Goal: Task Accomplishment & Management: Manage account settings

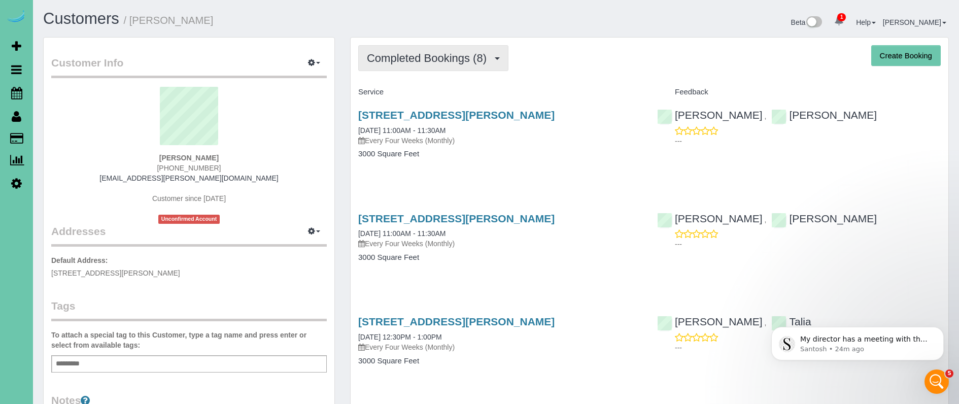
click at [440, 59] on span "Completed Bookings (8)" at bounding box center [429, 58] width 125 height 13
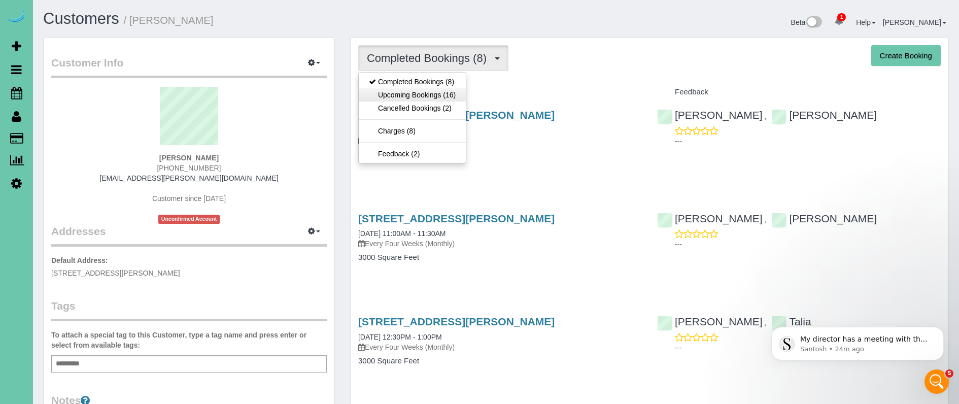
click at [444, 96] on link "Upcoming Bookings (16)" at bounding box center [412, 94] width 107 height 13
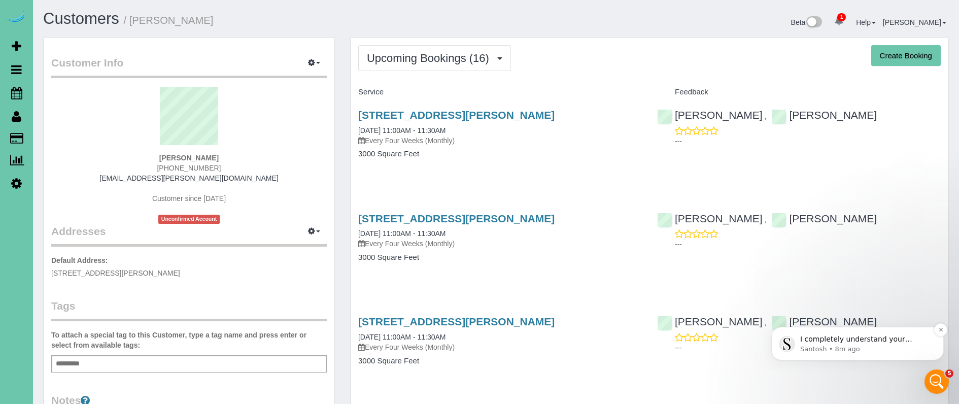
click at [854, 345] on p "Santosh • 8m ago" at bounding box center [865, 349] width 131 height 9
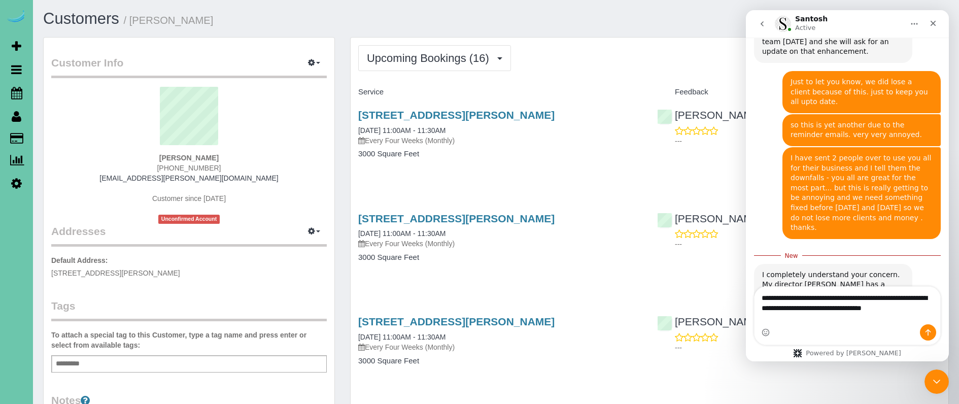
scroll to position [524, 0]
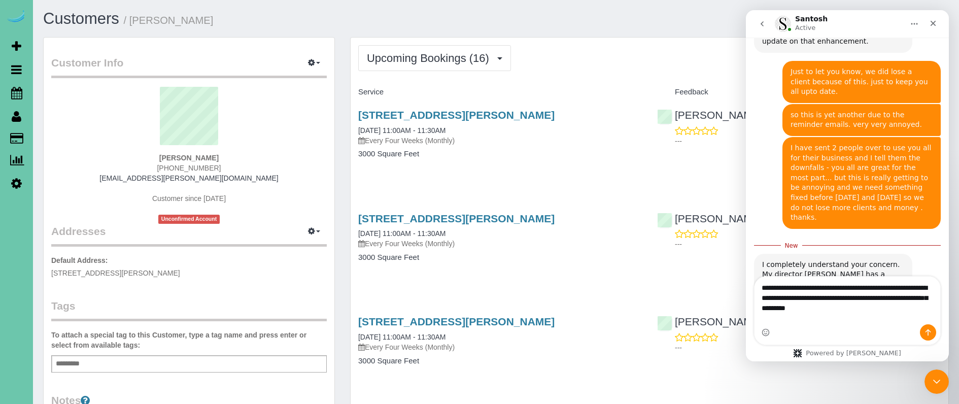
type textarea "**********"
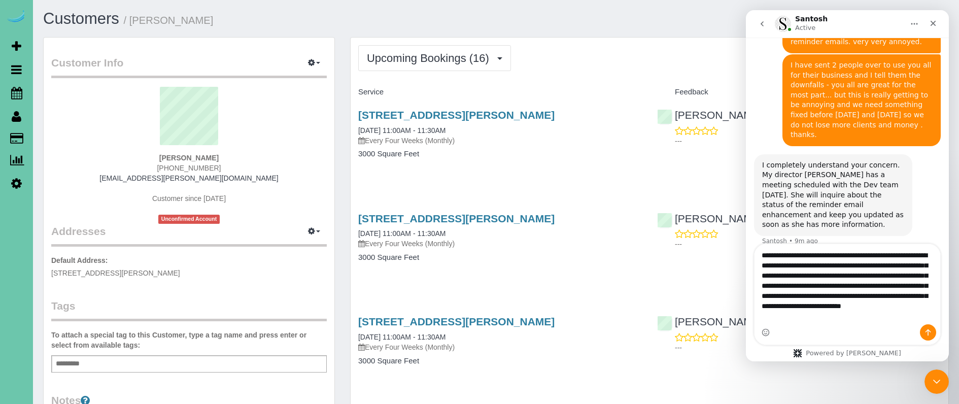
scroll to position [609, 0]
type textarea "**********"
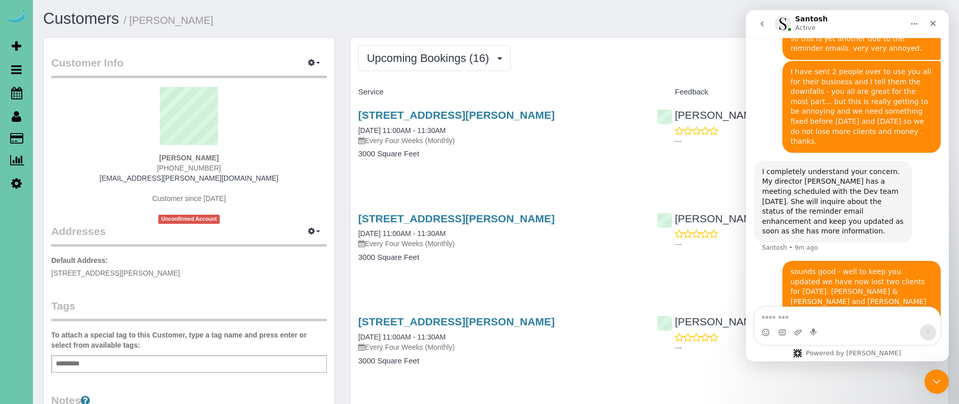
scroll to position [655, 0]
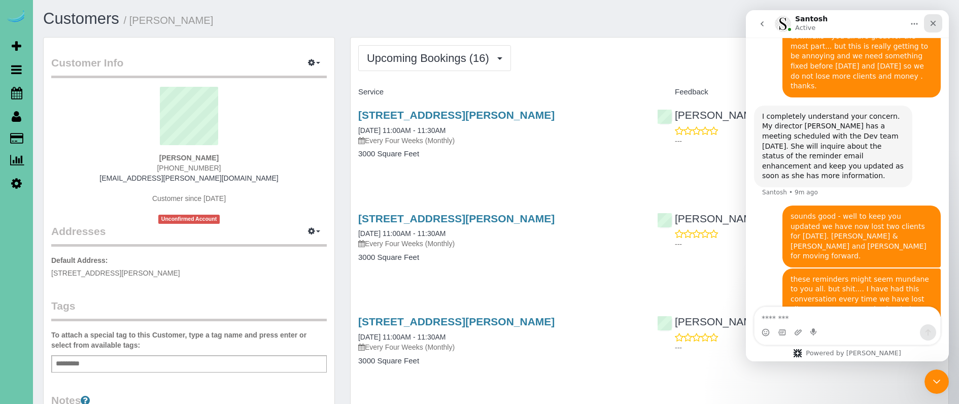
click at [932, 22] on icon "Close" at bounding box center [934, 24] width 6 height 6
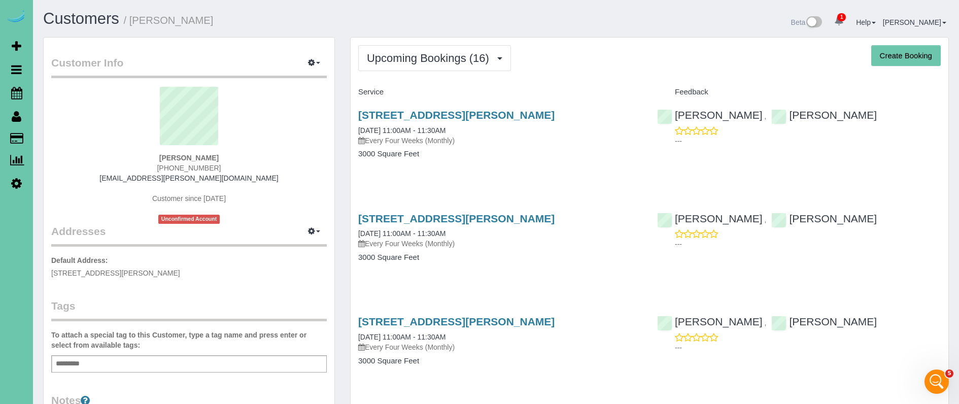
scroll to position [0, 0]
click at [933, 381] on icon "Open Intercom Messenger" at bounding box center [935, 380] width 17 height 17
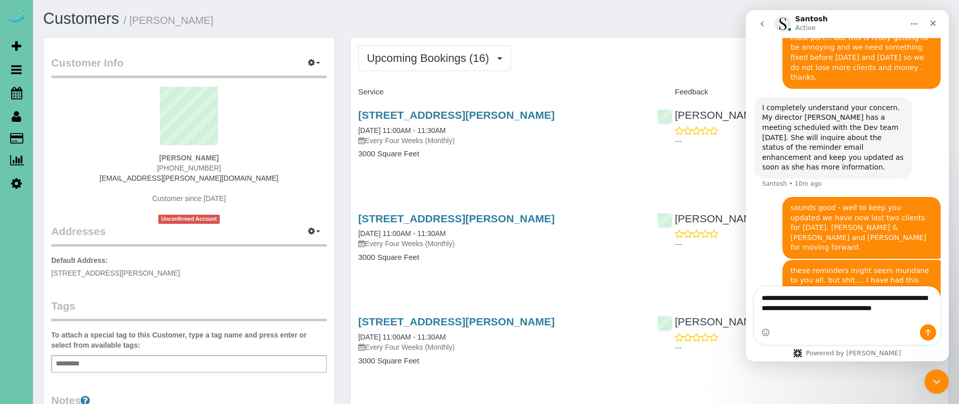
scroll to position [676, 0]
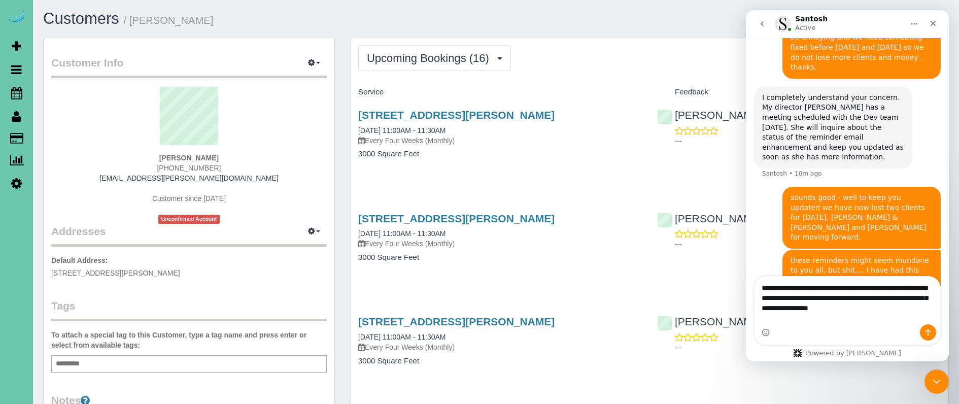
type textarea "**********"
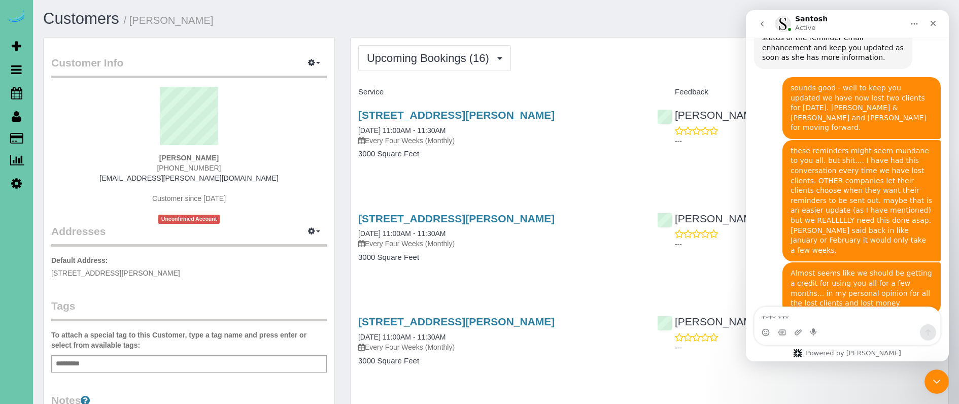
scroll to position [776, 0]
type textarea "**********"
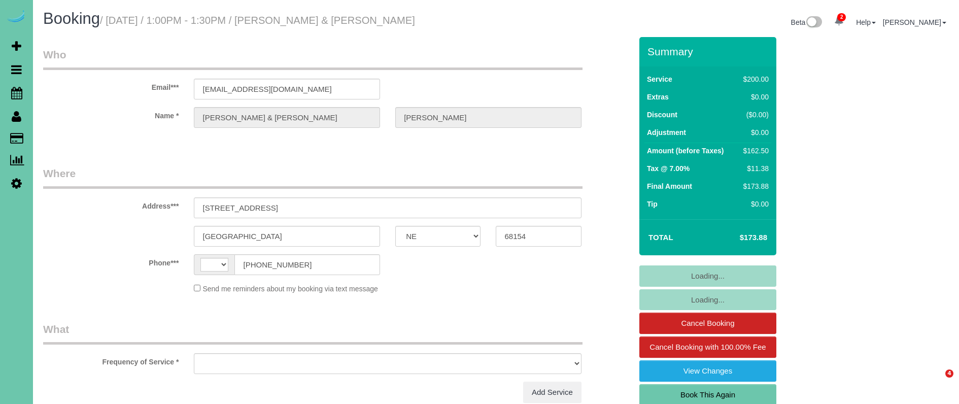
select select "NE"
select select "string:US"
select select "object:658"
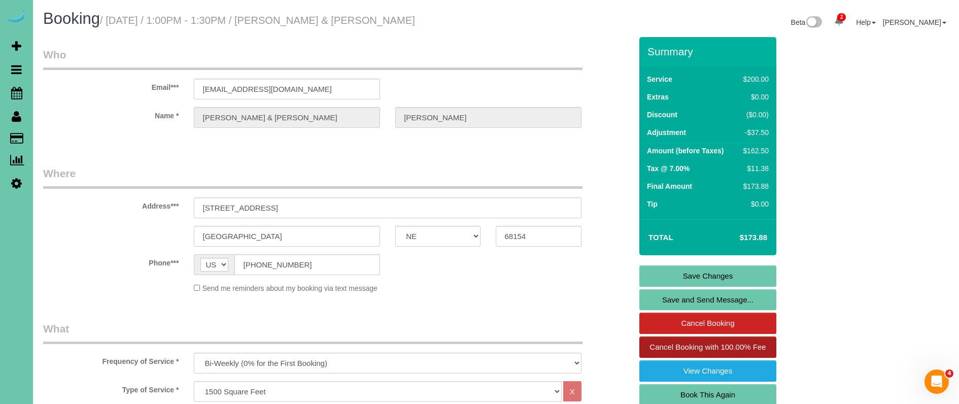
click at [663, 344] on span "Cancel Booking with 100.00% Fee" at bounding box center [708, 347] width 116 height 9
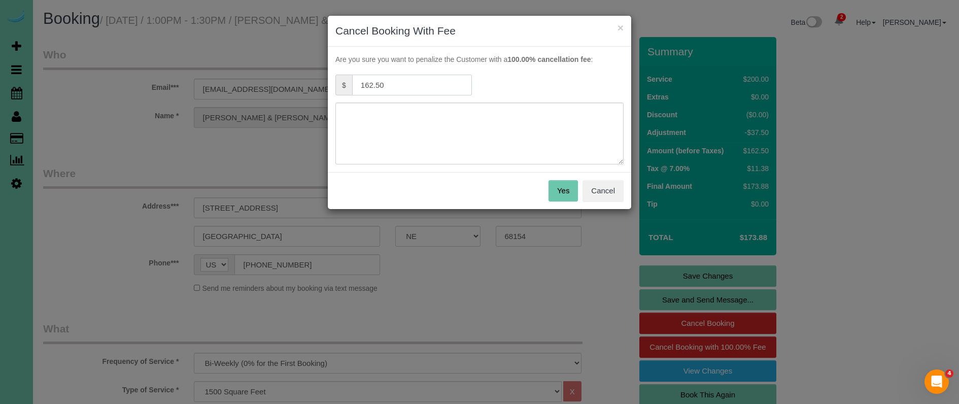
drag, startPoint x: 388, startPoint y: 84, endPoint x: 274, endPoint y: 76, distance: 114.5
click at [277, 76] on div "× Cancel Booking With Fee Are you sure you want to penalize the Customer with a…" at bounding box center [479, 202] width 959 height 404
type input "81.25"
drag, startPoint x: 482, startPoint y: 116, endPoint x: 573, endPoint y: 130, distance: 92.0
click at [484, 116] on textarea at bounding box center [479, 134] width 288 height 62
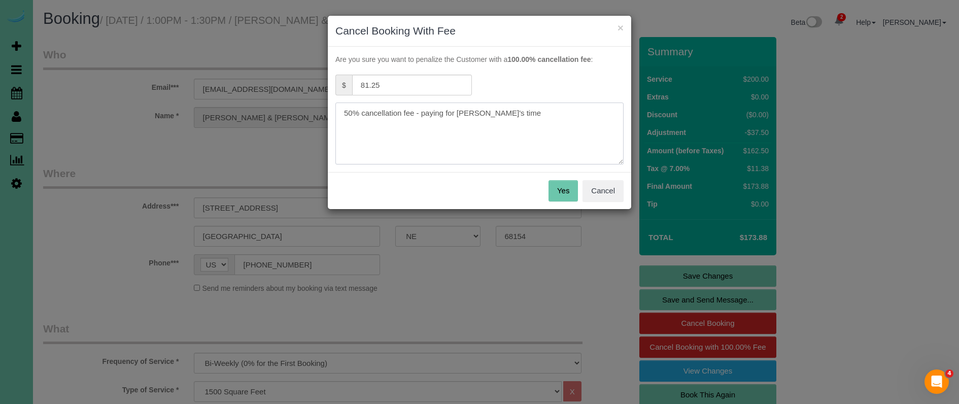
type textarea "50% cancellation fee - paying for Naomi's time"
click at [558, 190] on button "Yes" at bounding box center [563, 190] width 29 height 21
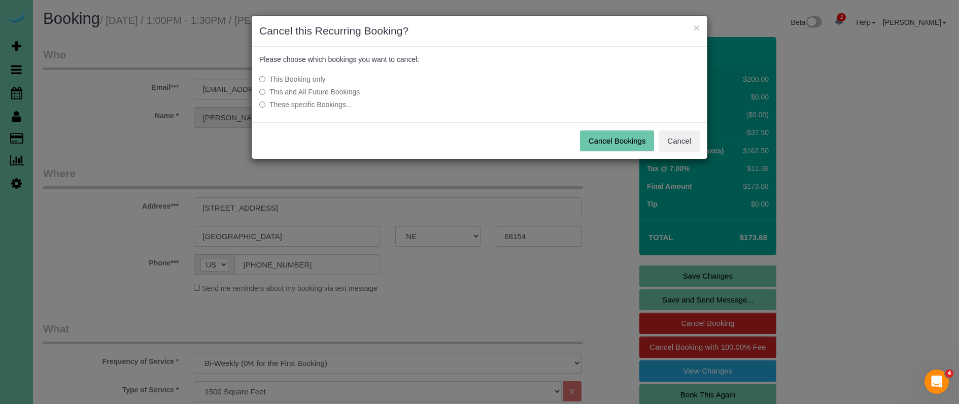
click at [590, 141] on button "Cancel Bookings" at bounding box center [617, 140] width 75 height 21
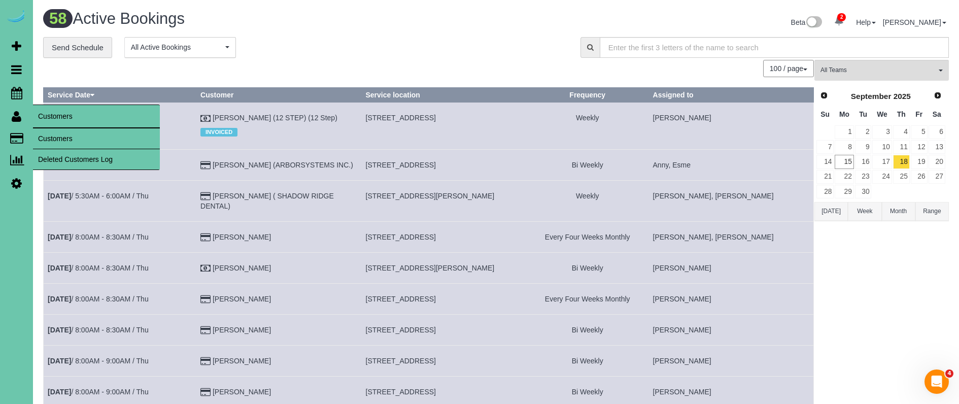
click at [64, 133] on link "Customers" at bounding box center [96, 138] width 127 height 20
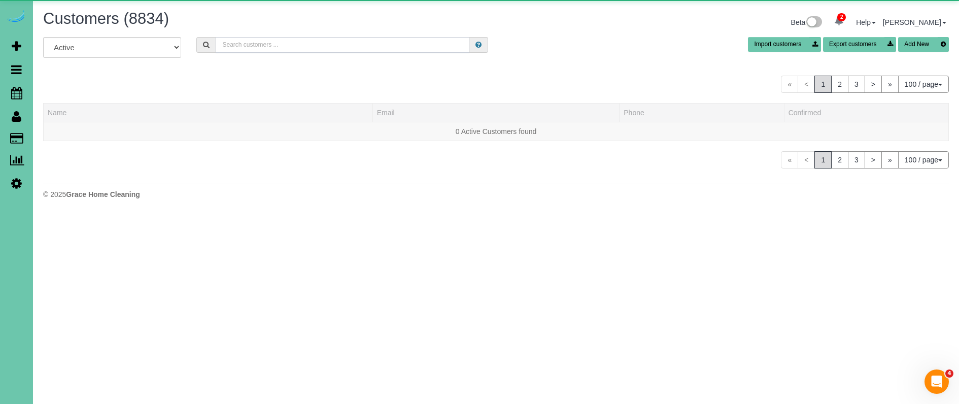
click at [236, 48] on input "text" at bounding box center [343, 45] width 254 height 16
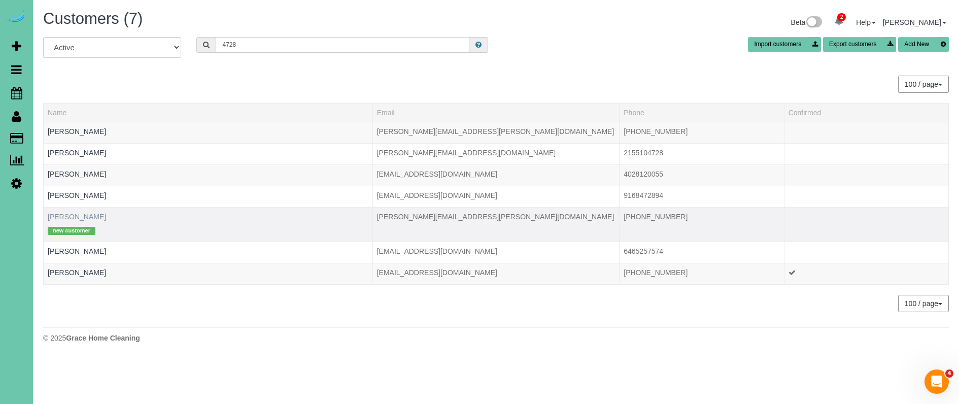
type input "4728"
click at [71, 218] on link "Lou Lukas" at bounding box center [77, 217] width 58 height 8
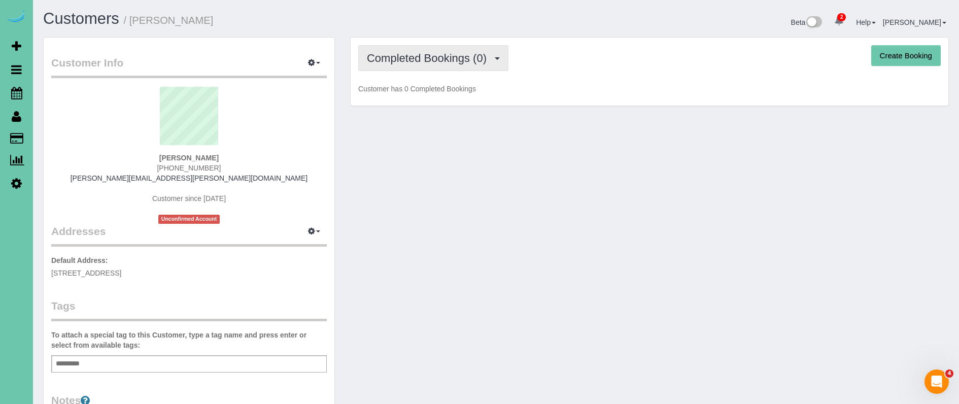
click at [399, 59] on span "Completed Bookings (0)" at bounding box center [429, 58] width 125 height 13
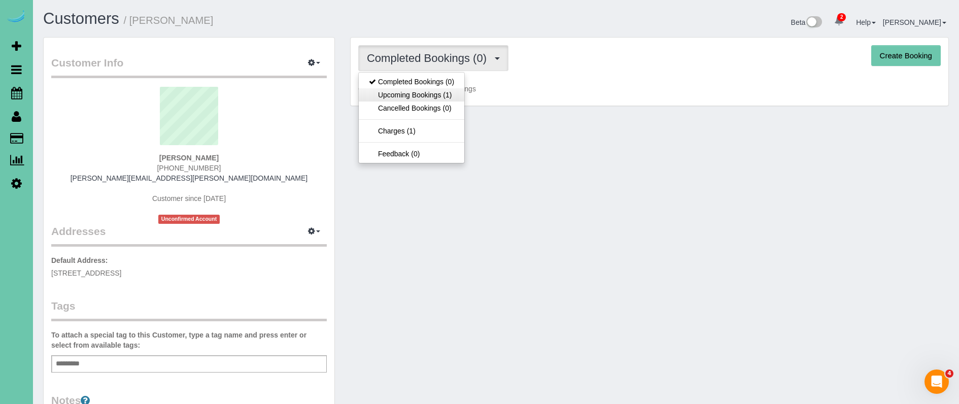
click at [424, 98] on link "Upcoming Bookings (1)" at bounding box center [412, 94] width 106 height 13
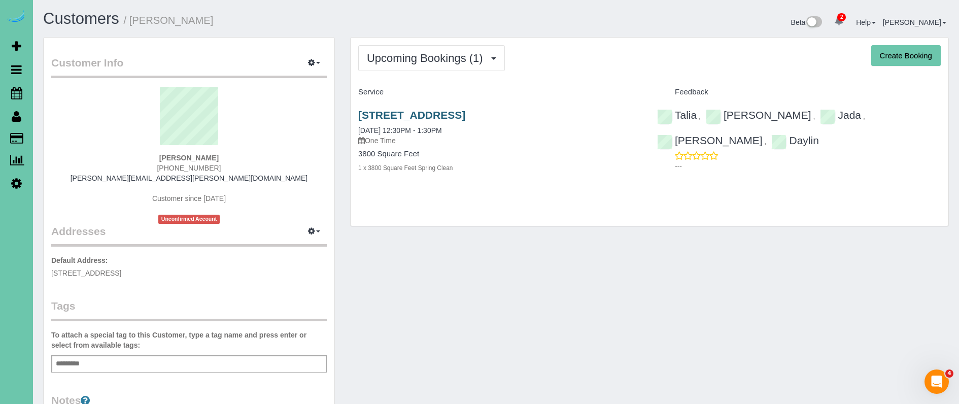
click at [433, 112] on link "11348 Pine Street, Omaha, NE 68144" at bounding box center [411, 115] width 107 height 12
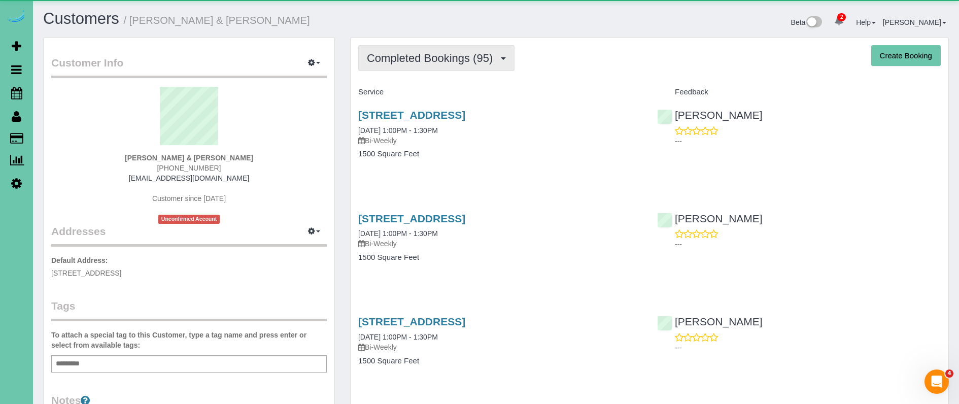
drag, startPoint x: 434, startPoint y: 55, endPoint x: 430, endPoint y: 65, distance: 11.4
click at [434, 55] on span "Completed Bookings (95)" at bounding box center [432, 58] width 131 height 13
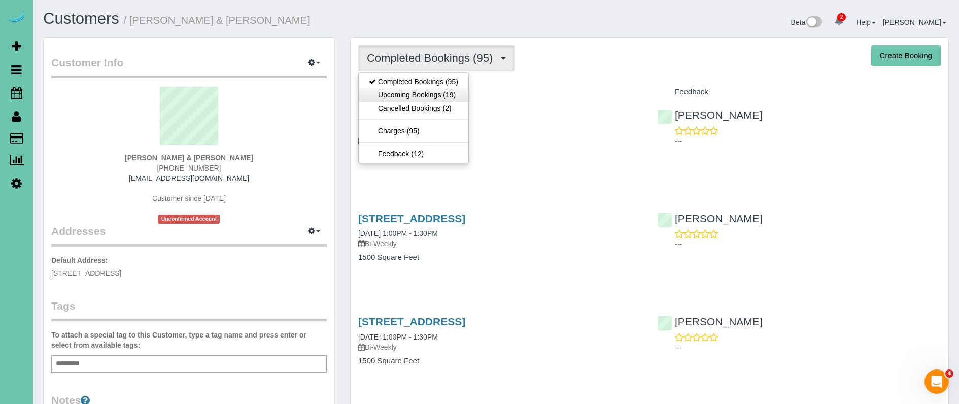
click at [426, 93] on link "Upcoming Bookings (19)" at bounding box center [414, 94] width 110 height 13
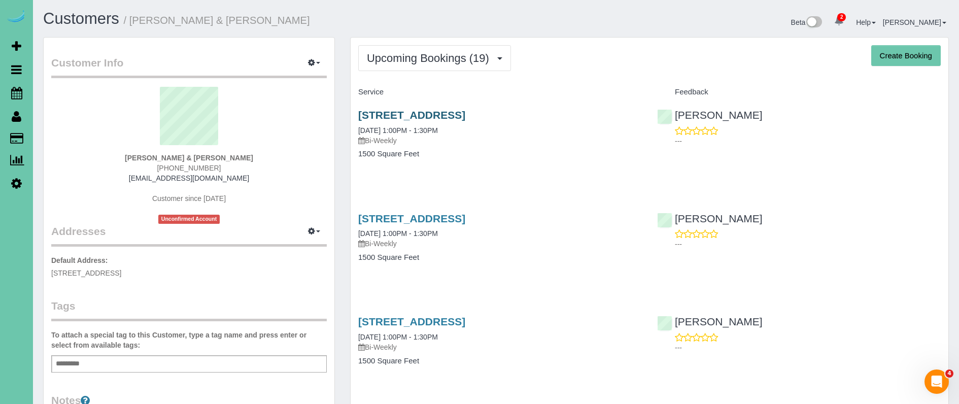
click at [465, 118] on link "1217 N 147th Plaza, Omaha, NE 68154" at bounding box center [411, 115] width 107 height 12
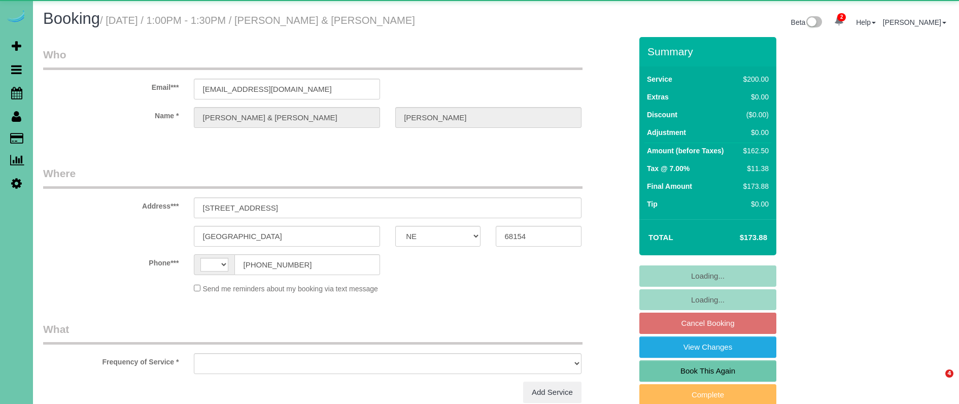
select select "NE"
select select "string:[GEOGRAPHIC_DATA]"
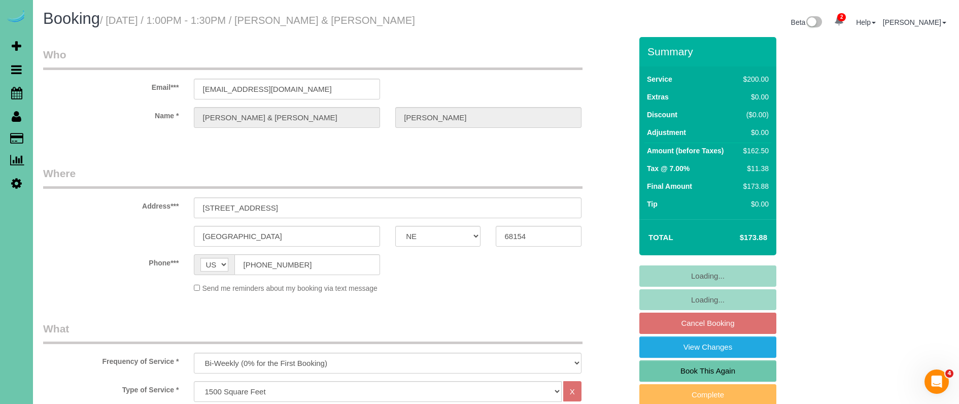
select select "object:908"
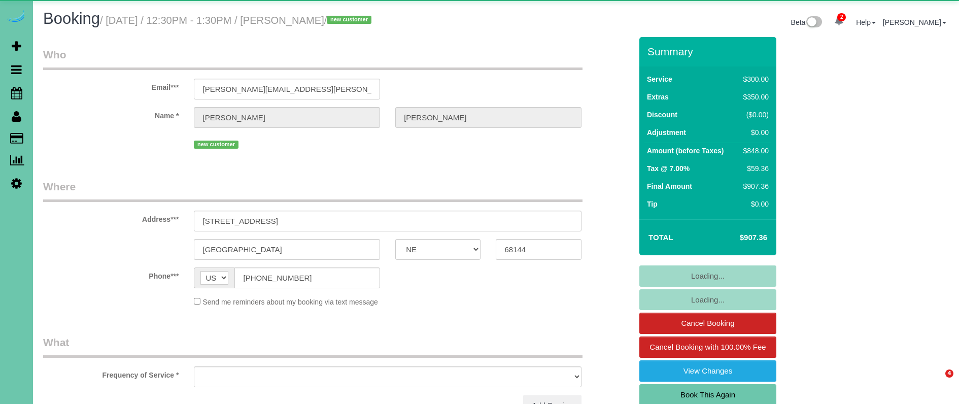
select select "NE"
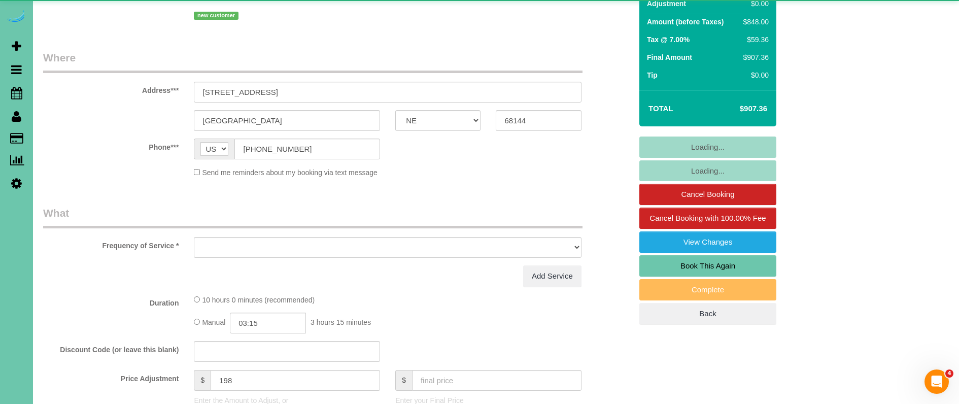
select select "object:664"
select select "number:36"
select select "number:43"
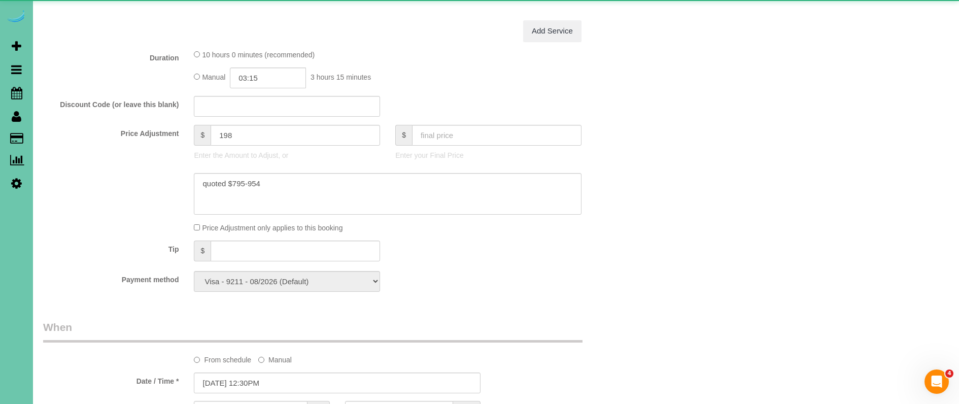
select select "object:956"
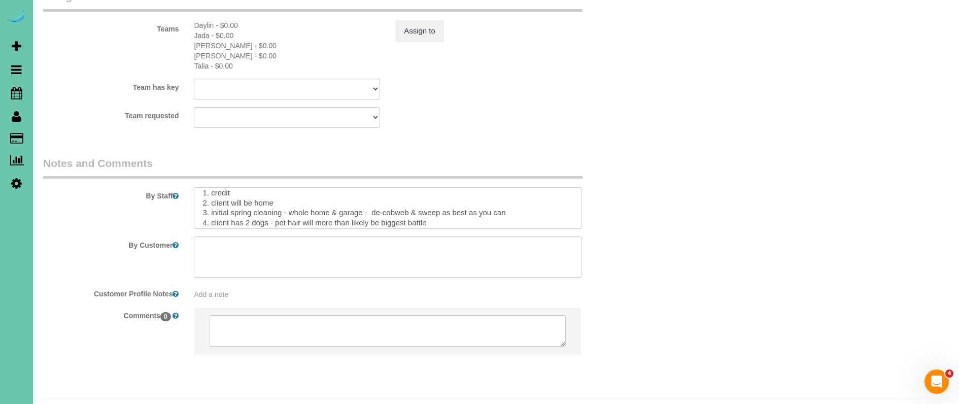
scroll to position [26, 0]
drag, startPoint x: 330, startPoint y: 187, endPoint x: 361, endPoint y: 189, distance: 30.6
click at [332, 187] on textarea at bounding box center [387, 208] width 387 height 42
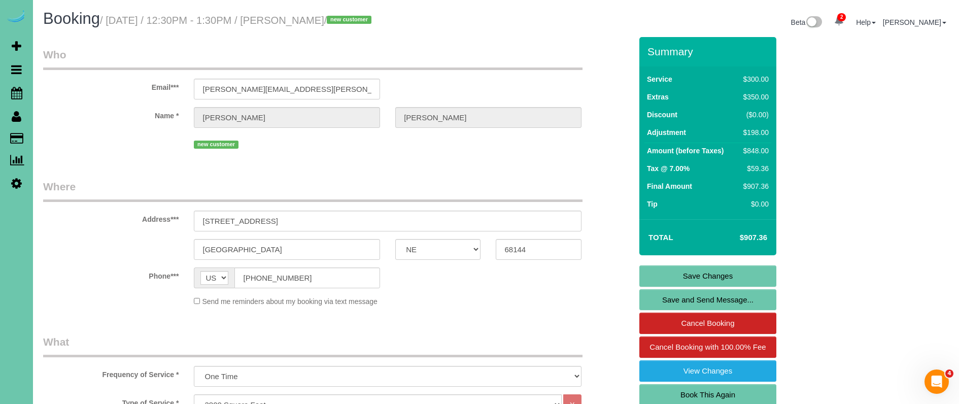
scroll to position [0, 0]
type textarea "**Call office to contact client for access** **new client** 1. credit 2. client…"
click at [677, 277] on link "Save Changes" at bounding box center [708, 275] width 137 height 21
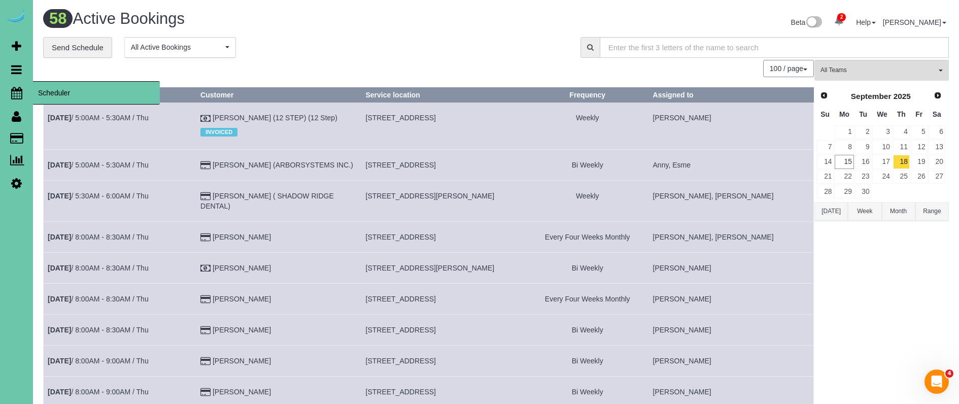
click at [18, 89] on icon at bounding box center [16, 93] width 11 height 12
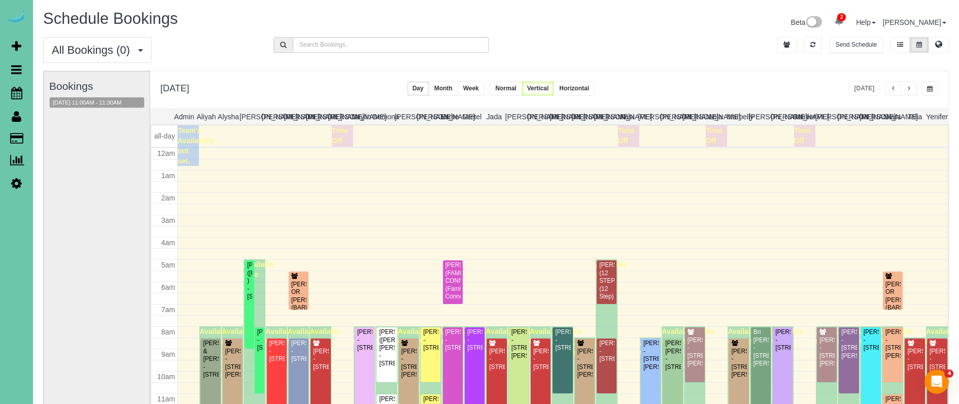
scroll to position [134, 0]
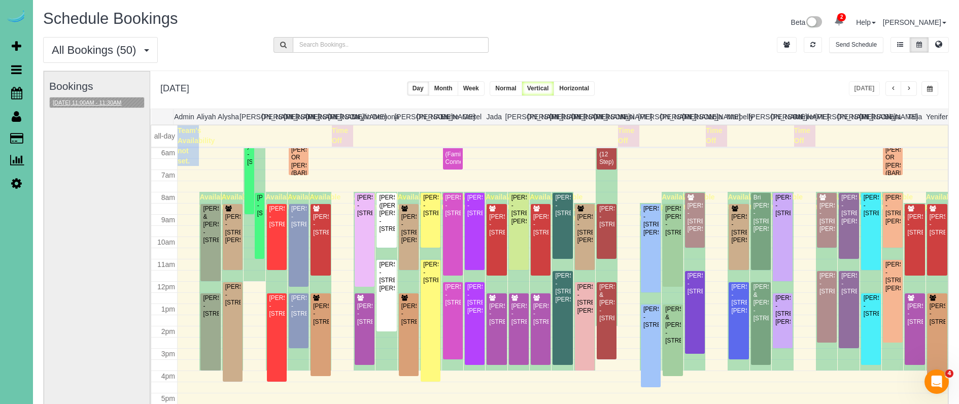
click at [102, 105] on button "09/15/2025 11:00AM - 11:30AM" at bounding box center [87, 102] width 75 height 11
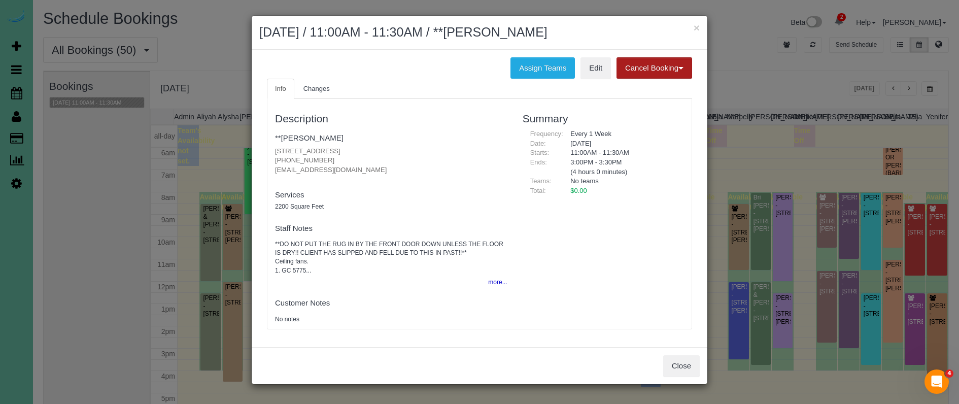
click at [673, 65] on button "Cancel Booking" at bounding box center [655, 67] width 76 height 21
click at [639, 91] on link "Without Fee" at bounding box center [657, 89] width 80 height 13
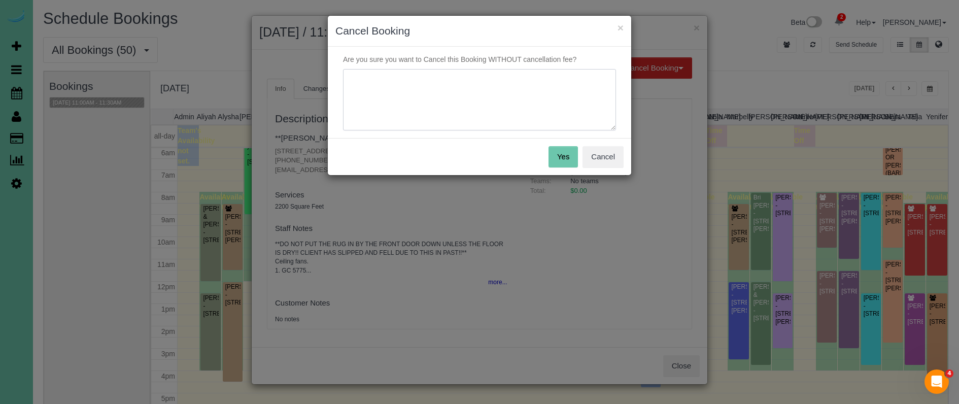
click at [574, 98] on textarea at bounding box center [479, 100] width 273 height 62
type textarea "."
click at [568, 157] on button "Yes" at bounding box center [563, 156] width 29 height 21
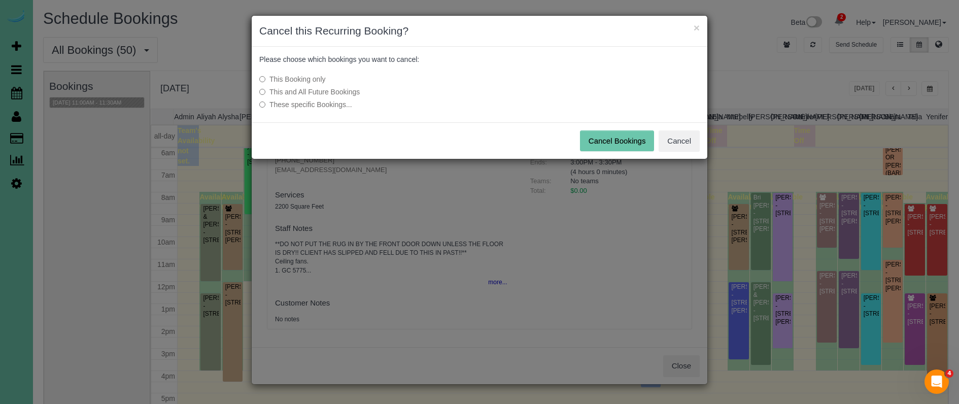
click at [618, 135] on button "Cancel Bookings" at bounding box center [617, 140] width 75 height 21
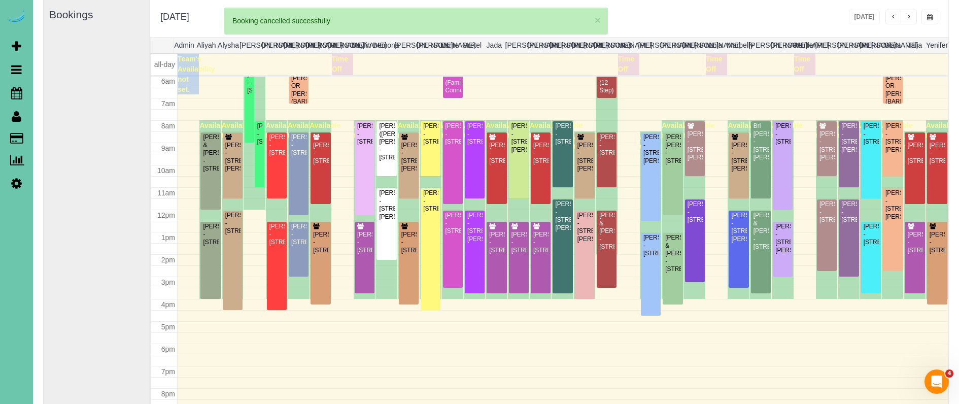
click at [792, 11] on div "Monday, Sep 15, 2025 Today Day Month Week Normal Vertical Horizontal" at bounding box center [549, 18] width 798 height 38
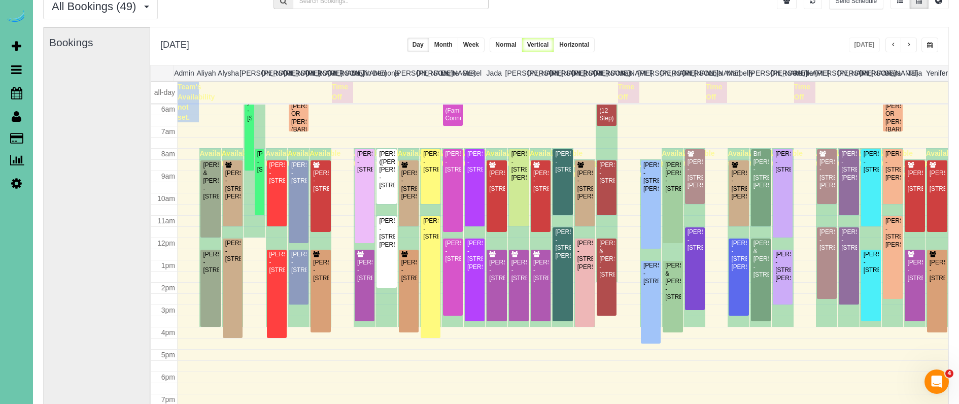
scroll to position [39, 0]
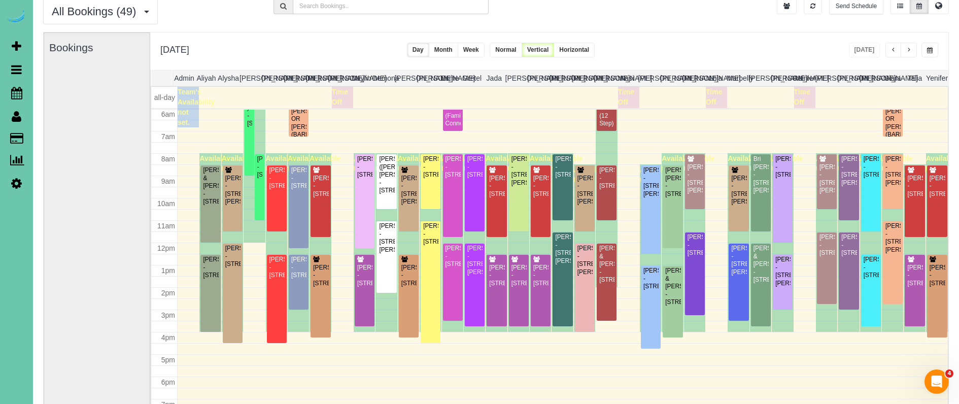
click at [910, 47] on button "button" at bounding box center [909, 50] width 16 height 15
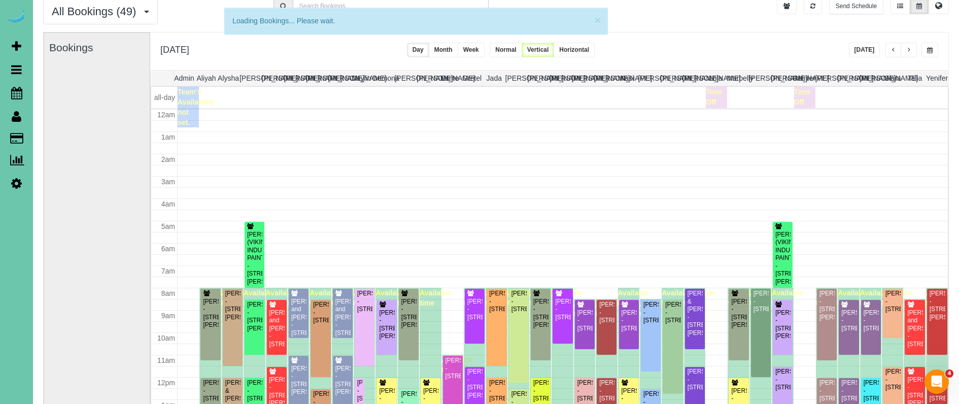
scroll to position [134, 0]
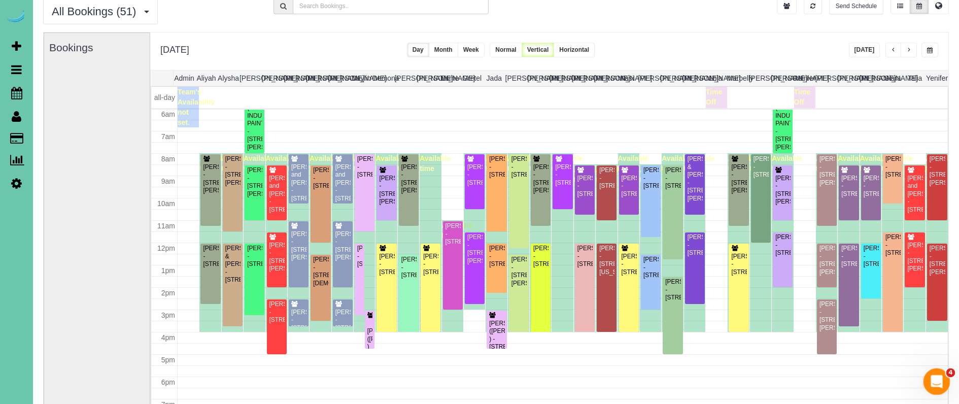
click at [942, 382] on div "Open Intercom Messenger" at bounding box center [935, 379] width 33 height 33
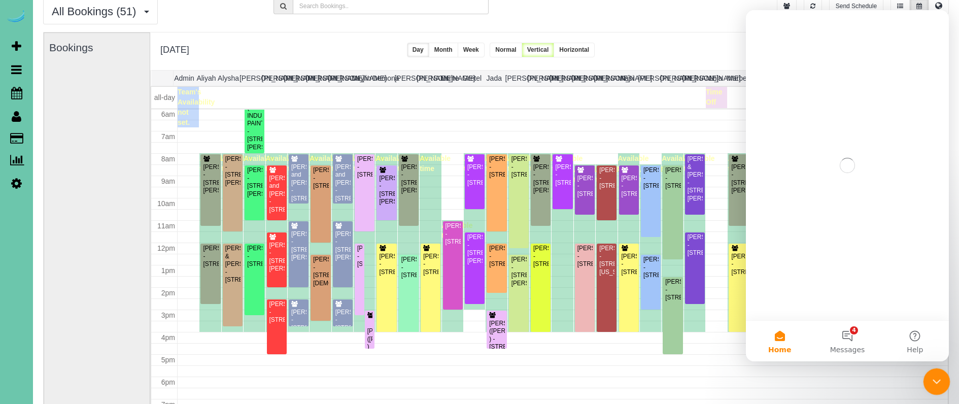
scroll to position [0, 0]
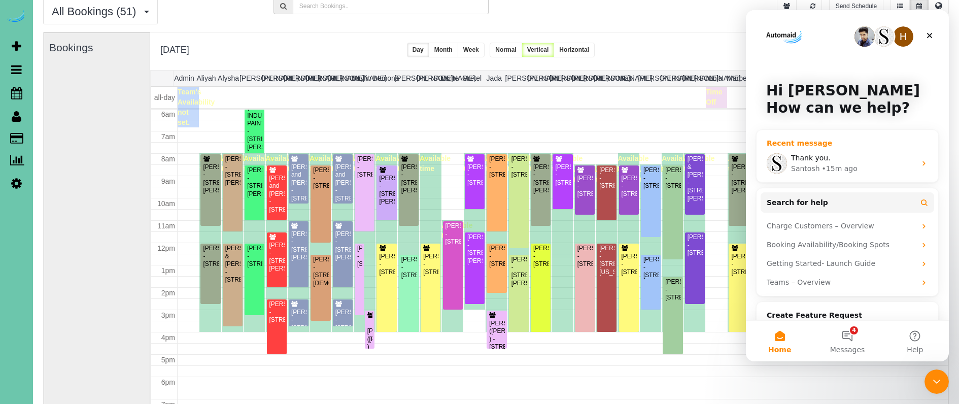
click at [834, 161] on div "Thank you." at bounding box center [853, 158] width 125 height 11
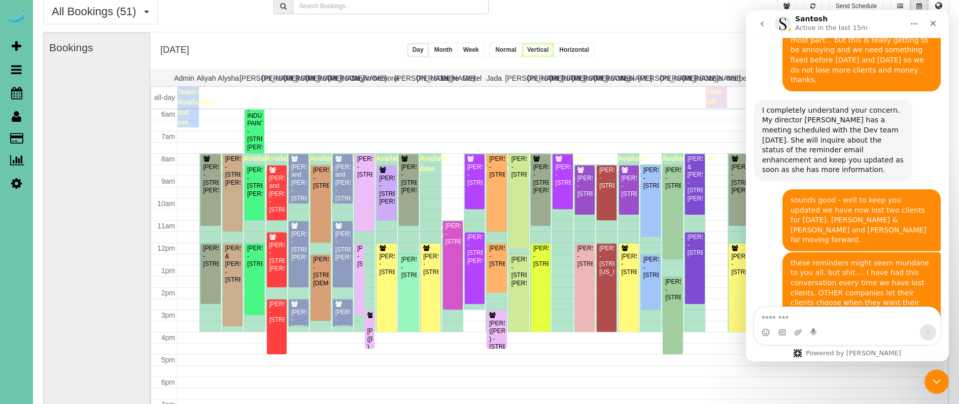
scroll to position [805, 0]
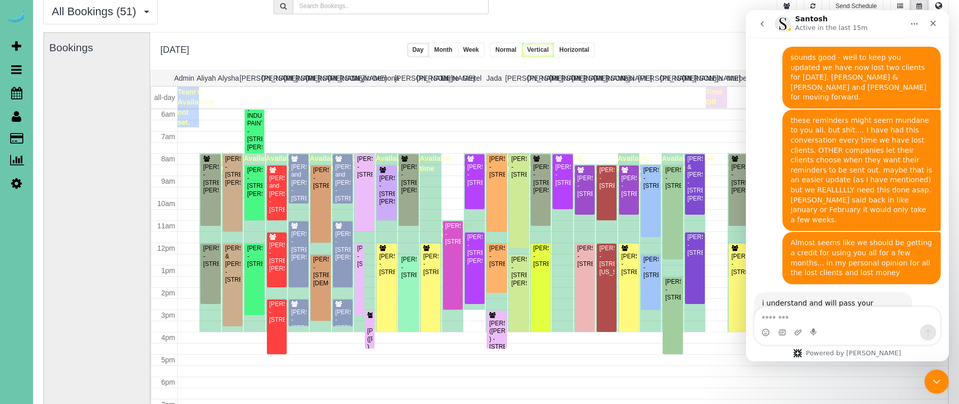
drag, startPoint x: 79, startPoint y: 136, endPoint x: 64, endPoint y: 132, distance: 15.5
click at [76, 136] on div "Bookings" at bounding box center [96, 235] width 95 height 405
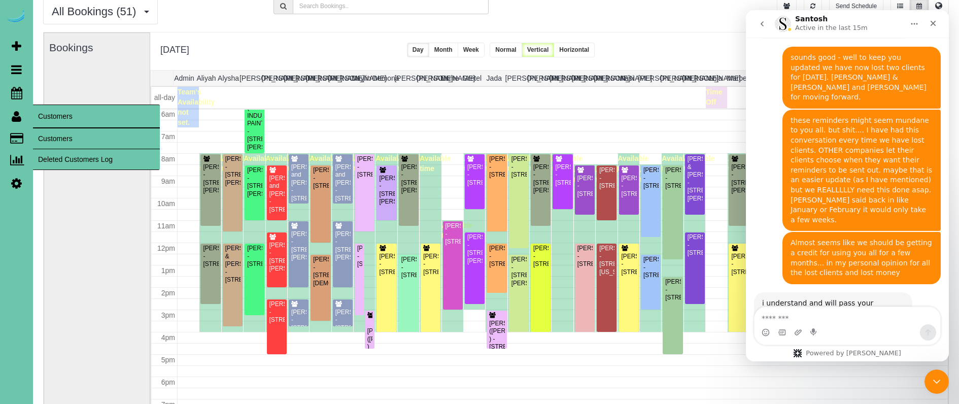
click at [58, 133] on link "Customers" at bounding box center [96, 138] width 127 height 20
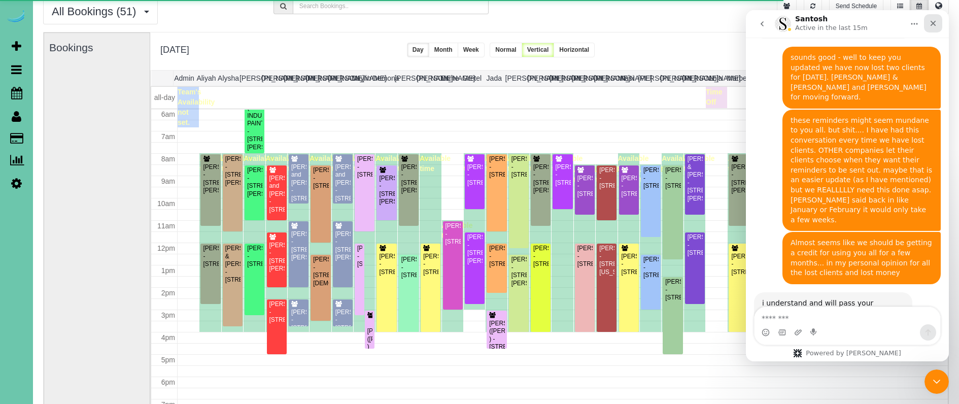
click at [929, 24] on div "Close" at bounding box center [933, 23] width 18 height 18
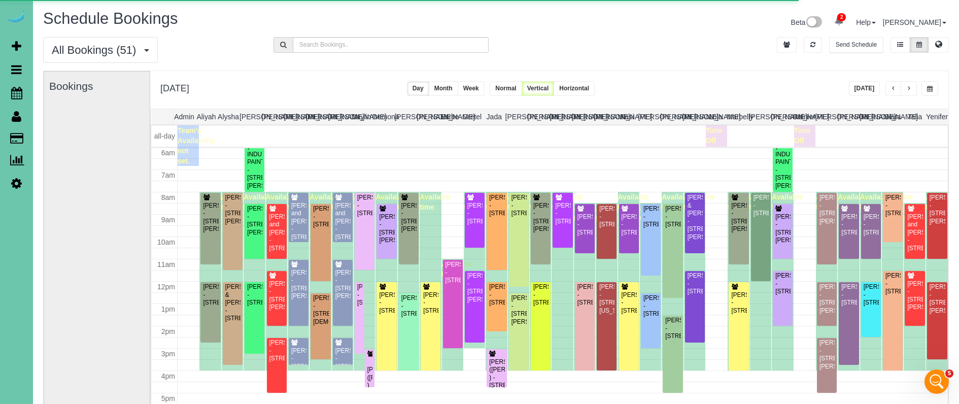
scroll to position [0, 0]
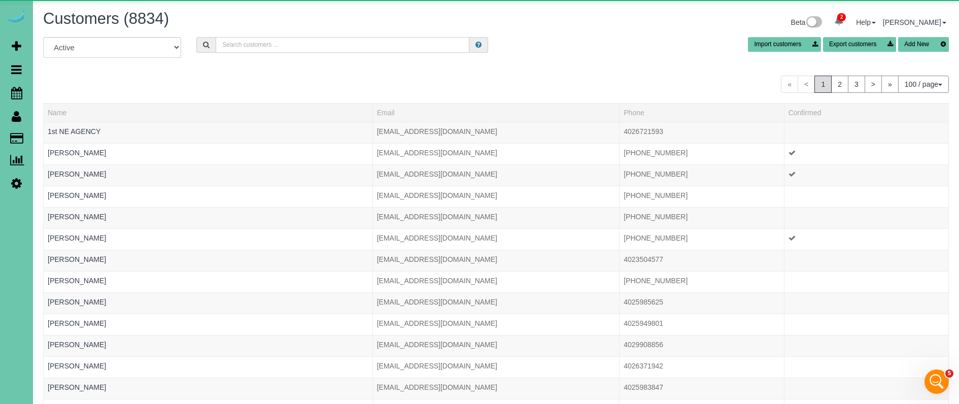
click at [290, 46] on input "text" at bounding box center [343, 45] width 254 height 16
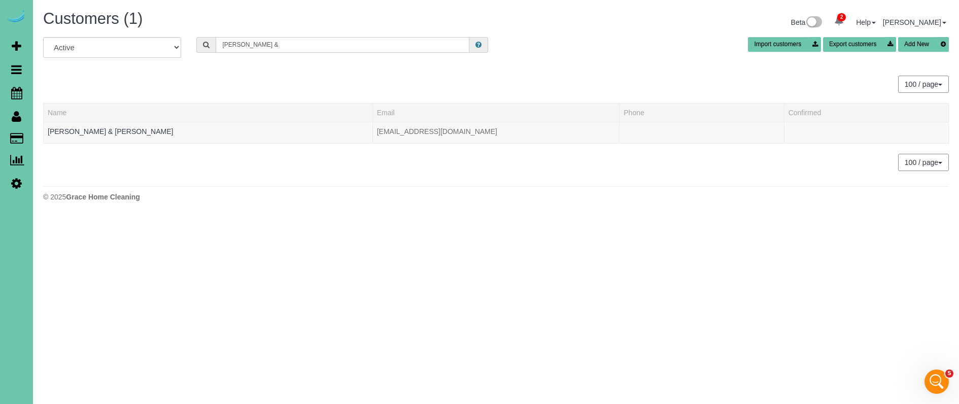
drag, startPoint x: 211, startPoint y: 43, endPoint x: 154, endPoint y: 32, distance: 57.9
click at [154, 32] on div "Customers (1) Beta 2 Your Notifications You have 0 alerts × You have 3 to charg…" at bounding box center [496, 108] width 926 height 217
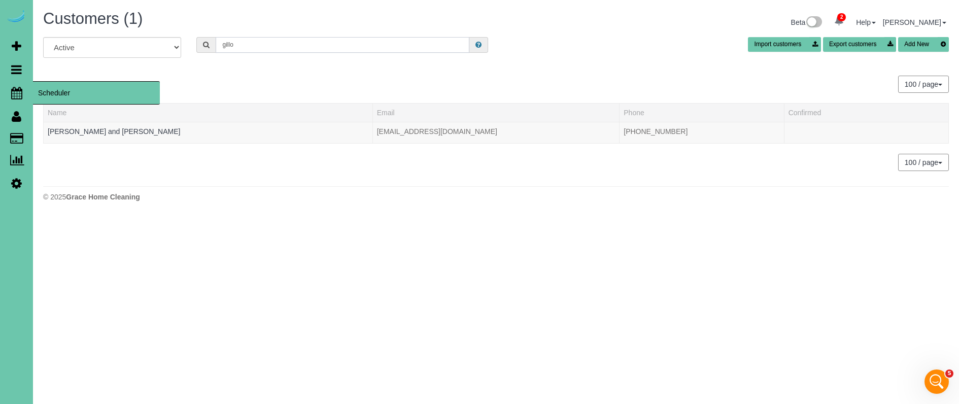
type input "gillo"
click at [19, 93] on icon at bounding box center [16, 93] width 11 height 12
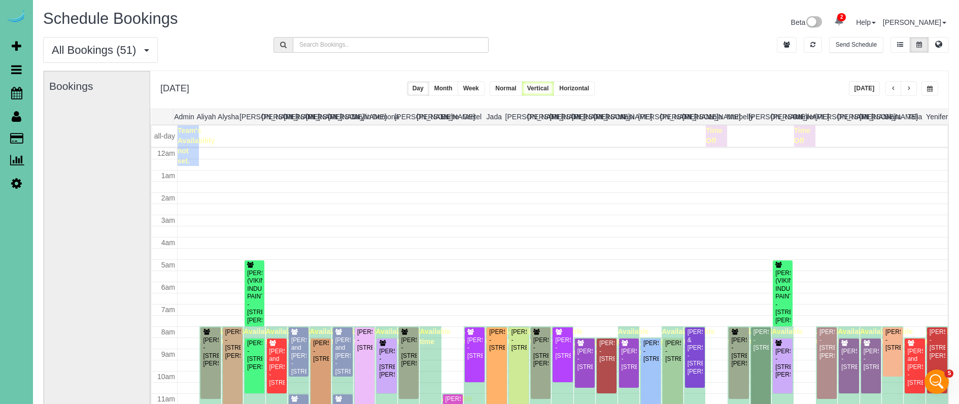
scroll to position [134, 0]
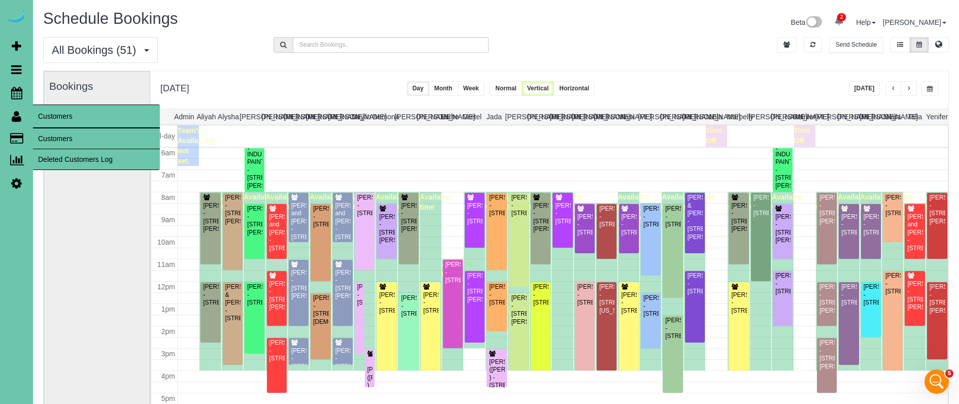
click at [77, 142] on link "Customers" at bounding box center [96, 138] width 127 height 20
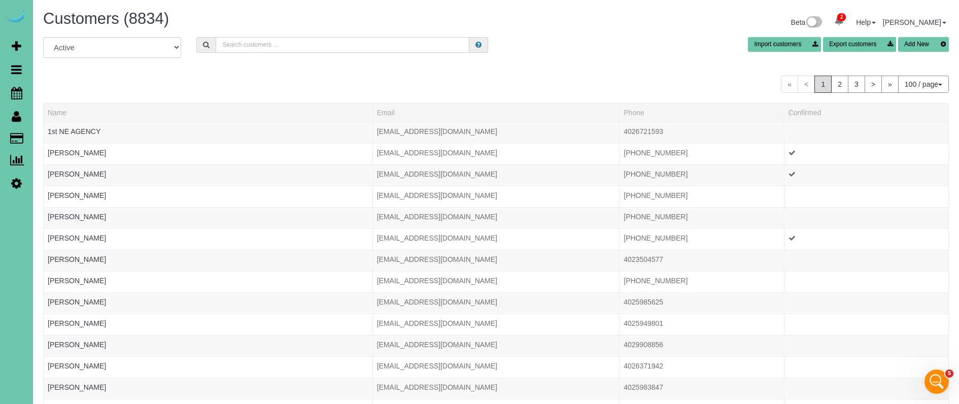
click at [259, 46] on input "text" at bounding box center [343, 45] width 254 height 16
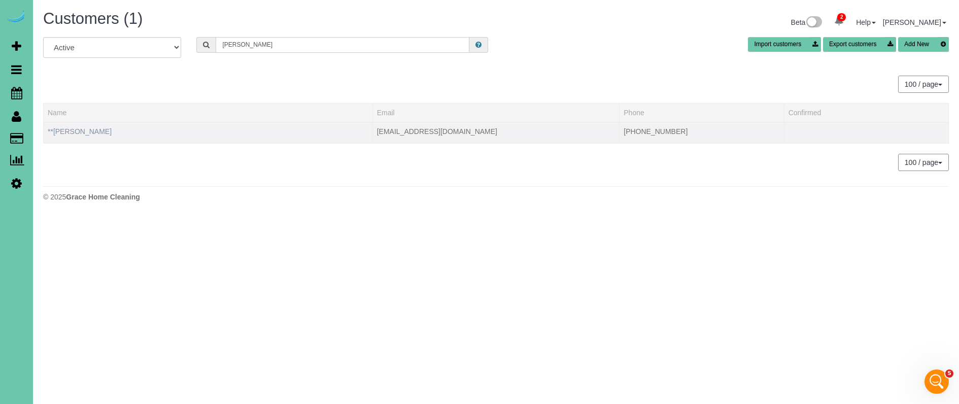
type input "Mary smi"
click at [65, 134] on link "**Mary Smith" at bounding box center [80, 131] width 64 height 8
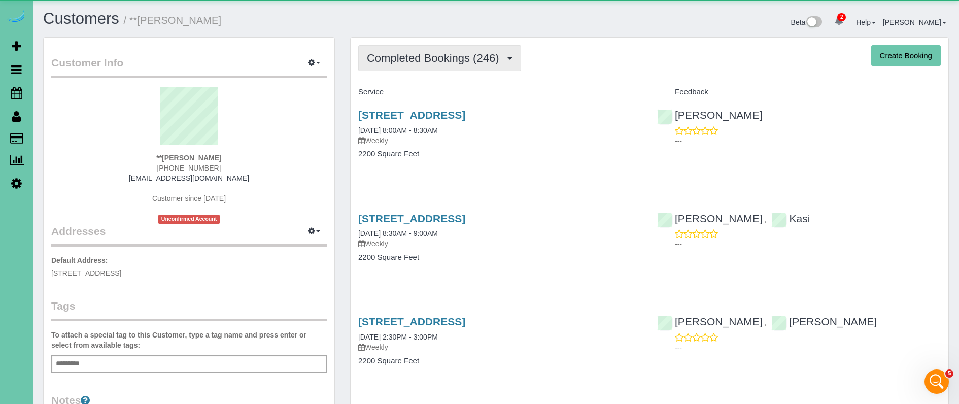
click at [481, 64] on span "Completed Bookings (246)" at bounding box center [435, 58] width 137 height 13
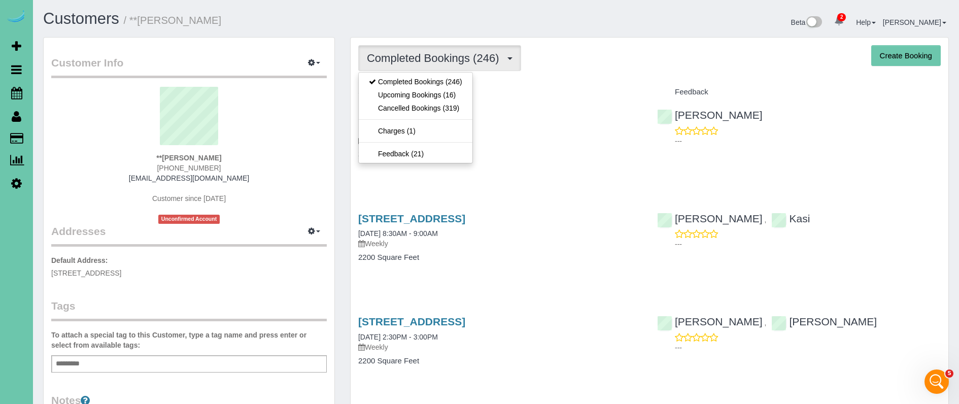
click at [459, 99] on link "Upcoming Bookings (16)" at bounding box center [416, 94] width 114 height 13
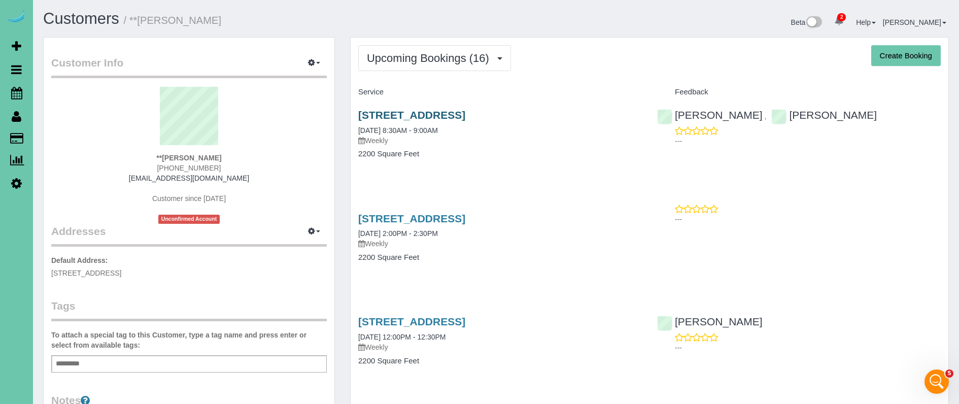
click at [465, 111] on link "1476 N 96th Ave, Omaha, NE 68114" at bounding box center [411, 115] width 107 height 12
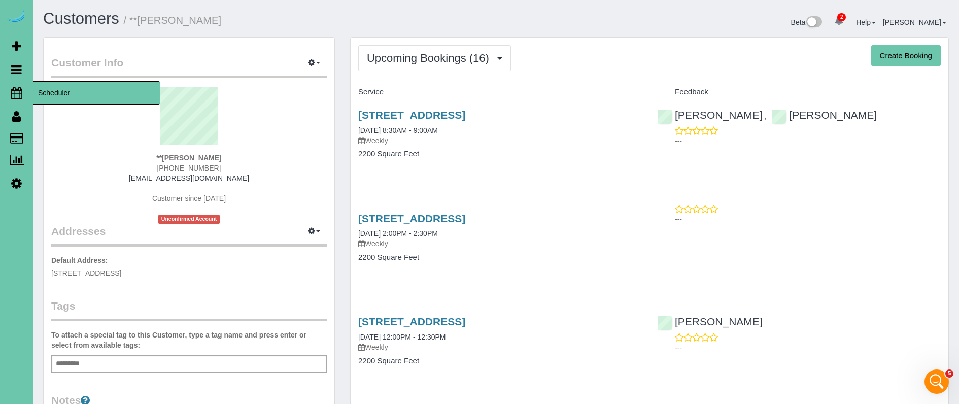
click at [21, 89] on icon at bounding box center [16, 93] width 11 height 12
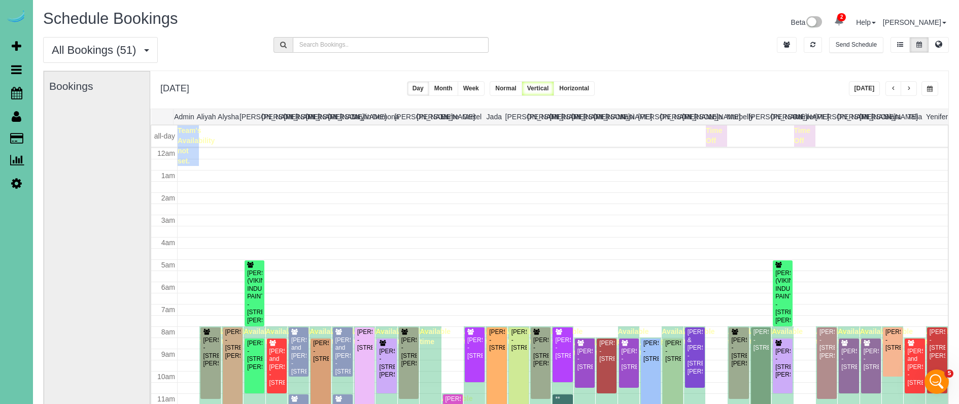
scroll to position [134, 0]
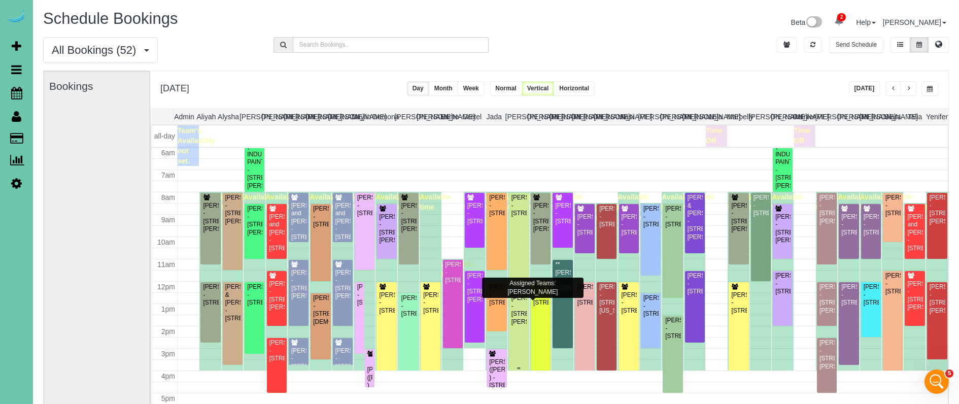
click at [517, 326] on div "Lisa Freifeld - 5203 Burt St, Omaha, NE 68132" at bounding box center [519, 309] width 16 height 31
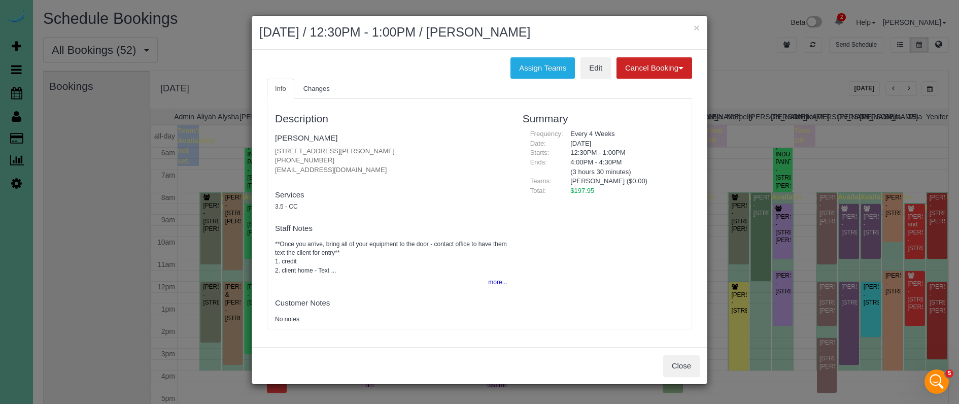
drag, startPoint x: 322, startPoint y: 157, endPoint x: 273, endPoint y: 154, distance: 49.3
click at [273, 154] on div "Description Lisa Freifeld 5203 Burt St, Omaha, NE 68132 (202) 329-7303 lisafrei…" at bounding box center [391, 214] width 248 height 220
copy p "(202) 329-7303"
click at [305, 138] on link "Lisa Freifeld" at bounding box center [306, 137] width 62 height 9
drag, startPoint x: 697, startPoint y: 26, endPoint x: 660, endPoint y: 35, distance: 37.4
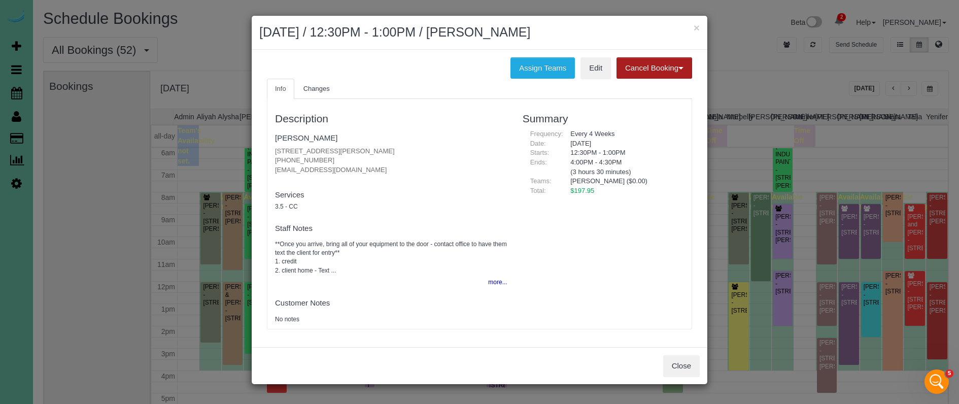
click at [697, 26] on button "×" at bounding box center [697, 27] width 6 height 11
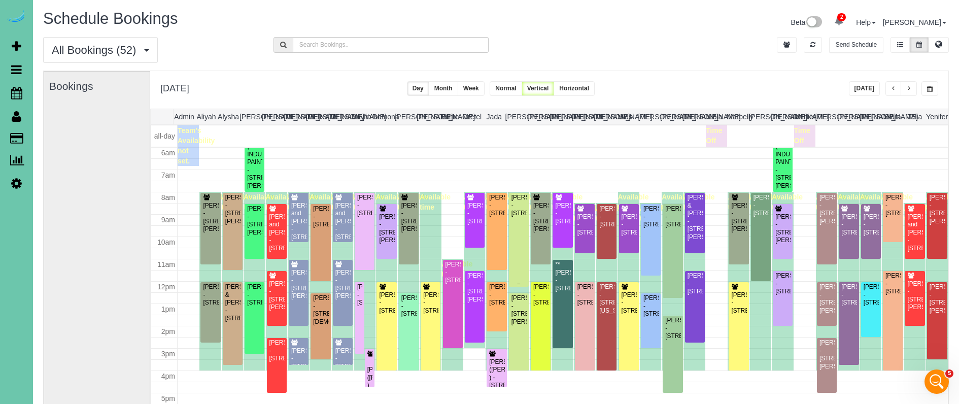
click at [520, 217] on div "Susan Coghill - 15452 Laurel Circle, Omaha, NE 68116" at bounding box center [519, 205] width 16 height 23
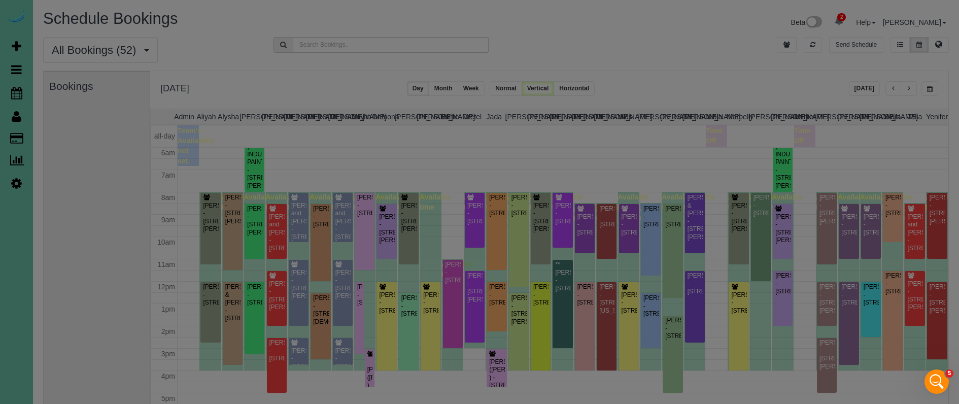
click at [520, 231] on body "× September 16, 2025 / 8:00AM - 8:30AM / Susan Coghill Assign Teams Edit Cancel…" at bounding box center [479, 202] width 959 height 404
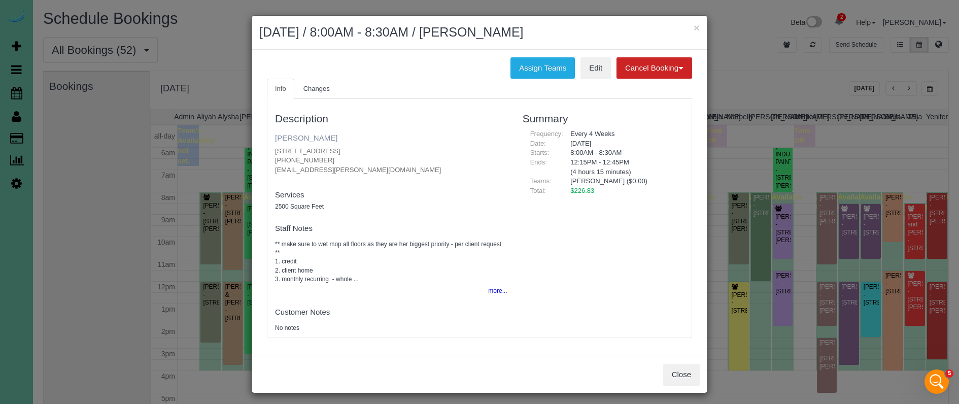
click at [310, 138] on link "Susan Coghill" at bounding box center [306, 137] width 62 height 9
click at [305, 135] on link "Susan Coghill" at bounding box center [306, 137] width 62 height 9
drag, startPoint x: 309, startPoint y: 169, endPoint x: 270, endPoint y: 167, distance: 39.6
click at [272, 167] on div "Description Susan Coghill 15452 Laurel Circle, Omaha, NE 68116 (402) 679-6295 c…" at bounding box center [391, 218] width 248 height 228
copy fieldset "cogs2@cox.net new customer"
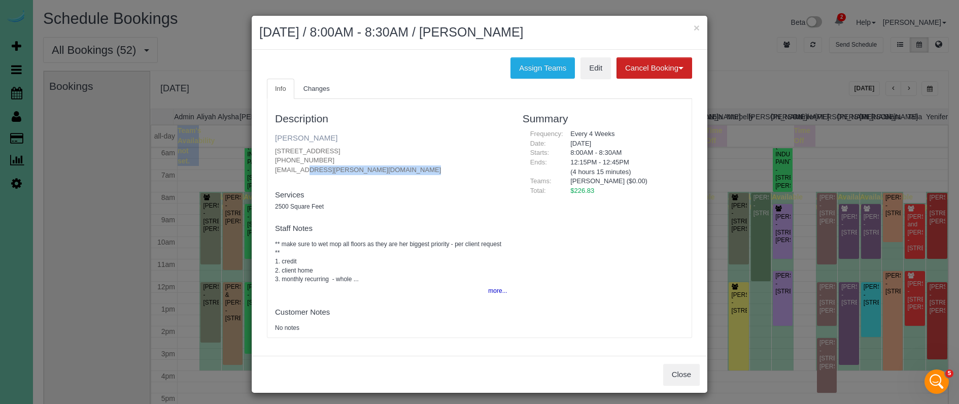
click at [298, 137] on link "Susan Coghill" at bounding box center [306, 137] width 62 height 9
click at [695, 29] on button "×" at bounding box center [697, 27] width 6 height 11
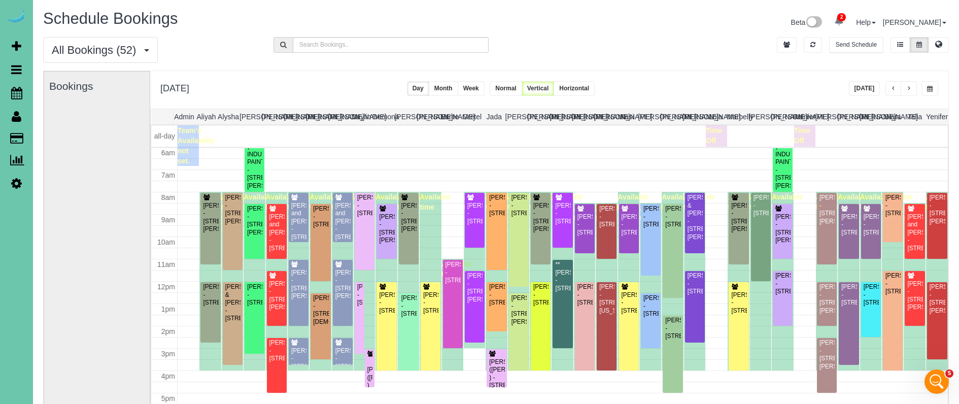
click at [735, 61] on div "All Bookings (52) All Bookings Unassigned Bookings Recurring Bookings New Custo…" at bounding box center [496, 53] width 921 height 33
click at [873, 92] on button "[DATE]" at bounding box center [864, 88] width 31 height 15
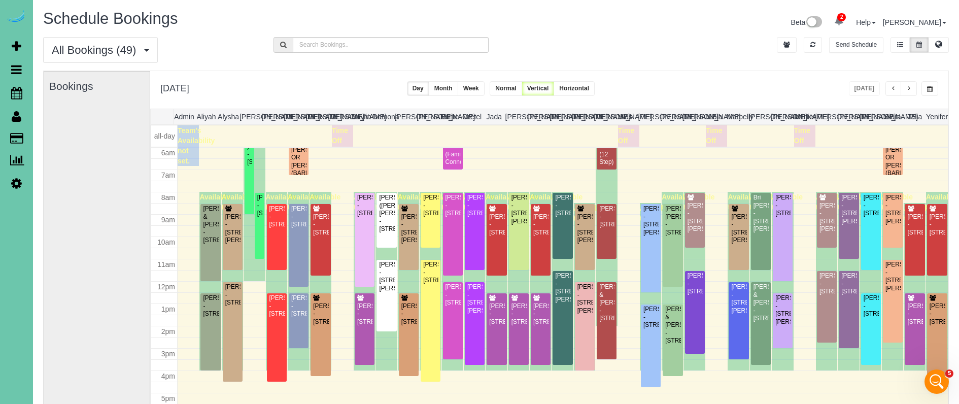
click at [910, 89] on span "button" at bounding box center [908, 89] width 5 height 6
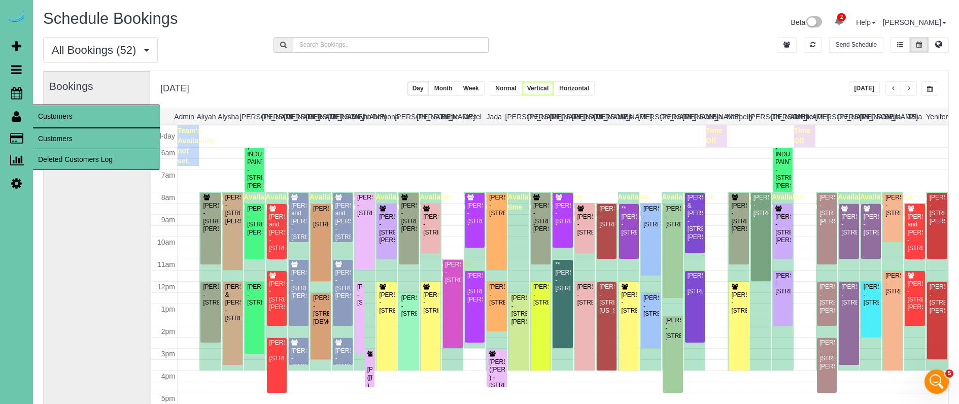
click at [48, 140] on link "Customers" at bounding box center [96, 138] width 127 height 20
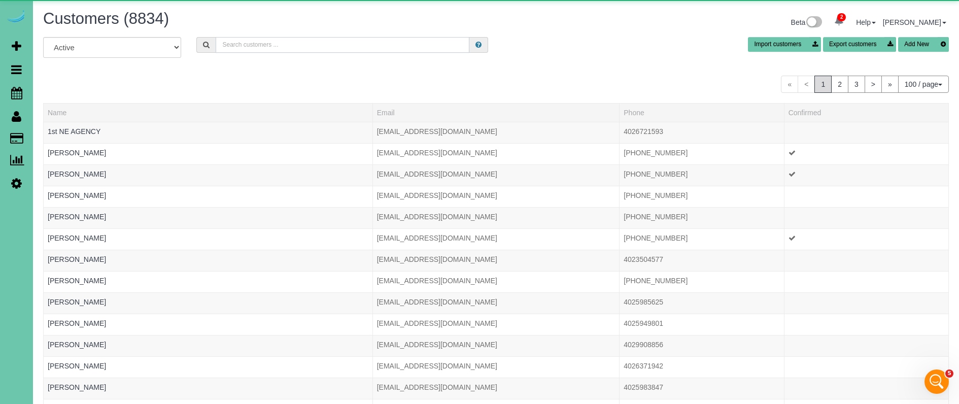
click at [307, 45] on input "text" at bounding box center [343, 45] width 254 height 16
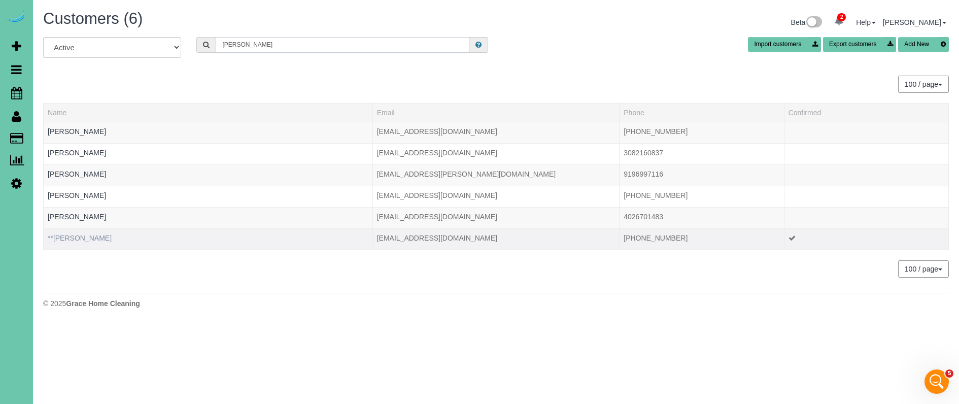
type input "Emily s"
click at [78, 238] on link "**Emily Smith" at bounding box center [80, 238] width 64 height 8
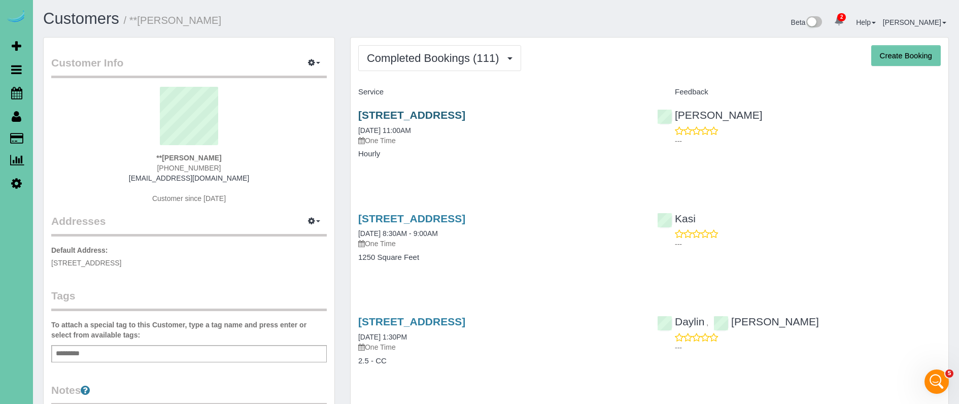
click at [429, 114] on link "2032 N 65th Street, Omaha, NE 68104" at bounding box center [411, 115] width 107 height 12
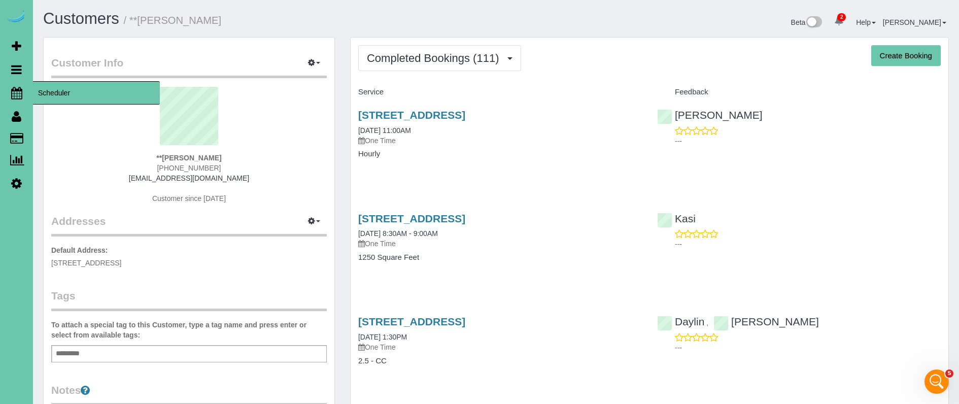
click at [26, 91] on link "Scheduler" at bounding box center [16, 92] width 33 height 23
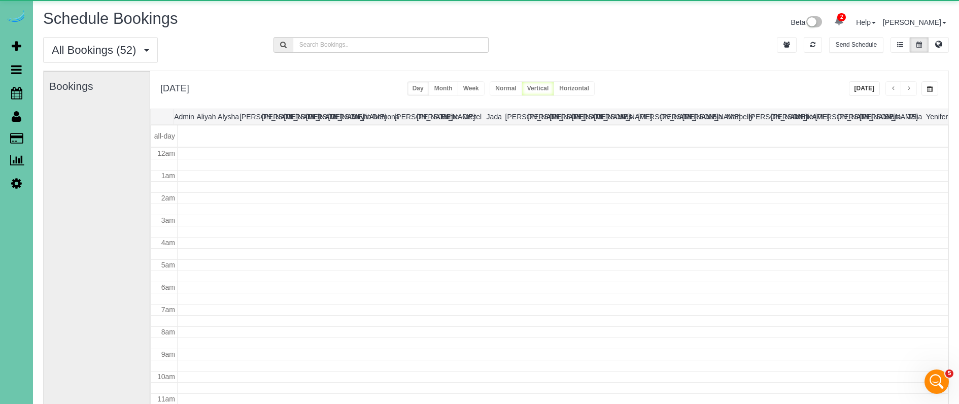
scroll to position [134, 0]
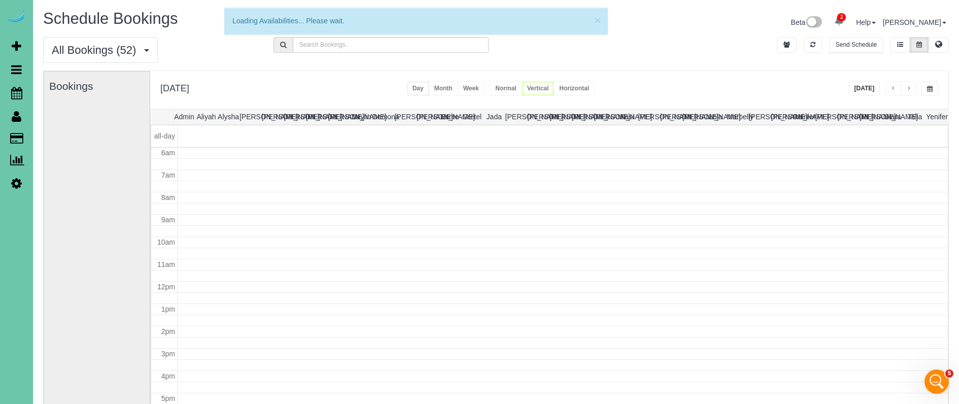
click at [867, 95] on button "[DATE]" at bounding box center [864, 88] width 31 height 15
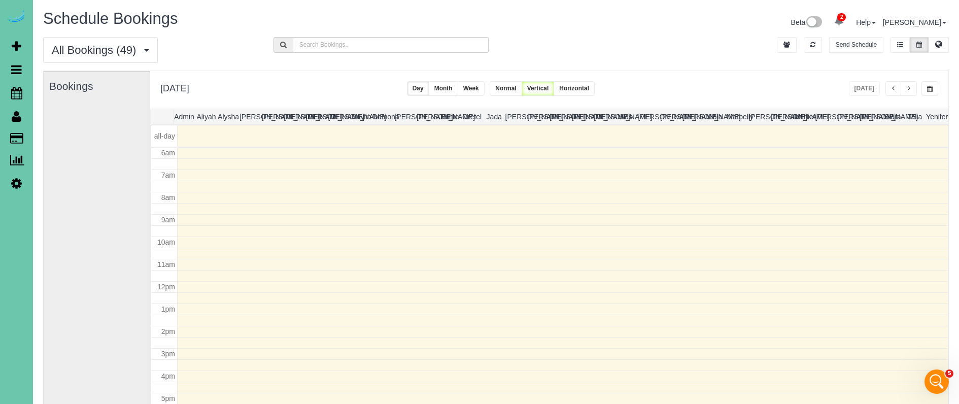
scroll to position [0, 0]
drag, startPoint x: 910, startPoint y: 87, endPoint x: 895, endPoint y: 91, distance: 15.4
click at [909, 87] on span "button" at bounding box center [908, 89] width 5 height 6
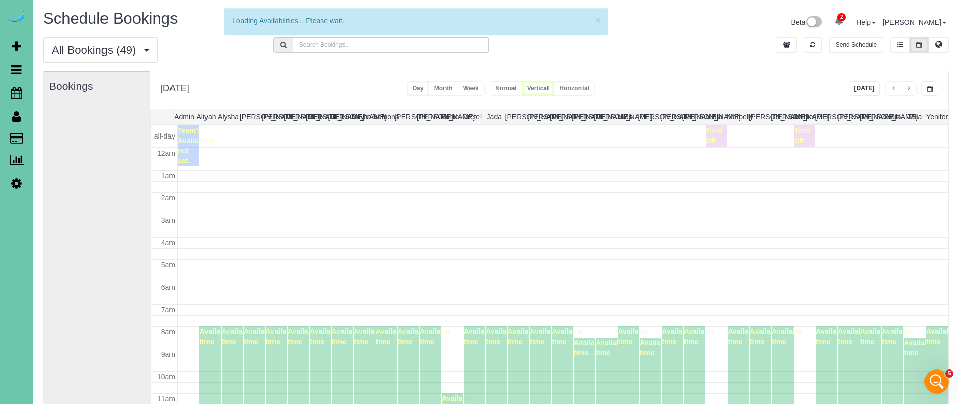
scroll to position [134, 0]
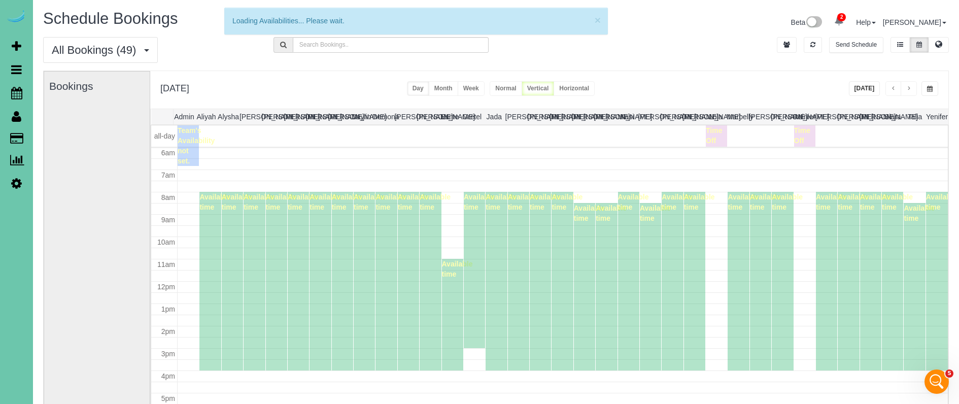
click at [892, 90] on span "button" at bounding box center [893, 89] width 5 height 6
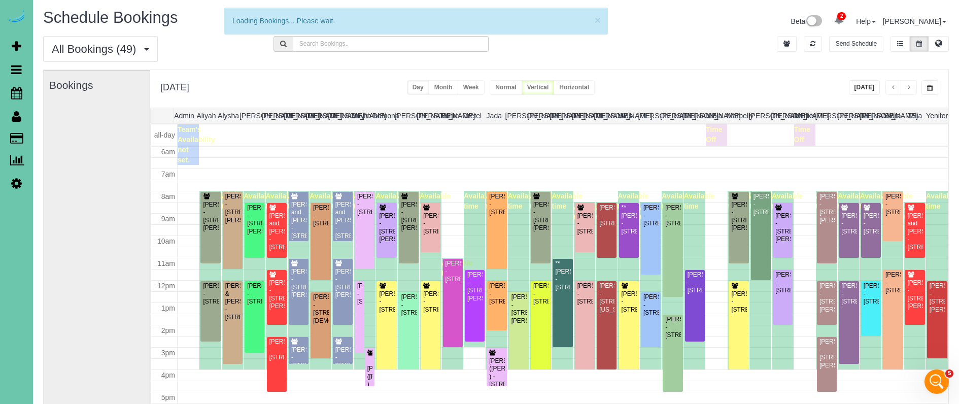
scroll to position [3, 0]
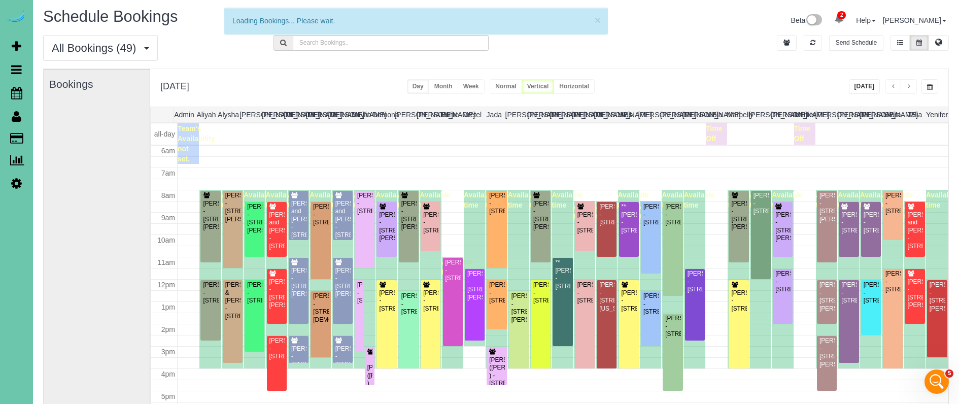
click at [894, 87] on span "button" at bounding box center [893, 87] width 5 height 6
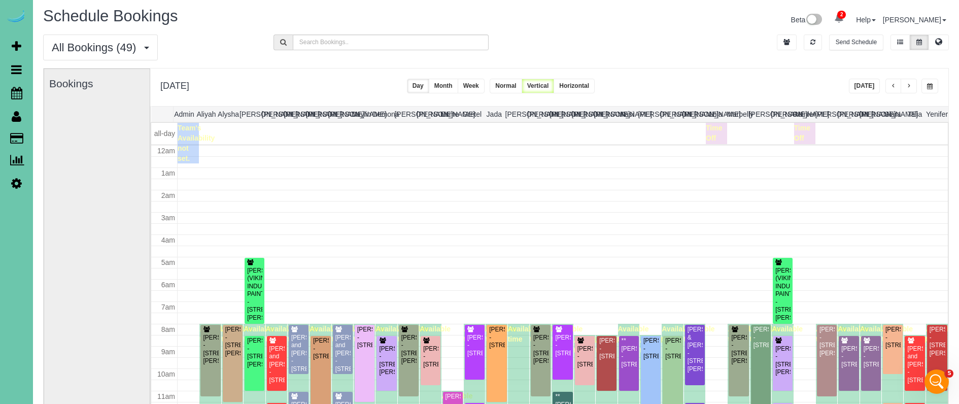
scroll to position [134, 0]
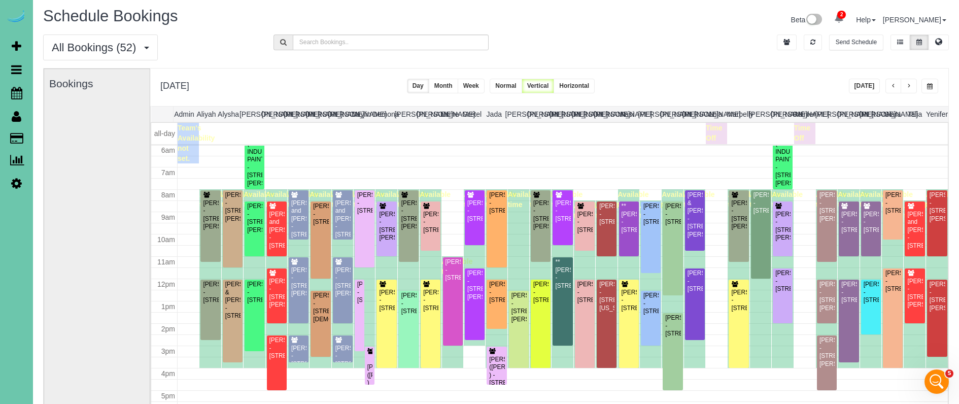
click at [891, 84] on span "button" at bounding box center [893, 86] width 5 height 6
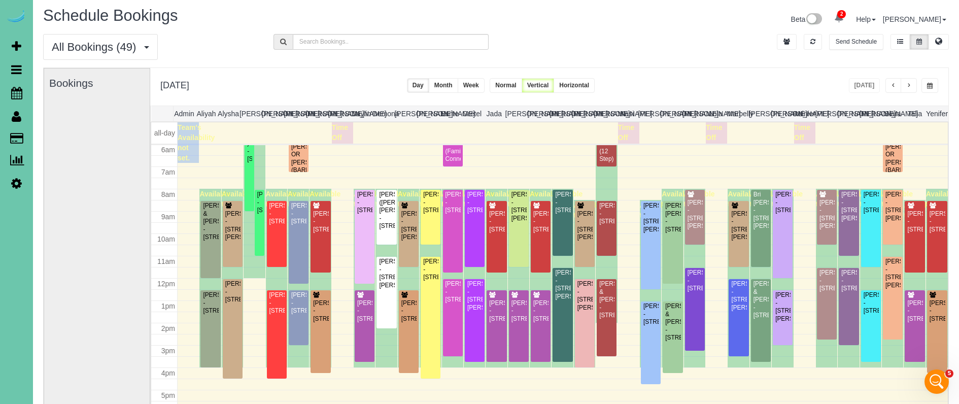
click at [910, 87] on span "button" at bounding box center [908, 86] width 5 height 6
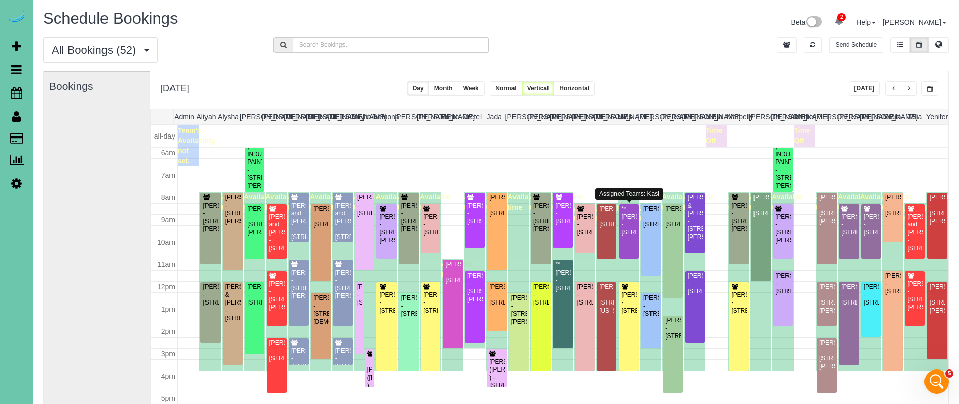
click at [631, 224] on div "**[PERSON_NAME] - [STREET_ADDRESS]" at bounding box center [629, 220] width 16 height 31
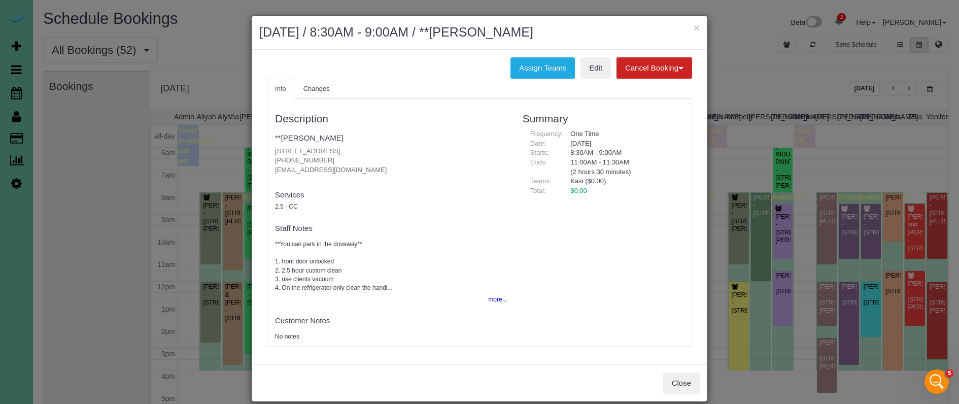
drag, startPoint x: 553, startPoint y: 71, endPoint x: 498, endPoint y: 66, distance: 55.0
click at [553, 71] on button "Assign Teams" at bounding box center [543, 67] width 64 height 21
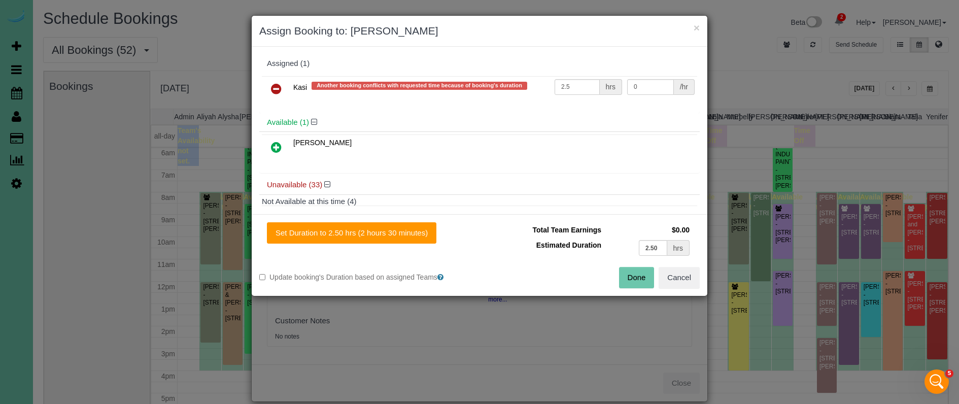
drag, startPoint x: 274, startPoint y: 84, endPoint x: 272, endPoint y: 89, distance: 5.5
click at [274, 84] on icon at bounding box center [276, 89] width 11 height 12
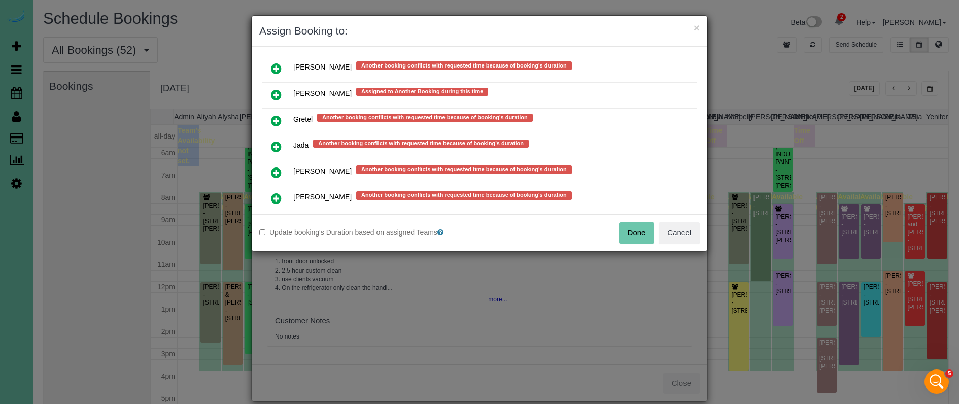
scroll to position [480, 0]
click at [695, 29] on button "×" at bounding box center [697, 27] width 6 height 11
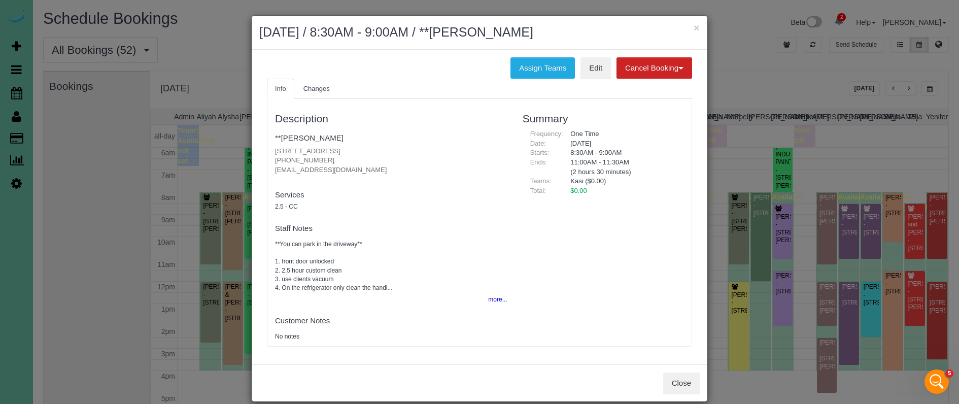
click at [698, 29] on button "×" at bounding box center [697, 27] width 6 height 11
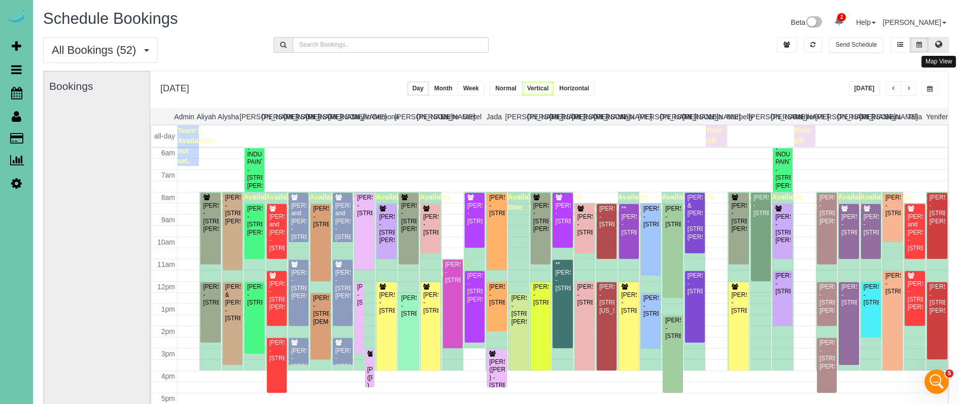
click at [941, 41] on icon at bounding box center [938, 44] width 7 height 6
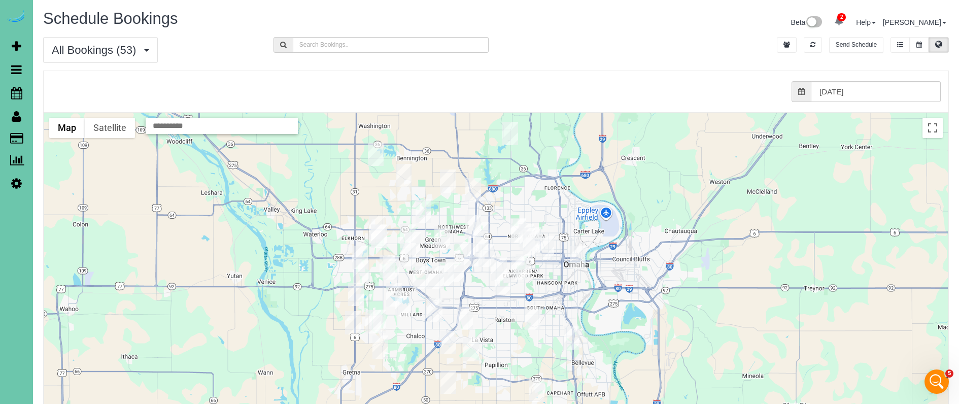
drag, startPoint x: 557, startPoint y: 321, endPoint x: 526, endPoint y: 278, distance: 53.4
click at [526, 278] on div at bounding box center [496, 315] width 904 height 405
click at [534, 318] on img "09/16/2025 8:30AM - **Tammy McCubbin - 6913 Sun Valley Drive, Omaha, NE 68157" at bounding box center [533, 318] width 16 height 23
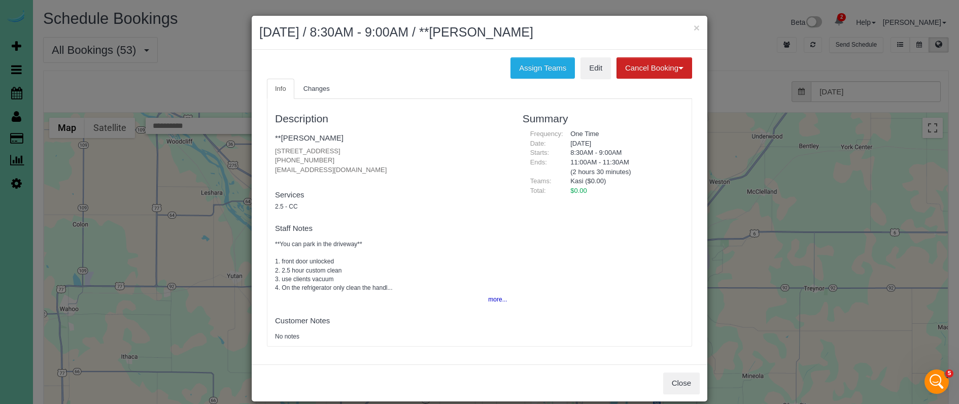
click at [695, 378] on button "Close" at bounding box center [681, 383] width 37 height 21
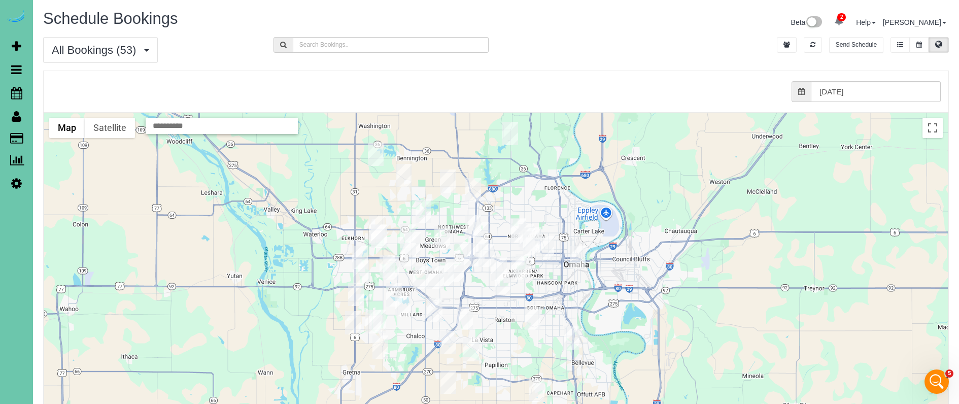
click at [532, 321] on img "09/16/2025 8:30AM - **Tammy McCubbin - 6913 Sun Valley Drive, Omaha, NE 68157" at bounding box center [533, 318] width 16 height 23
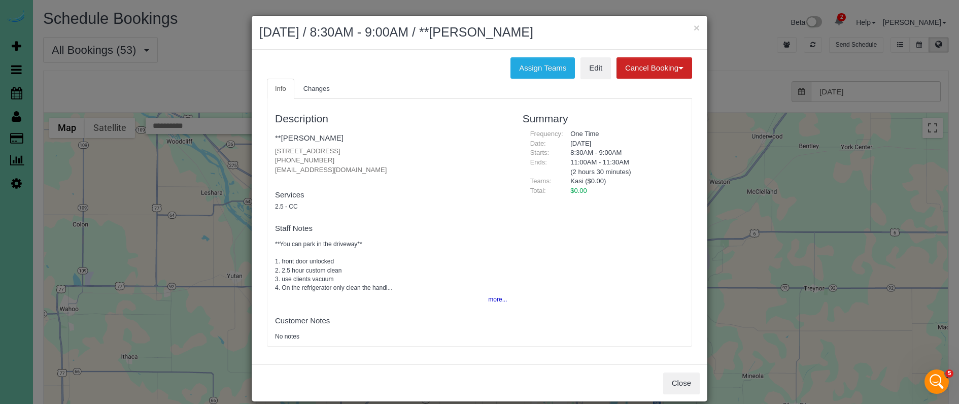
drag, startPoint x: 534, startPoint y: 62, endPoint x: 483, endPoint y: 64, distance: 51.3
click at [534, 62] on button "Assign Teams" at bounding box center [543, 67] width 64 height 21
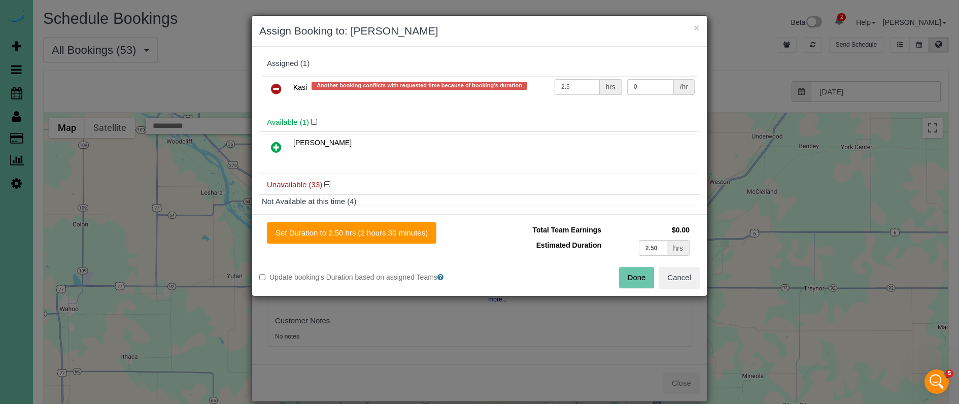
drag, startPoint x: 267, startPoint y: 84, endPoint x: 275, endPoint y: 117, distance: 33.3
click at [267, 84] on link at bounding box center [276, 89] width 24 height 20
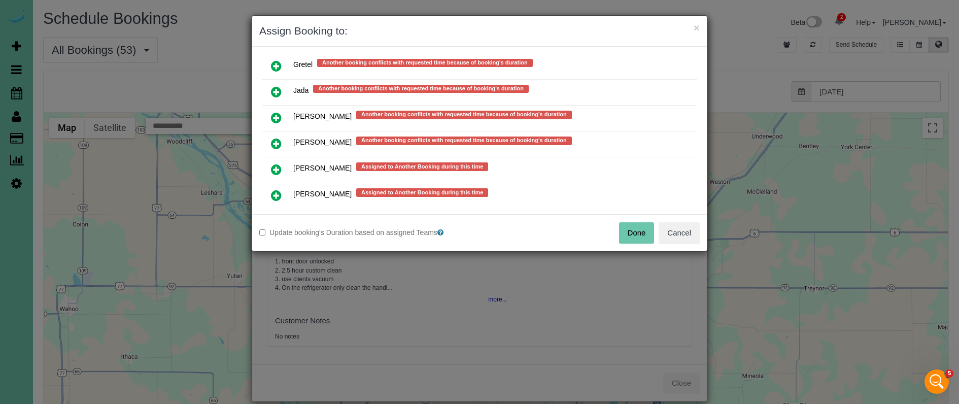
scroll to position [535, 0]
click at [275, 86] on icon at bounding box center [276, 91] width 11 height 12
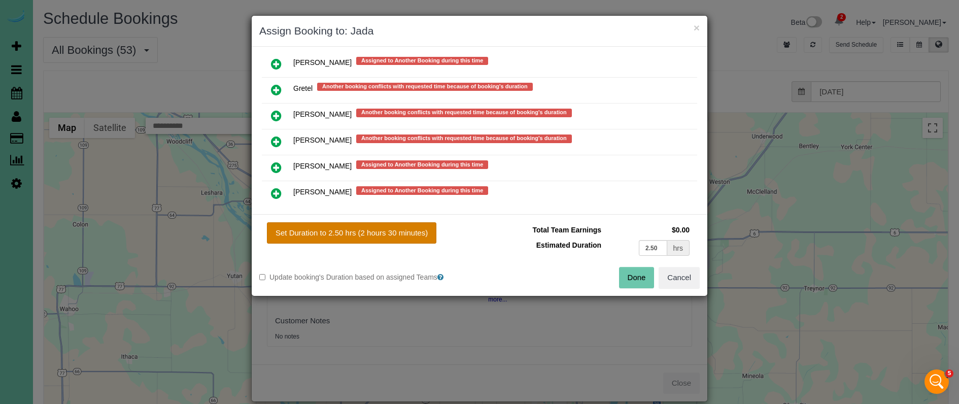
click at [373, 236] on button "Set Duration to 2.50 hrs (2 hours 30 minutes)" at bounding box center [352, 232] width 170 height 21
type input "2.50"
drag, startPoint x: 624, startPoint y: 275, endPoint x: 613, endPoint y: 256, distance: 21.8
click at [624, 275] on button "Done" at bounding box center [637, 277] width 36 height 21
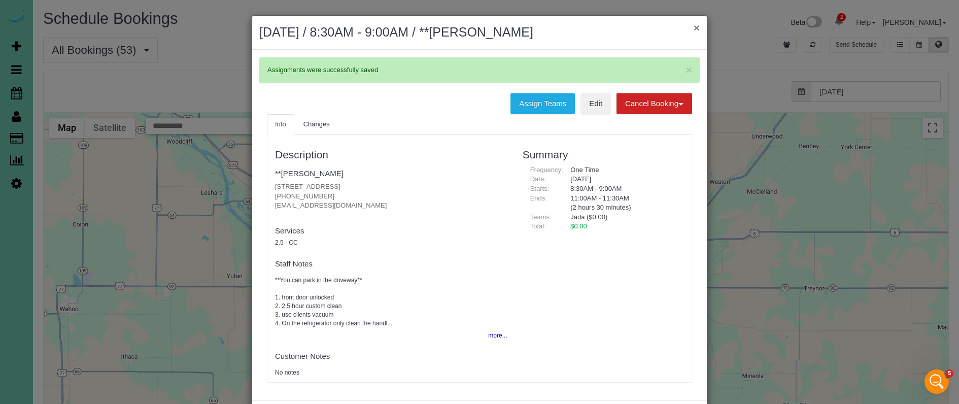
click at [697, 28] on button "×" at bounding box center [697, 27] width 6 height 11
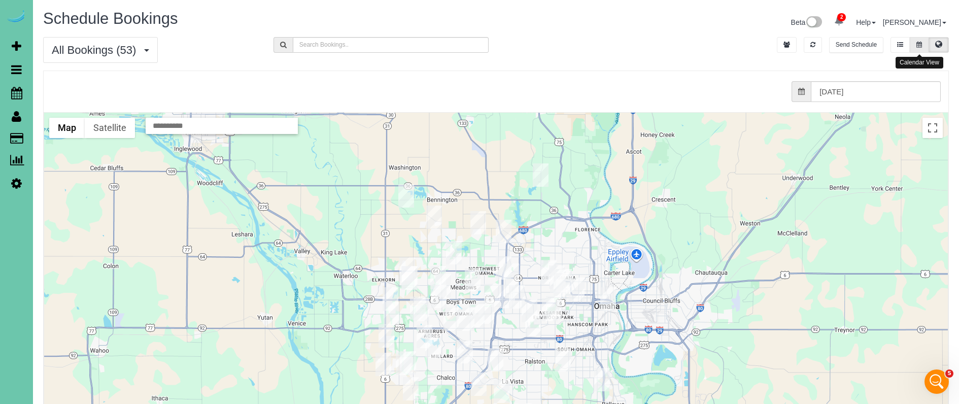
click at [917, 42] on icon at bounding box center [920, 45] width 6 height 6
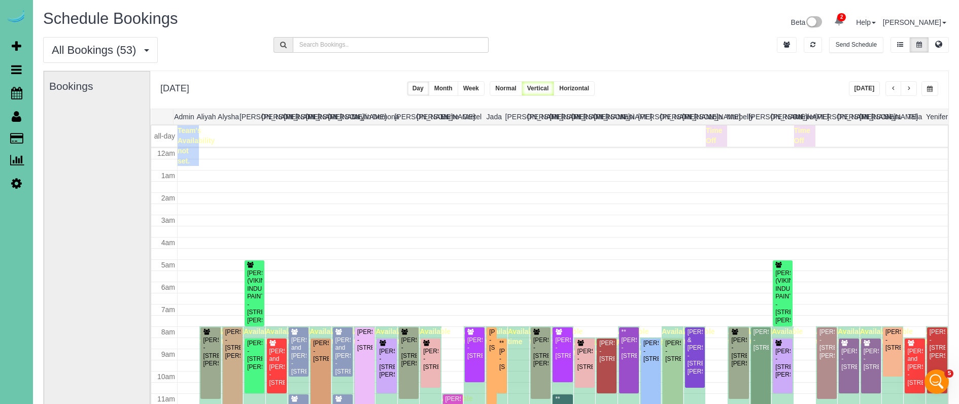
scroll to position [134, 0]
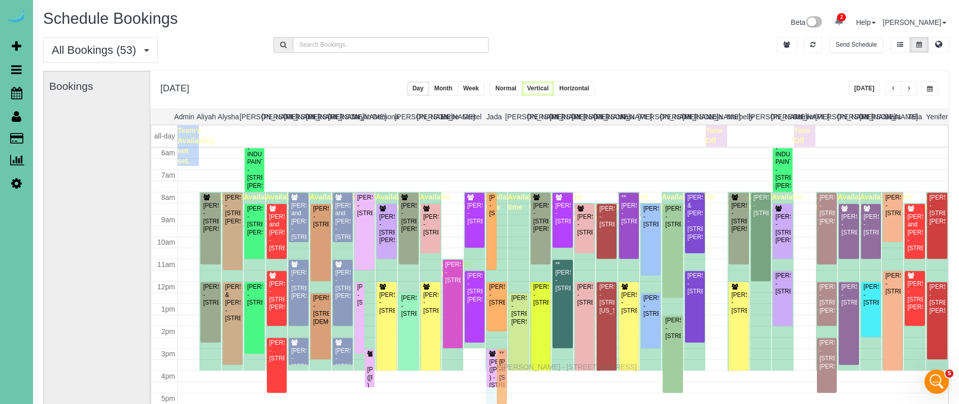
drag, startPoint x: 499, startPoint y: 225, endPoint x: 498, endPoint y: 365, distance: 140.1
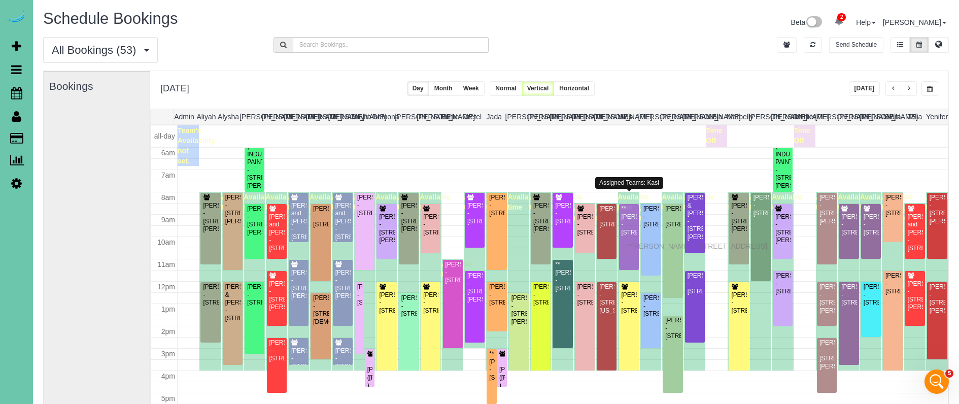
drag, startPoint x: 629, startPoint y: 233, endPoint x: 629, endPoint y: 245, distance: 11.7
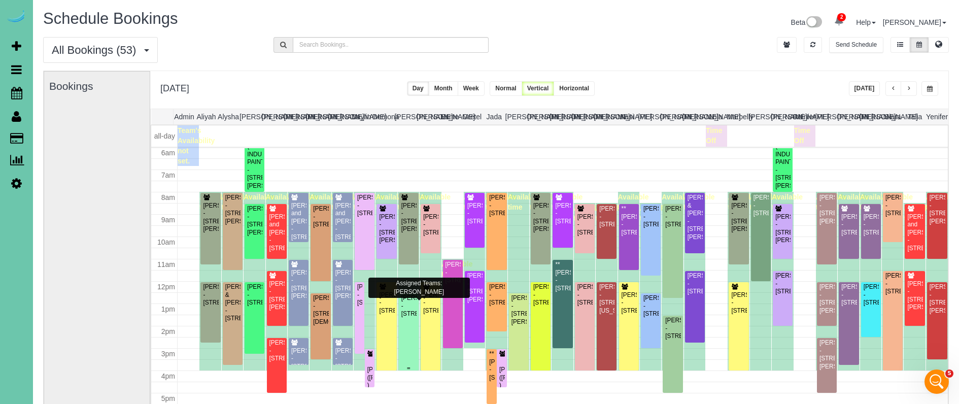
click at [409, 318] on div "[PERSON_NAME] - [STREET_ADDRESS]" at bounding box center [409, 305] width 16 height 23
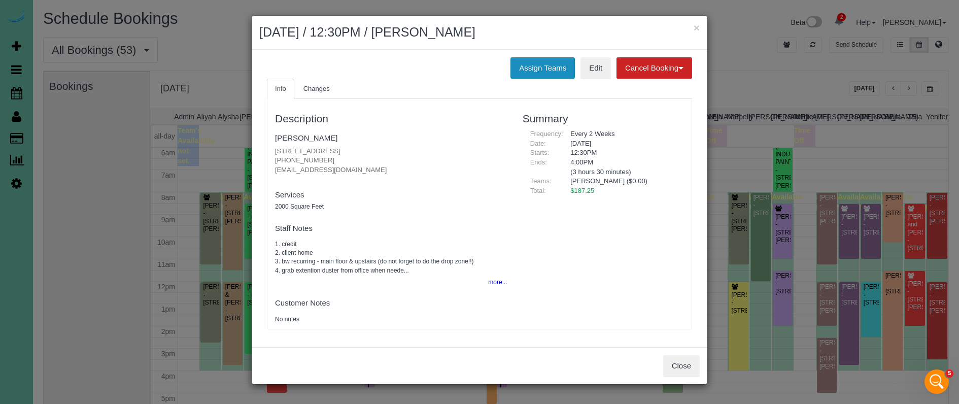
drag, startPoint x: 521, startPoint y: 61, endPoint x: 515, endPoint y: 61, distance: 6.1
click at [521, 61] on button "Assign Teams" at bounding box center [543, 67] width 64 height 21
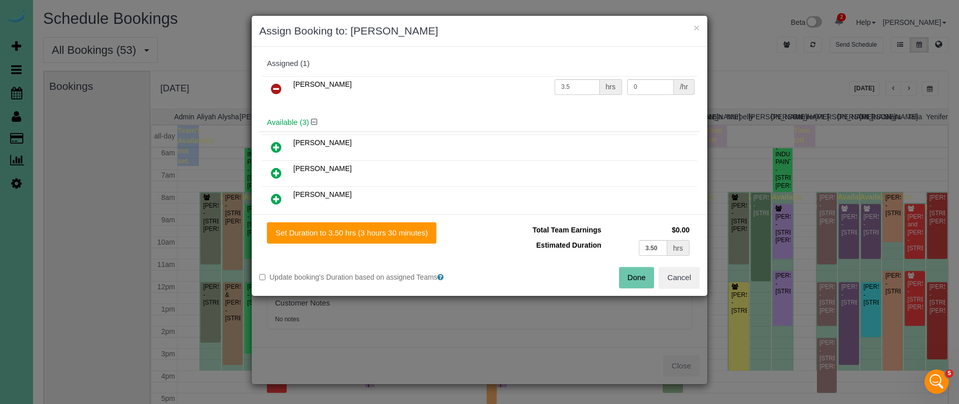
drag, startPoint x: 273, startPoint y: 87, endPoint x: 272, endPoint y: 93, distance: 6.6
click at [273, 87] on icon at bounding box center [276, 89] width 11 height 12
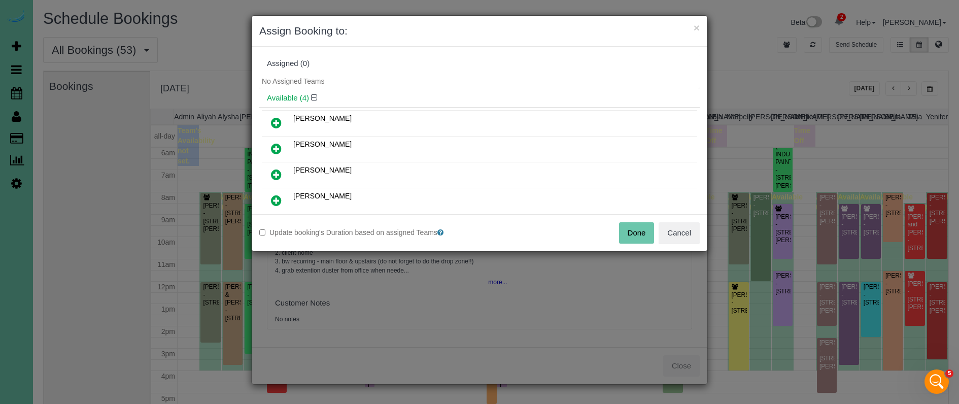
scroll to position [2, 0]
click at [271, 194] on icon at bounding box center [276, 199] width 11 height 12
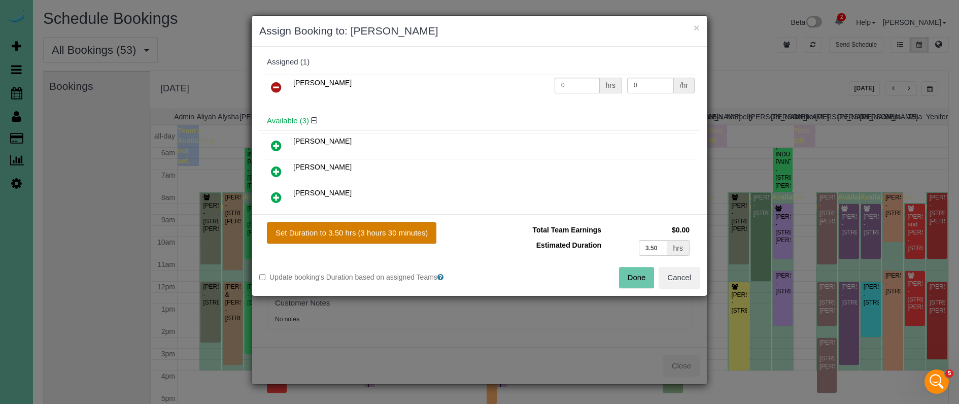
drag, startPoint x: 373, startPoint y: 234, endPoint x: 420, endPoint y: 239, distance: 46.9
click at [373, 234] on button "Set Duration to 3.50 hrs (3 hours 30 minutes)" at bounding box center [352, 232] width 170 height 21
type input "3.50"
drag, startPoint x: 355, startPoint y: 239, endPoint x: 420, endPoint y: 244, distance: 65.2
click at [355, 239] on button "Set Duration to 3.50 hrs (3 hours 30 minutes)" at bounding box center [352, 232] width 170 height 21
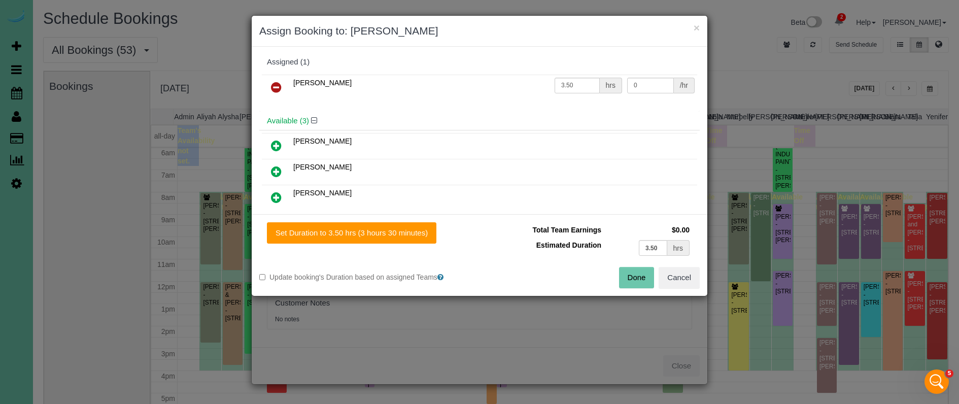
click at [632, 275] on button "Done" at bounding box center [637, 277] width 36 height 21
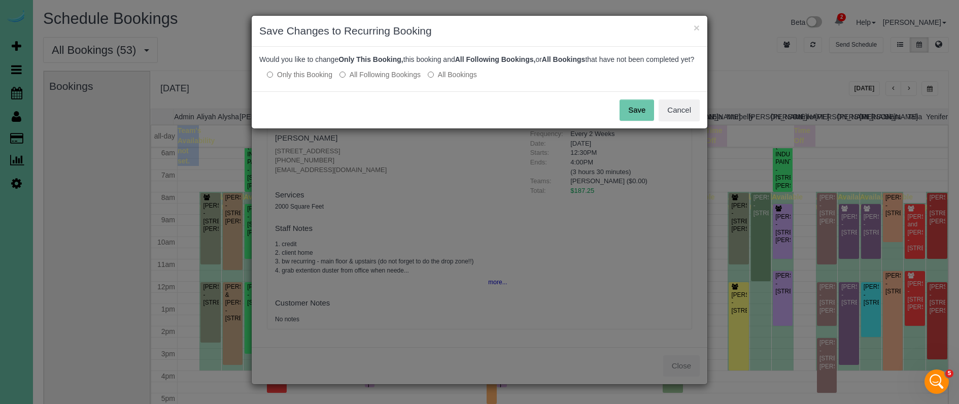
click at [629, 121] on button "Save" at bounding box center [637, 109] width 35 height 21
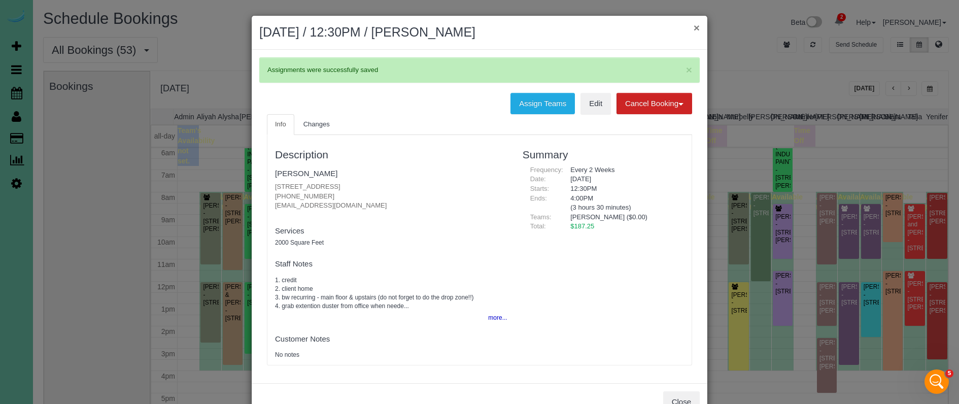
click at [696, 27] on button "×" at bounding box center [697, 27] width 6 height 11
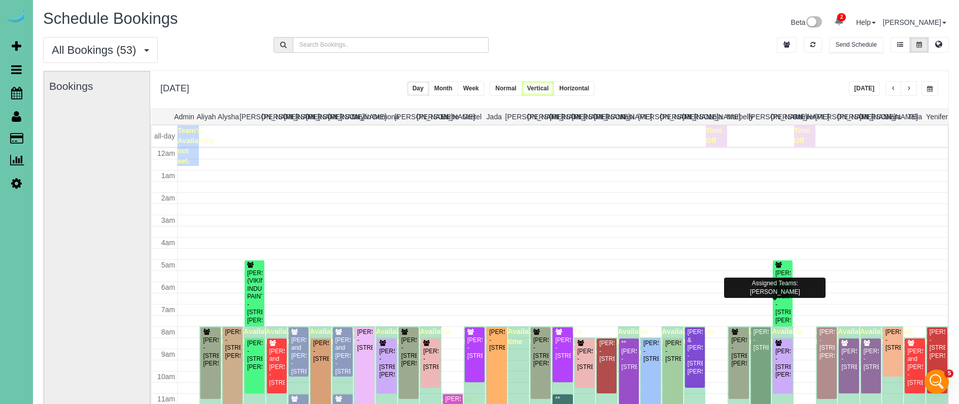
scroll to position [134, 0]
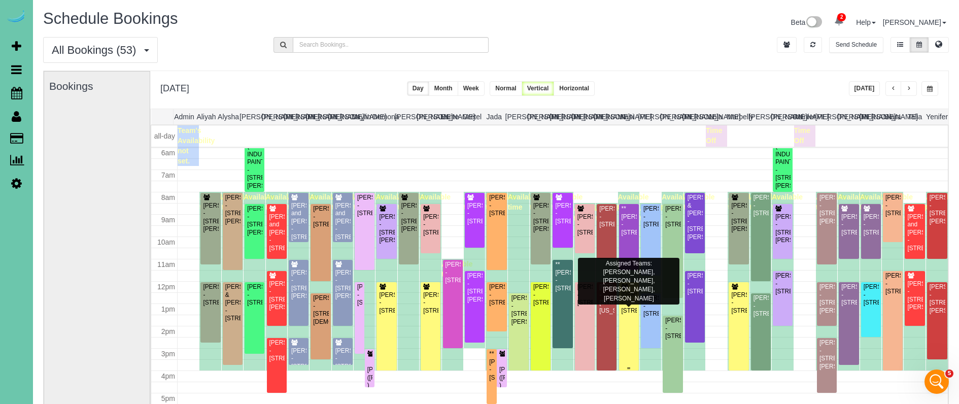
click at [629, 315] on div "[PERSON_NAME] - [STREET_ADDRESS]" at bounding box center [629, 302] width 16 height 23
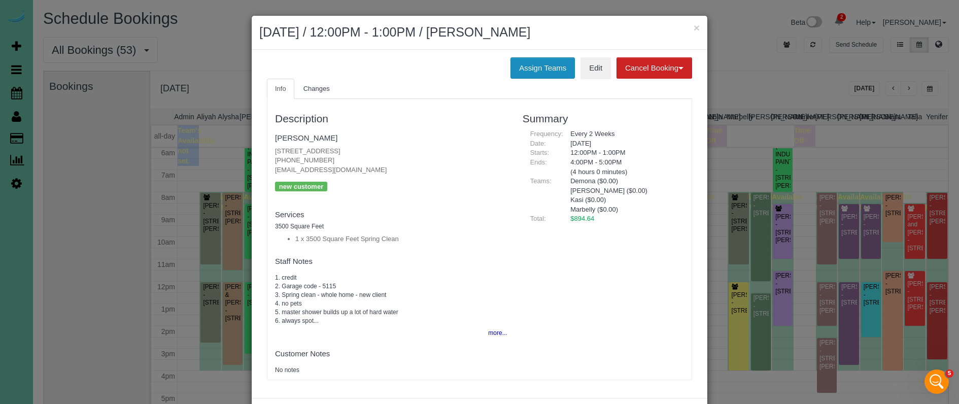
click at [512, 60] on button "Assign Teams" at bounding box center [543, 67] width 64 height 21
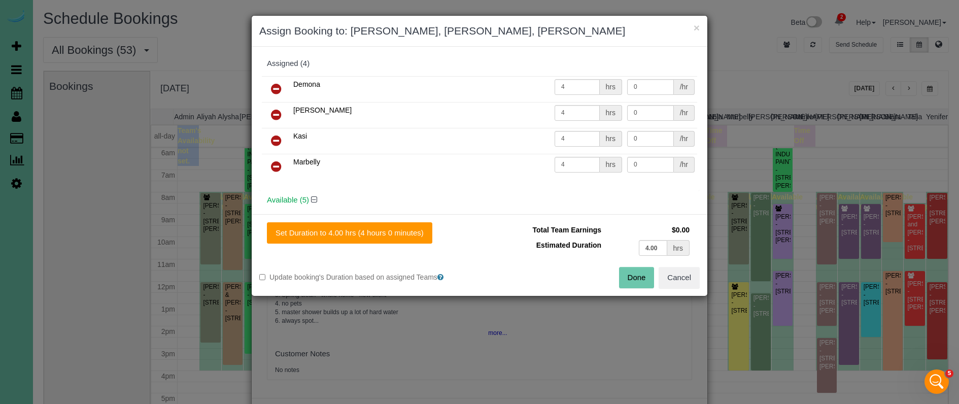
click at [273, 137] on icon at bounding box center [276, 140] width 11 height 12
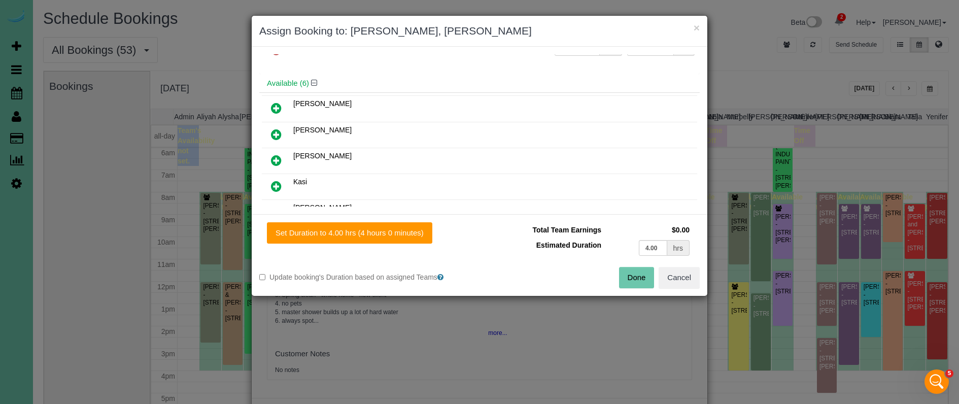
scroll to position [116, 0]
click at [277, 111] on icon at bounding box center [276, 109] width 11 height 12
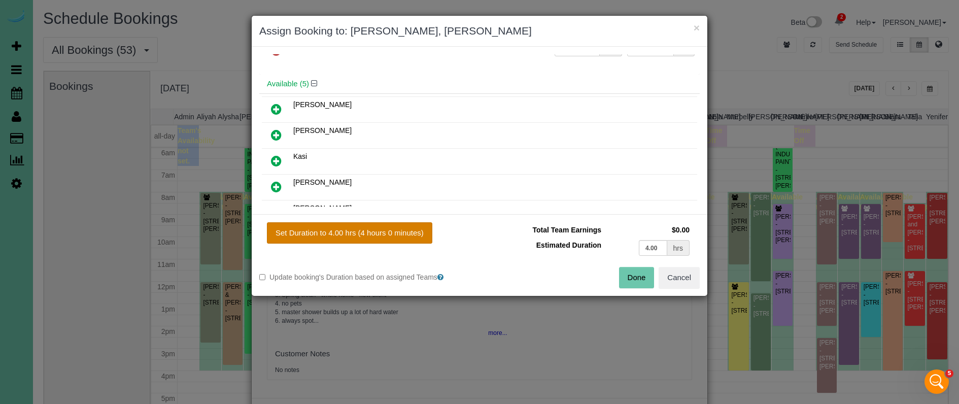
drag, startPoint x: 382, startPoint y: 232, endPoint x: 394, endPoint y: 234, distance: 12.3
click at [382, 232] on button "Set Duration to 4.00 hrs (4 hours 0 minutes)" at bounding box center [349, 232] width 165 height 21
type input "4.00"
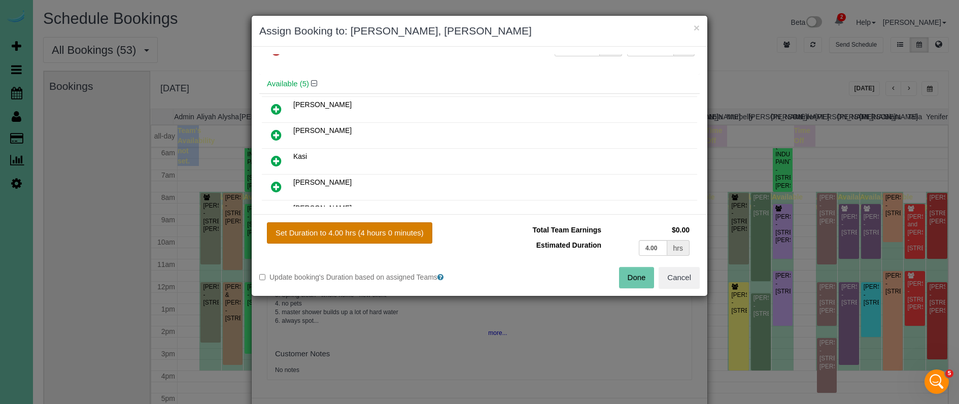
type input "4.00"
click at [641, 278] on button "Done" at bounding box center [637, 277] width 36 height 21
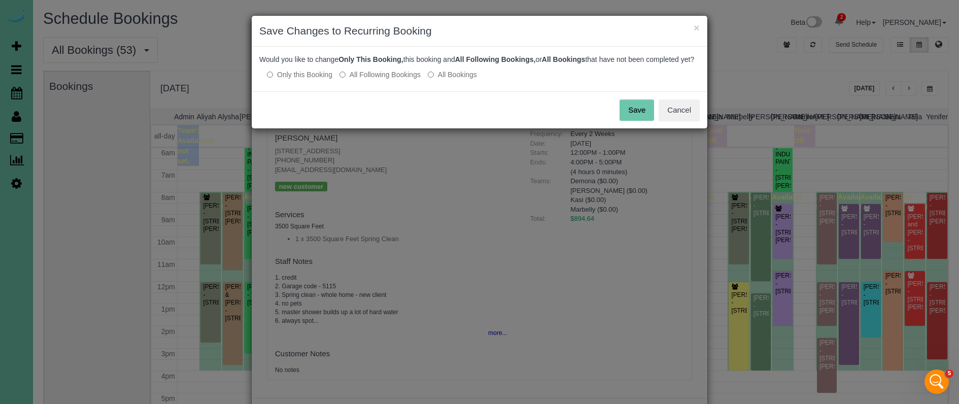
drag, startPoint x: 635, startPoint y: 120, endPoint x: 634, endPoint y: 110, distance: 10.7
click at [635, 120] on button "Save" at bounding box center [637, 109] width 35 height 21
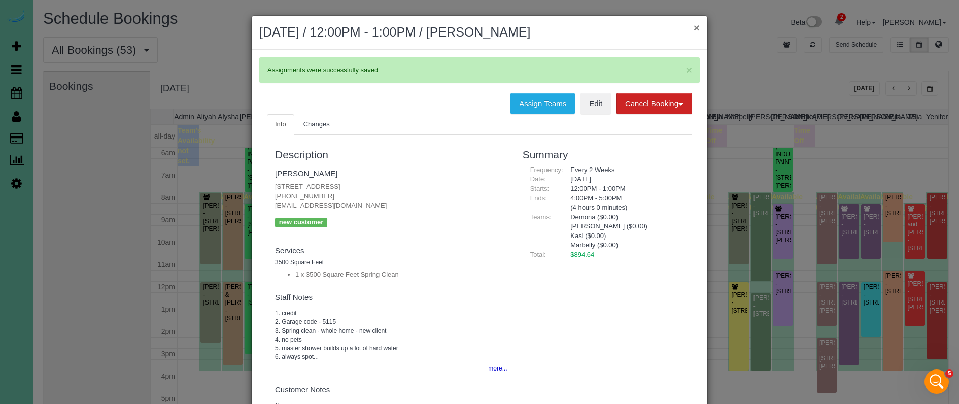
click at [697, 26] on button "×" at bounding box center [697, 27] width 6 height 11
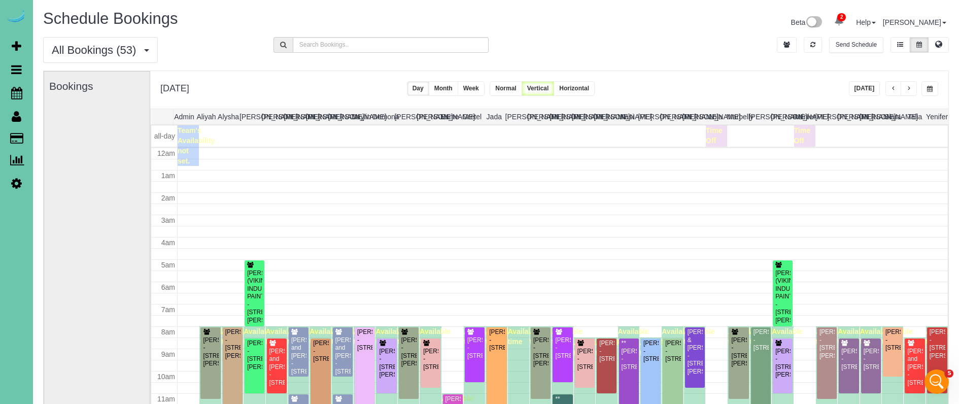
scroll to position [134, 0]
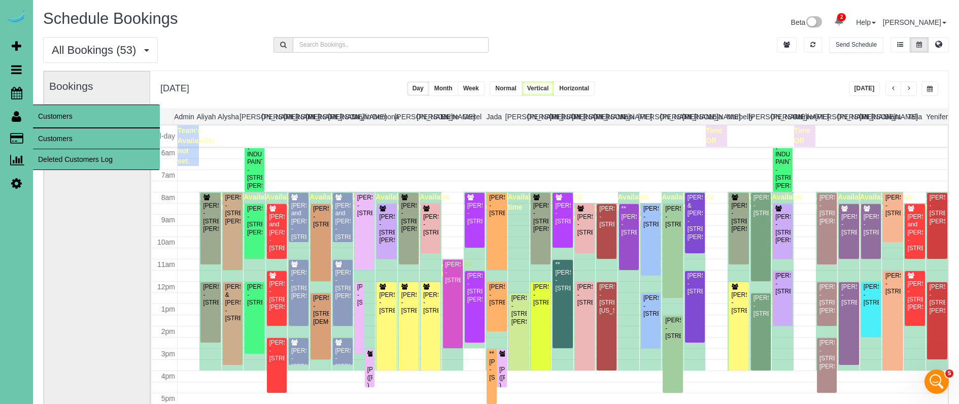
drag, startPoint x: 74, startPoint y: 129, endPoint x: 0, endPoint y: 107, distance: 77.4
click at [74, 129] on div "Bookings" at bounding box center [96, 274] width 95 height 405
click at [89, 137] on link "Customers" at bounding box center [96, 138] width 127 height 20
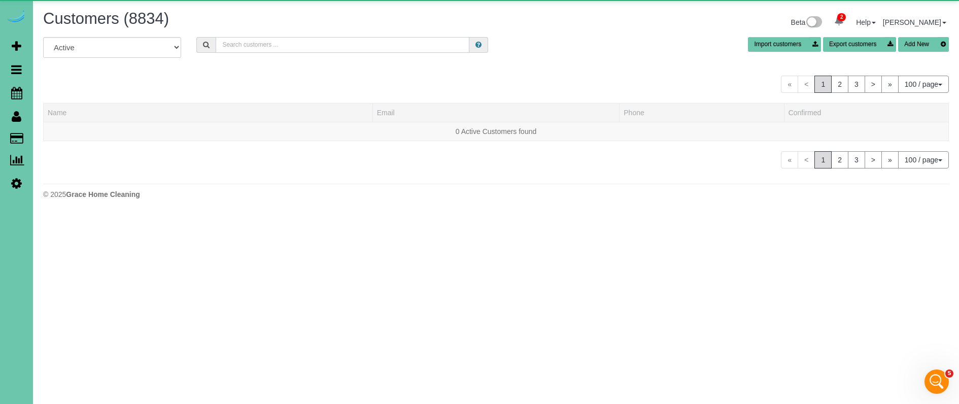
click at [292, 45] on input "text" at bounding box center [343, 45] width 254 height 16
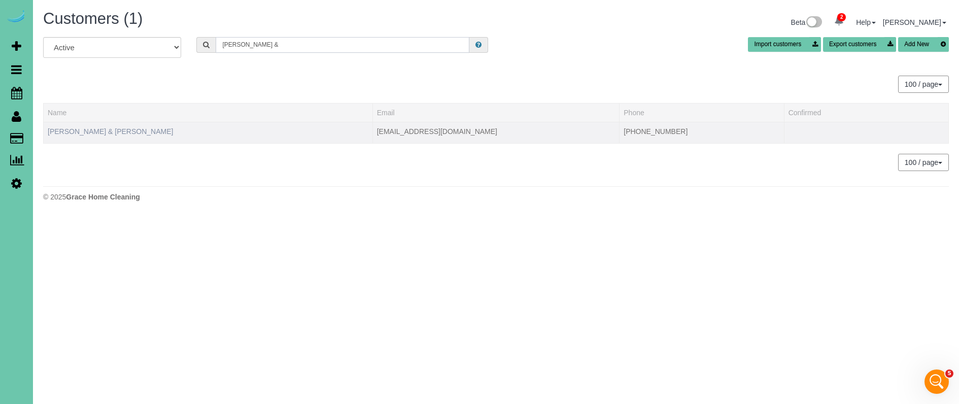
type input "erica &"
click at [77, 131] on link "Erica & Joe Smith" at bounding box center [110, 131] width 125 height 8
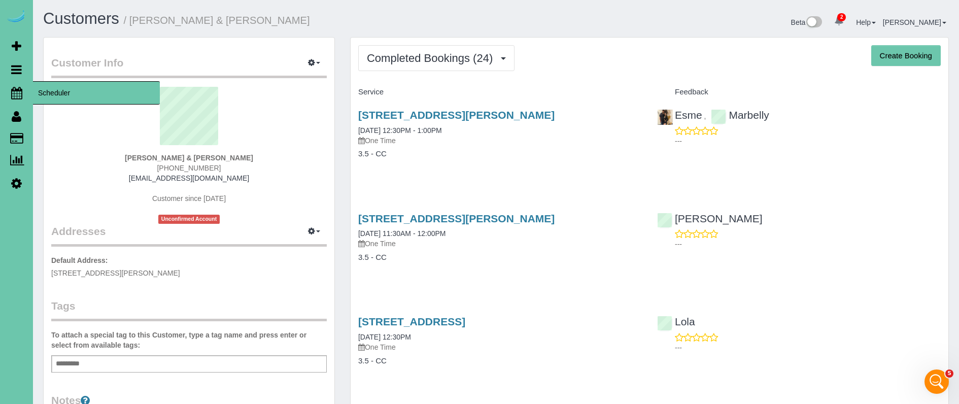
click at [17, 91] on icon at bounding box center [16, 93] width 11 height 12
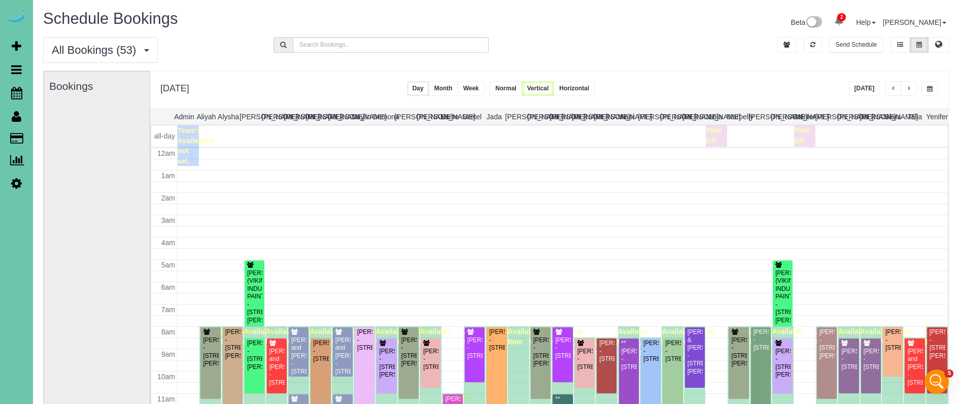
scroll to position [134, 0]
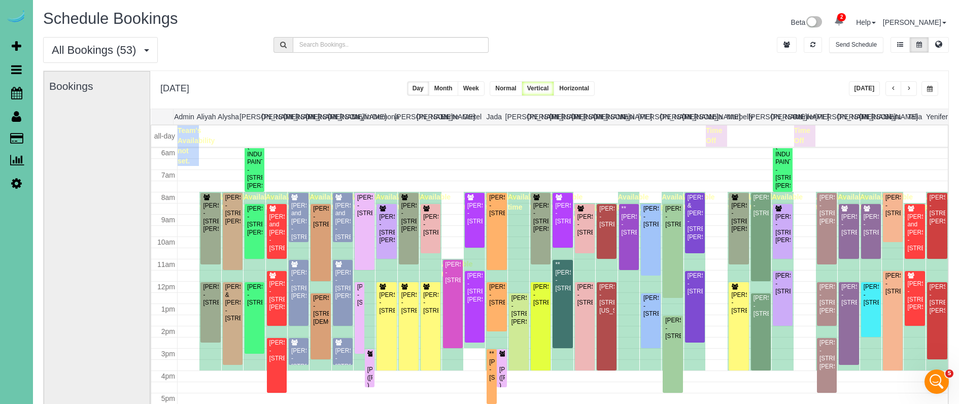
click at [681, 50] on div "All Bookings (53) All Bookings Unassigned Bookings Recurring Bookings New Custo…" at bounding box center [496, 53] width 921 height 33
click at [931, 90] on span "button" at bounding box center [930, 89] width 6 height 6
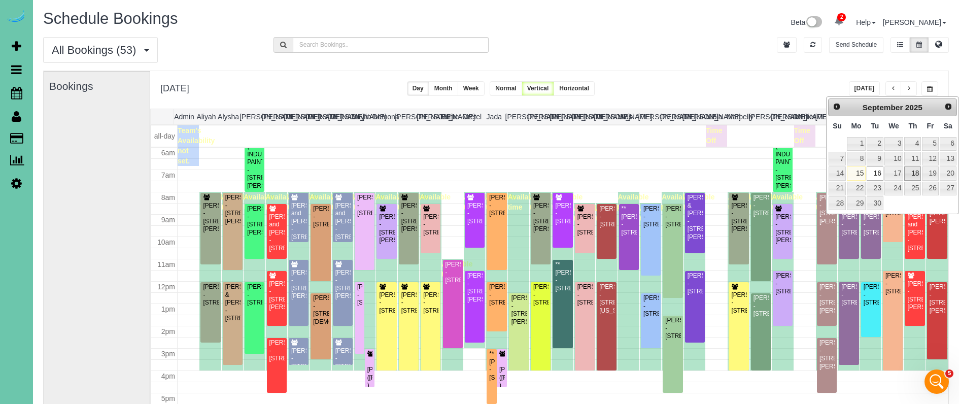
click at [918, 174] on link "18" at bounding box center [912, 173] width 17 height 14
type input "**********"
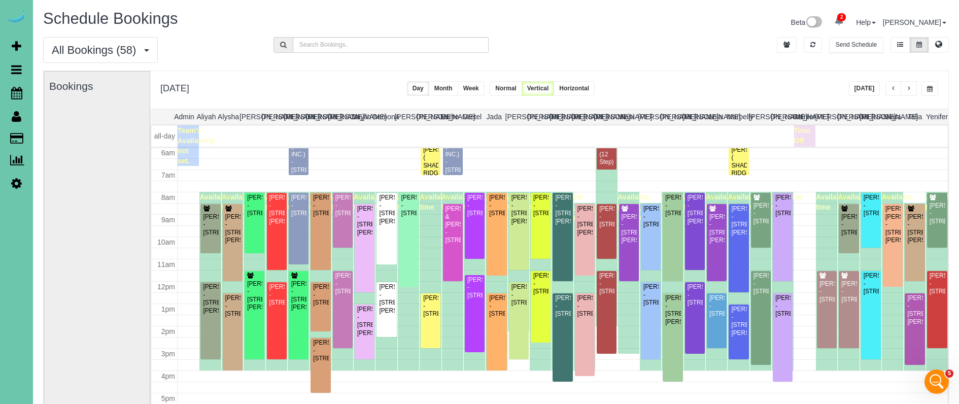
drag, startPoint x: 864, startPoint y: 88, endPoint x: 805, endPoint y: 78, distance: 60.2
click at [864, 88] on button "[DATE]" at bounding box center [864, 88] width 31 height 15
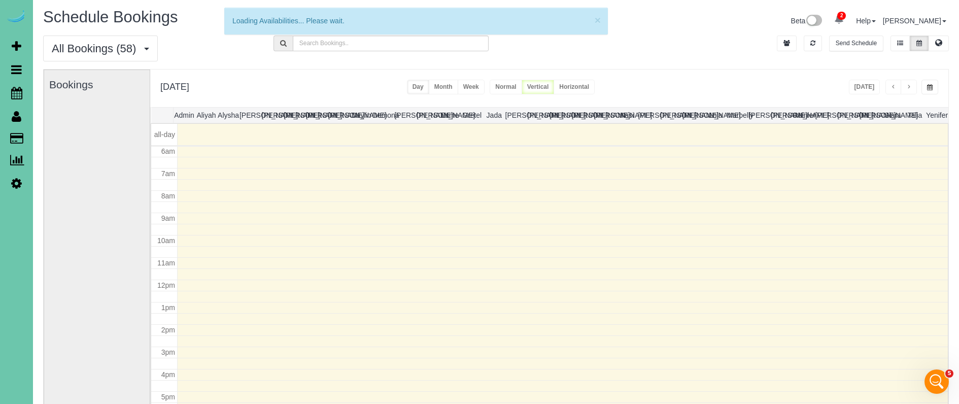
scroll to position [0, 0]
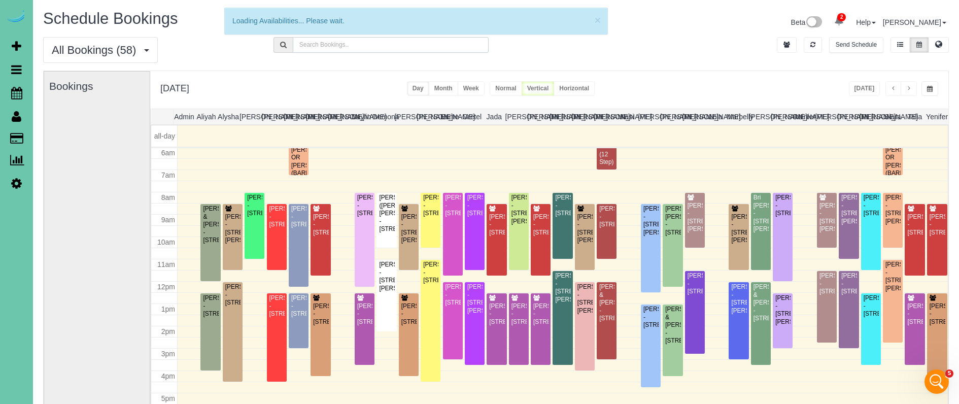
click at [348, 45] on input "text" at bounding box center [391, 45] width 196 height 16
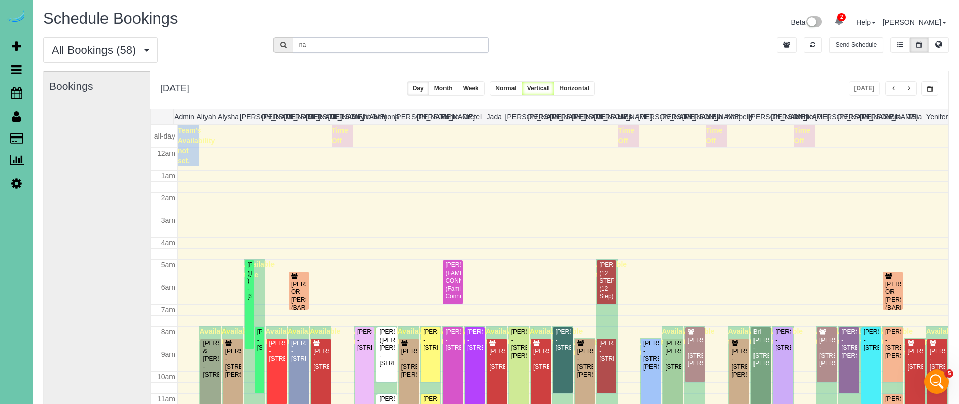
scroll to position [134, 0]
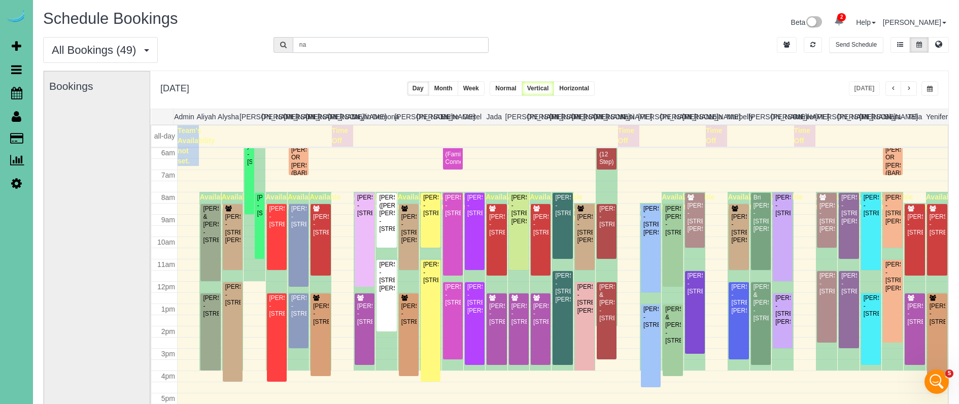
type input "n"
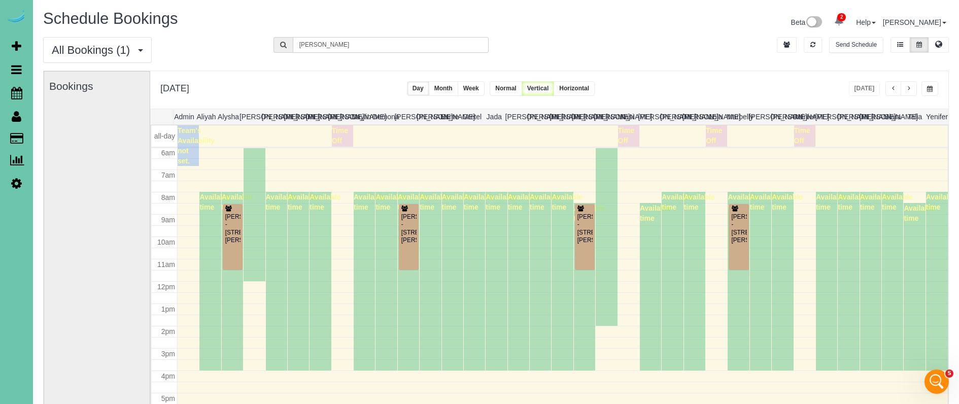
drag, startPoint x: 348, startPoint y: 45, endPoint x: 409, endPoint y: 238, distance: 202.3
click at [409, 238] on div "[PERSON_NAME] - [STREET_ADDRESS][PERSON_NAME]" at bounding box center [409, 228] width 16 height 31
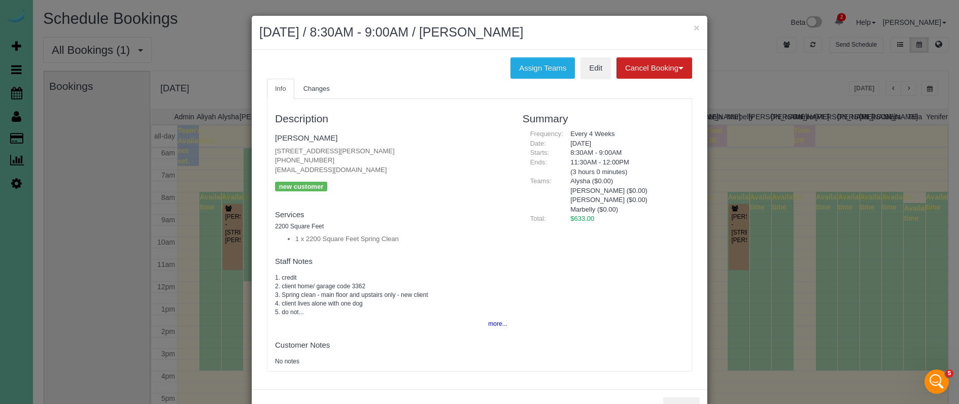
type input "Maggie"
click at [699, 27] on button "×" at bounding box center [697, 27] width 6 height 11
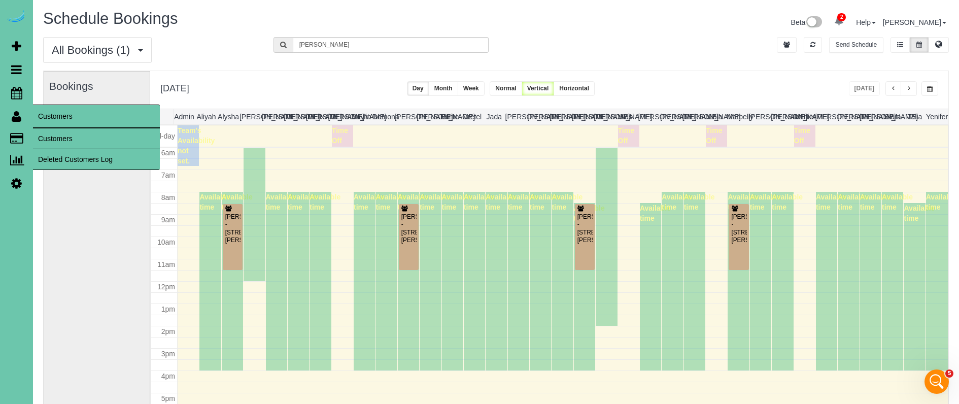
drag, startPoint x: 257, startPoint y: 69, endPoint x: 14, endPoint y: 119, distance: 247.8
click at [14, 119] on icon at bounding box center [17, 116] width 10 height 12
click at [56, 141] on link "Customers" at bounding box center [96, 138] width 127 height 20
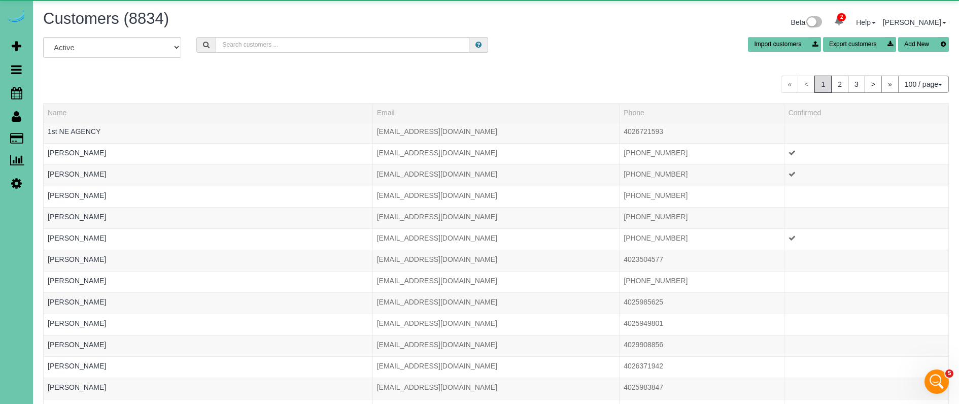
click at [251, 34] on div "Customers (8834) Beta 2 Your Notifications You have 0 alerts × You have 2 to ch…" at bounding box center [496, 23] width 921 height 27
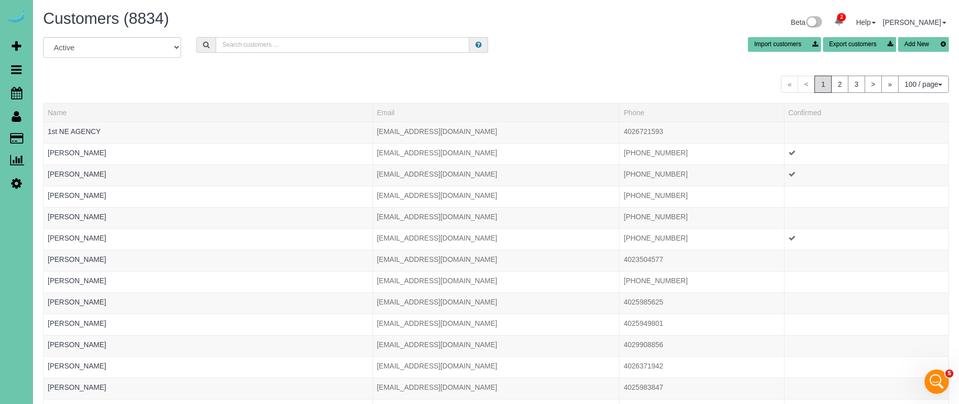
click at [248, 45] on input "text" at bounding box center [343, 45] width 254 height 16
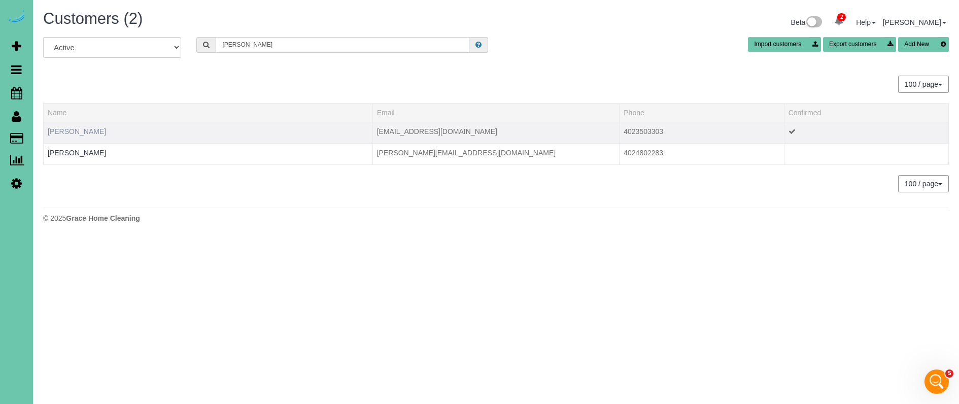
type input "waldron"
click at [74, 133] on link "Josh Waldron" at bounding box center [77, 131] width 58 height 8
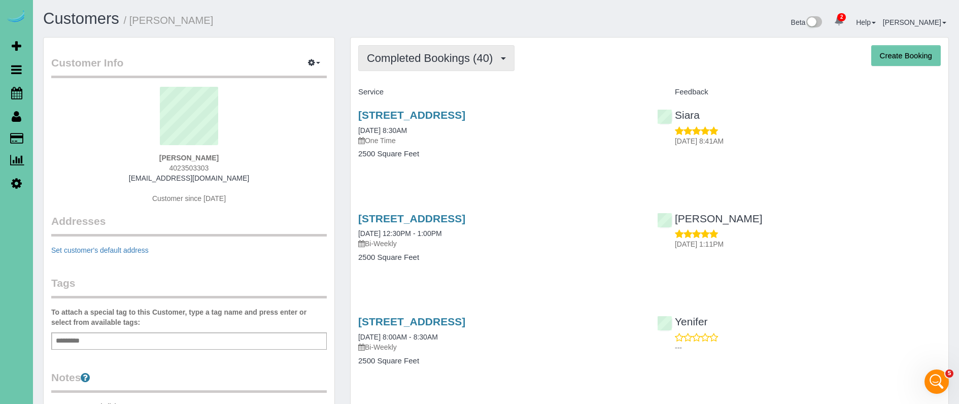
click at [433, 59] on span "Completed Bookings (40)" at bounding box center [432, 58] width 131 height 13
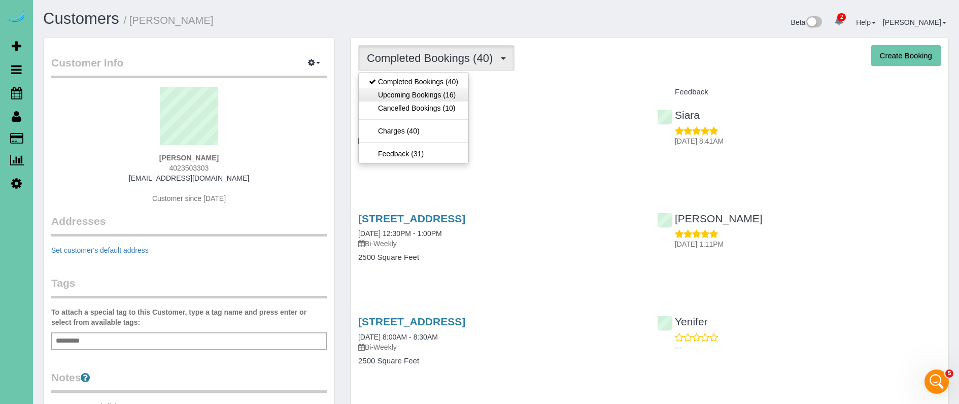
click at [426, 91] on link "Upcoming Bookings (16)" at bounding box center [414, 94] width 110 height 13
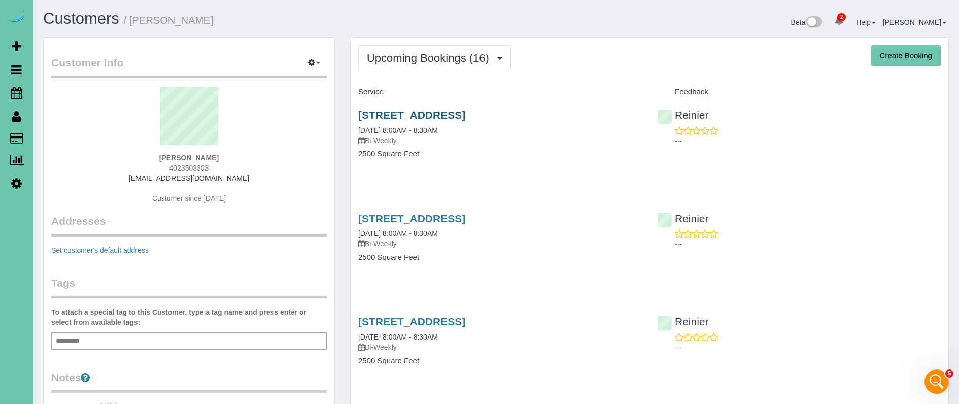
click at [465, 111] on link "7301 S 184th St, Omaha, NE 68136" at bounding box center [411, 115] width 107 height 12
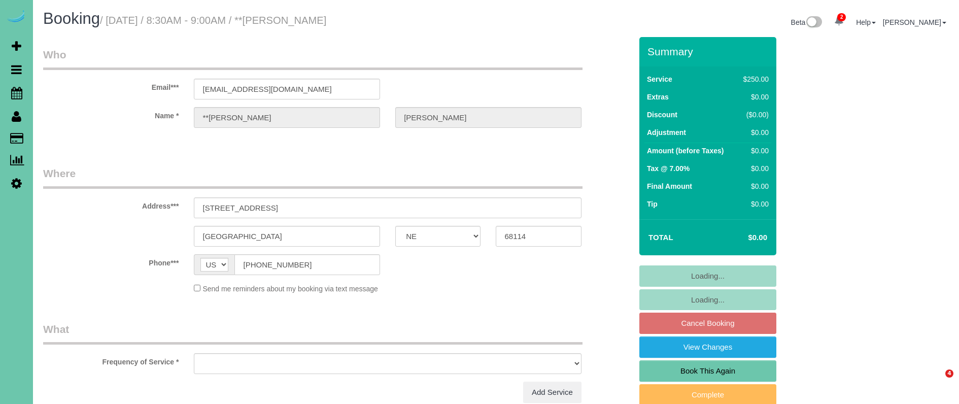
select select "NE"
select select "string:check"
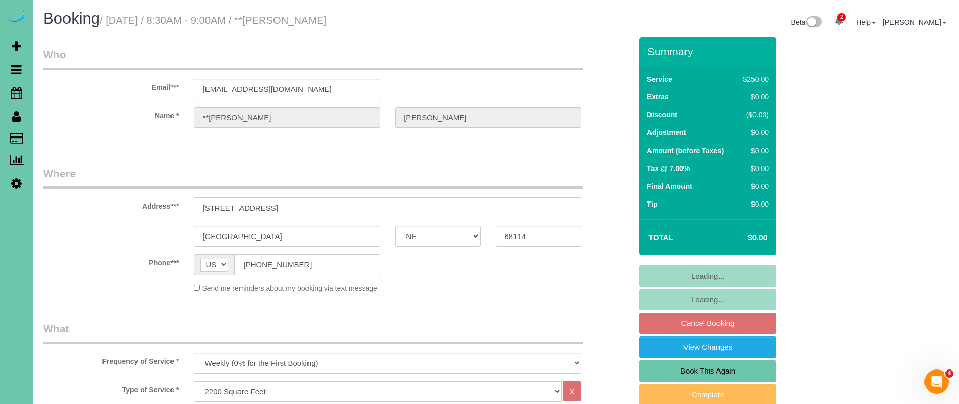
select select "object:897"
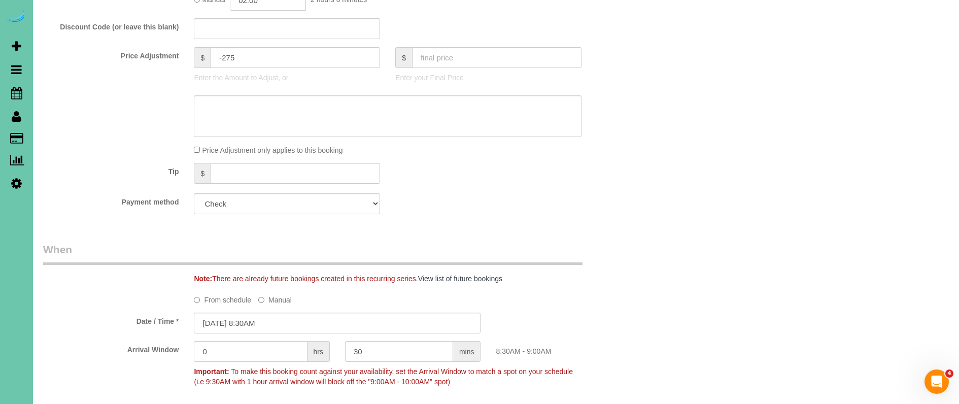
scroll to position [431, 0]
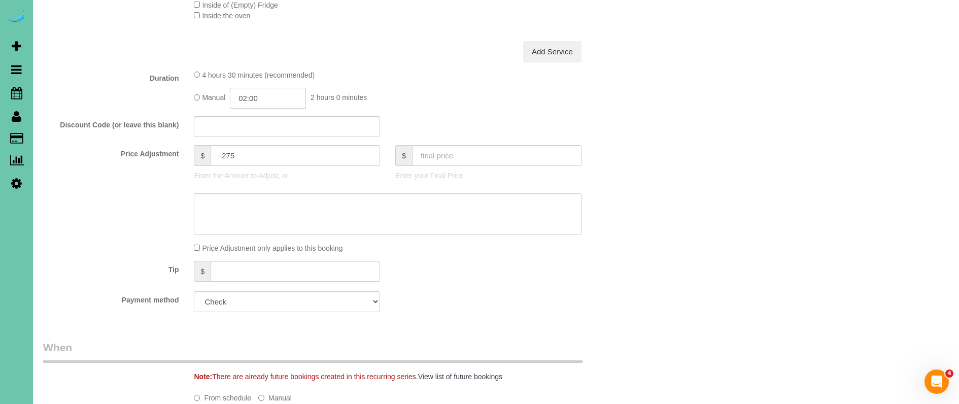
click at [281, 96] on input "02:00" at bounding box center [268, 98] width 76 height 21
type input "04:00"
click at [258, 176] on li "04:00" at bounding box center [256, 179] width 45 height 13
click at [130, 130] on div "Discount Code (or leave this blank)" at bounding box center [338, 127] width 604 height 21
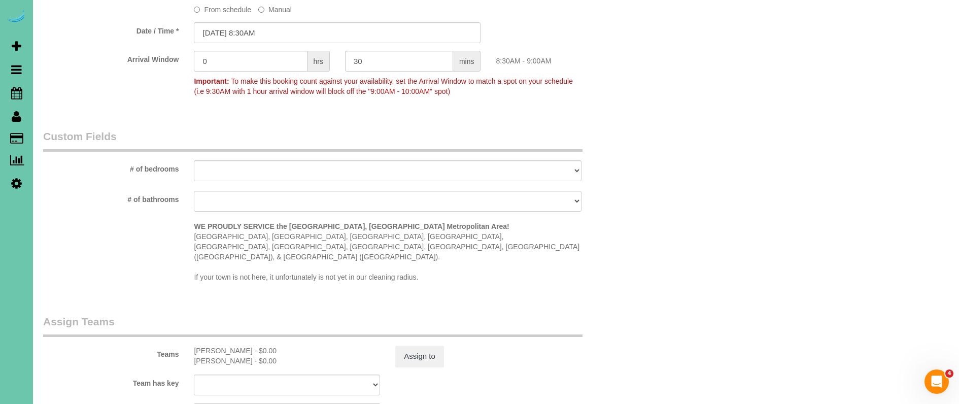
scroll to position [821, 0]
click at [263, 24] on input "09/23/2025 8:30AM" at bounding box center [337, 31] width 287 height 21
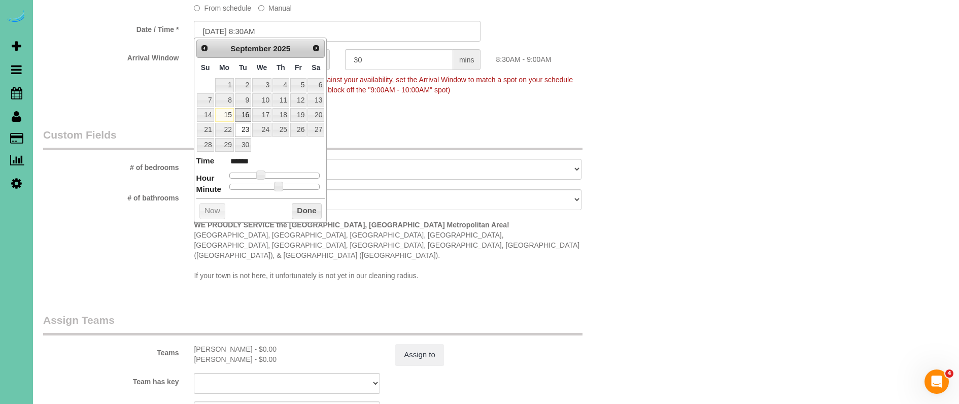
click at [244, 112] on link "16" at bounding box center [243, 115] width 16 height 14
type input "09/16/2025 9:30AM"
type input "******"
type input "09/16/2025 10:30AM"
type input "*******"
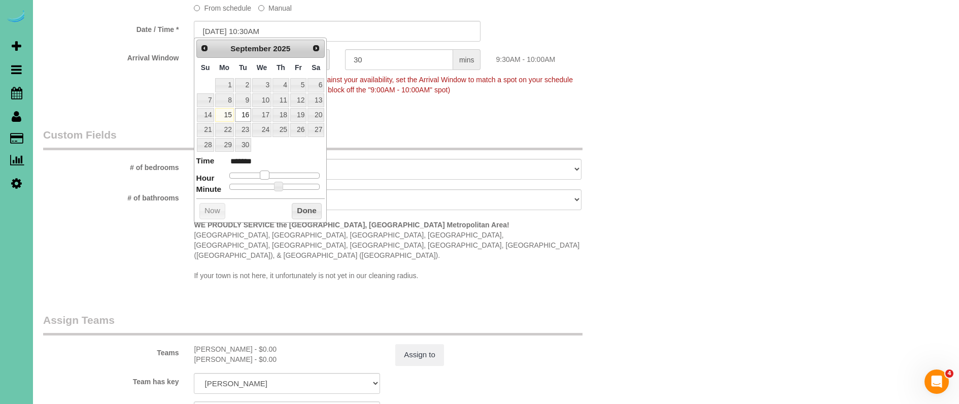
type input "09/16/2025 11:30AM"
type input "*******"
drag, startPoint x: 262, startPoint y: 174, endPoint x: 275, endPoint y: 173, distance: 12.7
click at [275, 173] on span at bounding box center [272, 175] width 9 height 9
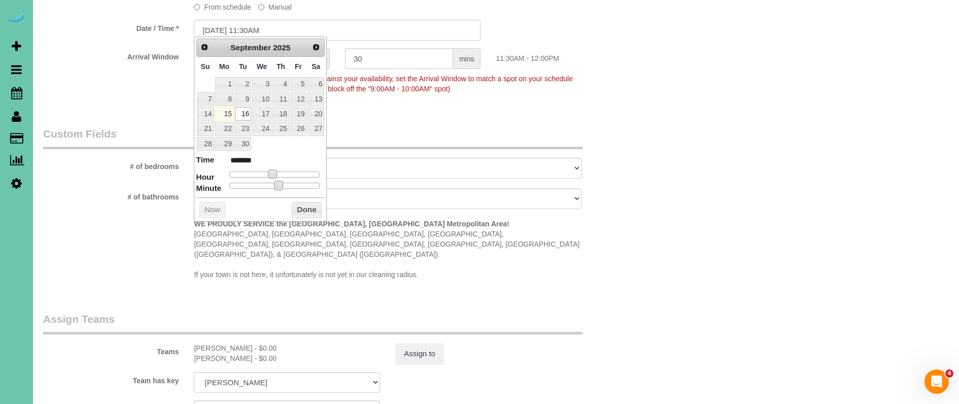
type input "09/16/2025 11:25AM"
type input "*******"
type input "09/16/2025 11:20AM"
type input "*******"
type input "09/16/2025 11:10AM"
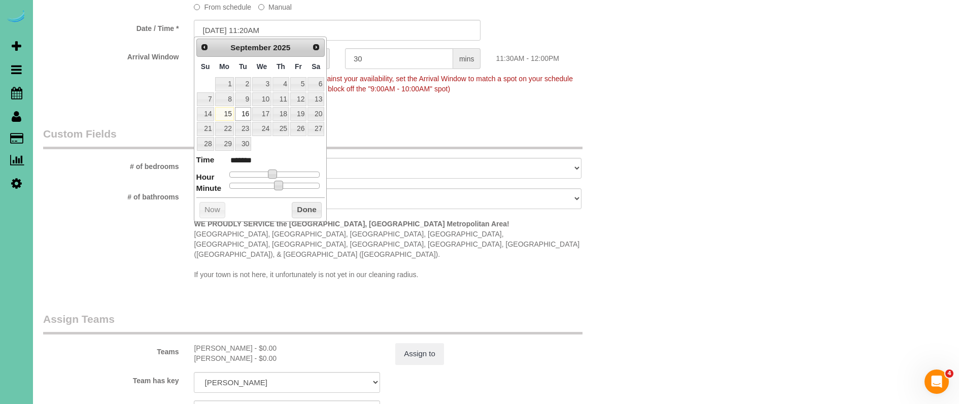
type input "*******"
type input "09/16/2025 11:00AM"
type input "*******"
drag, startPoint x: 278, startPoint y: 184, endPoint x: 270, endPoint y: 190, distance: 9.7
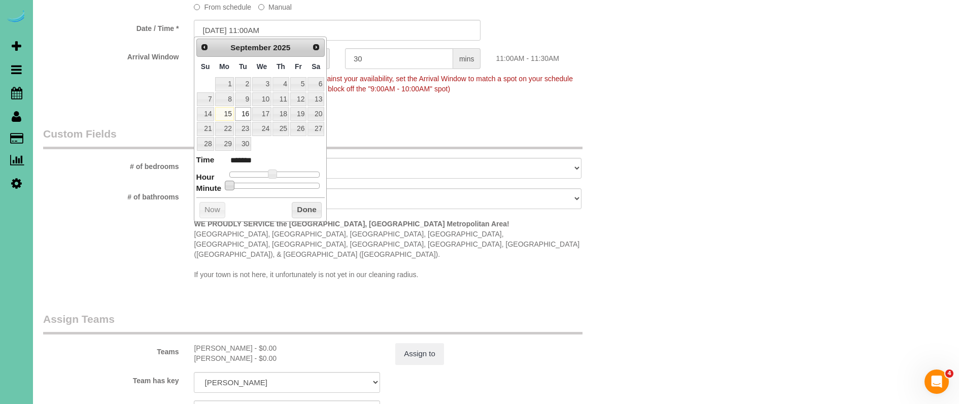
scroll to position [823, 0]
drag, startPoint x: 317, startPoint y: 205, endPoint x: 333, endPoint y: 221, distance: 23.3
click at [317, 205] on button "Done" at bounding box center [307, 209] width 30 height 16
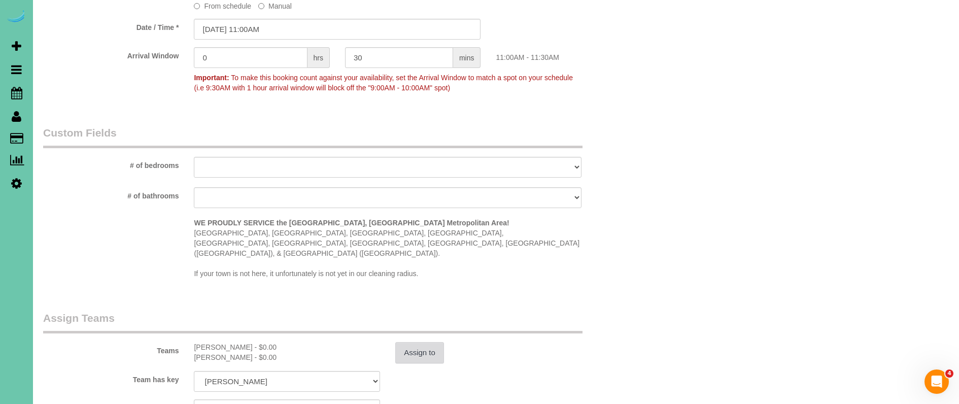
click at [421, 342] on button "Assign to" at bounding box center [419, 352] width 49 height 21
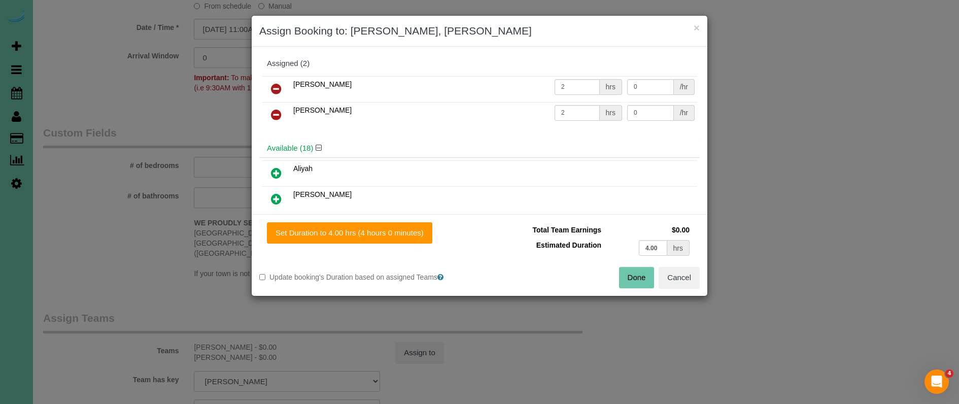
click at [277, 85] on icon at bounding box center [276, 89] width 11 height 12
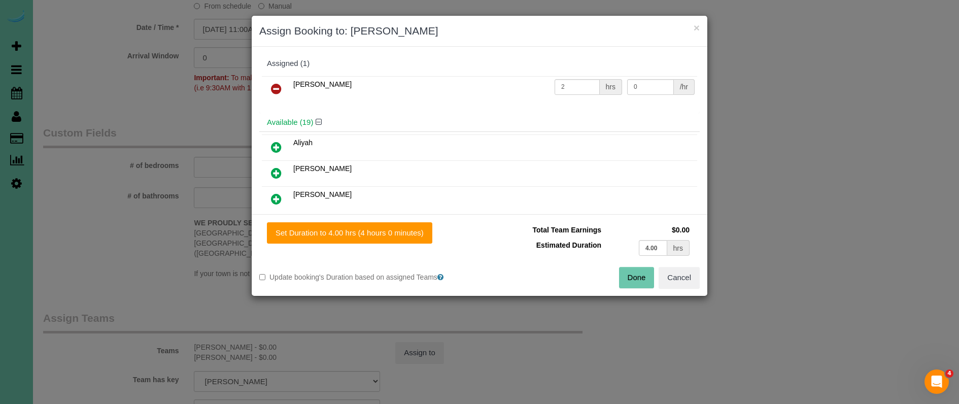
click at [277, 85] on icon at bounding box center [276, 89] width 11 height 12
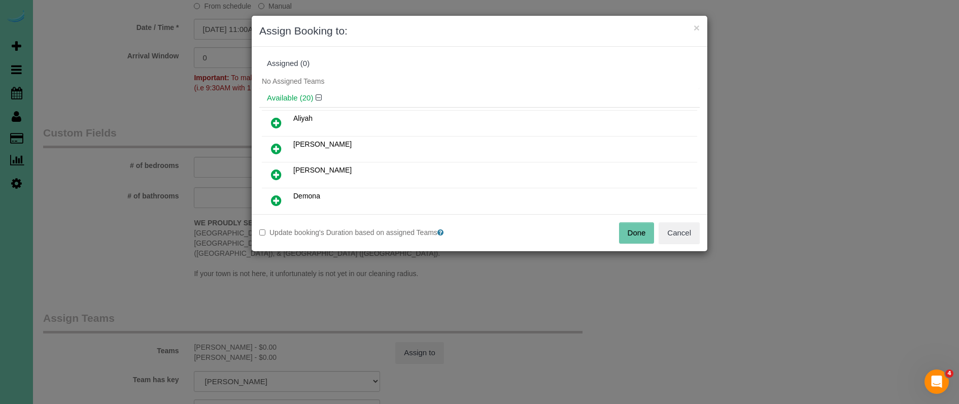
drag, startPoint x: 633, startPoint y: 230, endPoint x: 400, endPoint y: 125, distance: 255.3
click at [400, 125] on div "× Assign Booking to: Assigned (0) No Assigned Teams Available (20) Aliyah Andrea" at bounding box center [479, 133] width 457 height 237
click at [624, 231] on button "Done" at bounding box center [637, 232] width 36 height 21
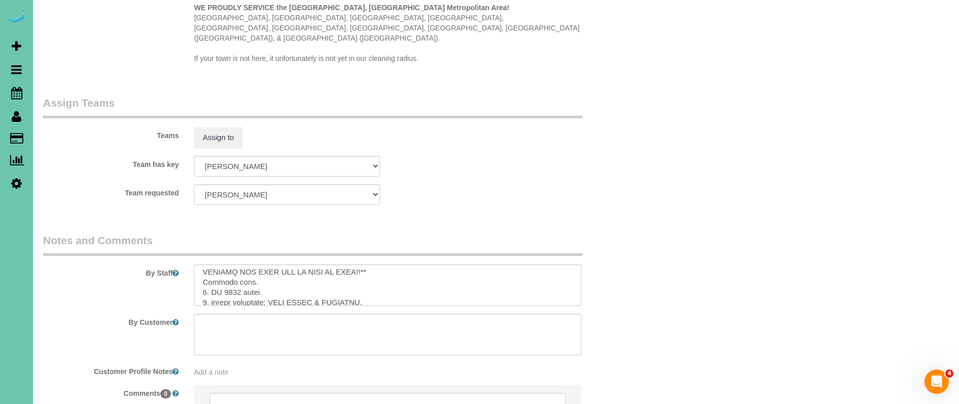
scroll to position [24, 0]
drag, startPoint x: 375, startPoint y: 265, endPoint x: 272, endPoint y: 264, distance: 103.0
click at [273, 264] on textarea at bounding box center [387, 285] width 387 height 42
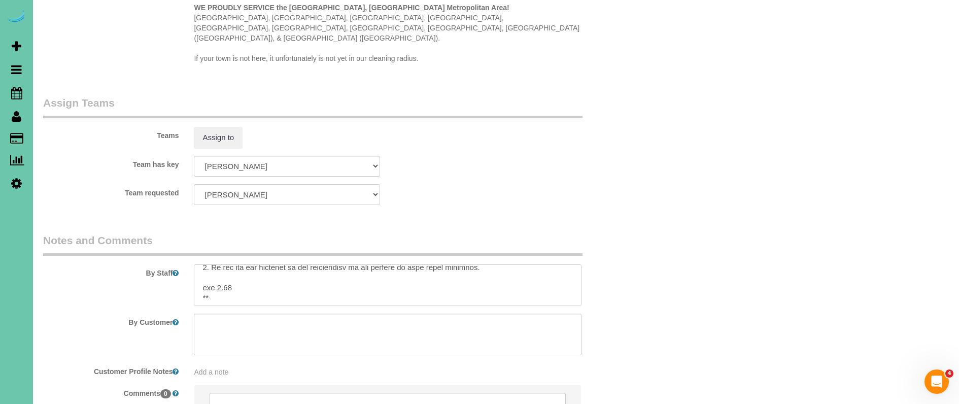
scroll to position [128, 0]
drag, startPoint x: 236, startPoint y: 258, endPoint x: 215, endPoint y: 258, distance: 20.3
click at [215, 264] on textarea at bounding box center [387, 285] width 387 height 42
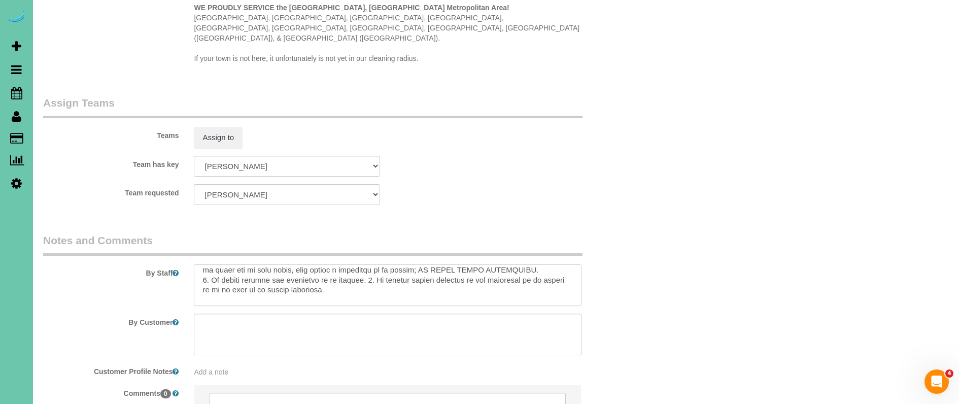
scroll to position [1039, 0]
drag, startPoint x: 232, startPoint y: 272, endPoint x: 221, endPoint y: 272, distance: 10.7
click at [217, 272] on textarea at bounding box center [387, 285] width 387 height 42
type textarea "**DO NOT PUT THE RUG IN BY THE FRONT DOOR DOWN UNLESS THE FLOOR IS DRY!! CLIENT…"
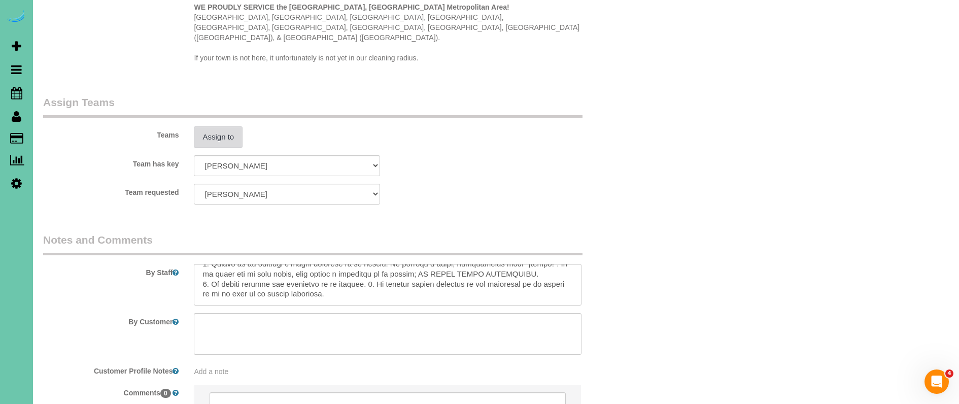
click at [225, 126] on button "Assign to" at bounding box center [218, 136] width 49 height 21
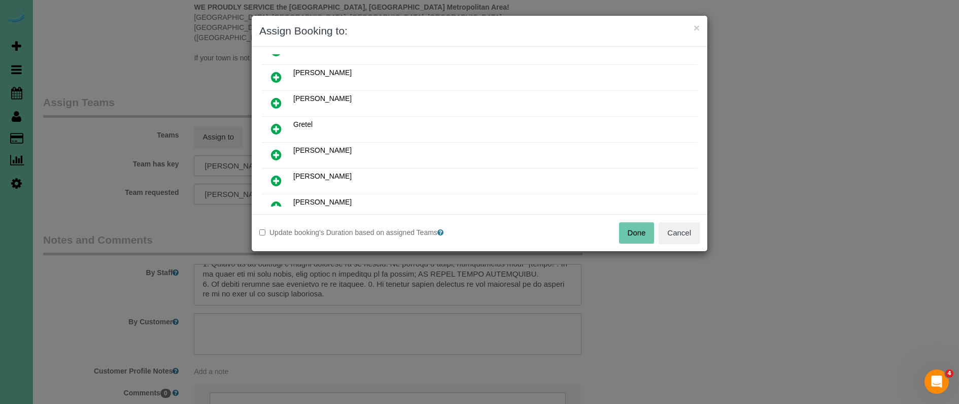
scroll to position [151, 0]
click at [277, 178] on icon at bounding box center [276, 179] width 11 height 12
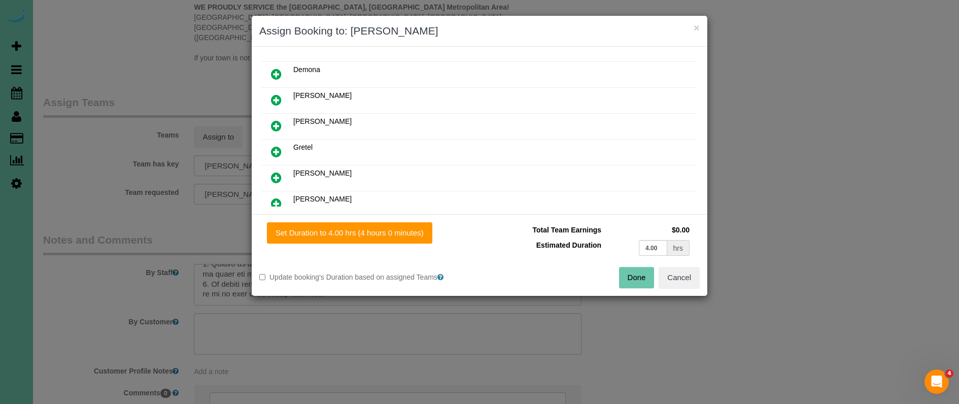
drag, startPoint x: 334, startPoint y: 237, endPoint x: 503, endPoint y: 258, distance: 169.9
click at [334, 237] on button "Set Duration to 4.00 hrs (4 hours 0 minutes)" at bounding box center [349, 232] width 165 height 21
type input "4.00"
drag, startPoint x: 644, startPoint y: 285, endPoint x: 634, endPoint y: 273, distance: 15.1
click at [644, 285] on button "Done" at bounding box center [637, 277] width 36 height 21
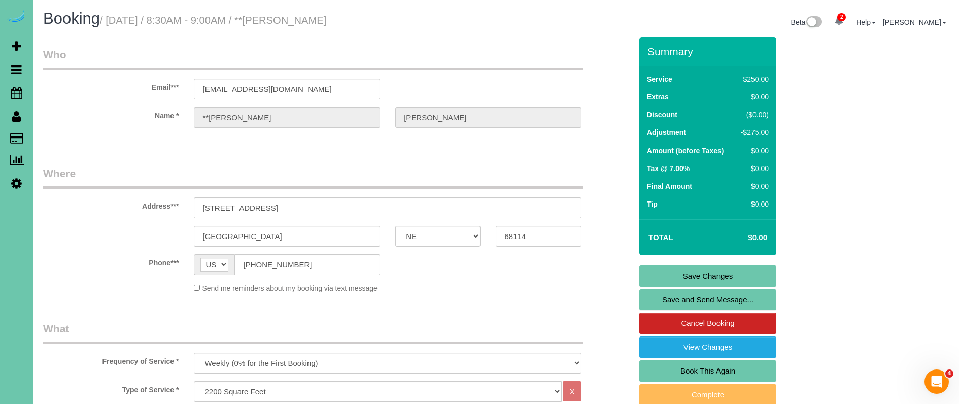
scroll to position [0, 0]
click at [654, 276] on link "Save Changes" at bounding box center [708, 275] width 137 height 21
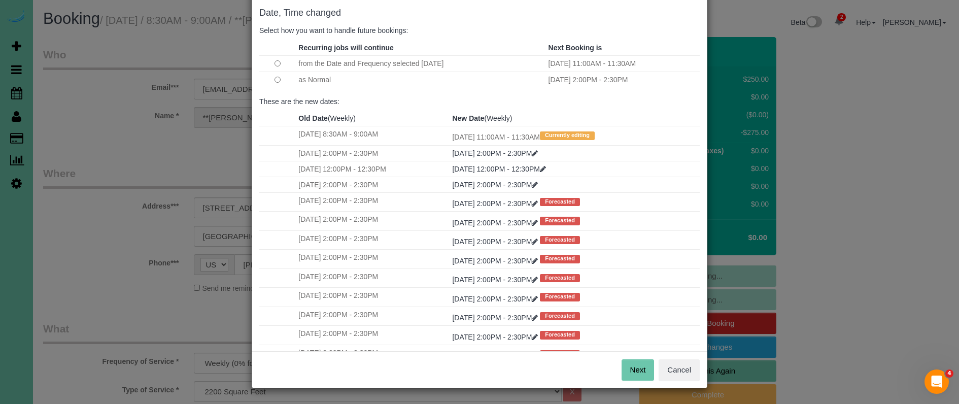
scroll to position [50, 0]
drag, startPoint x: 638, startPoint y: 374, endPoint x: 630, endPoint y: 353, distance: 23.0
click at [638, 374] on button "Next" at bounding box center [638, 370] width 33 height 21
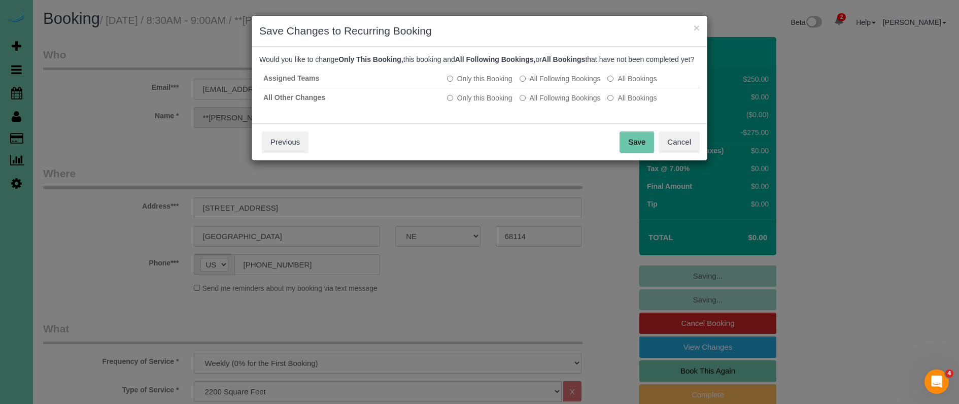
click at [633, 153] on button "Save" at bounding box center [637, 141] width 35 height 21
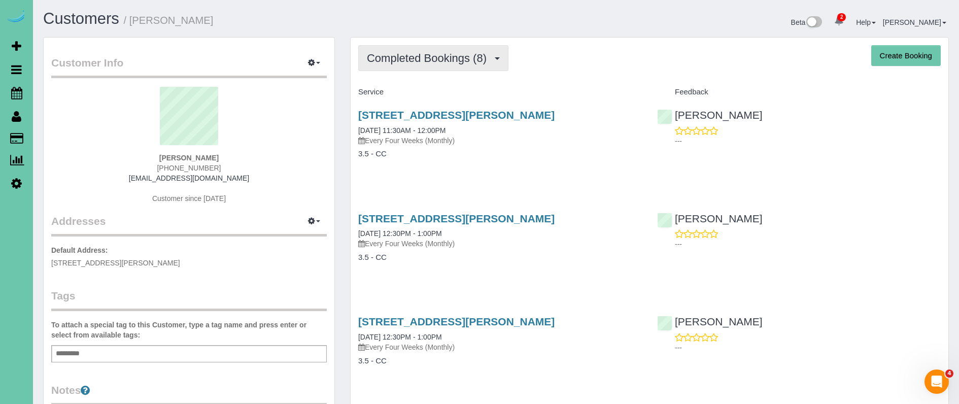
click at [467, 59] on span "Completed Bookings (8)" at bounding box center [429, 58] width 125 height 13
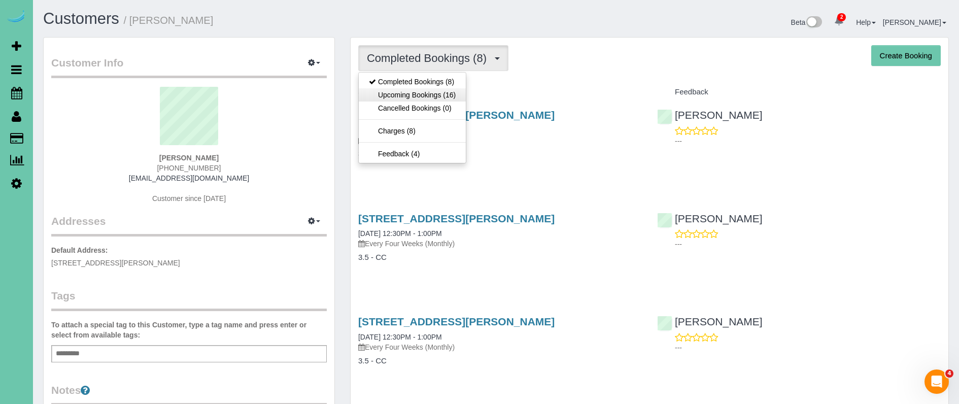
click at [447, 98] on link "Upcoming Bookings (16)" at bounding box center [412, 94] width 107 height 13
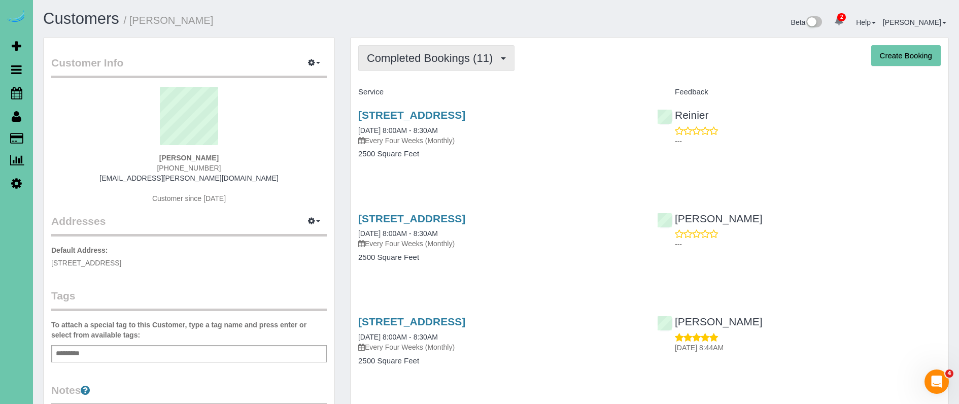
click at [398, 54] on span "Completed Bookings (11)" at bounding box center [432, 58] width 131 height 13
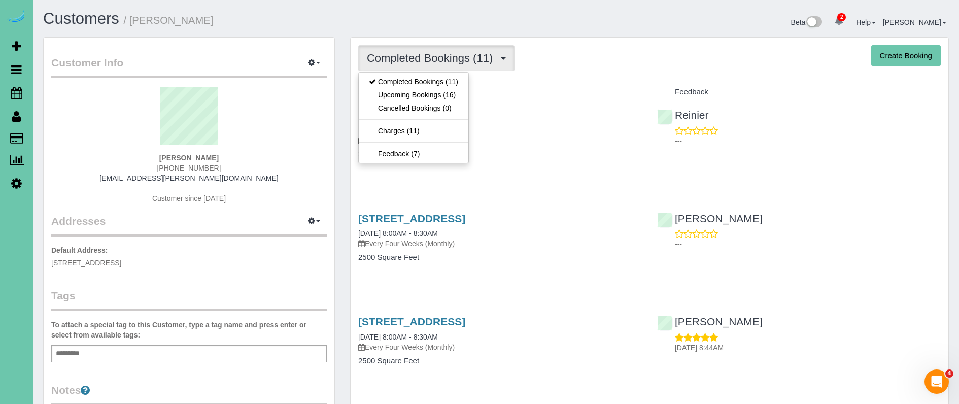
click at [453, 95] on link "Upcoming Bookings (16)" at bounding box center [414, 94] width 110 height 13
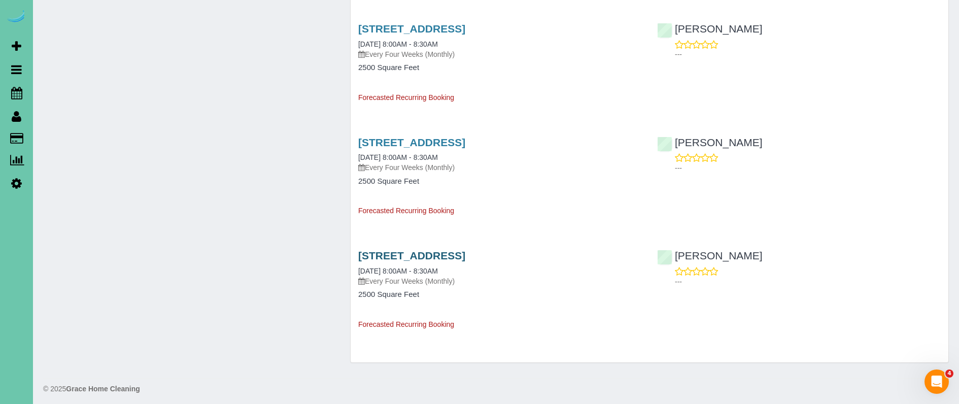
scroll to position [1521, 0]
click at [424, 250] on link "[STREET_ADDRESS]" at bounding box center [411, 256] width 107 height 12
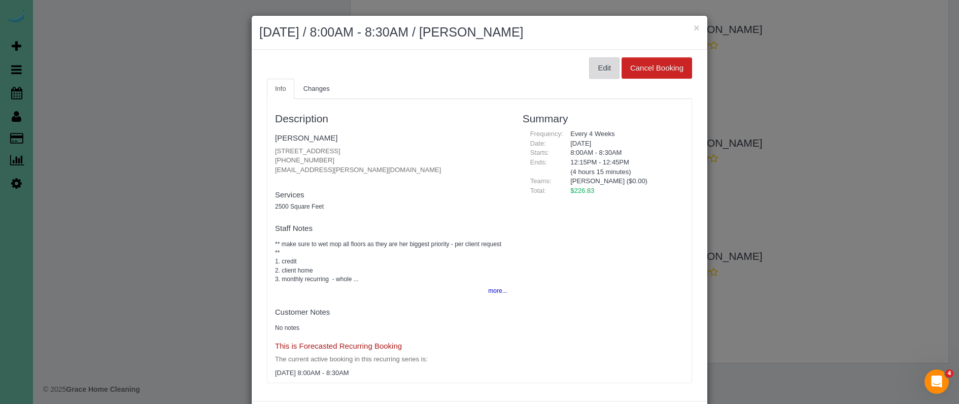
click at [598, 64] on button "Edit" at bounding box center [604, 67] width 30 height 21
click at [600, 71] on button "Edit" at bounding box center [604, 67] width 30 height 21
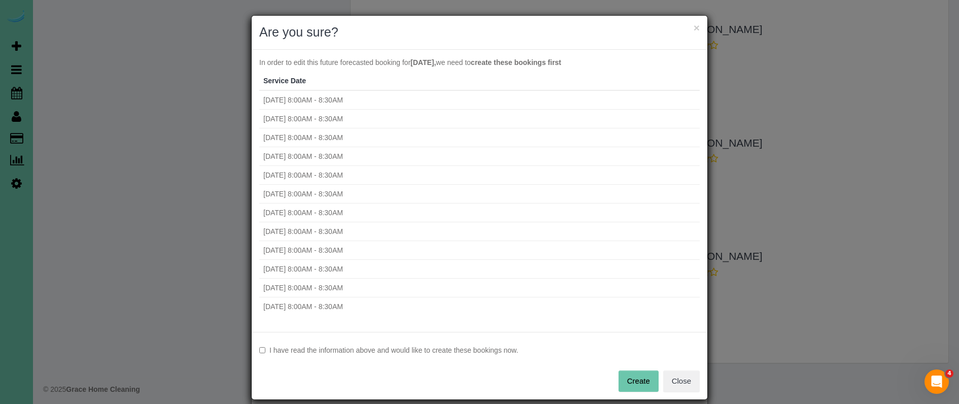
drag, startPoint x: 418, startPoint y: 349, endPoint x: 444, endPoint y: 351, distance: 26.0
click at [418, 349] on label "I have read the information above and would like to create these bookings now." at bounding box center [479, 350] width 441 height 10
click at [625, 383] on button "Create" at bounding box center [639, 381] width 40 height 21
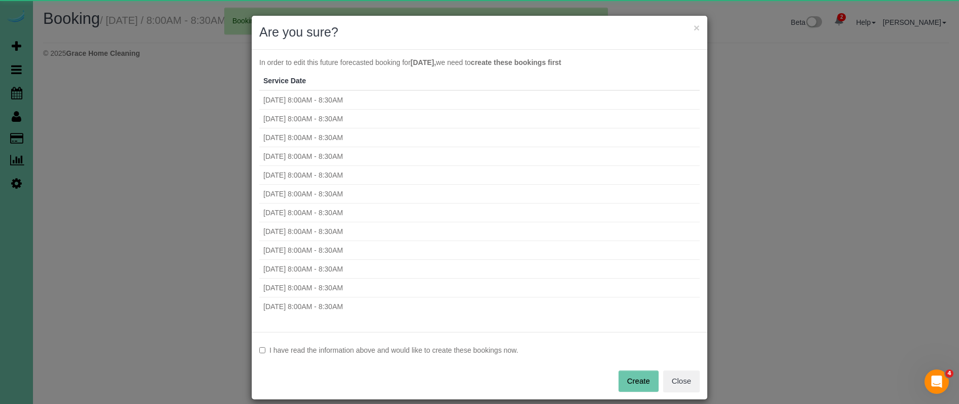
select select "NE"
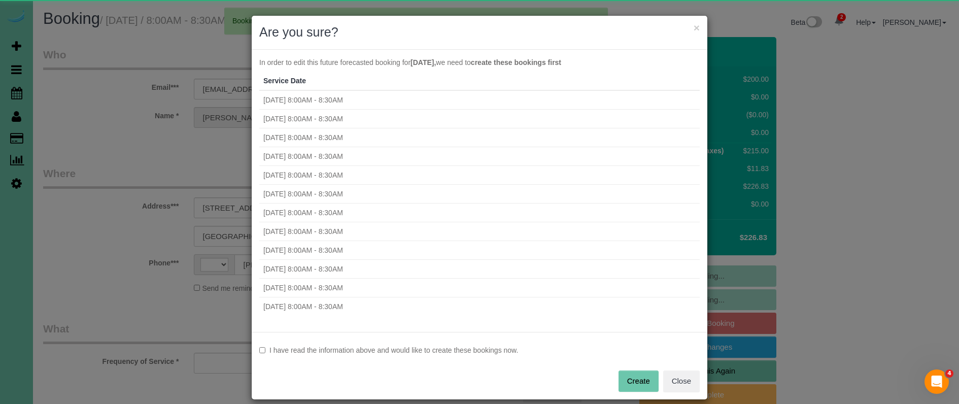
select select "string:US"
select select "string:fspay-45f67b37-1041-4112-b5c0-cc7da7b87b7e"
select select "object:1980"
select select "number:37"
select select "number:42"
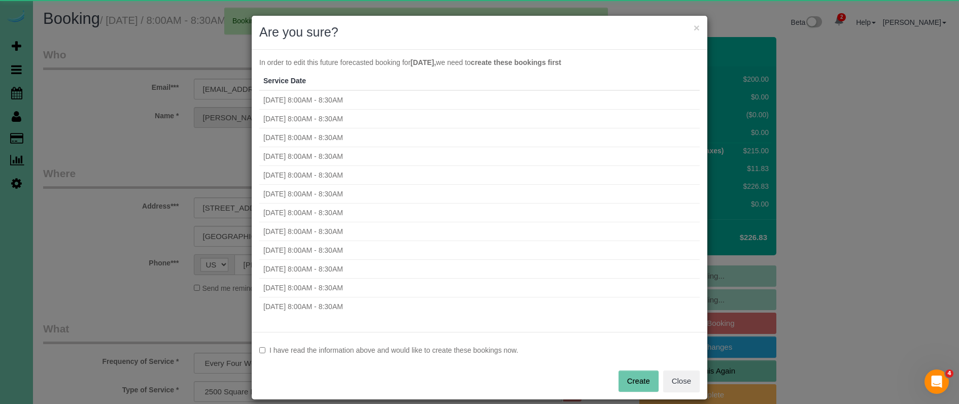
select select "object:2264"
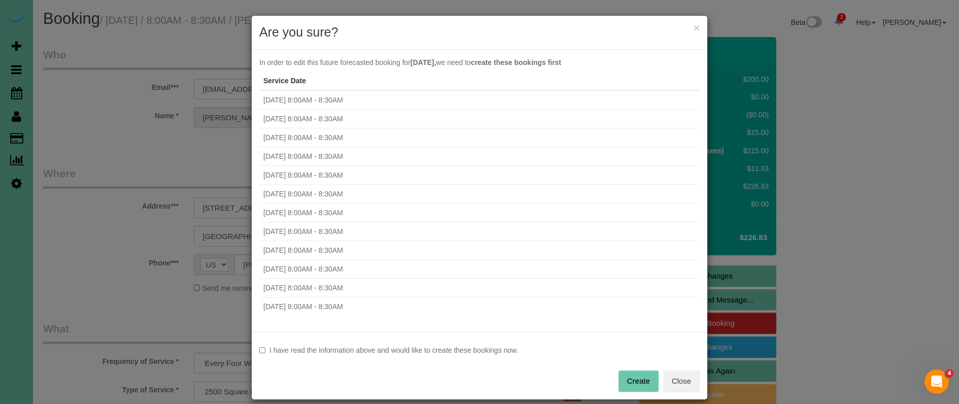
click at [638, 377] on button "Create" at bounding box center [639, 381] width 40 height 21
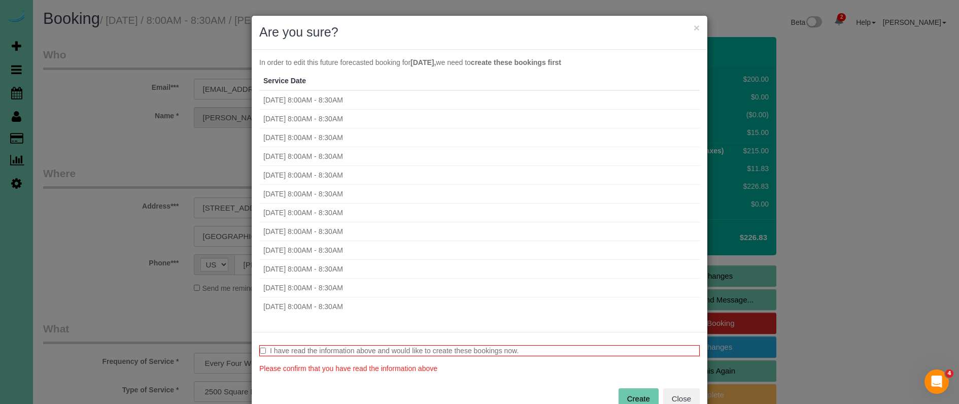
drag, startPoint x: 330, startPoint y: 352, endPoint x: 399, endPoint y: 365, distance: 70.2
click at [330, 352] on label "I have read the information above and would like to create these bookings now." at bounding box center [479, 350] width 441 height 11
click at [622, 390] on button "Create" at bounding box center [639, 398] width 40 height 21
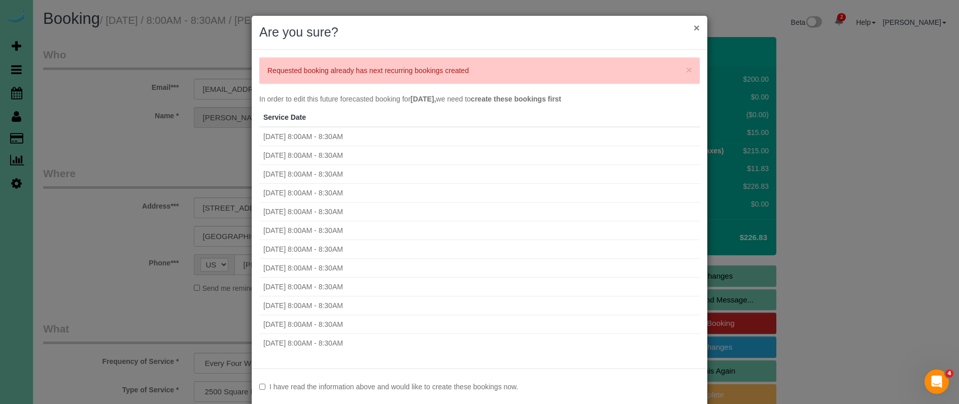
click at [696, 27] on button "×" at bounding box center [697, 27] width 6 height 11
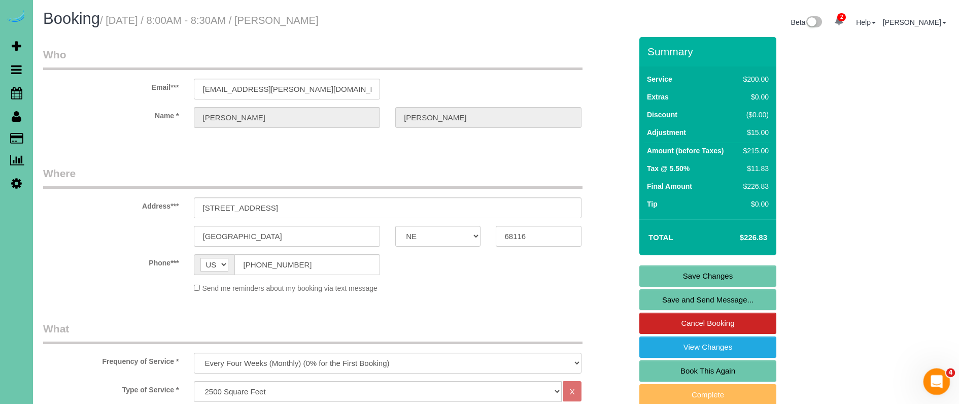
click at [930, 368] on html at bounding box center [935, 380] width 24 height 24
click at [931, 372] on div "Open Intercom Messenger" at bounding box center [935, 379] width 33 height 33
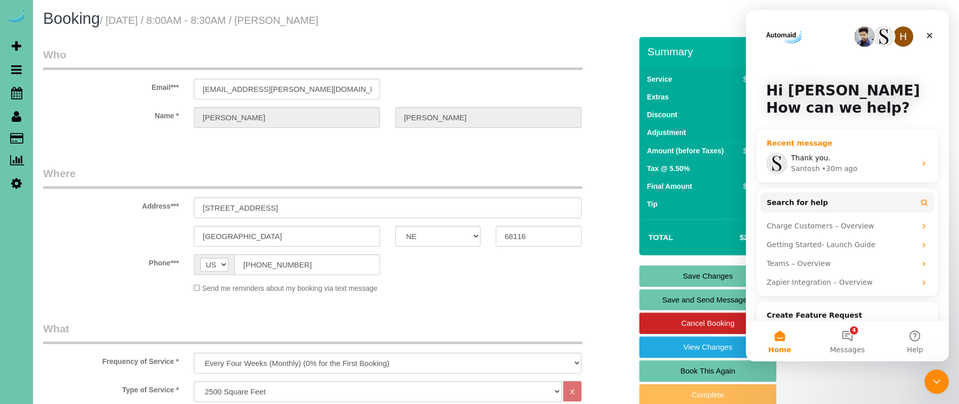
click at [833, 166] on div "• 30m ago" at bounding box center [840, 168] width 36 height 11
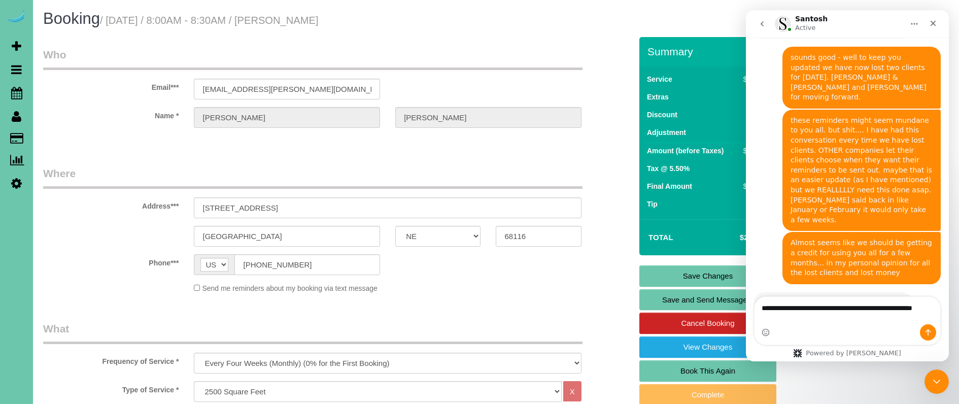
scroll to position [816, 0]
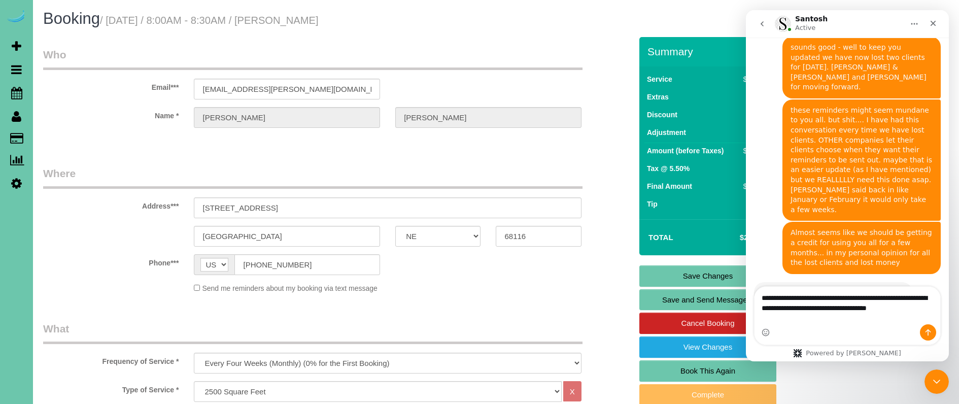
type textarea "**********"
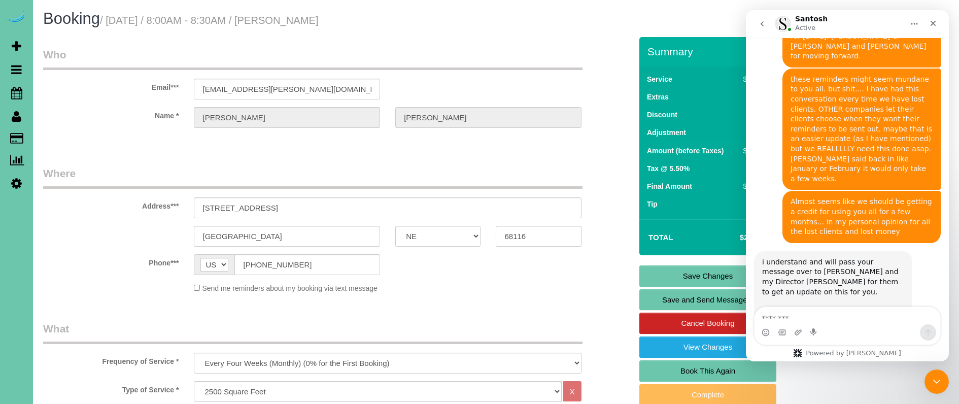
scroll to position [848, 0]
click at [471, 294] on fieldset "Where Address*** 15452 Laurel Circle Omaha AK AL AR AZ CA CO CT DC DE FL GA HI …" at bounding box center [337, 233] width 589 height 135
click at [933, 21] on icon "Close" at bounding box center [933, 23] width 8 height 8
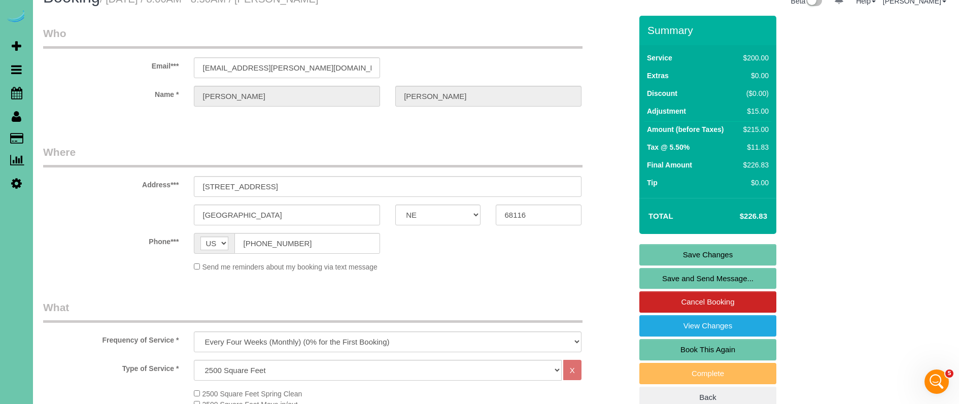
scroll to position [54, 0]
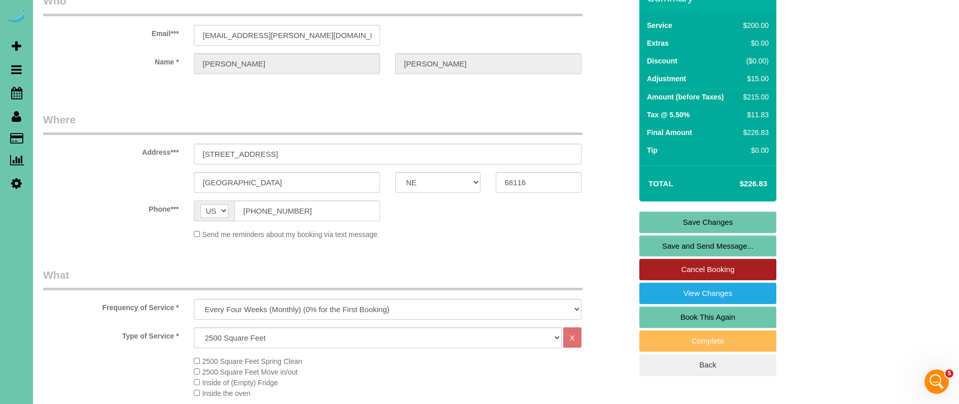
click at [694, 270] on link "Cancel Booking" at bounding box center [708, 269] width 137 height 21
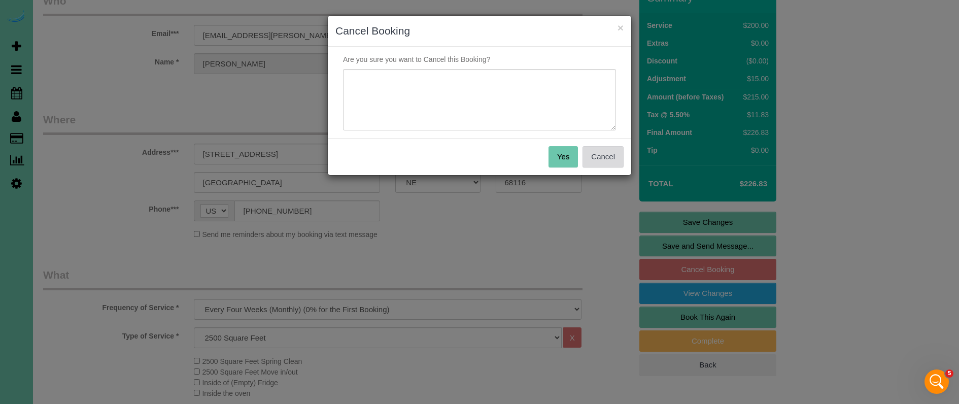
click at [595, 155] on button "Cancel" at bounding box center [603, 156] width 41 height 21
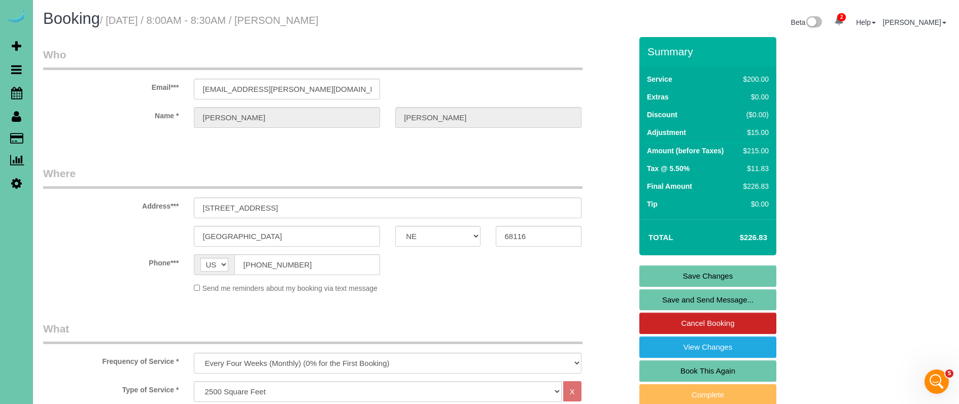
scroll to position [0, 0]
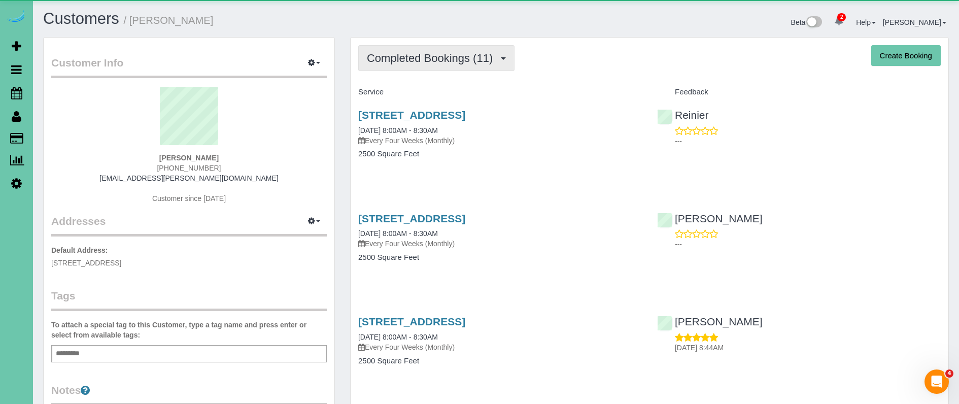
click at [418, 56] on span "Completed Bookings (11)" at bounding box center [432, 58] width 131 height 13
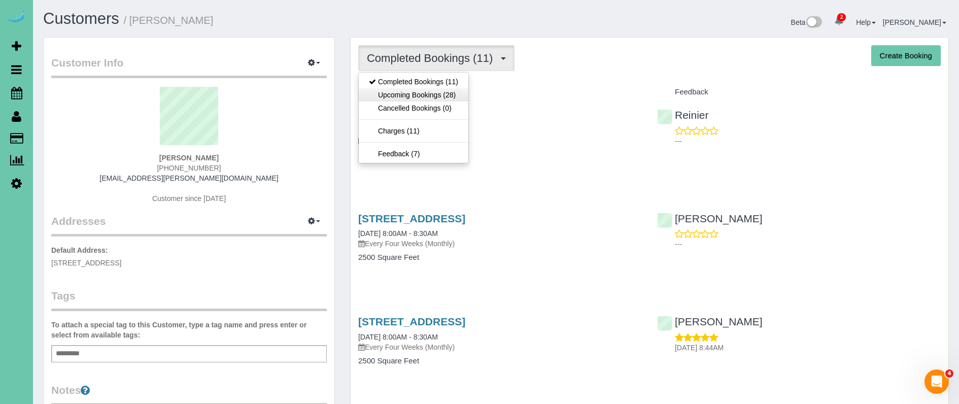
click at [454, 92] on link "Upcoming Bookings (28)" at bounding box center [414, 94] width 110 height 13
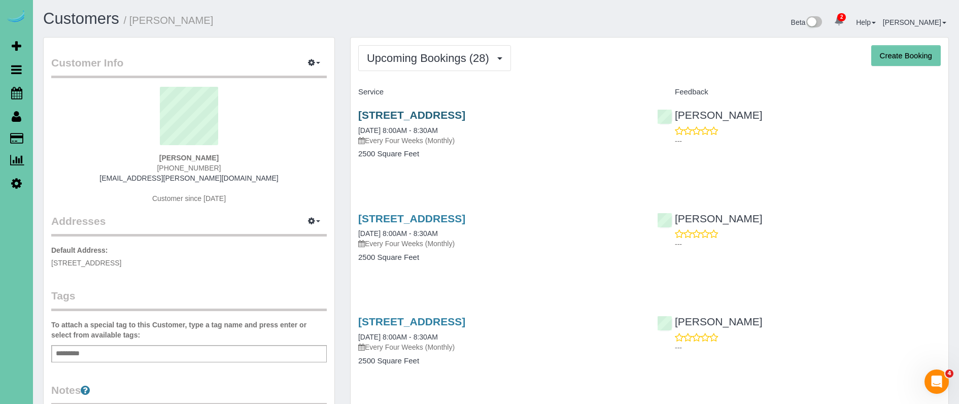
click at [465, 117] on link "[STREET_ADDRESS]" at bounding box center [411, 115] width 107 height 12
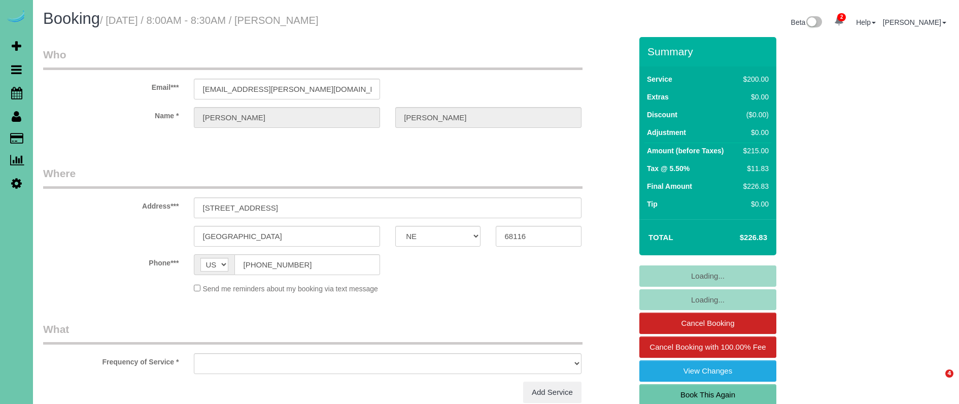
select select "NE"
select select "object:639"
select select "number:37"
select select "number:42"
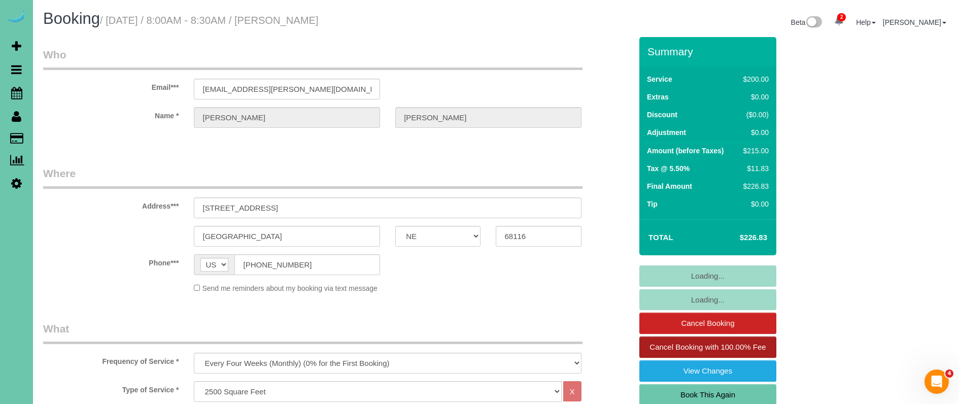
select select "object:926"
click at [737, 345] on span "Cancel Booking with 100.00% Fee" at bounding box center [708, 347] width 116 height 9
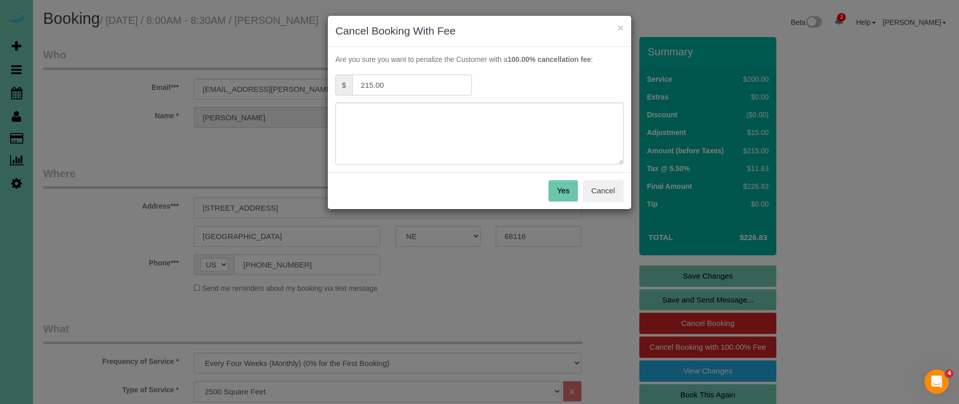
drag, startPoint x: 402, startPoint y: 86, endPoint x: 306, endPoint y: 60, distance: 100.3
click at [306, 60] on div "× Cancel Booking With Fee Are you sure you want to penalize the Customer with a…" at bounding box center [479, 202] width 959 height 404
type input "107.5"
type textarea "50% cancellation fee"
click at [560, 194] on button "Yes" at bounding box center [563, 190] width 29 height 21
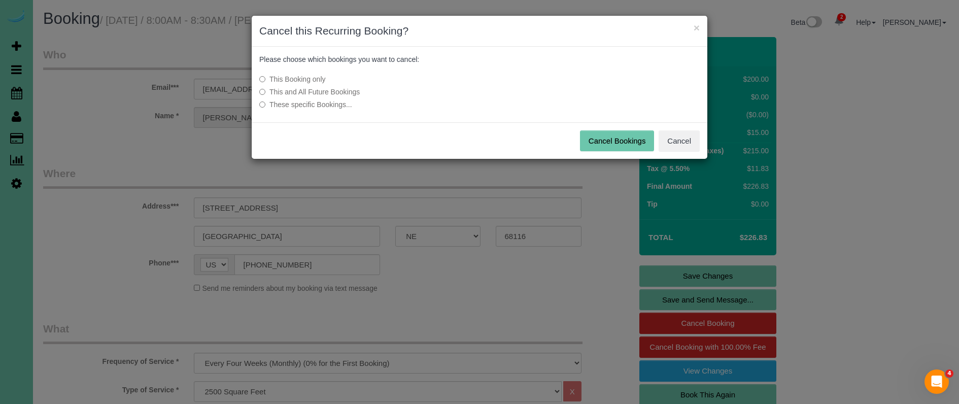
click at [619, 141] on button "Cancel Bookings" at bounding box center [617, 140] width 75 height 21
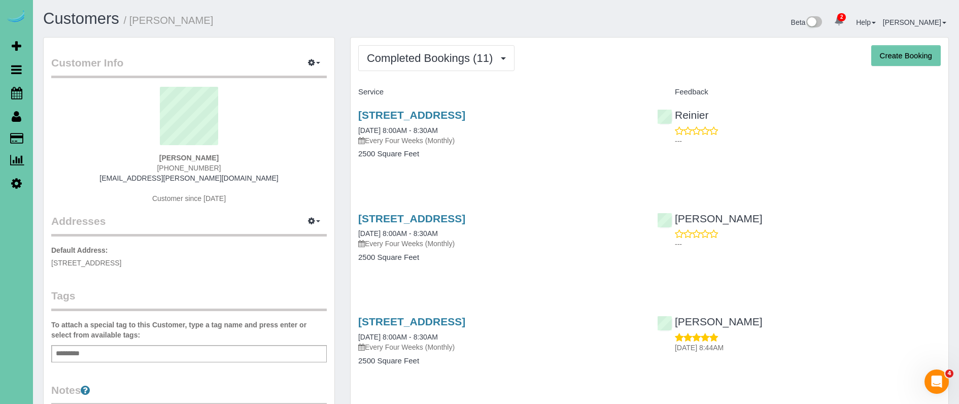
drag, startPoint x: 464, startPoint y: 60, endPoint x: 462, endPoint y: 78, distance: 17.4
click at [464, 60] on span "Completed Bookings (11)" at bounding box center [432, 58] width 131 height 13
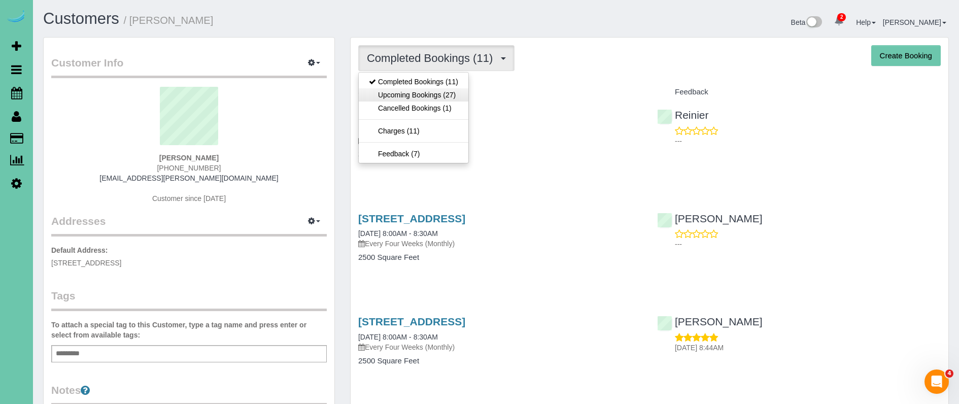
click at [461, 92] on link "Upcoming Bookings (27)" at bounding box center [414, 94] width 110 height 13
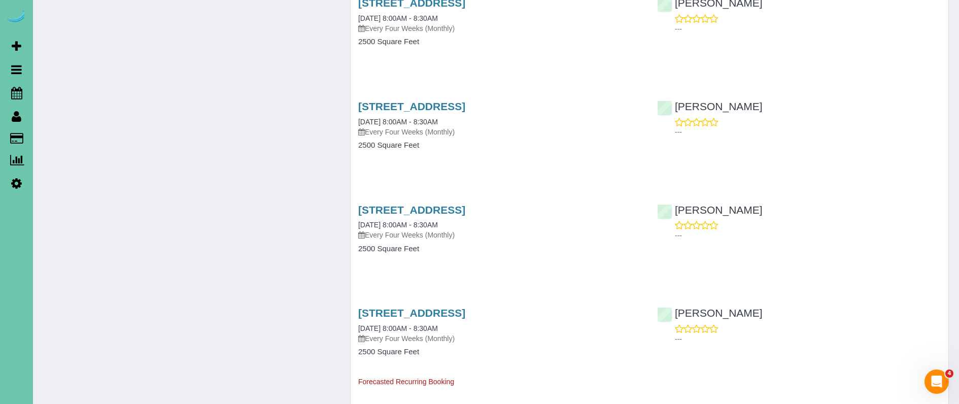
scroll to position [1352, 0]
click at [60, 91] on span "Scheduler" at bounding box center [96, 92] width 127 height 23
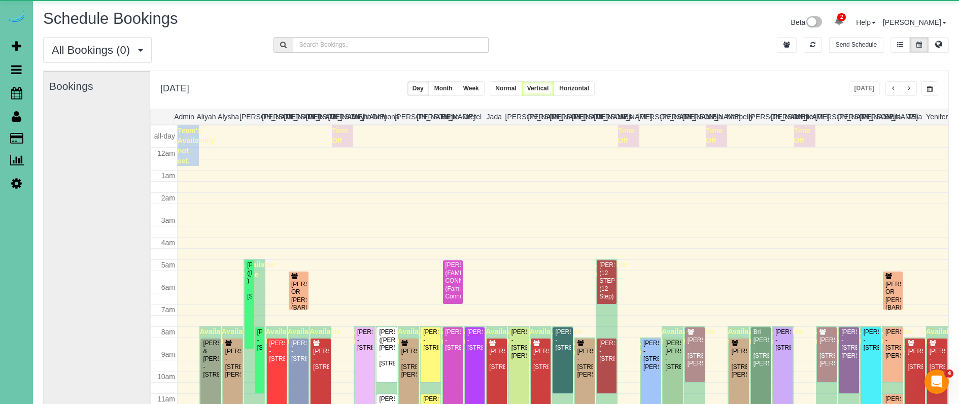
scroll to position [134, 0]
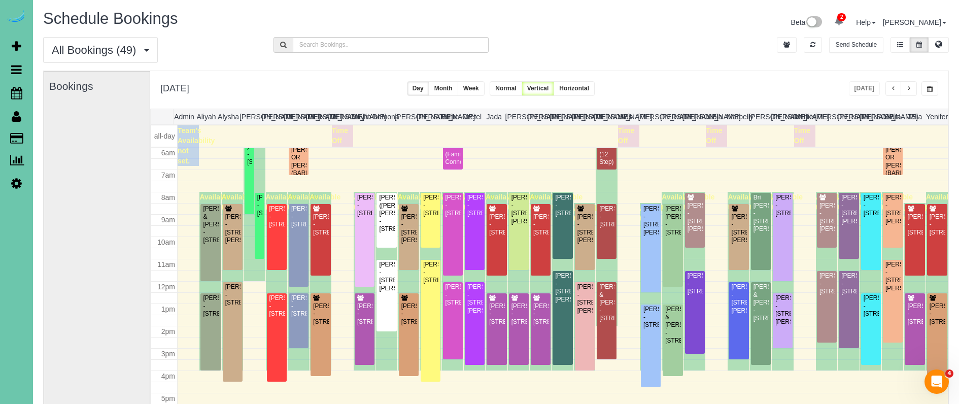
click at [934, 83] on button "button" at bounding box center [930, 88] width 17 height 15
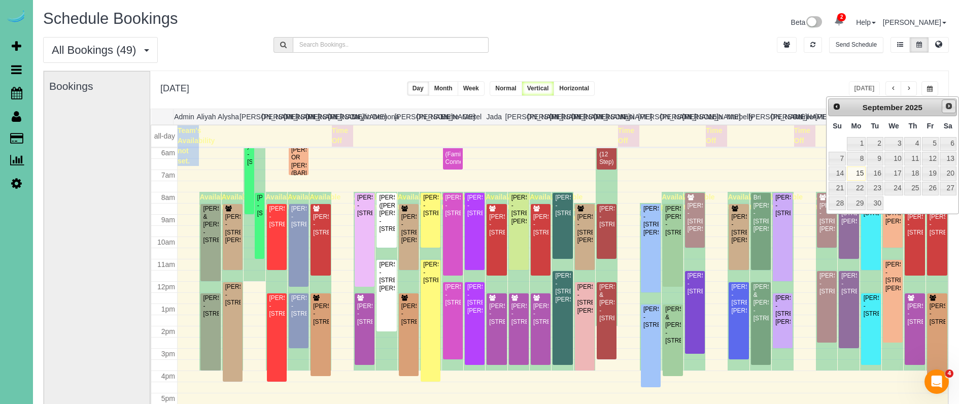
click at [951, 103] on span "Next" at bounding box center [949, 106] width 8 height 8
click at [932, 161] on link "10" at bounding box center [930, 159] width 16 height 14
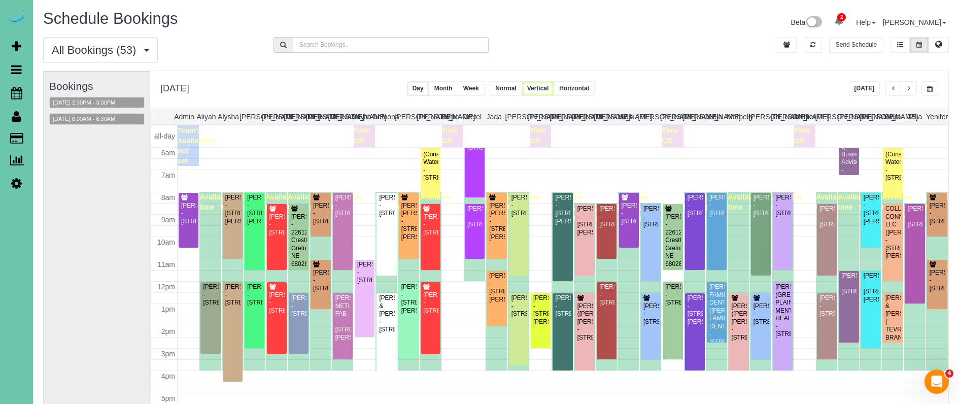
click at [351, 43] on input "text" at bounding box center [391, 45] width 196 height 16
click at [894, 91] on span "button" at bounding box center [893, 89] width 5 height 6
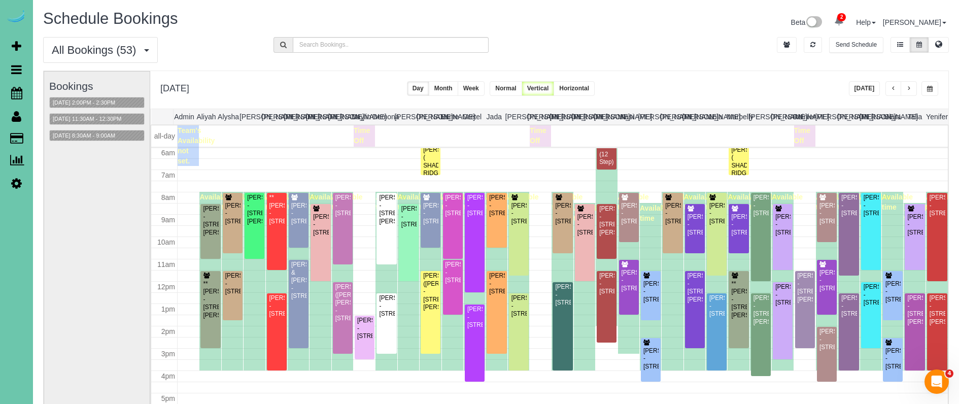
click at [933, 88] on button "button" at bounding box center [930, 88] width 17 height 15
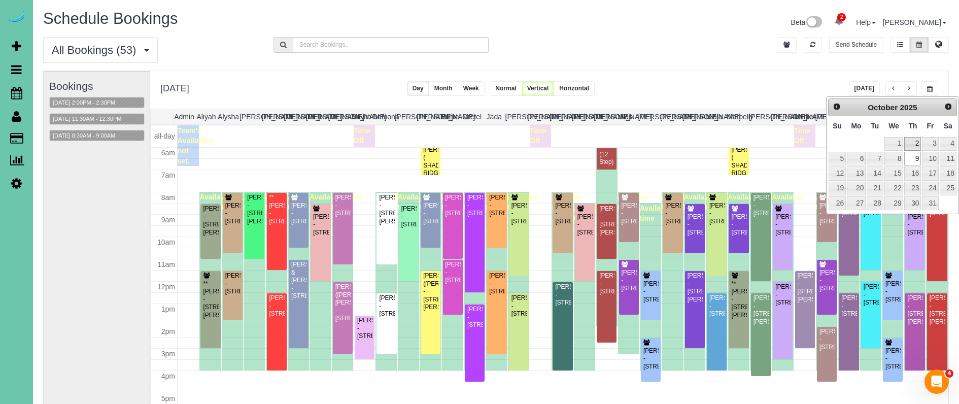
click at [917, 139] on link "2" at bounding box center [912, 144] width 17 height 14
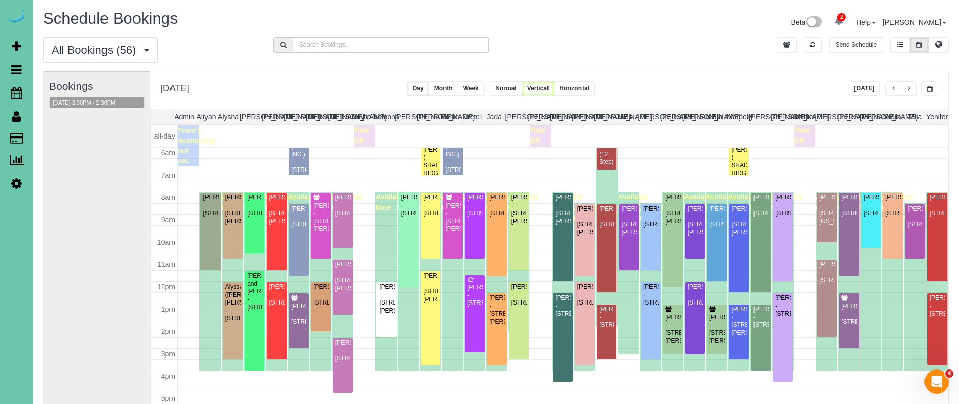
scroll to position [3, 0]
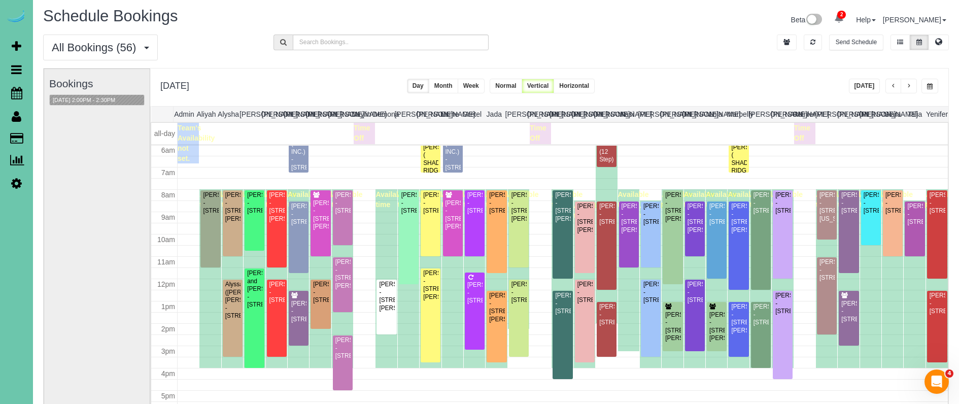
click at [932, 86] on span "button" at bounding box center [930, 86] width 6 height 6
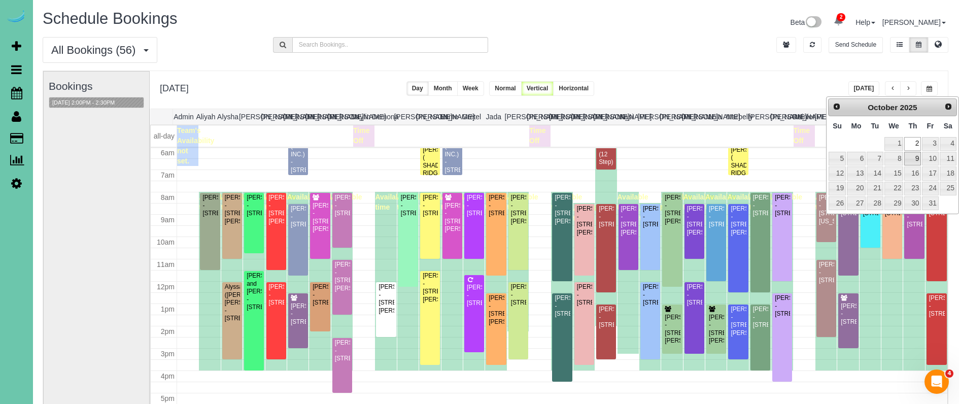
scroll to position [0, 1]
click at [919, 160] on link "9" at bounding box center [912, 159] width 17 height 14
type input "**********"
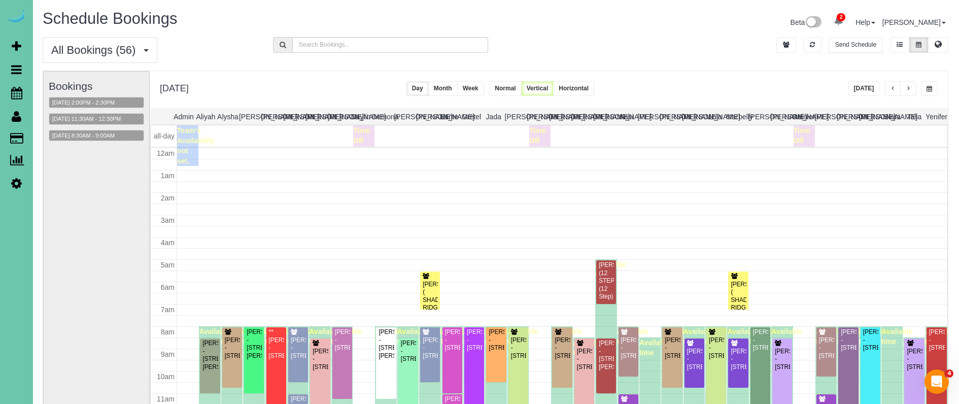
scroll to position [134, 0]
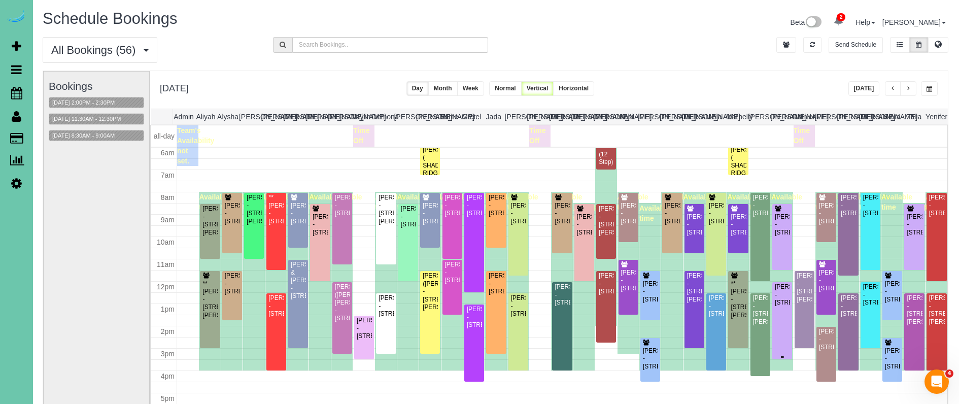
click at [780, 301] on div "Lexie Ohri - 7233 N 171st Street, Bennington, NE 68007" at bounding box center [783, 294] width 16 height 23
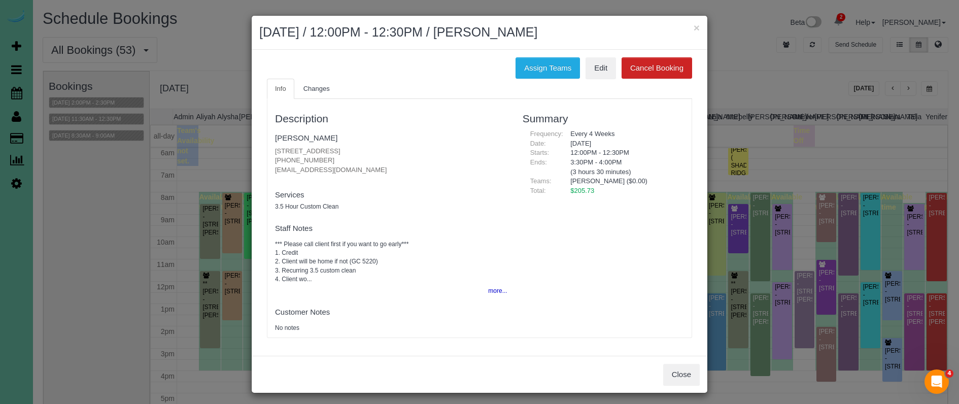
click at [603, 80] on ul "Info Changes" at bounding box center [479, 89] width 425 height 21
click at [597, 74] on link "Edit" at bounding box center [601, 67] width 30 height 21
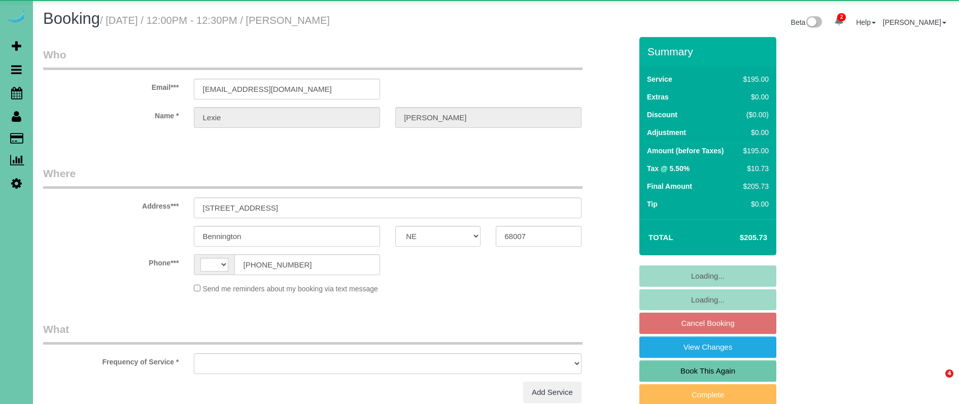
select select "NE"
select select "string:[GEOGRAPHIC_DATA]"
select select "object:635"
select select "string:fspay-8ebce19d-1086-48e6-8b3c-4301fbd35648"
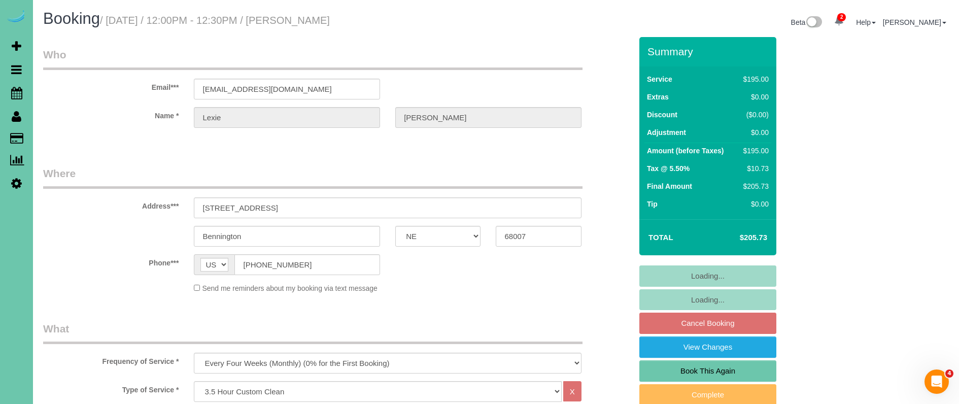
select select "object:908"
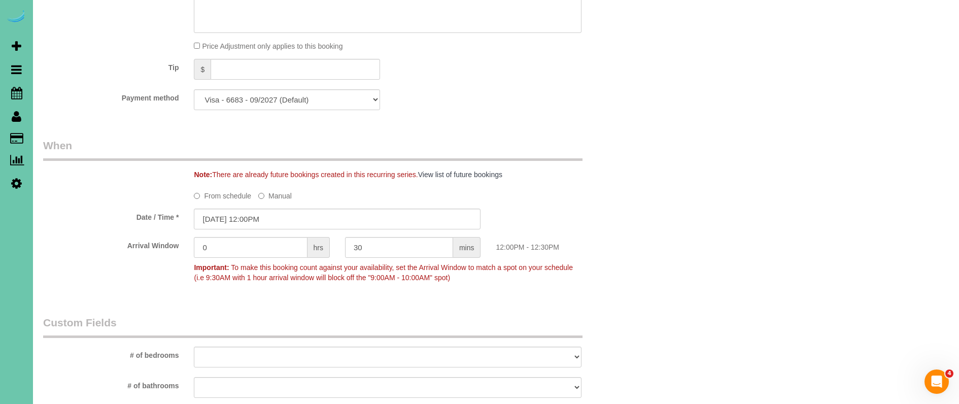
scroll to position [520, 0]
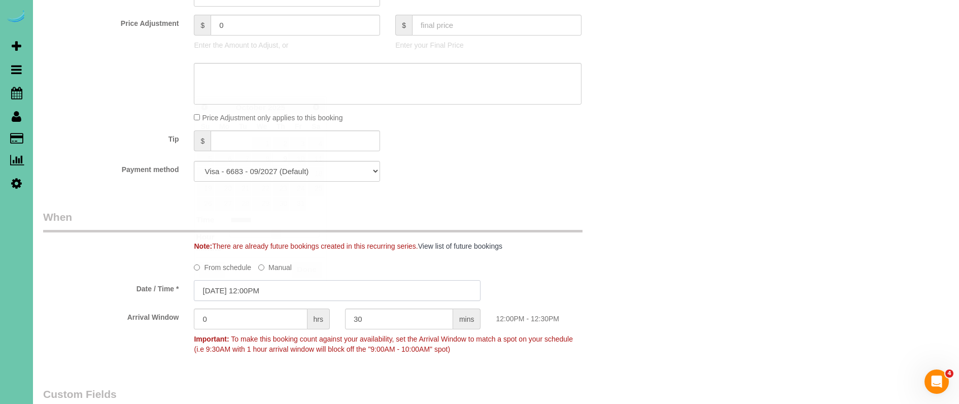
click at [250, 288] on input "[DATE] 12:00PM" at bounding box center [337, 290] width 287 height 21
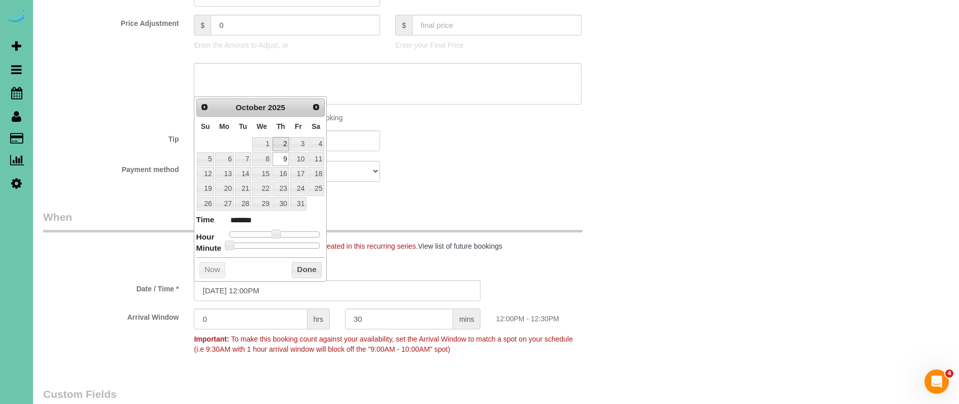
click at [284, 143] on link "2" at bounding box center [281, 144] width 17 height 14
type input "10/02/2025 11:00AM"
type input "*******"
click at [273, 230] on span at bounding box center [272, 233] width 9 height 9
click at [257, 290] on input "10/02/2025 11:00AM" at bounding box center [337, 290] width 287 height 21
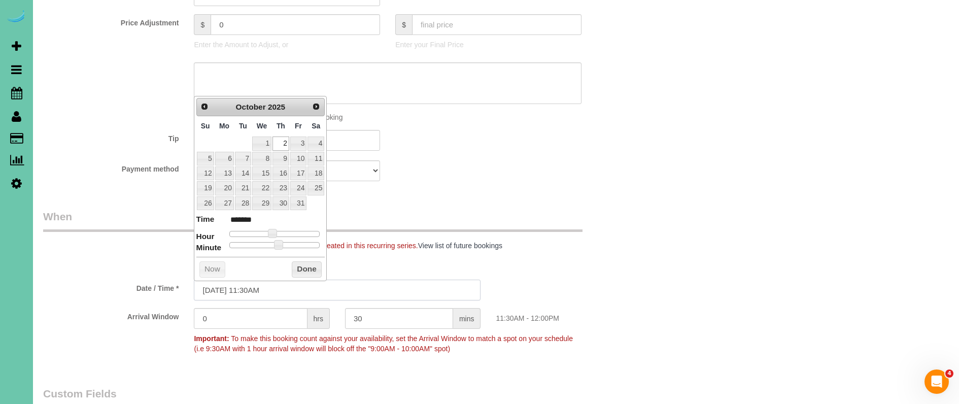
type input "10/02/2025 11:30AM"
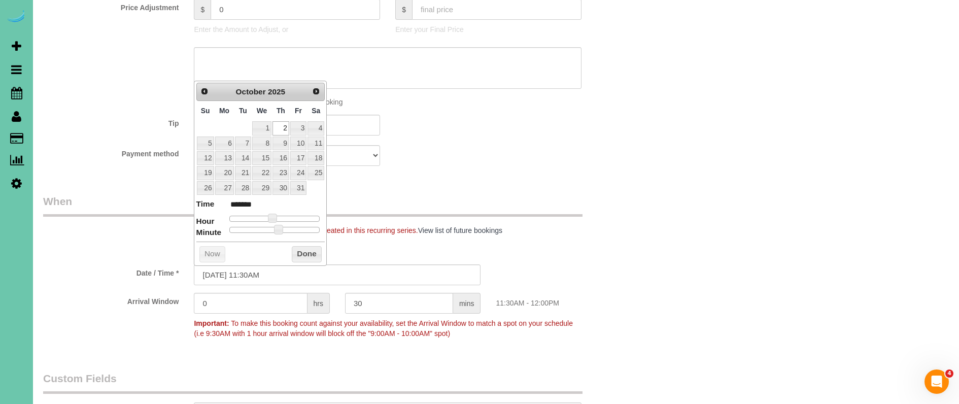
click at [518, 239] on fieldset "When Note: There are already future bookings created in this recurring series. …" at bounding box center [337, 272] width 589 height 157
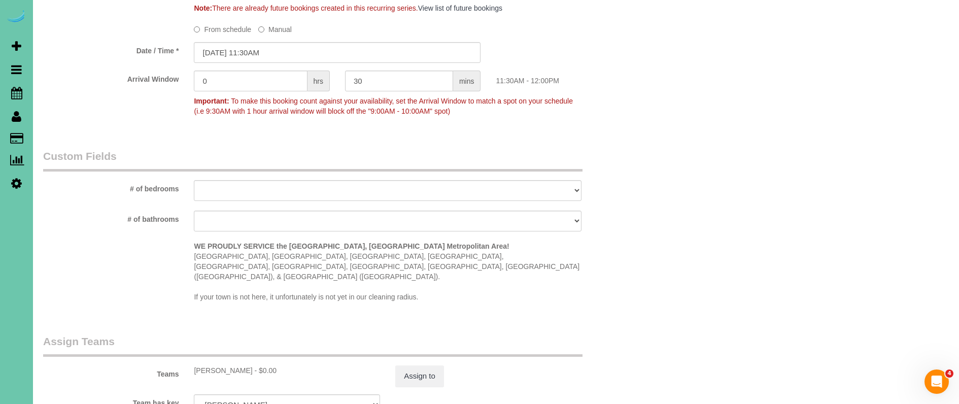
scroll to position [762, 0]
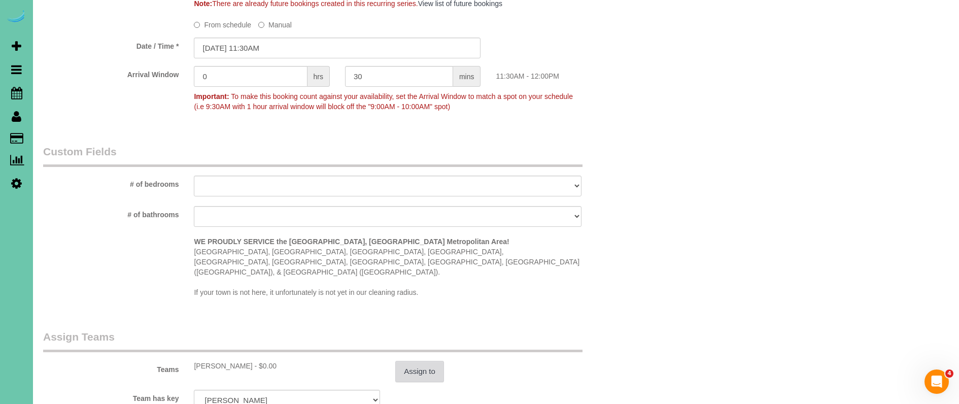
click at [423, 361] on button "Assign to" at bounding box center [419, 371] width 49 height 21
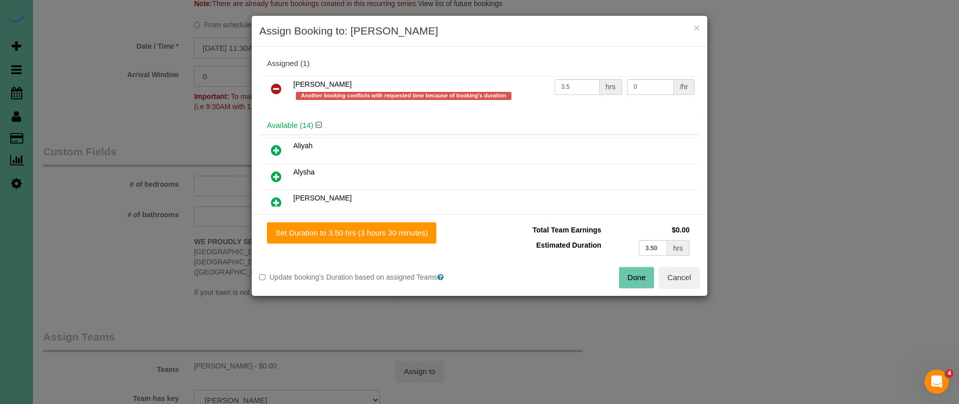
drag, startPoint x: 276, startPoint y: 86, endPoint x: 276, endPoint y: 125, distance: 39.1
click at [276, 86] on icon at bounding box center [276, 89] width 11 height 12
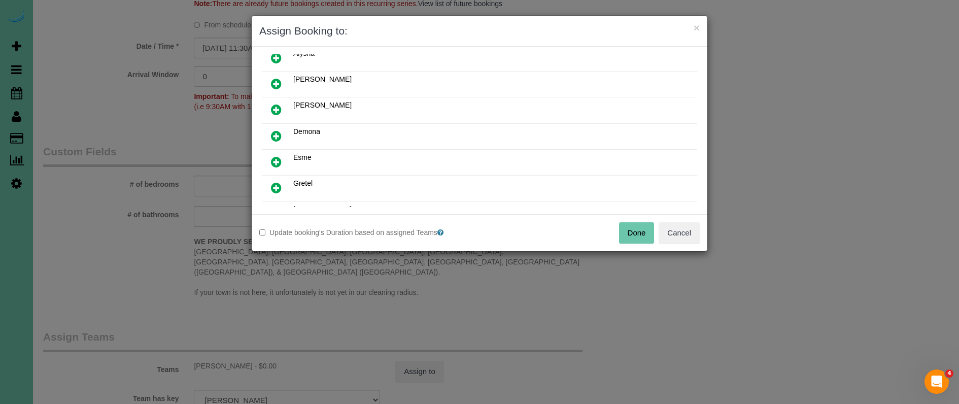
scroll to position [90, 0]
drag, startPoint x: 275, startPoint y: 161, endPoint x: 296, endPoint y: 194, distance: 39.3
click at [276, 162] on icon at bounding box center [276, 163] width 11 height 12
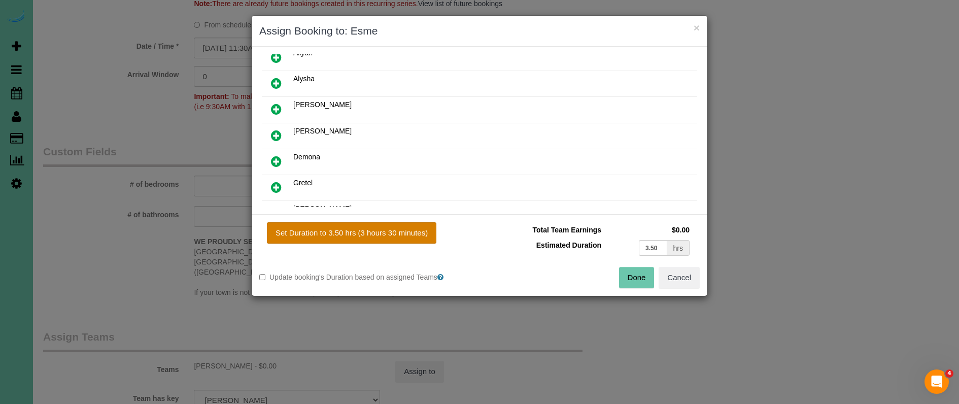
drag, startPoint x: 317, startPoint y: 221, endPoint x: 329, endPoint y: 229, distance: 14.6
click at [317, 221] on div "Set Duration to 3.50 hrs (3 hours 30 minutes) Total Team Earnings $0.00 Estimat…" at bounding box center [480, 255] width 456 height 82
drag, startPoint x: 329, startPoint y: 229, endPoint x: 529, endPoint y: 269, distance: 204.5
click at [331, 229] on button "Set Duration to 3.50 hrs (3 hours 30 minutes)" at bounding box center [352, 232] width 170 height 21
type input "3.50"
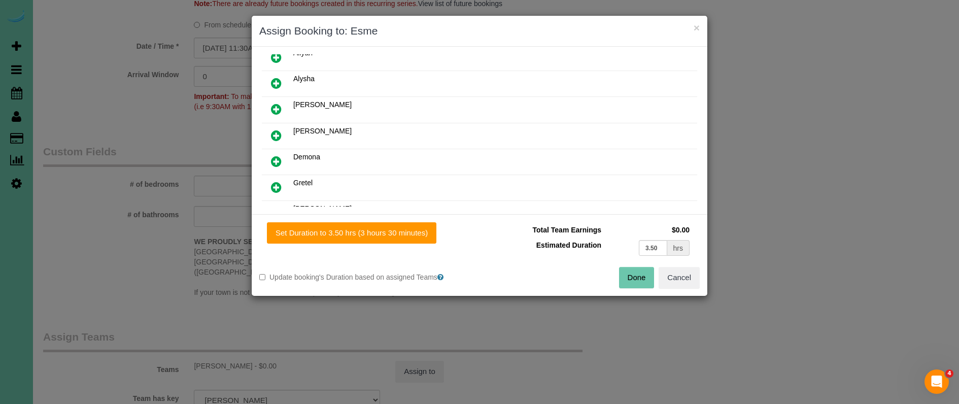
drag, startPoint x: 628, startPoint y: 274, endPoint x: 620, endPoint y: 263, distance: 13.8
click at [628, 274] on button "Done" at bounding box center [637, 277] width 36 height 21
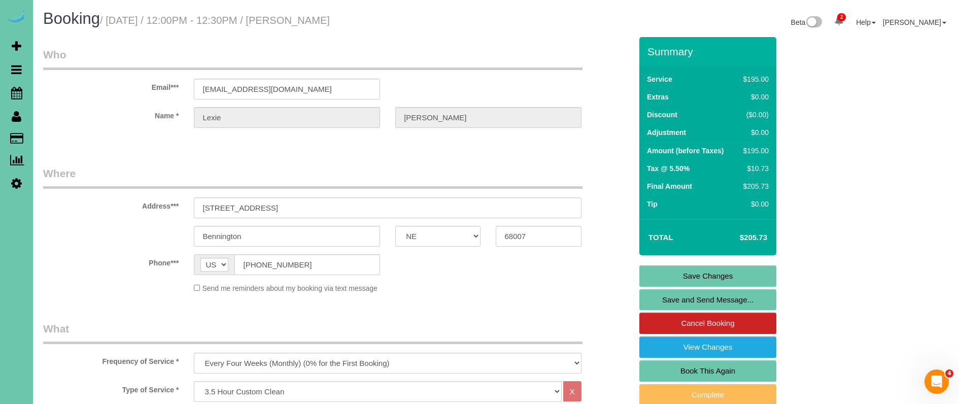
scroll to position [0, 0]
click at [665, 284] on link "Save Changes" at bounding box center [708, 275] width 137 height 21
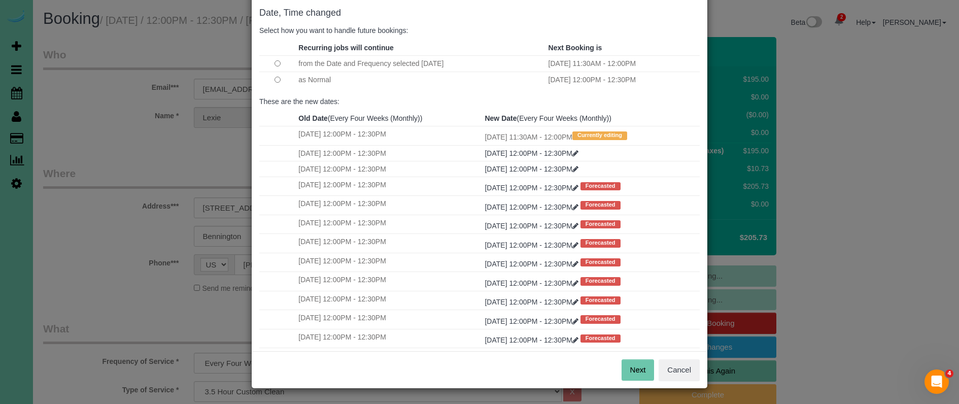
scroll to position [50, 0]
click at [629, 371] on button "Next" at bounding box center [638, 370] width 33 height 21
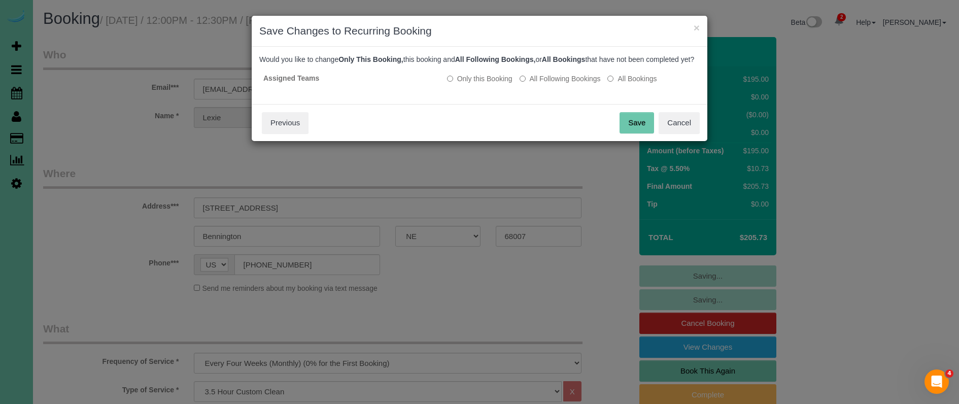
scroll to position [0, 0]
click at [632, 133] on button "Save" at bounding box center [637, 122] width 35 height 21
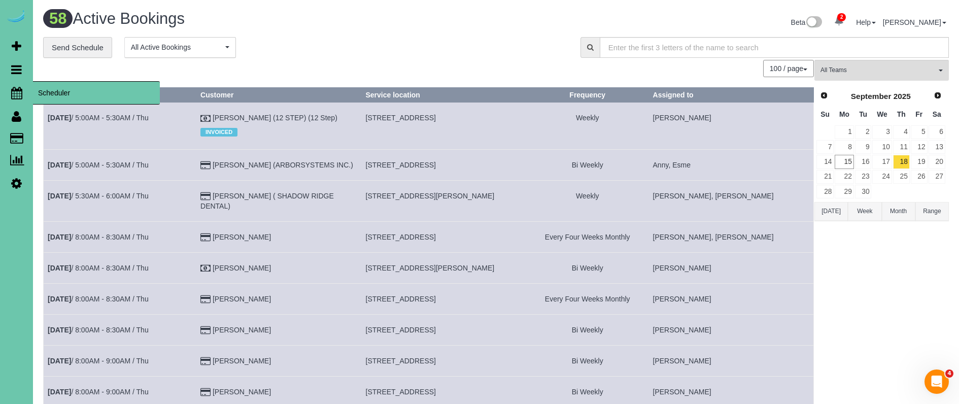
click at [11, 88] on icon at bounding box center [16, 93] width 11 height 12
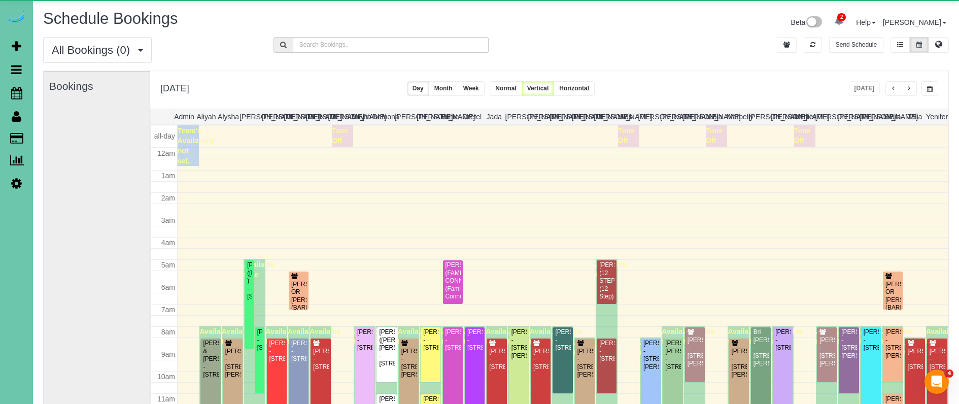
scroll to position [134, 0]
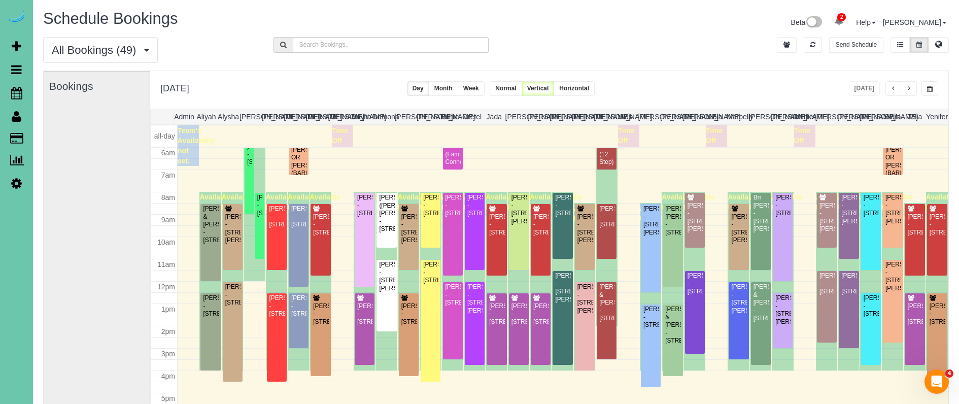
click at [918, 93] on div "[DATE]" at bounding box center [894, 88] width 90 height 15
click at [911, 92] on button "button" at bounding box center [909, 88] width 16 height 15
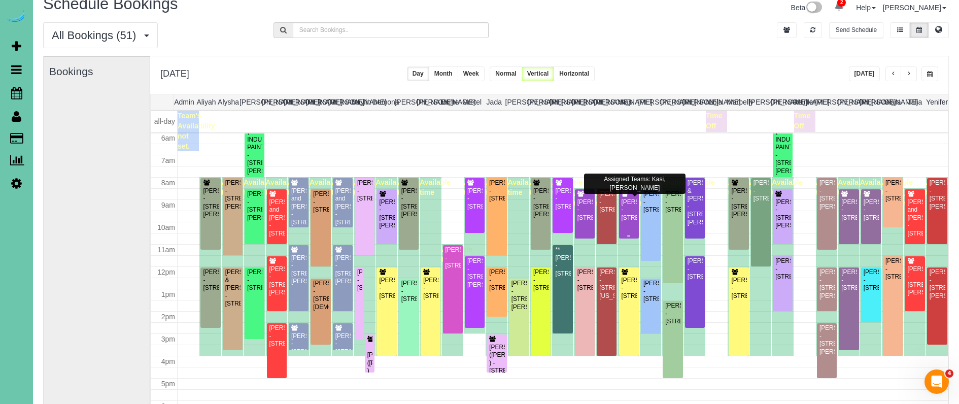
click at [629, 206] on div "Julee Sauer - 10205 S 105th Street, Papillion, NE 68046" at bounding box center [629, 209] width 16 height 23
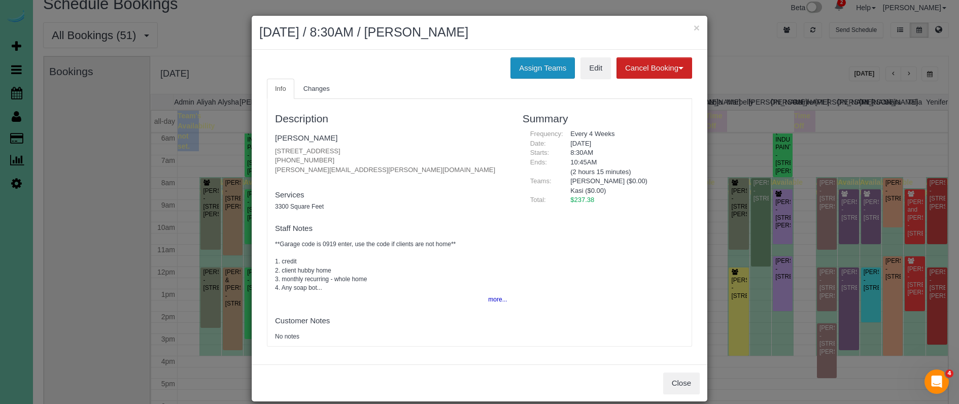
click at [529, 72] on button "Assign Teams" at bounding box center [543, 67] width 64 height 21
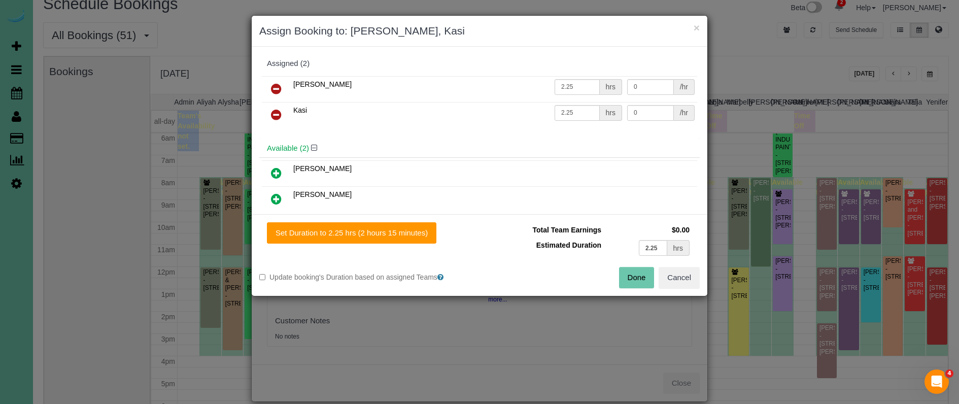
drag, startPoint x: 277, startPoint y: 116, endPoint x: 277, endPoint y: 145, distance: 28.9
click at [277, 116] on icon at bounding box center [276, 115] width 11 height 12
drag, startPoint x: 278, startPoint y: 147, endPoint x: 321, endPoint y: 202, distance: 70.2
click at [278, 147] on icon at bounding box center [276, 147] width 11 height 12
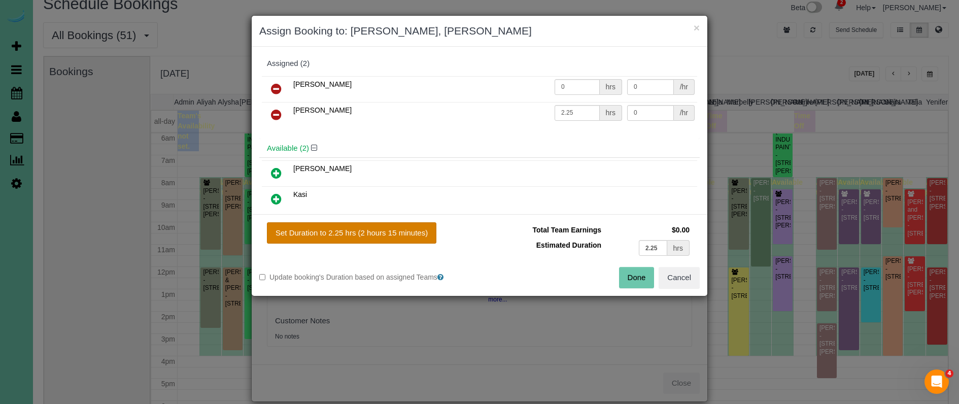
click at [376, 236] on button "Set Duration to 2.25 hrs (2 hours 15 minutes)" at bounding box center [352, 232] width 170 height 21
type input "2.25"
drag, startPoint x: 629, startPoint y: 279, endPoint x: 620, endPoint y: 274, distance: 10.2
click at [629, 279] on button "Done" at bounding box center [637, 277] width 36 height 21
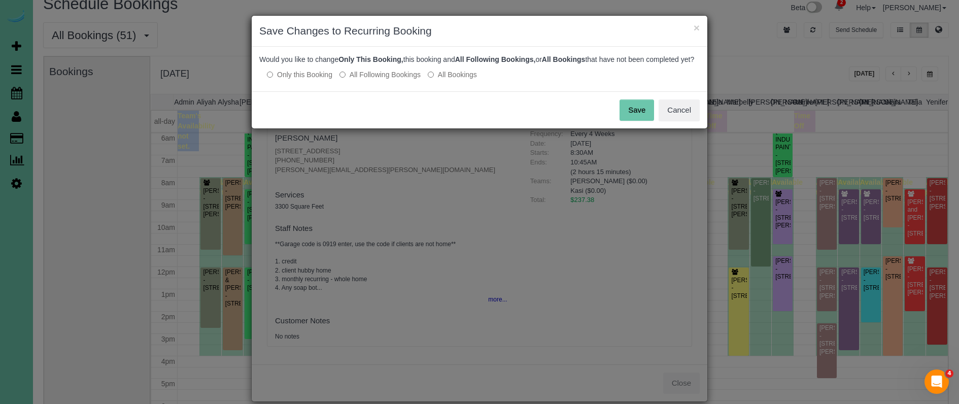
drag, startPoint x: 641, startPoint y: 114, endPoint x: 630, endPoint y: 104, distance: 14.0
click at [641, 114] on button "Save" at bounding box center [637, 109] width 35 height 21
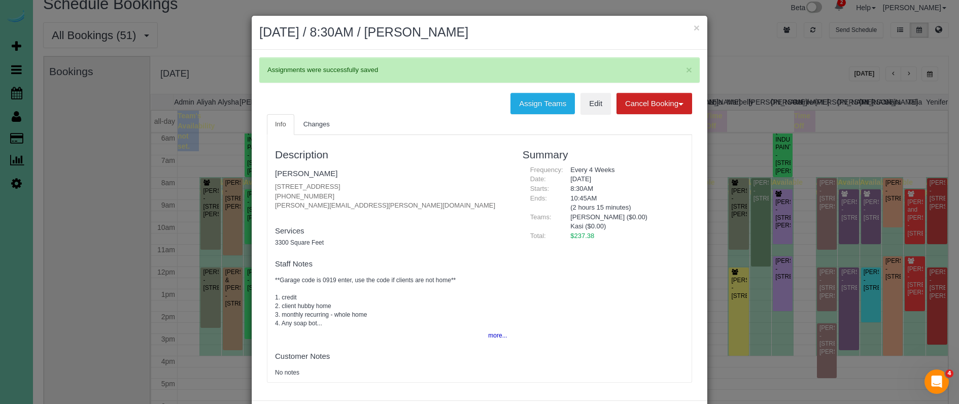
drag, startPoint x: 695, startPoint y: 26, endPoint x: 649, endPoint y: 29, distance: 46.3
click at [695, 26] on button "×" at bounding box center [697, 27] width 6 height 11
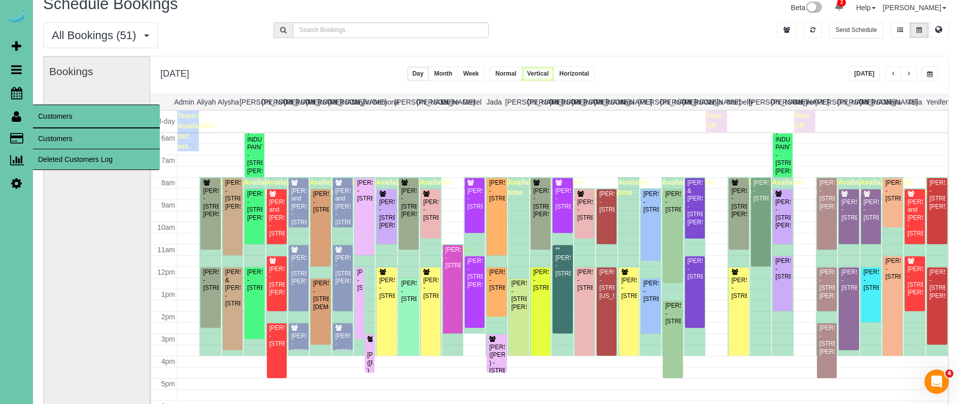
click at [46, 131] on link "Customers" at bounding box center [96, 138] width 127 height 20
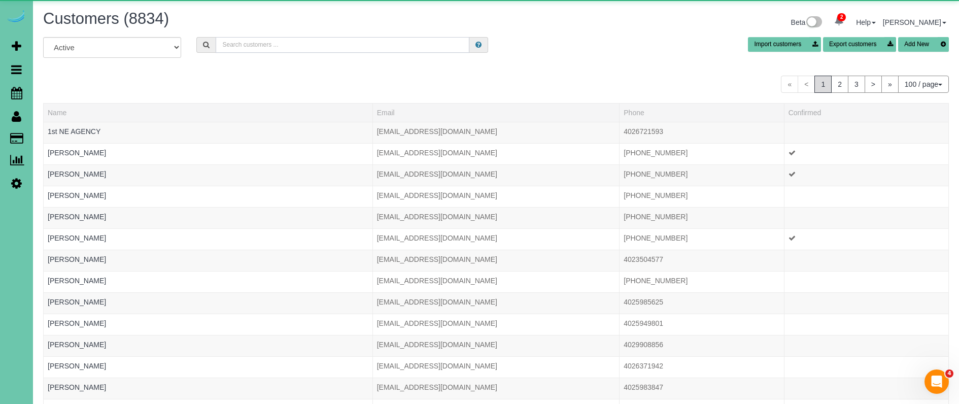
click at [273, 44] on input "text" at bounding box center [343, 45] width 254 height 16
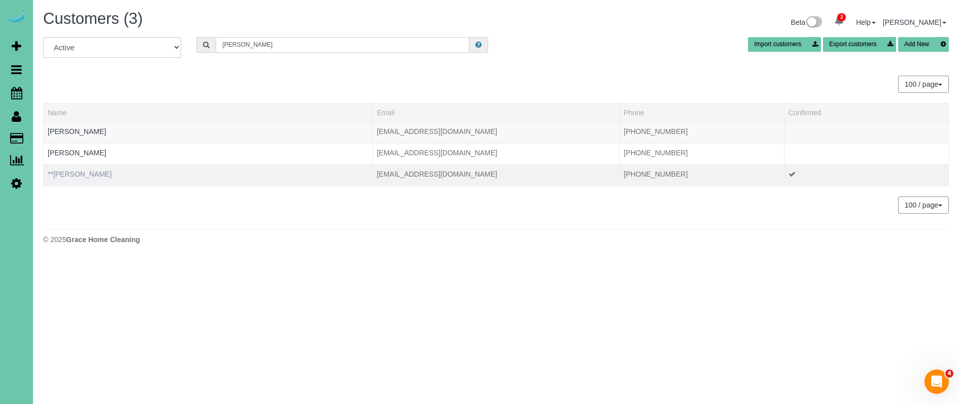
type input "tammy m"
click at [100, 174] on link "**Tammy McCubbin" at bounding box center [80, 174] width 64 height 8
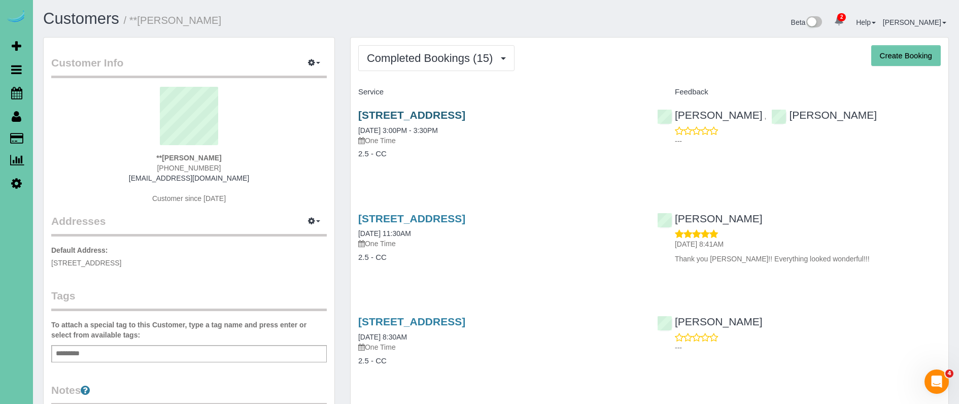
click at [465, 115] on link "6913 Sun Valley Drive, Omaha, NE 68157" at bounding box center [411, 115] width 107 height 12
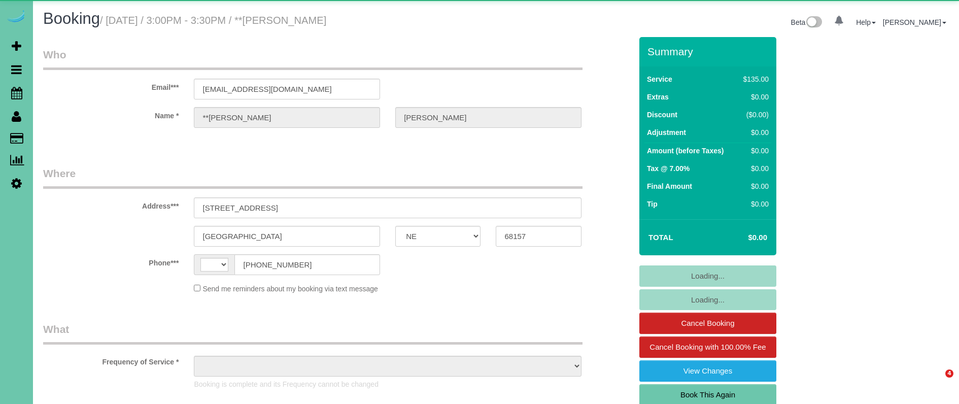
select select "NE"
select select "string:[GEOGRAPHIC_DATA]"
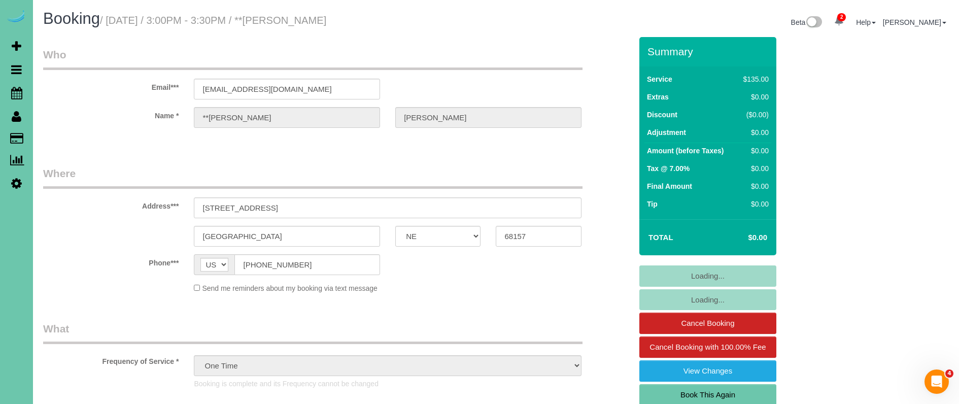
select select "object:941"
click at [751, 393] on link "Book This Again" at bounding box center [708, 394] width 137 height 21
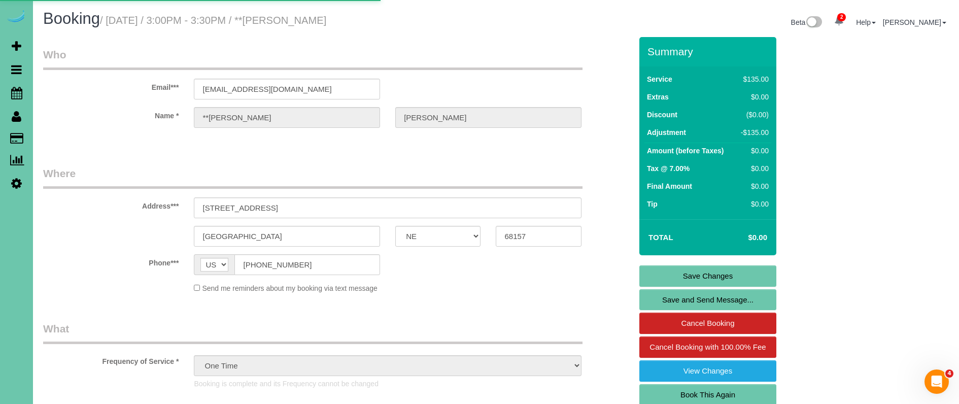
select select "NE"
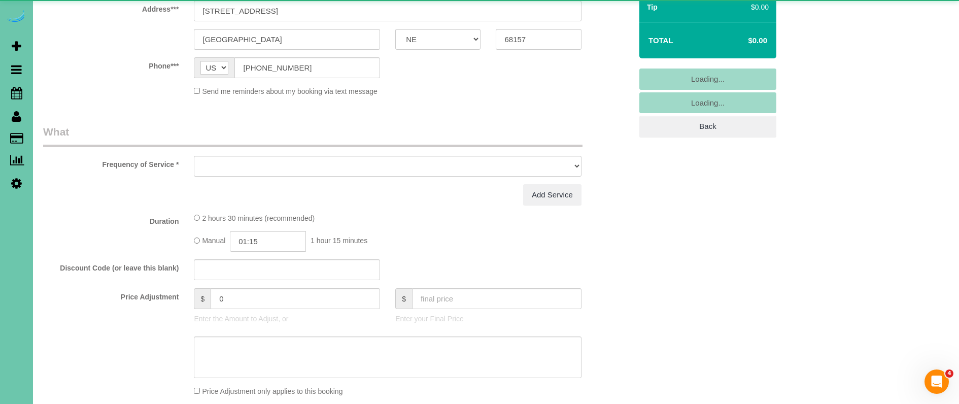
select select "string:fspay"
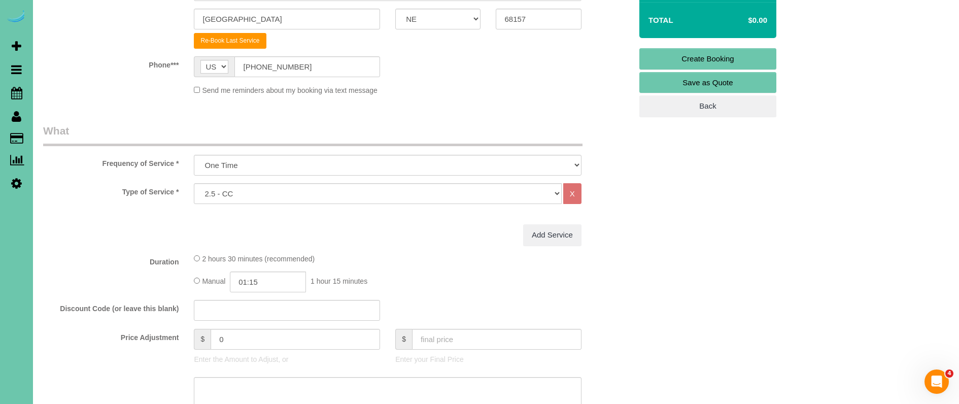
scroll to position [218, 0]
select select "object:1704"
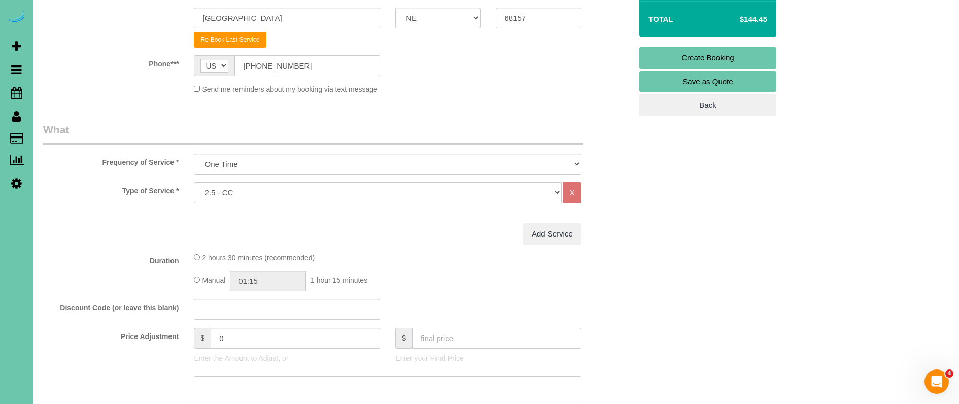
scroll to position [220, 0]
click at [460, 337] on input "text" at bounding box center [497, 337] width 170 height 21
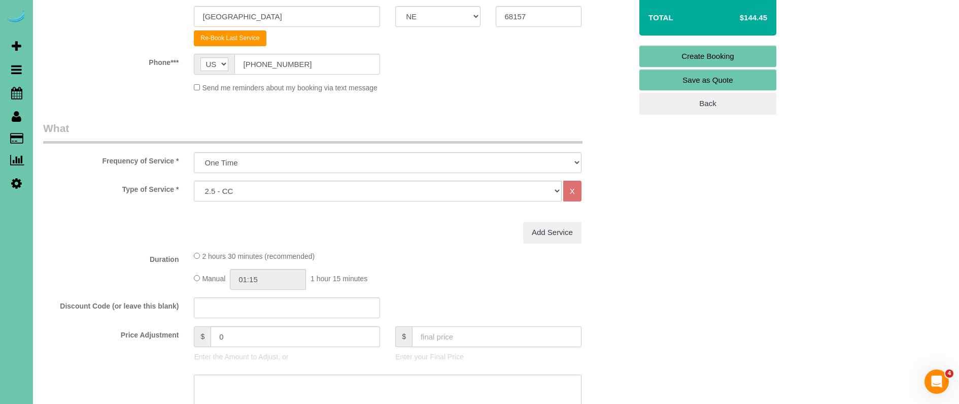
type input "0"
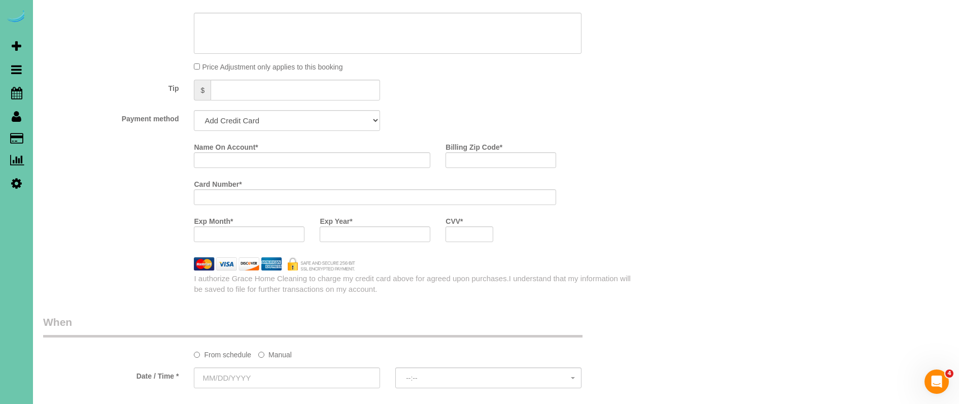
type input "-135"
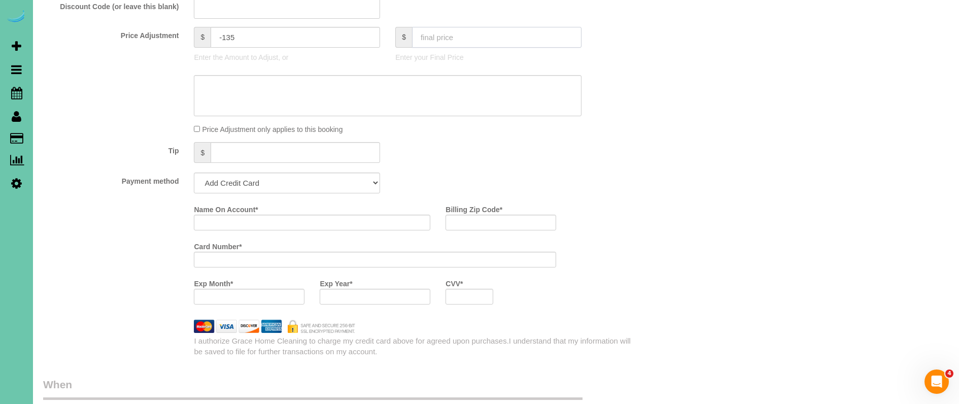
scroll to position [517, 0]
select select "string:check"
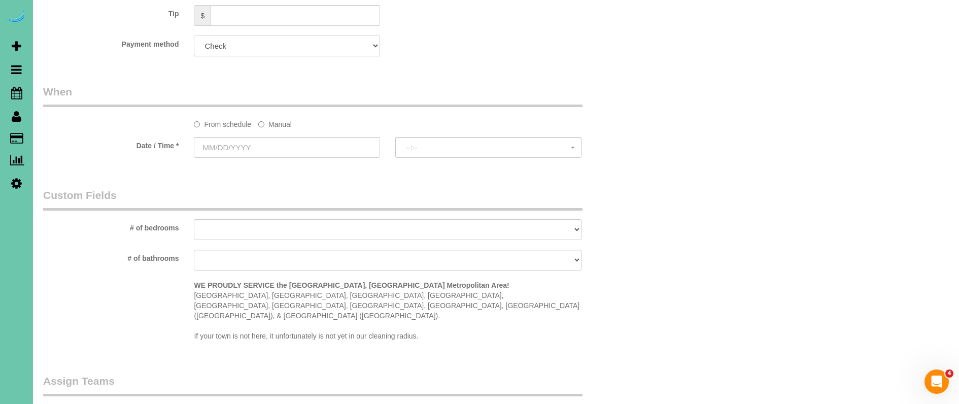
scroll to position [659, 0]
click at [277, 124] on label "Manual" at bounding box center [274, 120] width 33 height 14
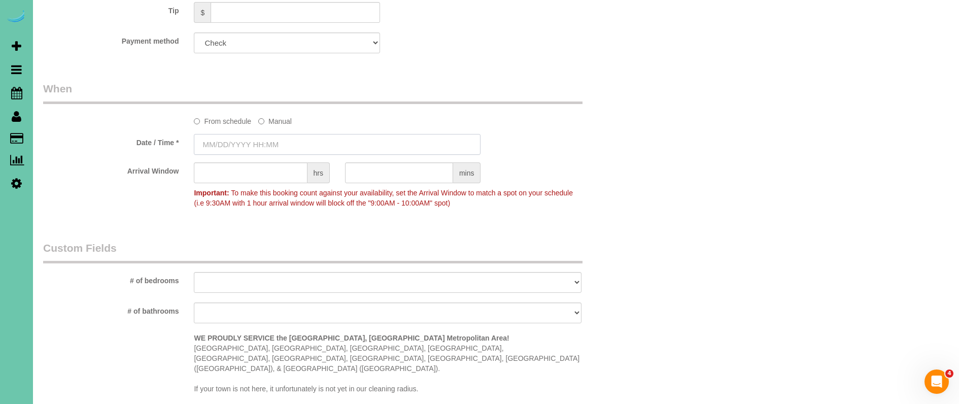
click at [253, 140] on input "text" at bounding box center [337, 144] width 287 height 21
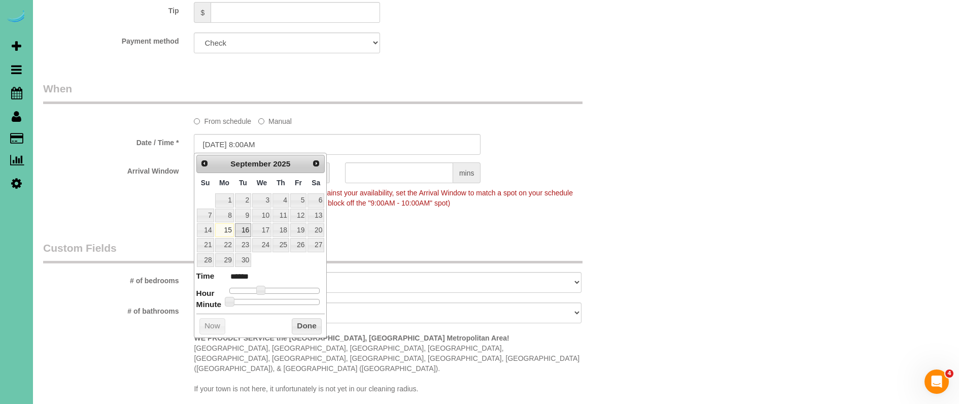
click at [240, 229] on link "16" at bounding box center [243, 230] width 16 height 14
click at [256, 145] on input "09/16/2025 8:00AM" at bounding box center [337, 144] width 287 height 21
type input "09/16/2025 8:30AM"
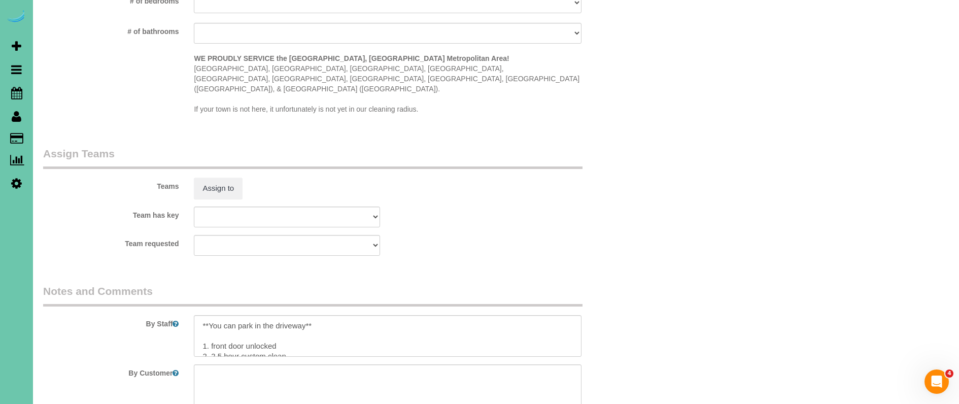
scroll to position [939, 0]
type input "30"
click at [211, 177] on button "Assign to" at bounding box center [218, 187] width 49 height 21
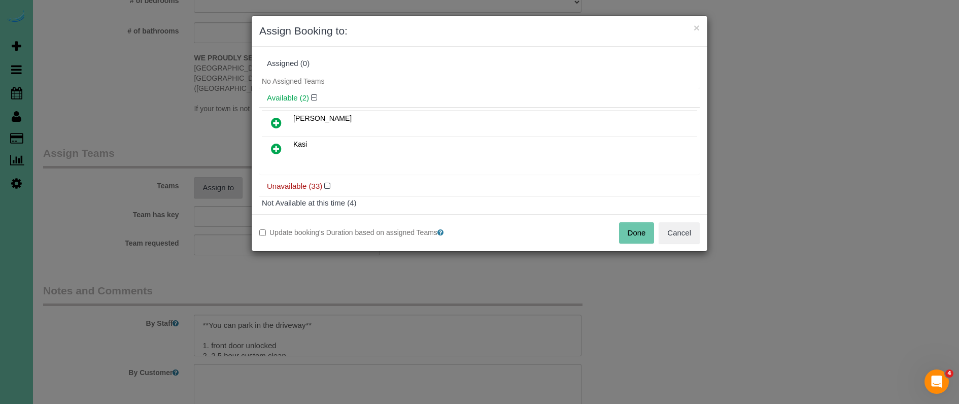
scroll to position [939, 0]
drag, startPoint x: 280, startPoint y: 146, endPoint x: 286, endPoint y: 149, distance: 7.5
click at [280, 146] on icon at bounding box center [276, 149] width 11 height 12
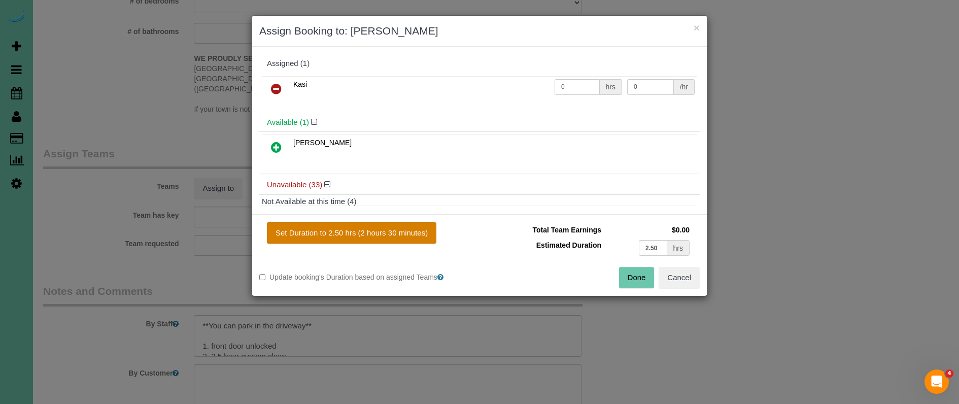
drag, startPoint x: 381, startPoint y: 243, endPoint x: 385, endPoint y: 233, distance: 10.5
click at [383, 238] on button "Set Duration to 2.50 hrs (2 hours 30 minutes)" at bounding box center [352, 232] width 170 height 21
type input "2.50"
click at [385, 233] on button "Set Duration to 2.50 hrs (2 hours 30 minutes)" at bounding box center [352, 232] width 170 height 21
click at [626, 278] on button "Done" at bounding box center [637, 277] width 36 height 21
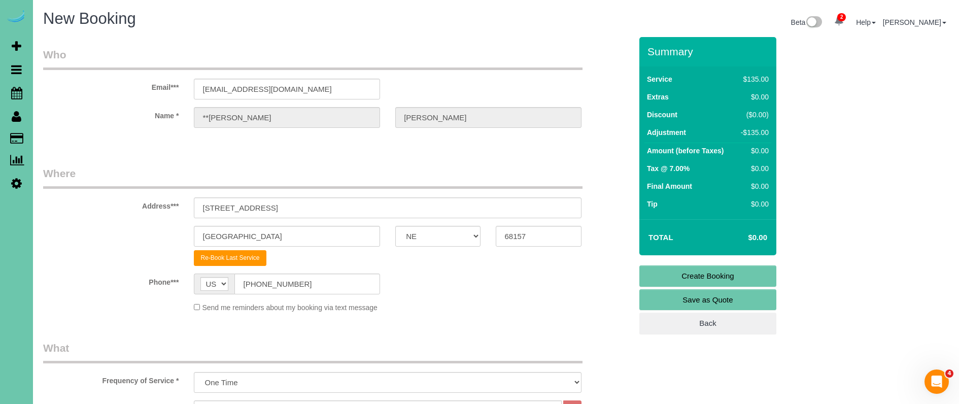
scroll to position [0, 0]
click at [699, 270] on link "Create Booking" at bounding box center [708, 275] width 137 height 21
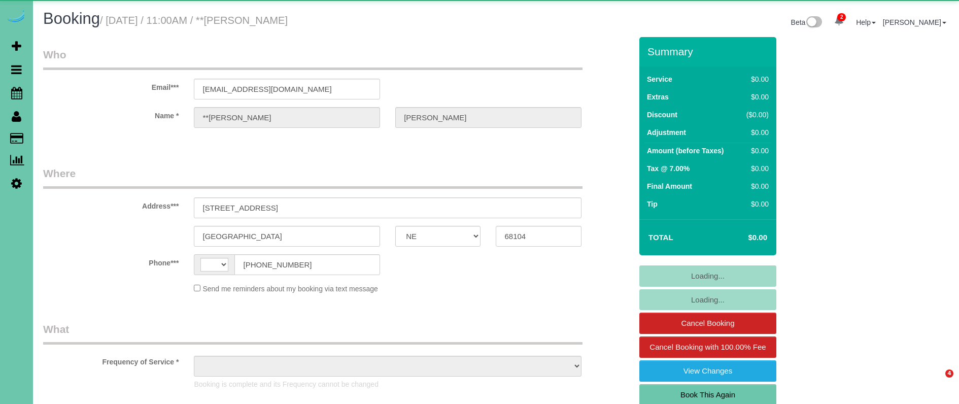
select select "NE"
select select "string:[GEOGRAPHIC_DATA]"
select select "object:654"
select select "number:36"
select select "number:41"
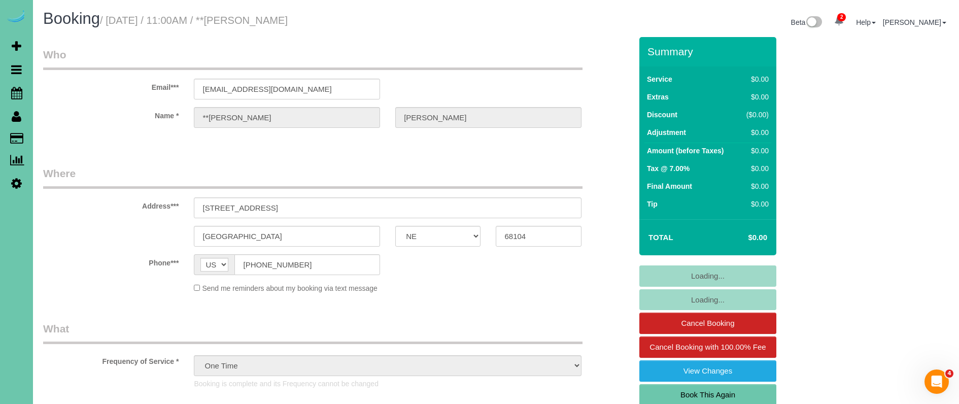
click at [697, 388] on link "Book This Again" at bounding box center [708, 394] width 137 height 21
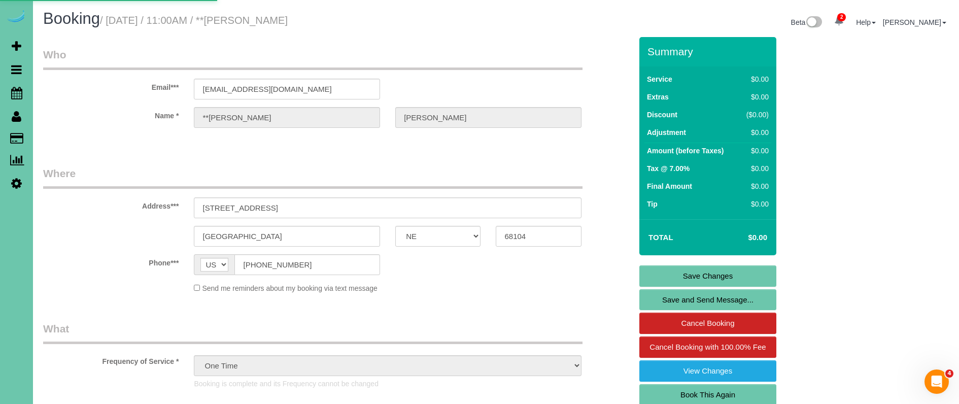
select select "NE"
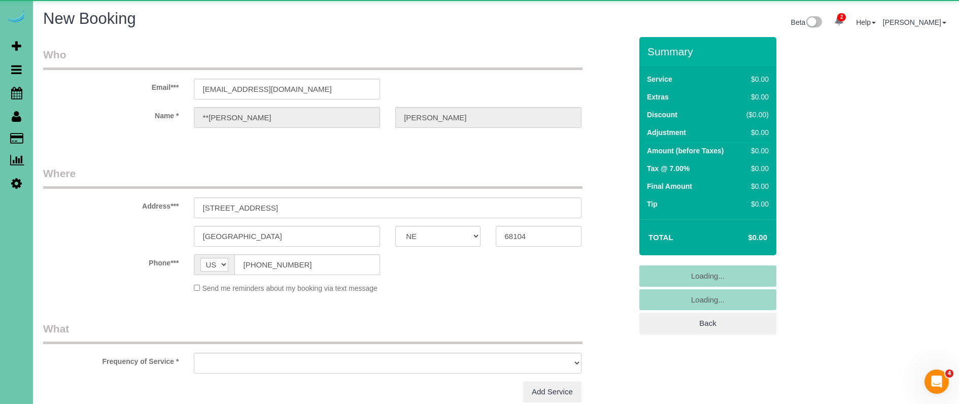
select select "string:fspay"
select select "object:1420"
select select "number:36"
select select "number:41"
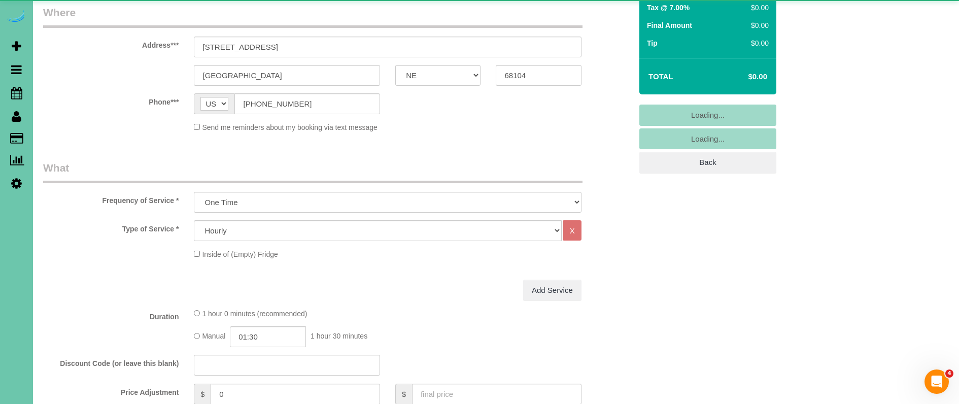
select select "object:1605"
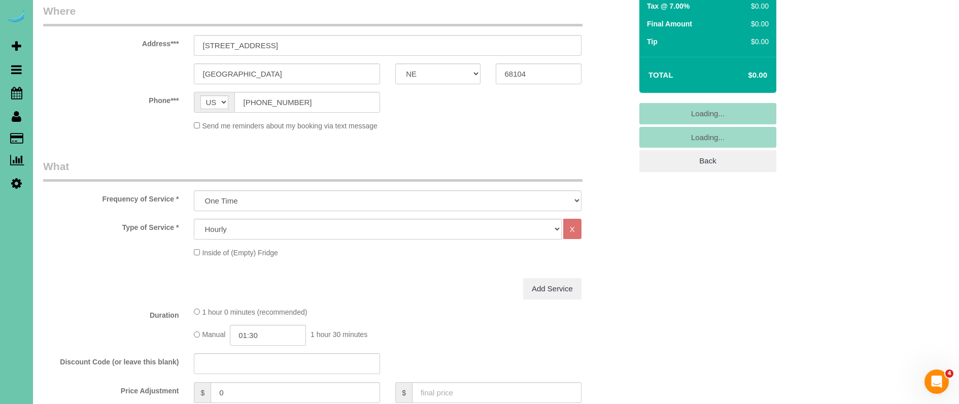
scroll to position [161, 0]
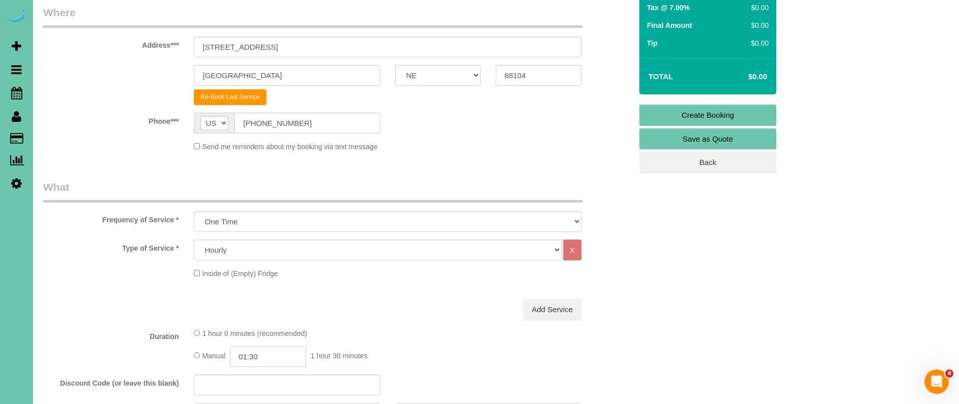
click at [270, 355] on input "01:30" at bounding box center [268, 356] width 76 height 21
type input "03:00"
drag, startPoint x: 266, startPoint y: 326, endPoint x: 337, endPoint y: 320, distance: 71.3
click at [266, 326] on li "03:00" at bounding box center [256, 327] width 45 height 13
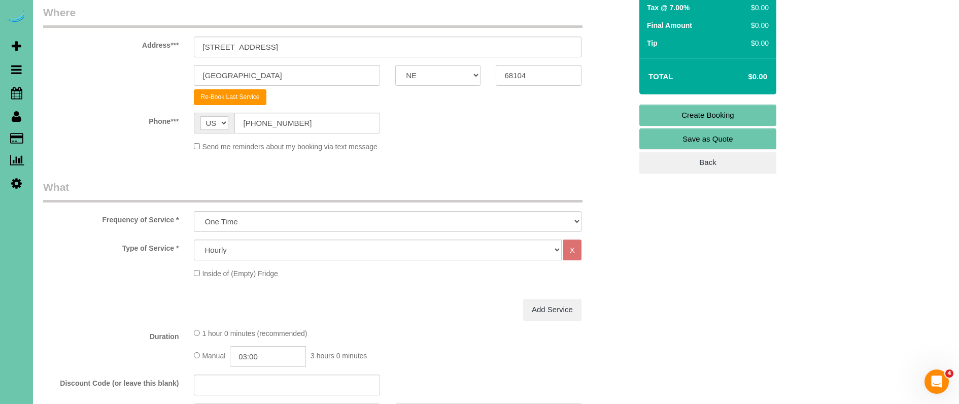
click at [379, 318] on div "Add Service" at bounding box center [387, 309] width 402 height 21
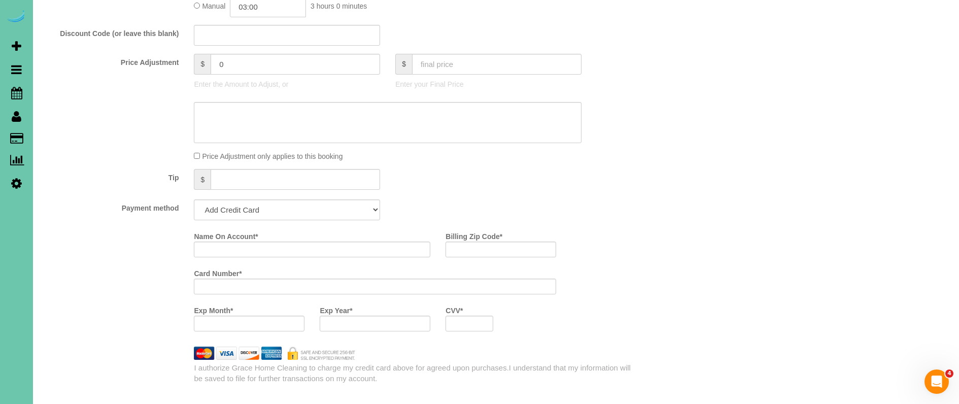
scroll to position [520, 0]
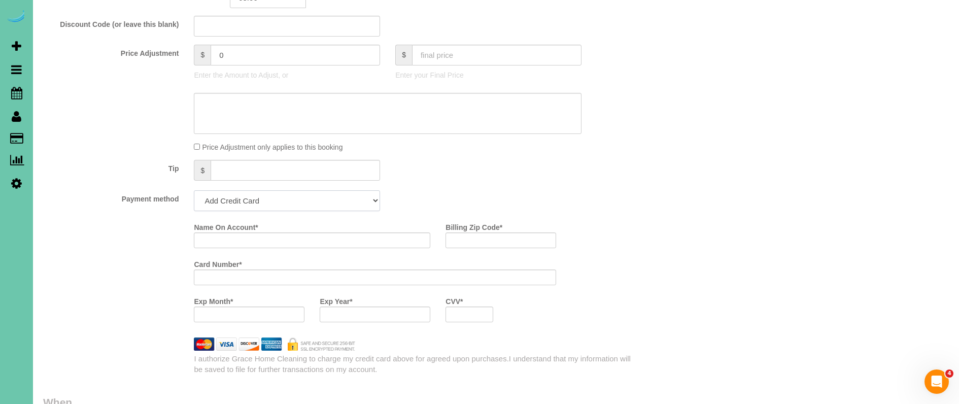
select select "string:check"
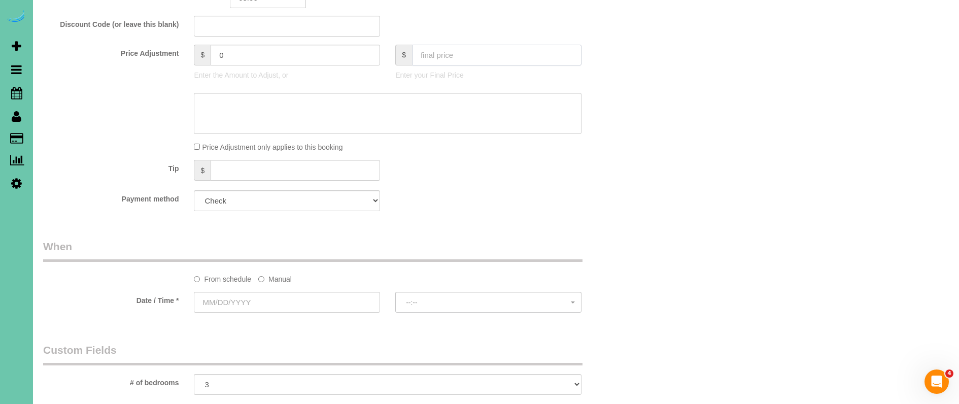
click at [435, 47] on input "text" at bounding box center [497, 55] width 170 height 21
type input "0"
drag, startPoint x: 285, startPoint y: 274, endPoint x: 286, endPoint y: 286, distance: 12.3
click at [285, 274] on label "Manual" at bounding box center [274, 278] width 33 height 14
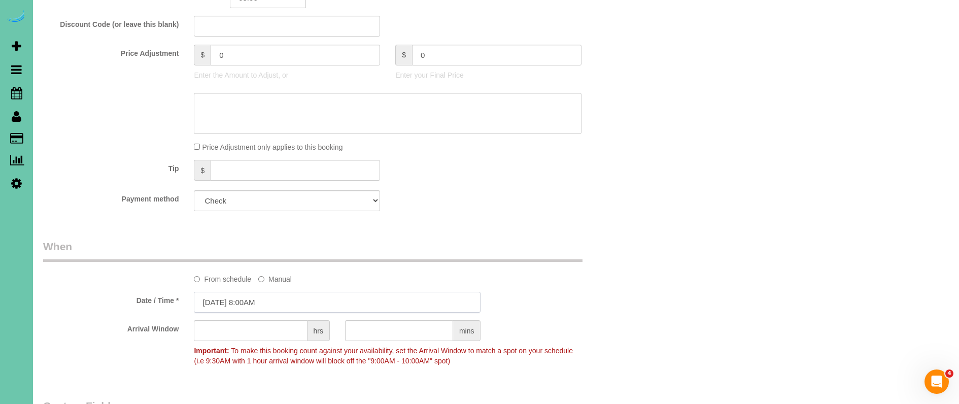
click at [284, 292] on input "[DATE] 8:00AM" at bounding box center [337, 302] width 287 height 21
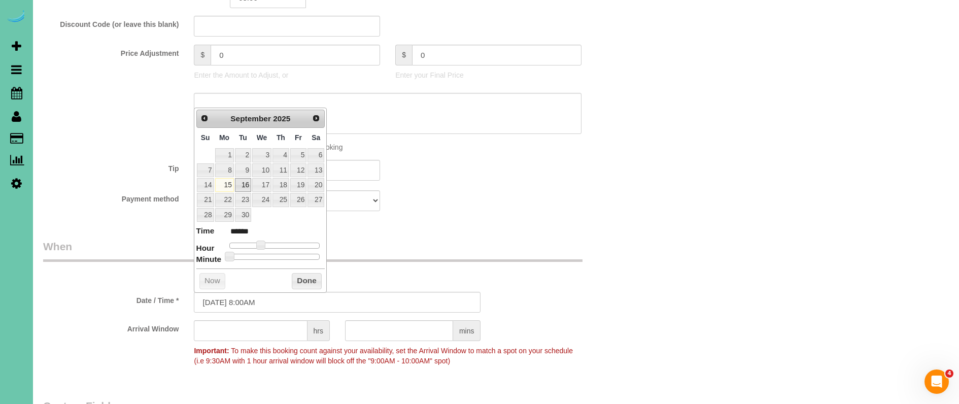
click at [244, 186] on link "16" at bounding box center [243, 185] width 16 height 14
type input "[DATE] 8:00AM"
drag, startPoint x: 462, startPoint y: 242, endPoint x: 424, endPoint y: 248, distance: 38.5
click at [459, 241] on legend "When" at bounding box center [313, 250] width 540 height 23
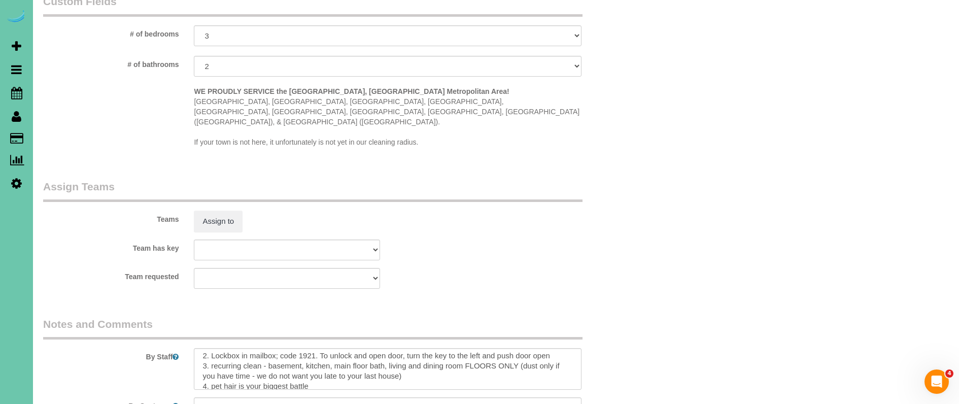
scroll to position [20, 0]
drag, startPoint x: 415, startPoint y: 345, endPoint x: 268, endPoint y: 339, distance: 146.8
click at [268, 348] on textarea at bounding box center [387, 369] width 387 height 42
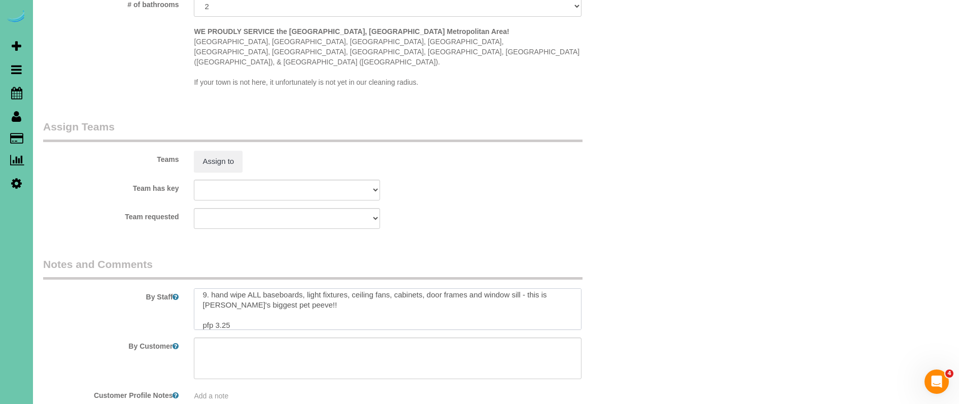
scroll to position [95, 0]
drag, startPoint x: 226, startPoint y: 297, endPoint x: 453, endPoint y: 323, distance: 227.8
click at [221, 297] on textarea at bounding box center [387, 309] width 387 height 42
type textarea "1. credit 2. Lockbox in mailbox; code 1921. To unlock and open door, turn the k…"
click at [217, 151] on button "Assign to" at bounding box center [218, 161] width 49 height 21
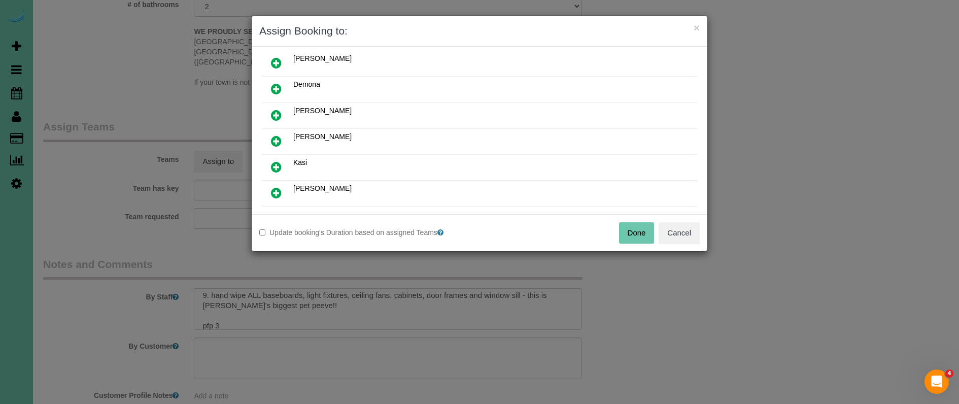
scroll to position [140, 0]
click at [273, 135] on icon at bounding box center [276, 138] width 11 height 12
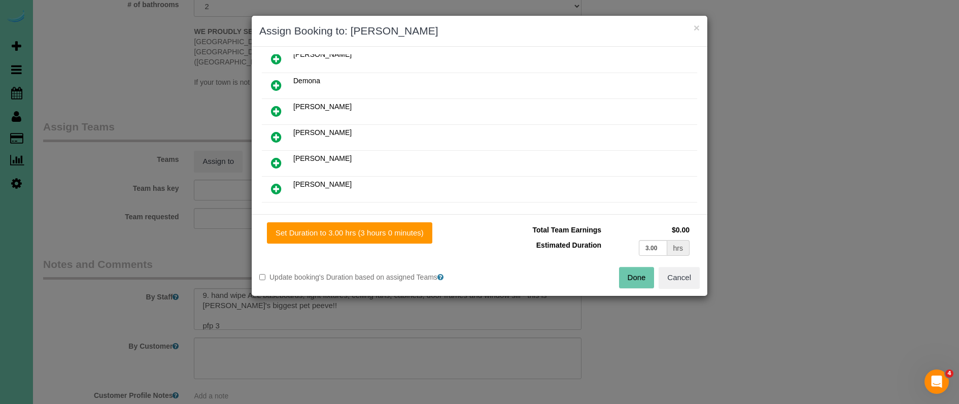
drag, startPoint x: 332, startPoint y: 231, endPoint x: 514, endPoint y: 259, distance: 184.3
click at [334, 232] on button "Set Duration to 3.00 hrs (3 hours 0 minutes)" at bounding box center [349, 232] width 165 height 21
type input "3.00"
click at [641, 282] on button "Done" at bounding box center [637, 277] width 36 height 21
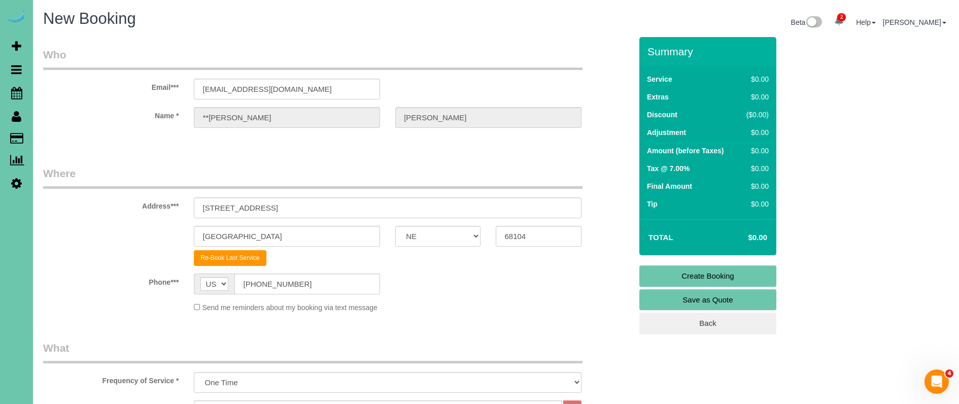
scroll to position [0, 0]
click at [671, 275] on link "Create Booking" at bounding box center [708, 275] width 137 height 21
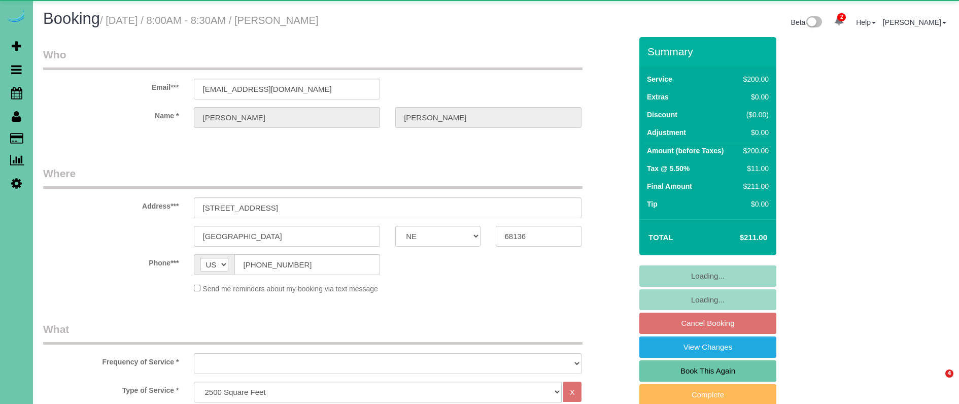
select select "NE"
select select "object:664"
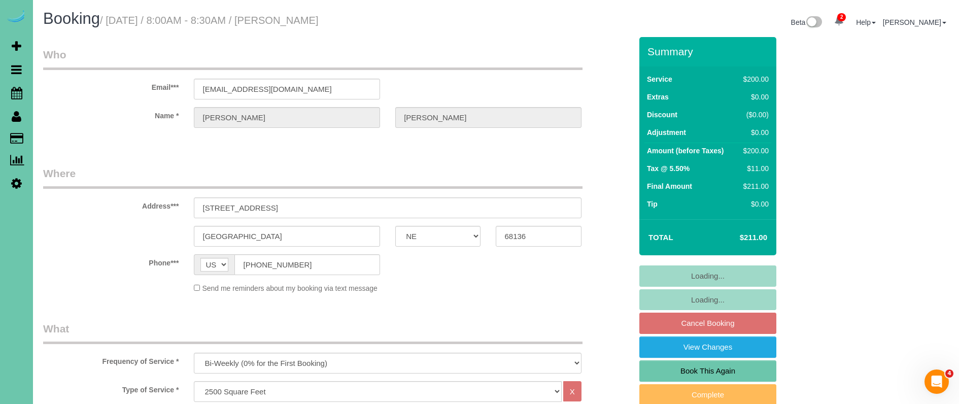
select select "number:37"
select select "number:42"
select select "object:922"
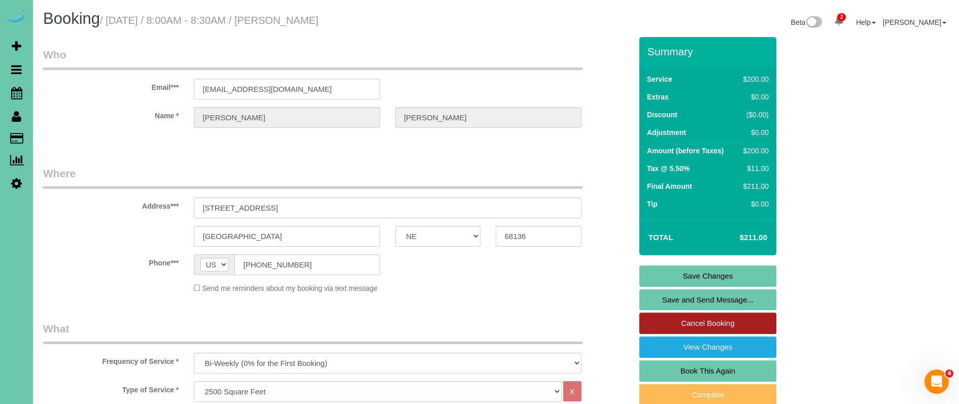
click at [738, 321] on link "Cancel Booking" at bounding box center [708, 323] width 137 height 21
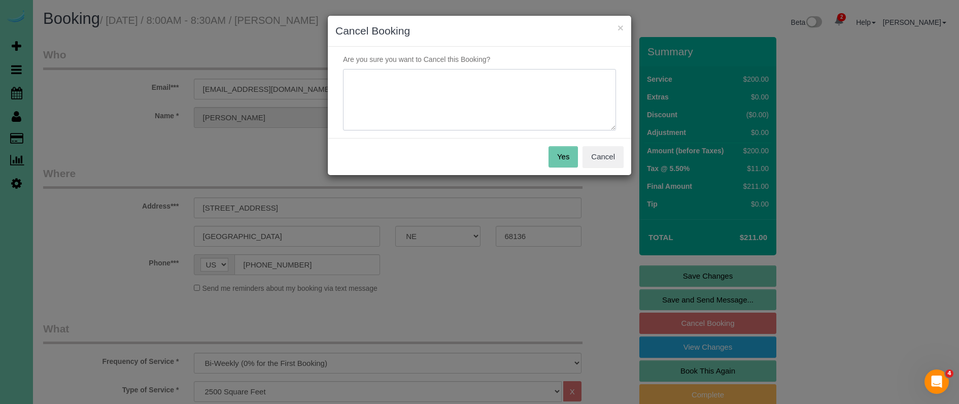
drag, startPoint x: 408, startPoint y: 106, endPoint x: 413, endPoint y: 106, distance: 5.6
click at [413, 106] on textarea at bounding box center [479, 100] width 273 height 62
type textarea "moving"
click at [562, 155] on button "Yes" at bounding box center [563, 156] width 29 height 21
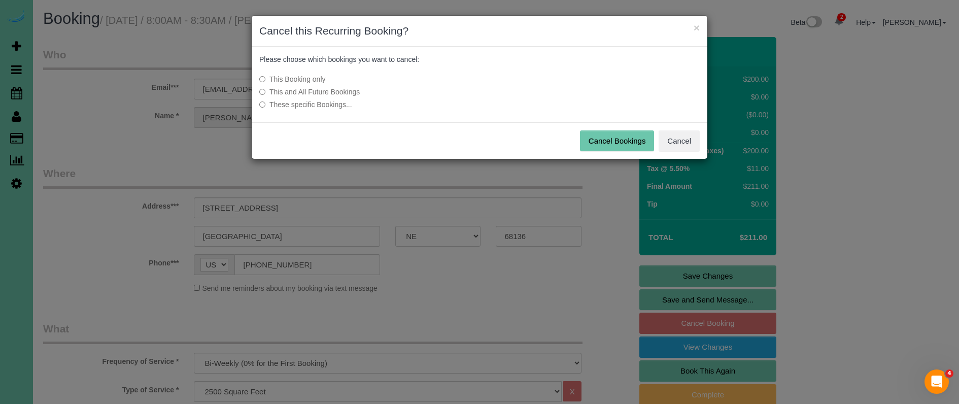
drag, startPoint x: 338, startPoint y: 91, endPoint x: 480, endPoint y: 115, distance: 144.5
click at [338, 91] on label "This and All Future Bookings" at bounding box center [403, 92] width 289 height 10
click at [623, 141] on button "Cancel Bookings" at bounding box center [617, 140] width 75 height 21
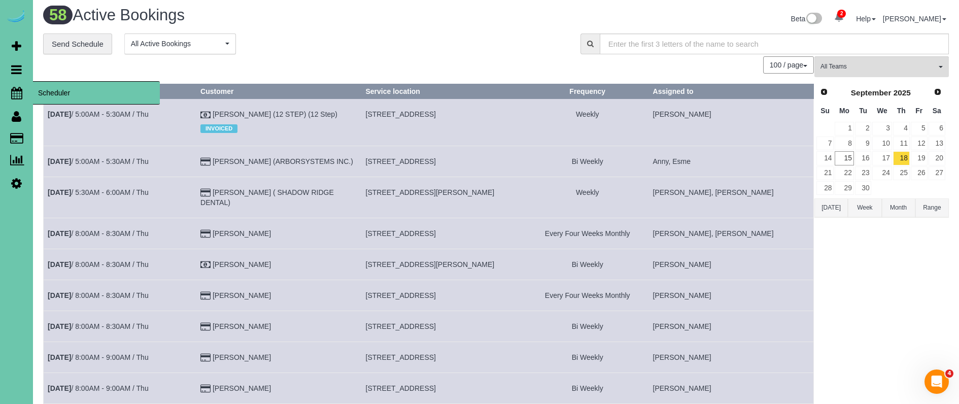
scroll to position [4, 0]
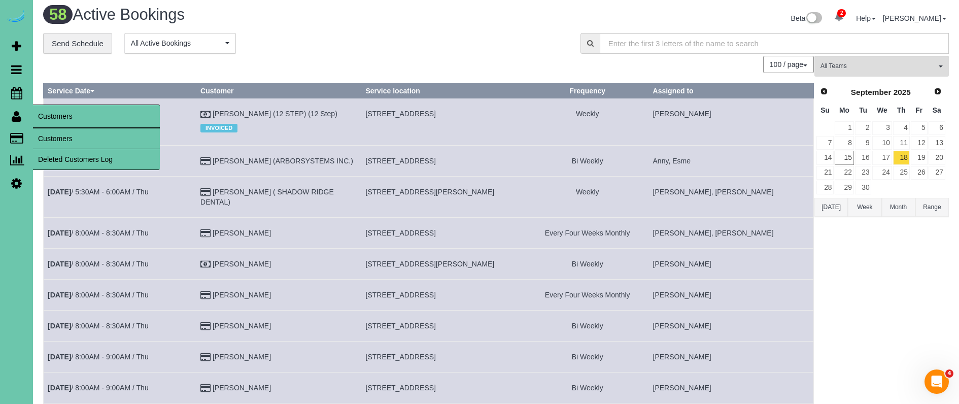
click at [58, 138] on link "Customers" at bounding box center [96, 138] width 127 height 20
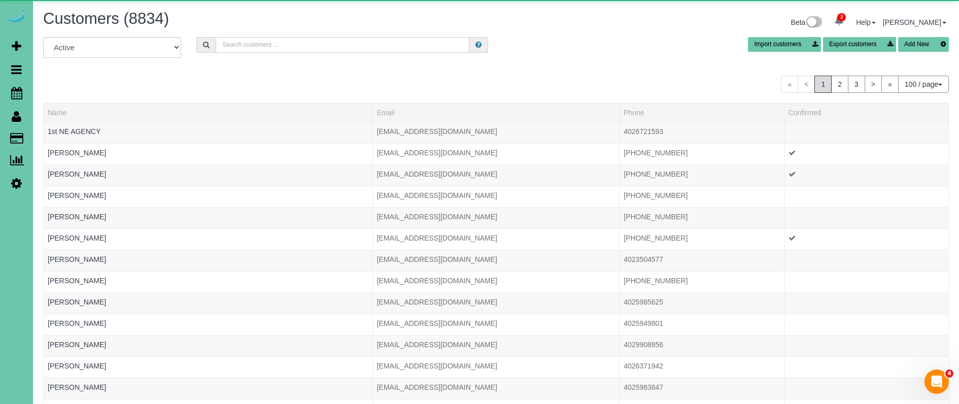
click at [265, 48] on input "text" at bounding box center [343, 45] width 254 height 16
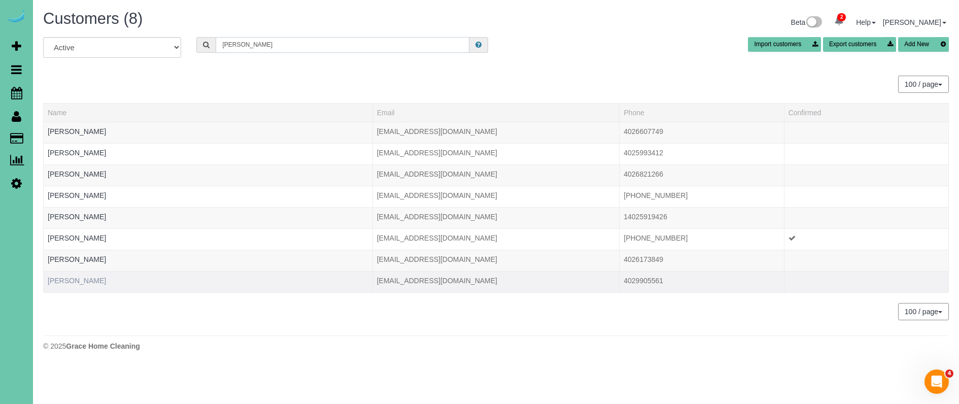
type input "zimmer"
click at [84, 281] on link "[PERSON_NAME]" at bounding box center [77, 281] width 58 height 8
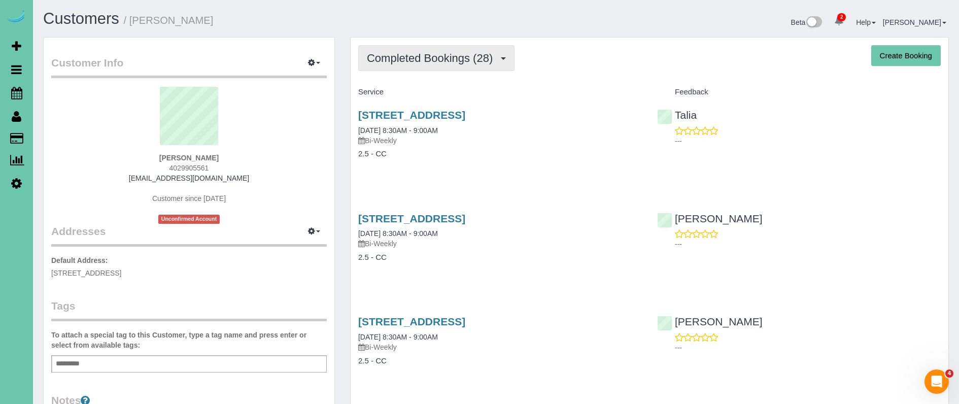
click at [456, 61] on span "Completed Bookings (28)" at bounding box center [432, 58] width 131 height 13
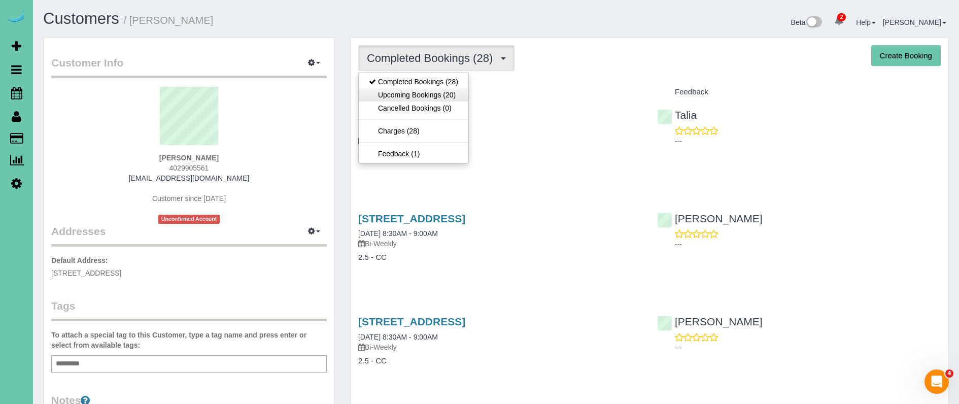
click at [445, 91] on link "Upcoming Bookings (20)" at bounding box center [414, 94] width 110 height 13
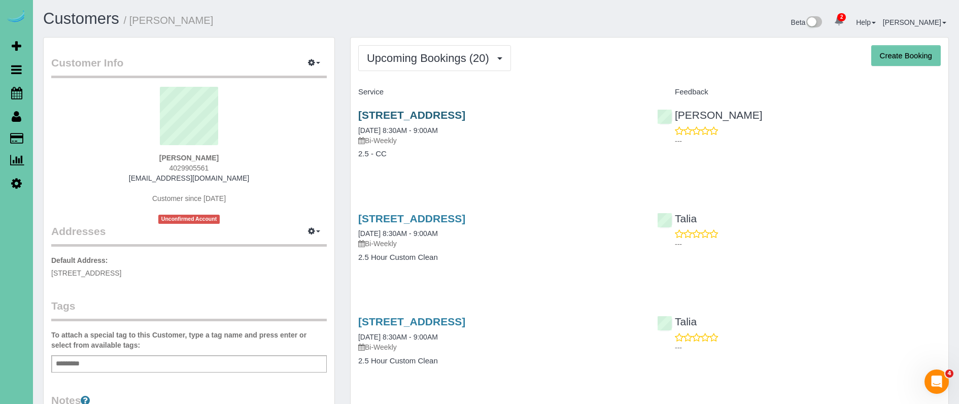
click at [404, 112] on link "[STREET_ADDRESS]" at bounding box center [411, 115] width 107 height 12
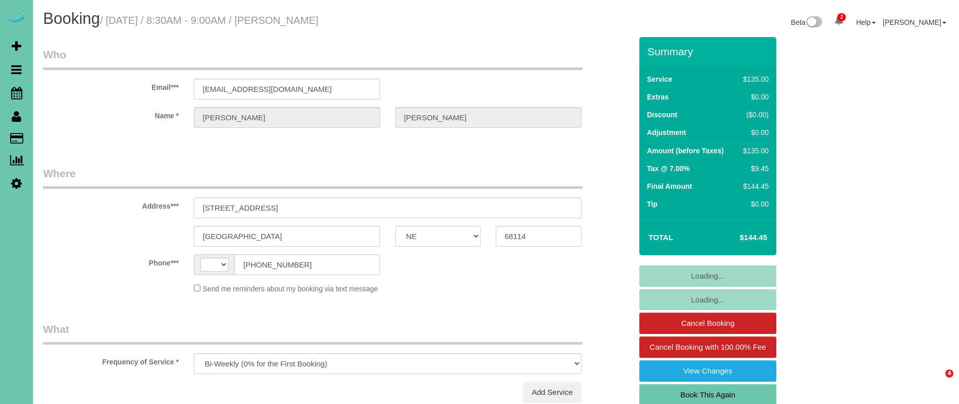
select select "NE"
select select "string:[GEOGRAPHIC_DATA]"
select select "string:fspay-9db31b2b-d0d6-4eb2-8040-48e7b04db256"
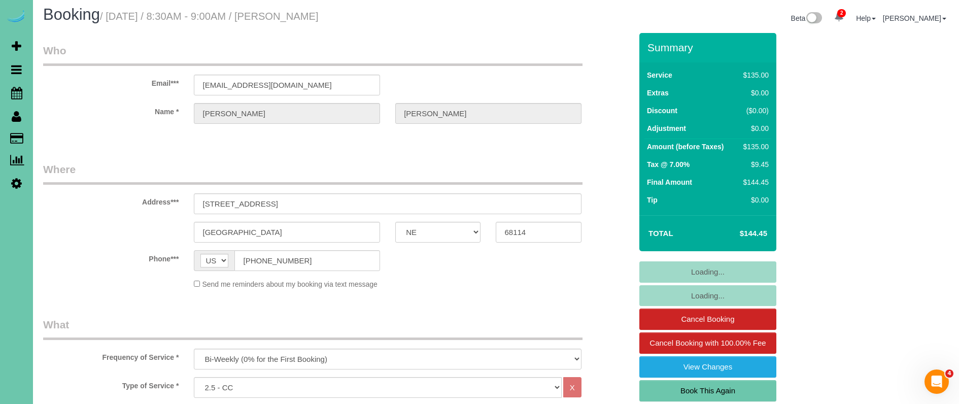
select select "object:841"
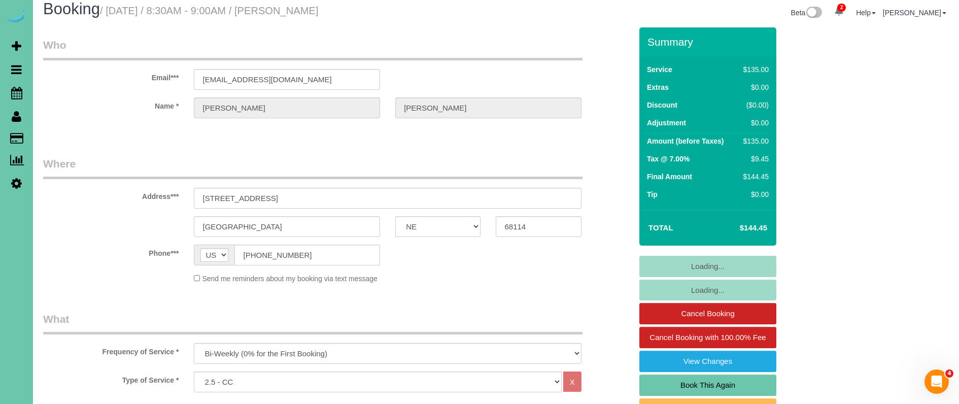
select select "number:36"
select select "number:41"
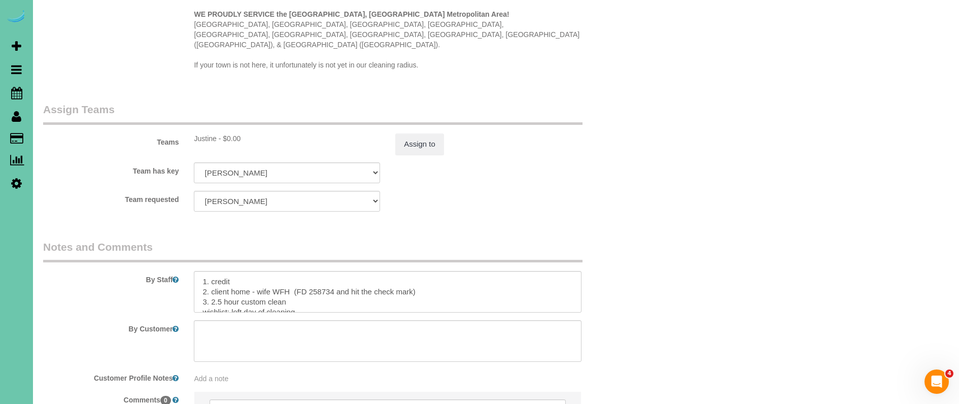
scroll to position [993, 0]
drag, startPoint x: 294, startPoint y: 265, endPoint x: 213, endPoint y: 264, distance: 81.2
click at [211, 267] on textarea at bounding box center [387, 288] width 387 height 42
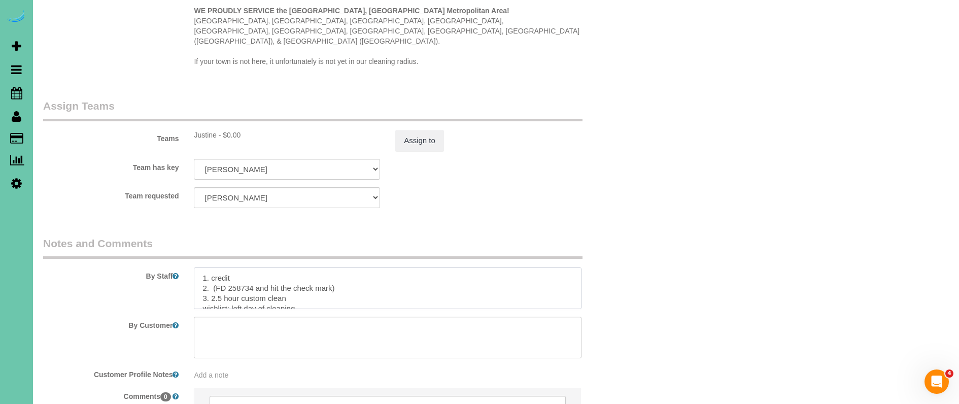
click at [226, 267] on textarea at bounding box center [387, 288] width 387 height 42
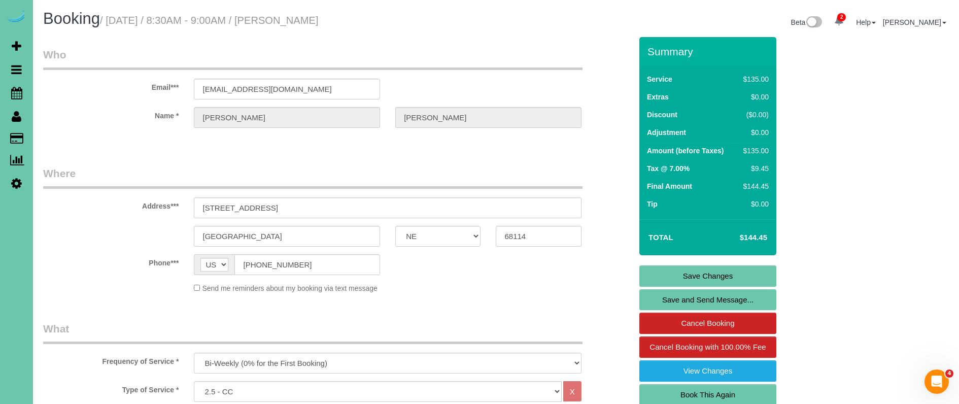
scroll to position [0, 0]
type textarea "1. credit 2. (FD code 258734 and hit the check mark) 3. 2.5 hour custom clean w…"
click at [691, 279] on link "Save Changes" at bounding box center [708, 275] width 137 height 21
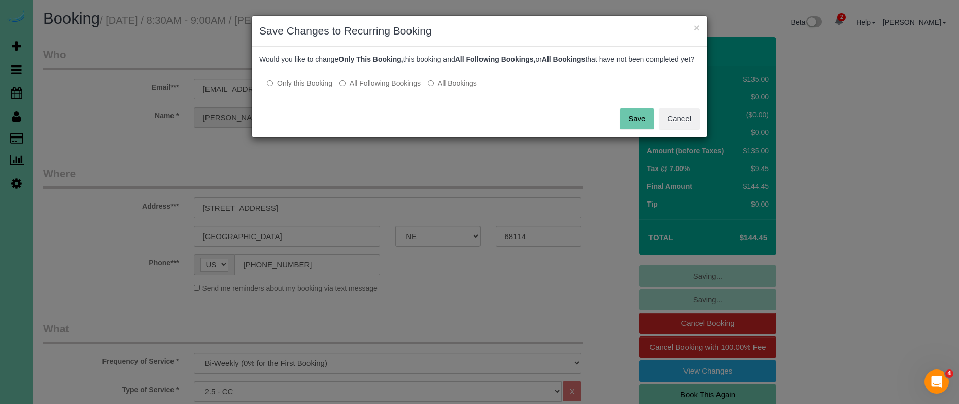
drag, startPoint x: 637, startPoint y: 129, endPoint x: 527, endPoint y: 133, distance: 110.2
click at [637, 129] on button "Save" at bounding box center [637, 118] width 35 height 21
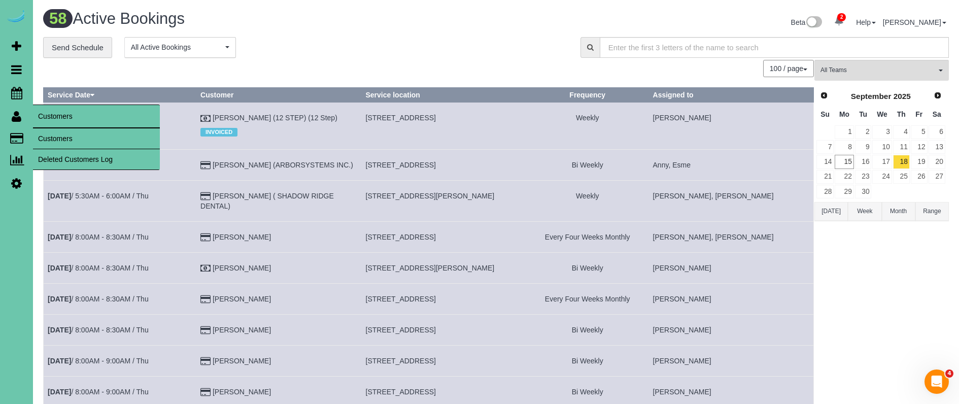
drag, startPoint x: 55, startPoint y: 139, endPoint x: 93, endPoint y: 126, distance: 39.6
click at [55, 139] on link "Customers" at bounding box center [96, 138] width 127 height 20
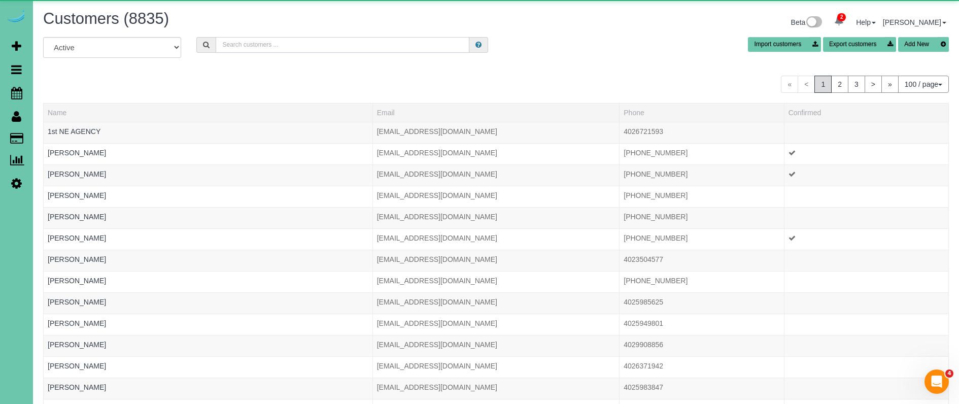
click at [297, 45] on input "text" at bounding box center [343, 45] width 254 height 16
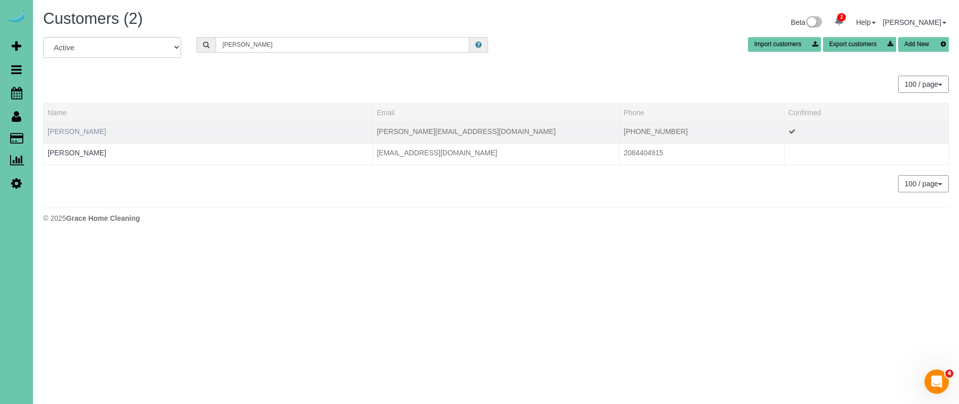
type input "[PERSON_NAME]"
click at [75, 130] on link "[PERSON_NAME]" at bounding box center [77, 131] width 58 height 8
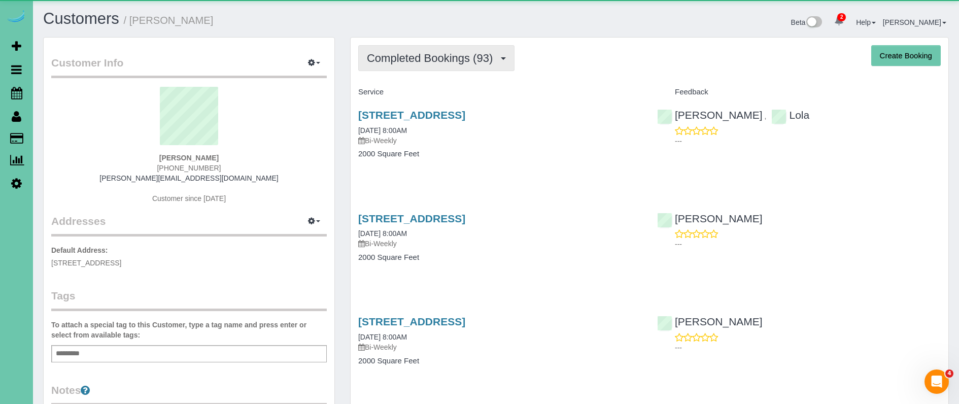
click at [453, 59] on span "Completed Bookings (93)" at bounding box center [432, 58] width 131 height 13
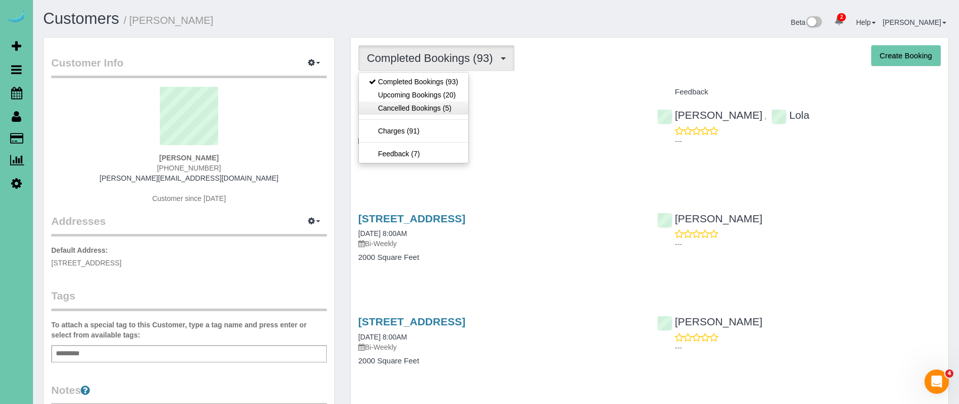
click at [446, 102] on link "Cancelled Bookings (5)" at bounding box center [414, 108] width 110 height 13
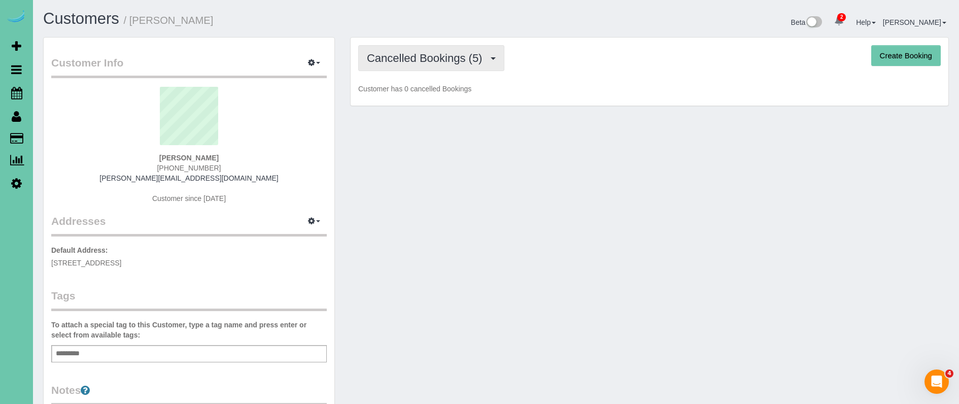
drag, startPoint x: 449, startPoint y: 40, endPoint x: 446, endPoint y: 54, distance: 14.5
click at [449, 41] on div "Cancelled Bookings (5) Completed Bookings (93) Upcoming Bookings (20) Cancelled…" at bounding box center [650, 72] width 598 height 69
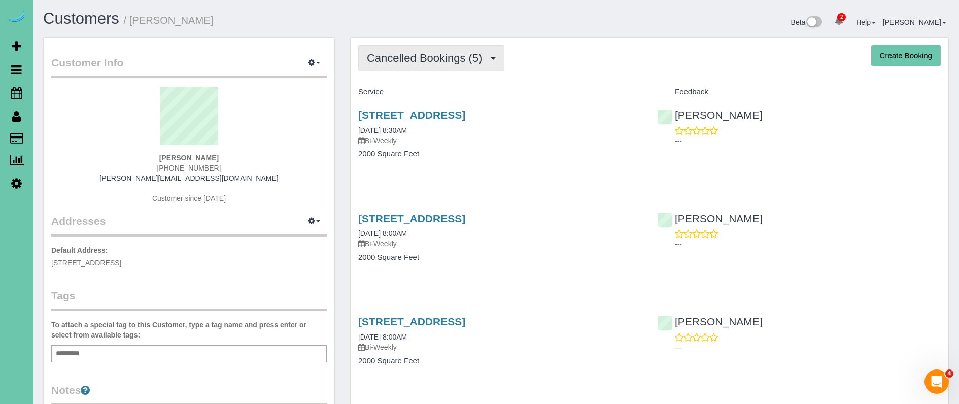
click at [444, 62] on span "Cancelled Bookings (5)" at bounding box center [427, 58] width 120 height 13
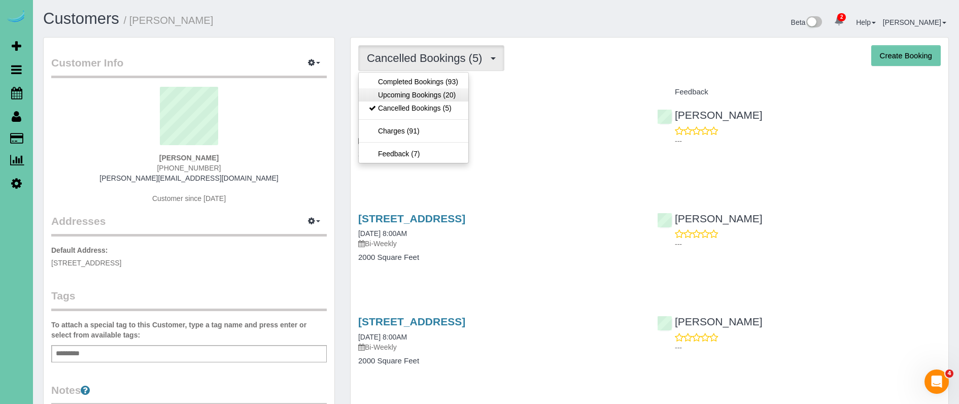
click at [442, 93] on link "Upcoming Bookings (20)" at bounding box center [414, 94] width 110 height 13
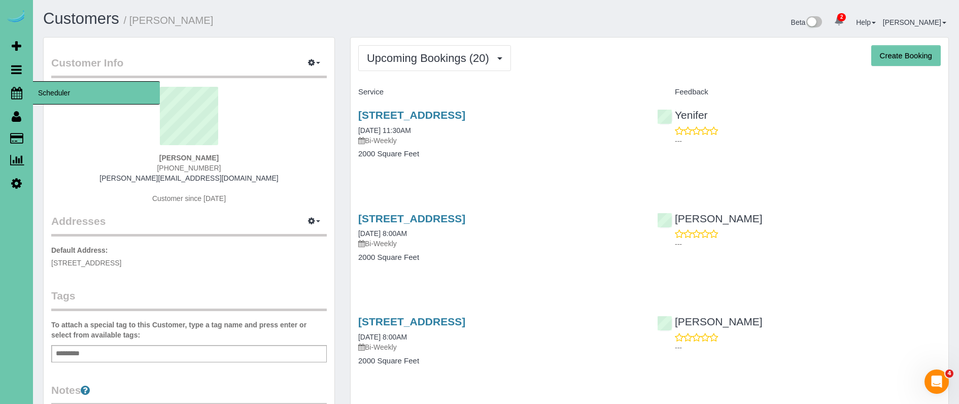
click at [16, 93] on icon at bounding box center [16, 93] width 11 height 12
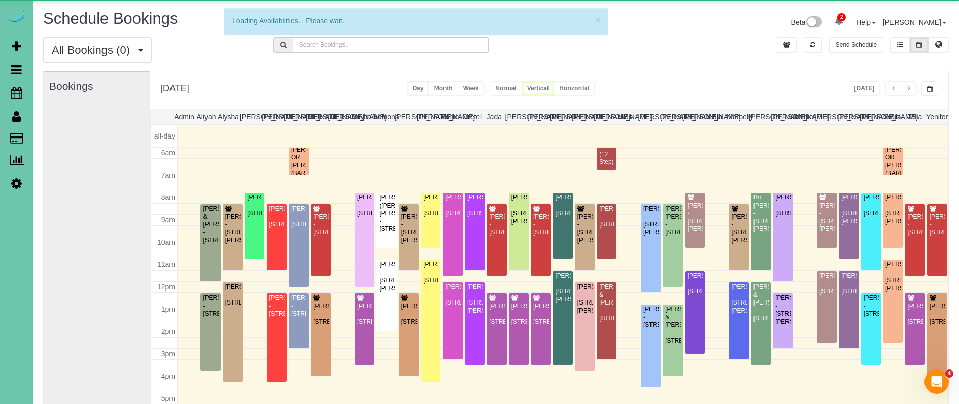
click at [927, 85] on button "button" at bounding box center [930, 88] width 17 height 15
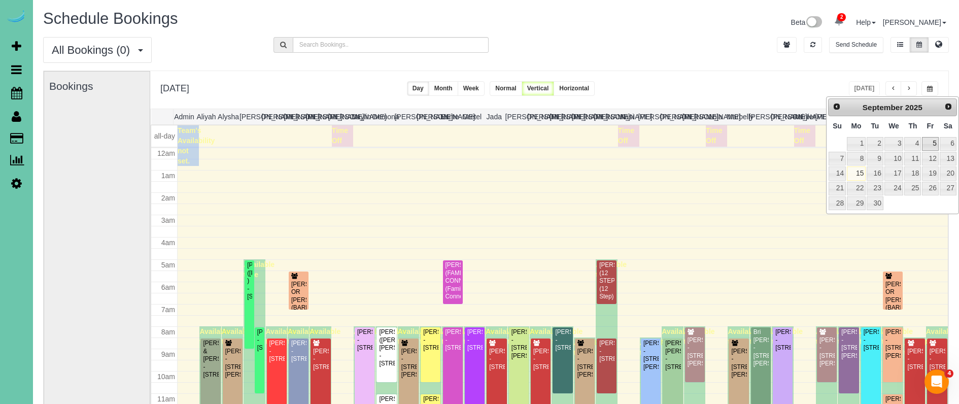
scroll to position [134, 0]
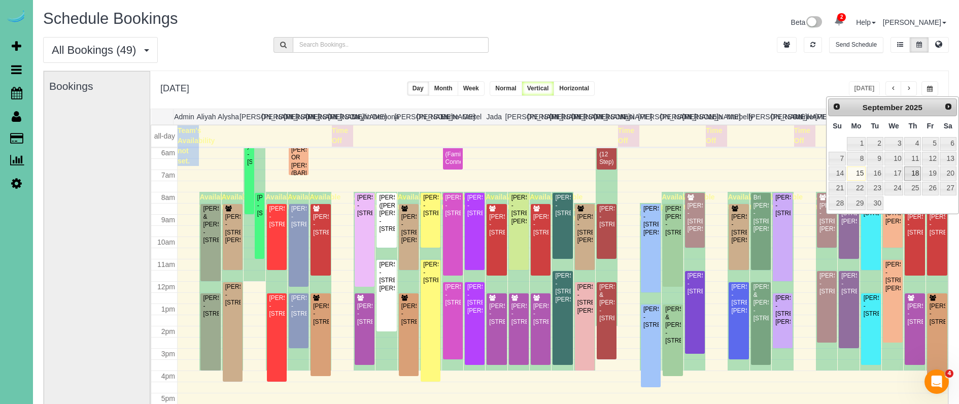
click at [918, 173] on link "18" at bounding box center [912, 173] width 17 height 14
type input "**********"
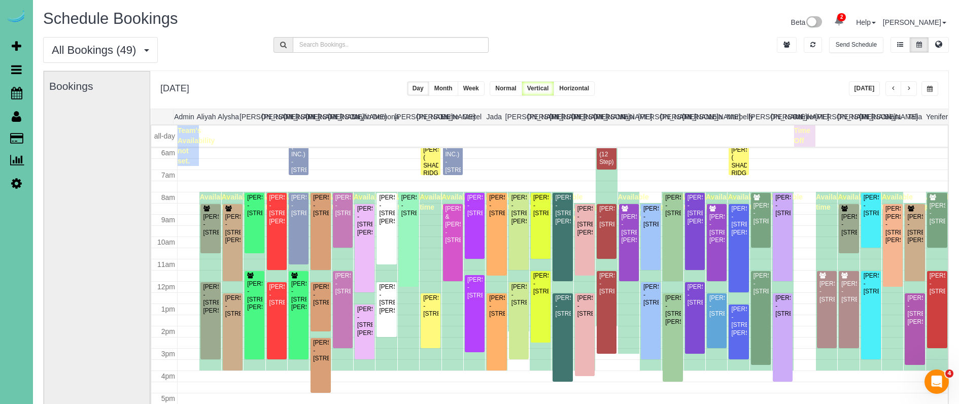
click at [889, 89] on button "button" at bounding box center [894, 88] width 16 height 15
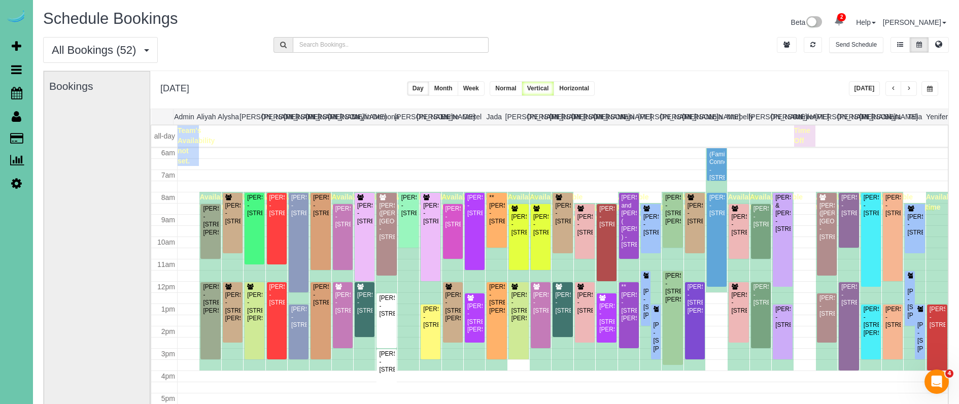
click at [485, 88] on button "Week" at bounding box center [471, 88] width 27 height 15
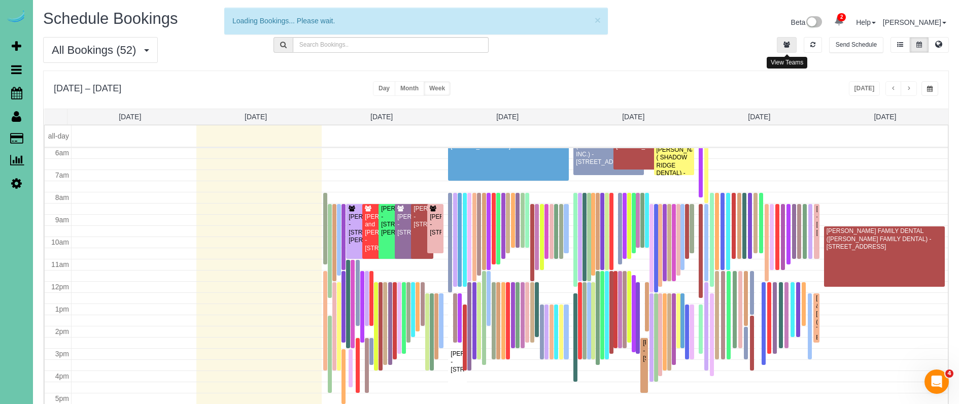
click at [790, 45] on icon "button" at bounding box center [787, 45] width 7 height 6
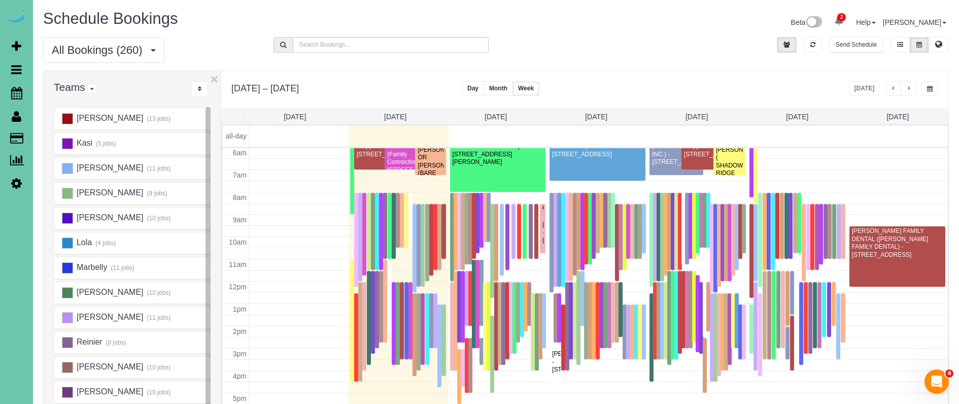
scroll to position [475, 0]
click at [197, 88] on button "..." at bounding box center [199, 89] width 17 height 16
click at [70, 218] on ins at bounding box center [67, 217] width 11 height 11
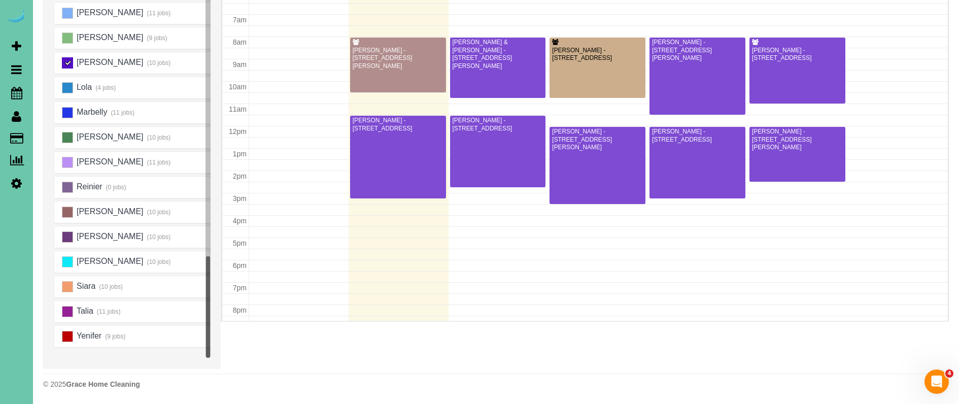
scroll to position [155, 0]
click at [71, 339] on ins at bounding box center [67, 336] width 11 height 11
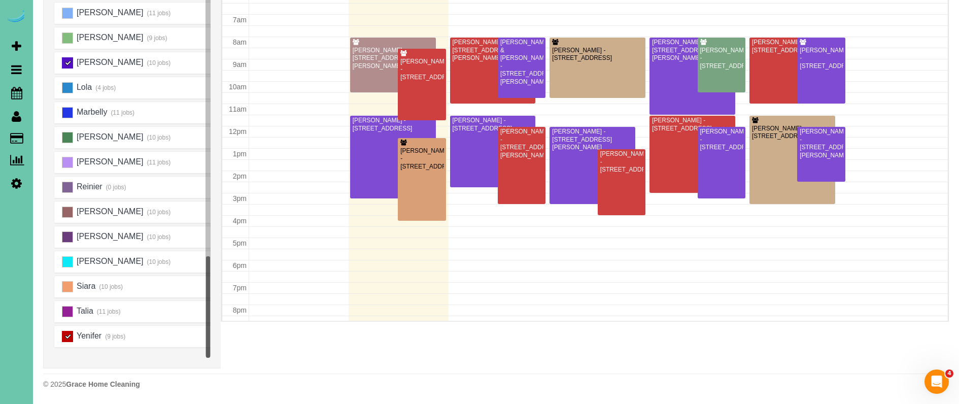
scroll to position [134, 0]
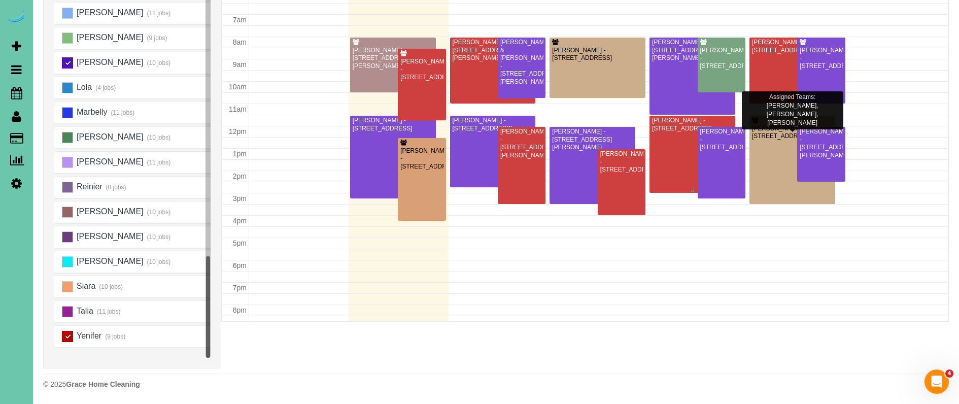
click at [672, 147] on div at bounding box center [693, 154] width 86 height 77
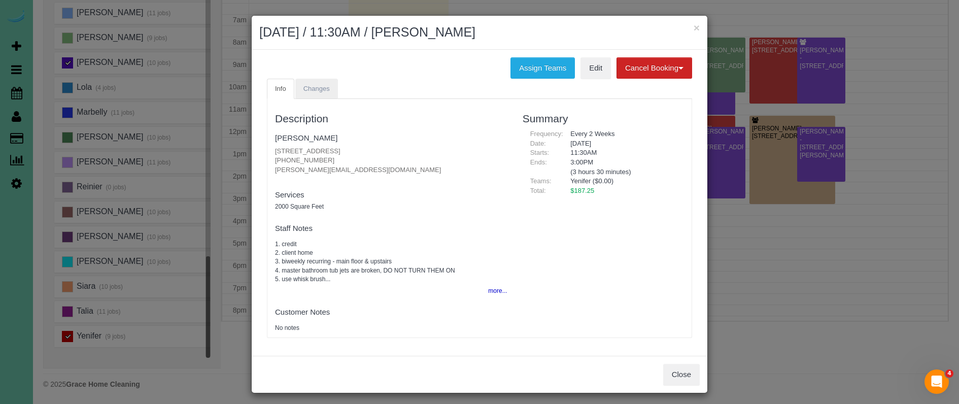
click at [318, 88] on span "Changes" at bounding box center [317, 89] width 26 height 8
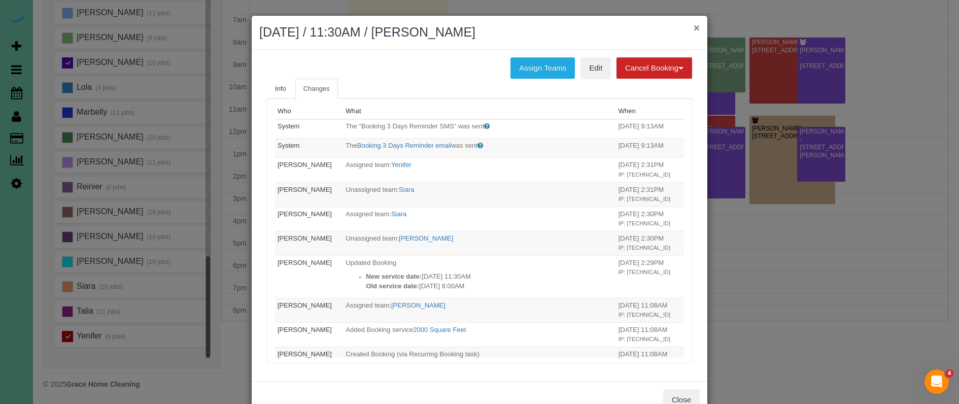
click at [696, 29] on button "×" at bounding box center [697, 27] width 6 height 11
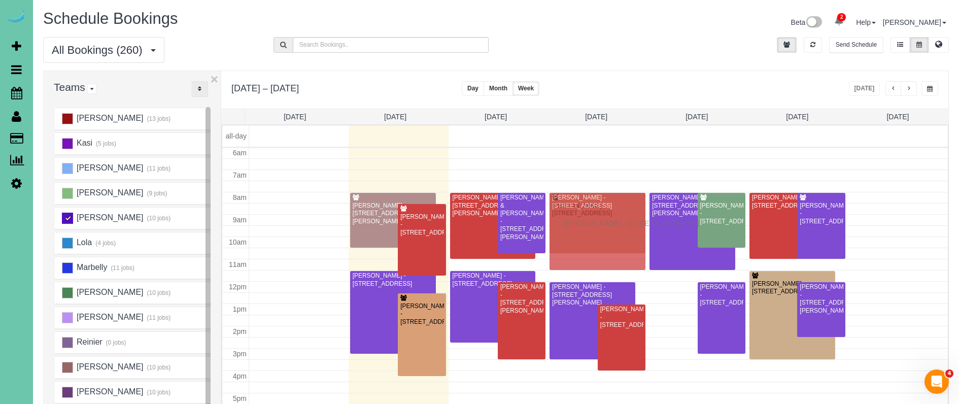
drag, startPoint x: 669, startPoint y: 298, endPoint x: 566, endPoint y: 222, distance: 127.8
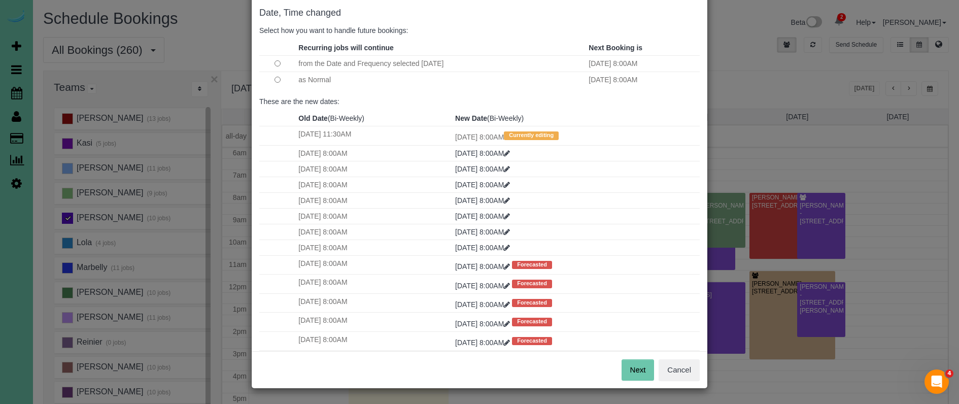
scroll to position [50, 0]
click at [628, 361] on button "Next" at bounding box center [638, 370] width 33 height 21
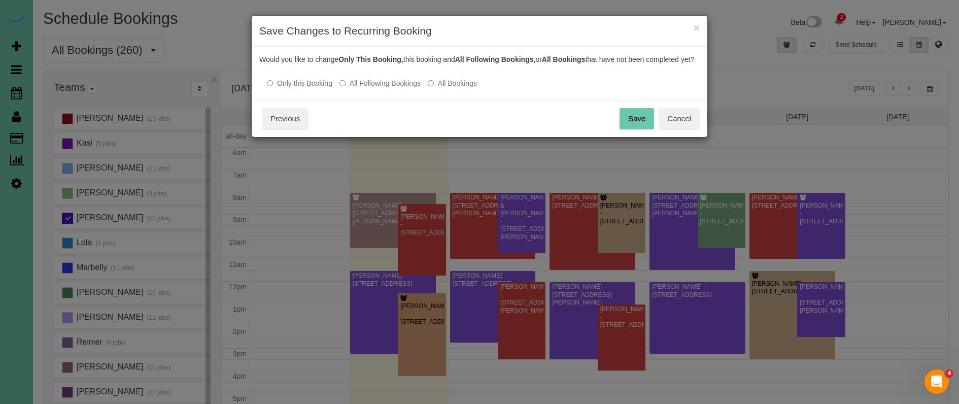
click at [638, 129] on button "Save" at bounding box center [637, 118] width 35 height 21
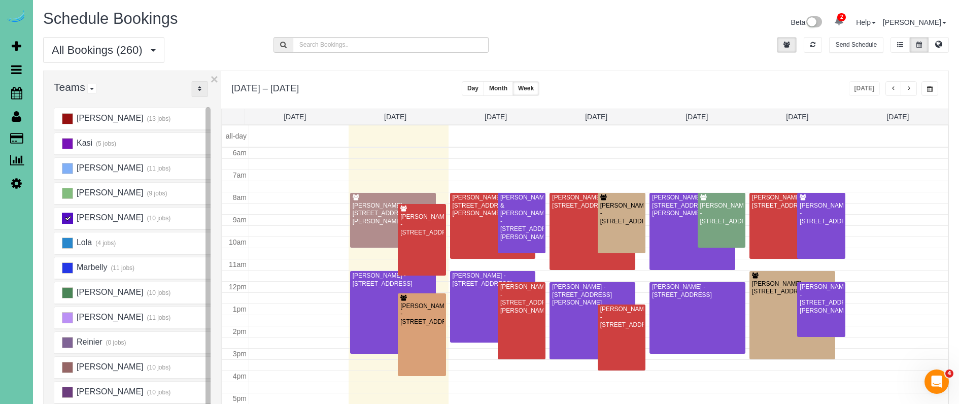
click at [617, 217] on div "[PERSON_NAME] - [STREET_ADDRESS]" at bounding box center [622, 213] width 44 height 23
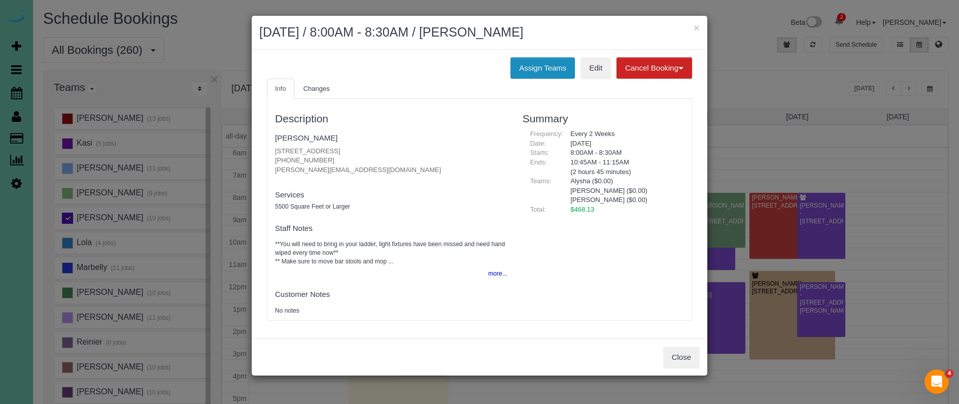
click at [526, 58] on button "Assign Teams" at bounding box center [543, 67] width 64 height 21
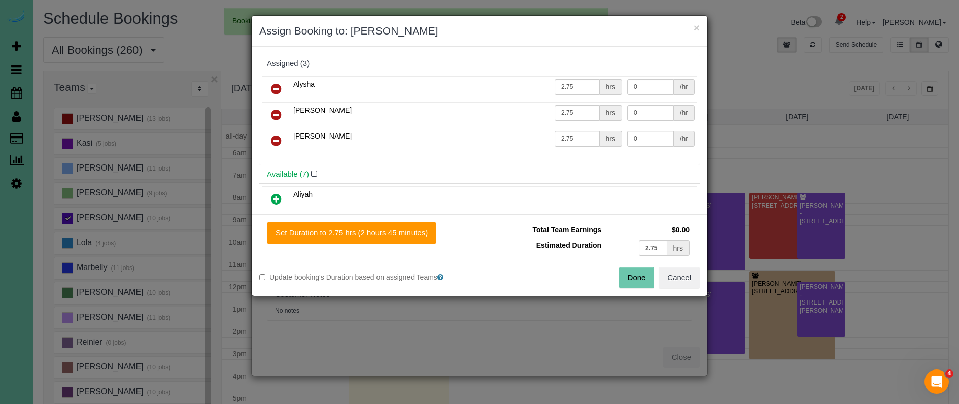
click at [270, 139] on link at bounding box center [276, 141] width 24 height 20
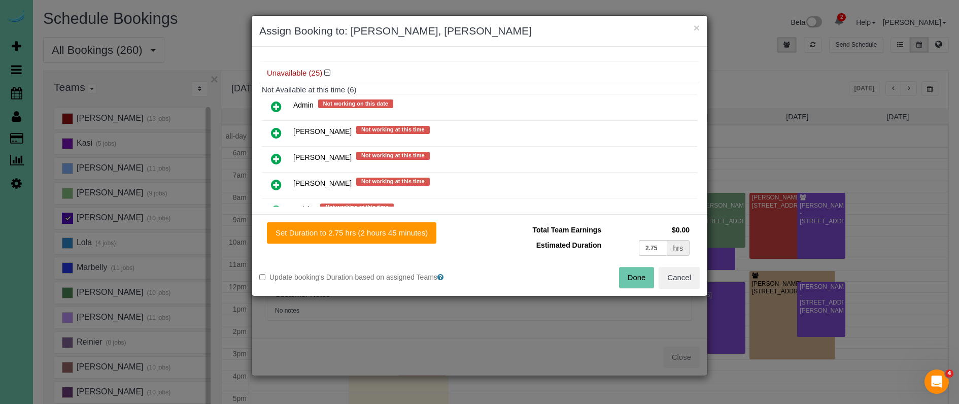
scroll to position [327, 0]
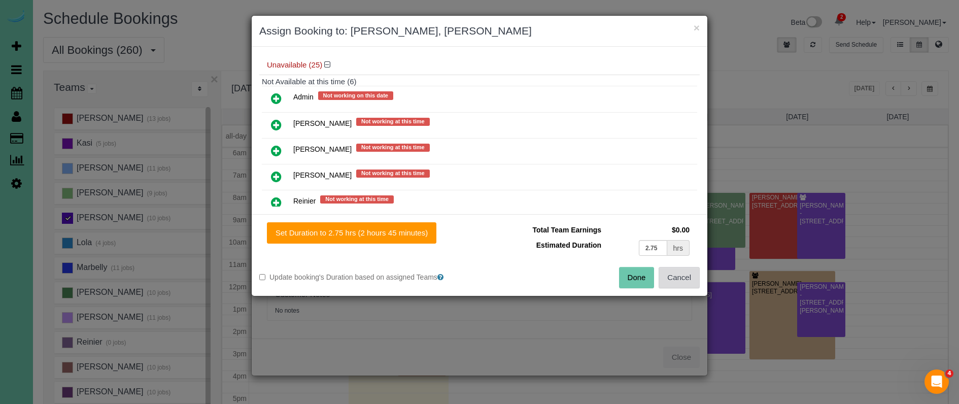
click at [681, 277] on button "Cancel" at bounding box center [679, 277] width 41 height 21
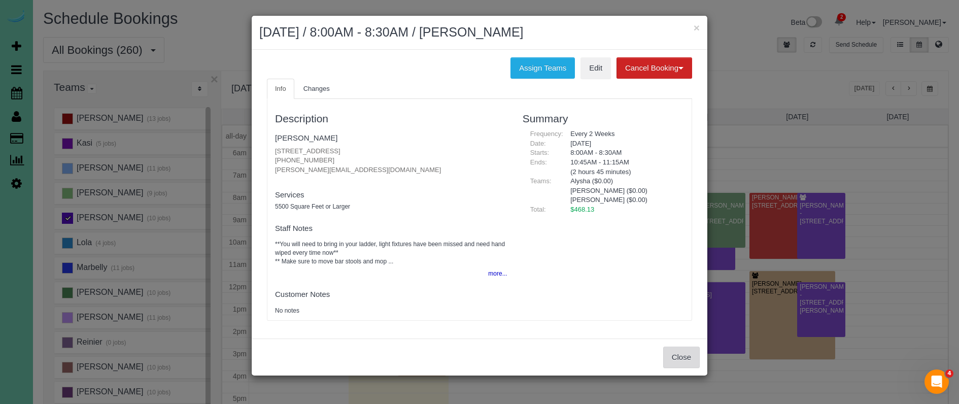
click at [680, 354] on button "Close" at bounding box center [681, 357] width 37 height 21
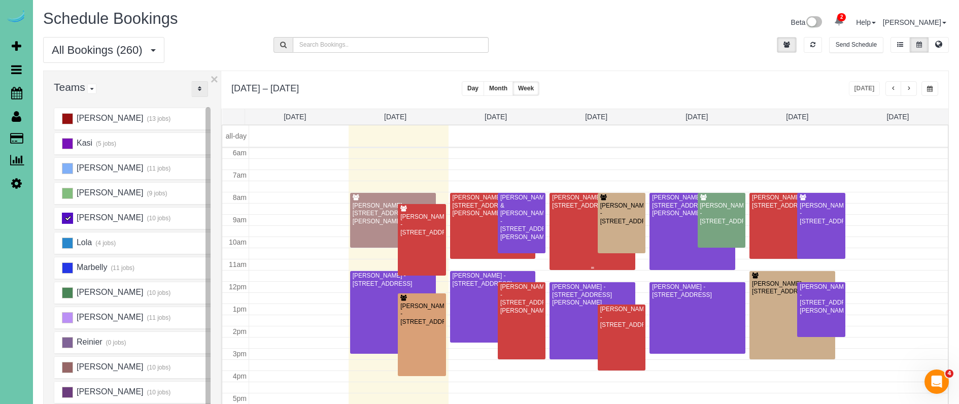
click at [571, 228] on div at bounding box center [593, 231] width 86 height 77
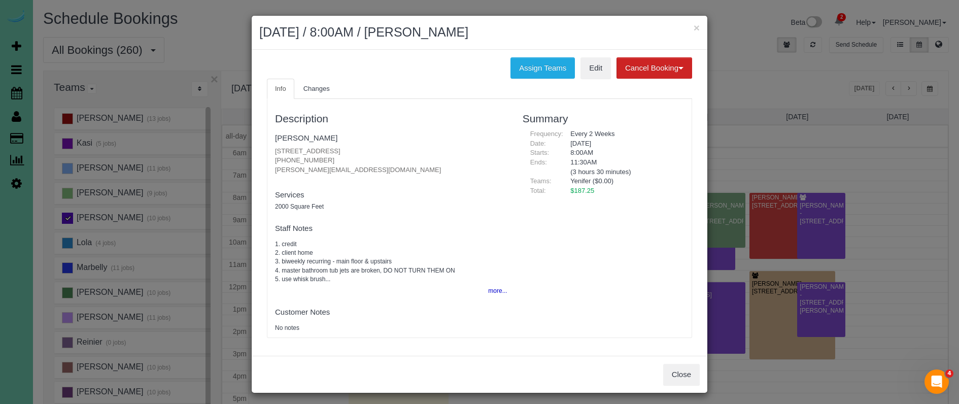
drag, startPoint x: 303, startPoint y: 158, endPoint x: 265, endPoint y: 156, distance: 37.6
click at [267, 156] on div "Description [PERSON_NAME] [STREET_ADDRESS] [PHONE_NUMBER] [PERSON_NAME][EMAIL_A…" at bounding box center [391, 218] width 248 height 228
click at [317, 86] on span "Changes" at bounding box center [317, 89] width 26 height 8
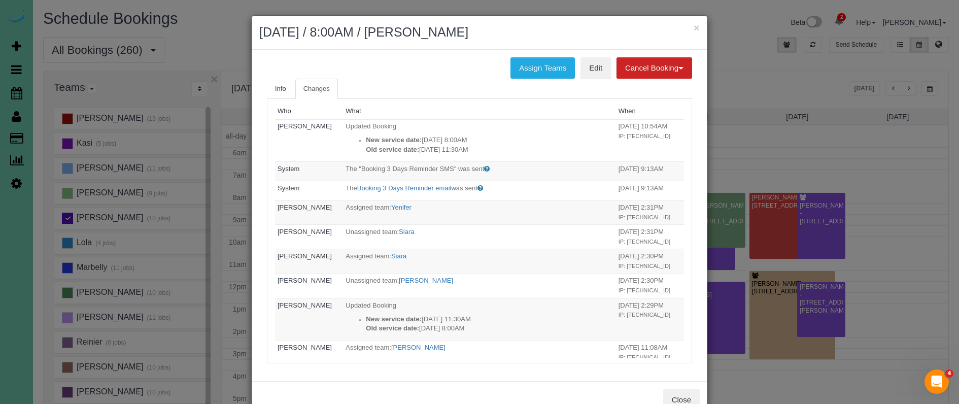
drag, startPoint x: 698, startPoint y: 26, endPoint x: 382, endPoint y: 29, distance: 316.2
click at [698, 26] on button "×" at bounding box center [697, 27] width 6 height 11
